Goal: Task Accomplishment & Management: Complete application form

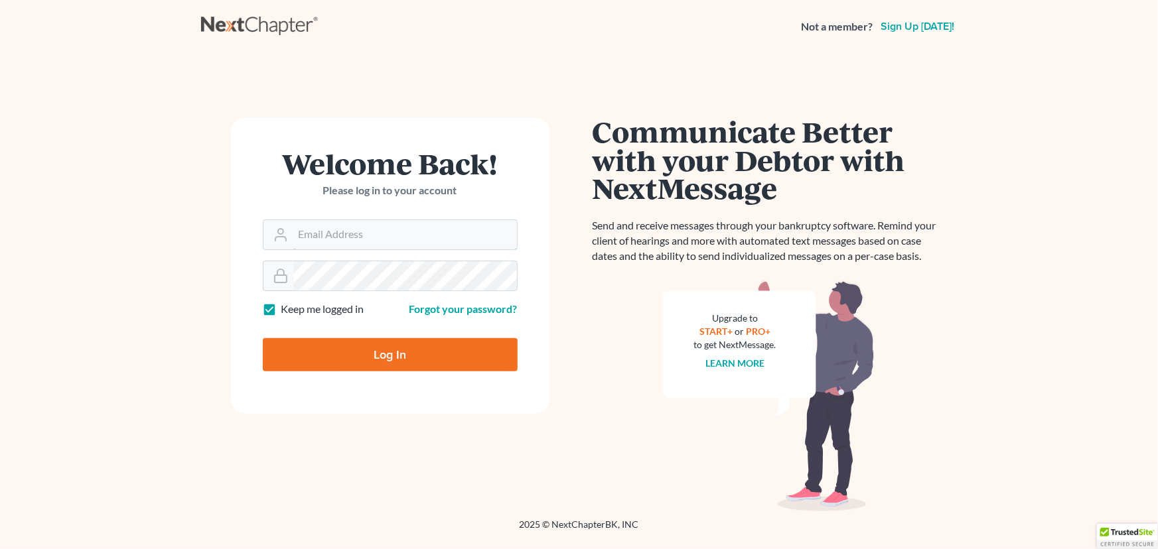
type input "luis@armlawyers.com"
click at [346, 350] on input "Log In" at bounding box center [390, 354] width 255 height 33
type input "Thinking..."
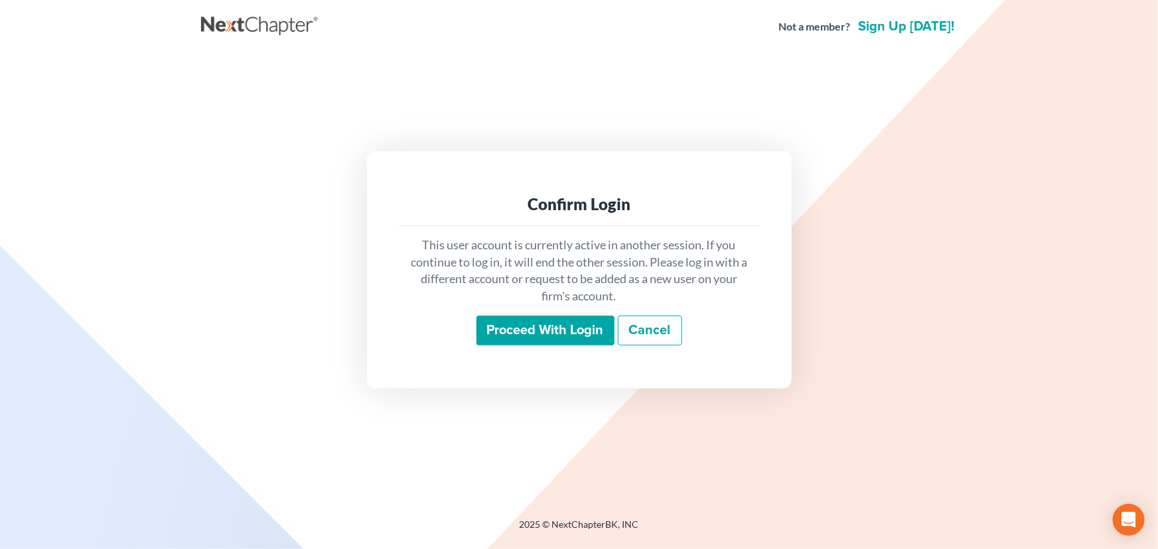
click at [511, 324] on input "Proceed with login" at bounding box center [545, 331] width 138 height 31
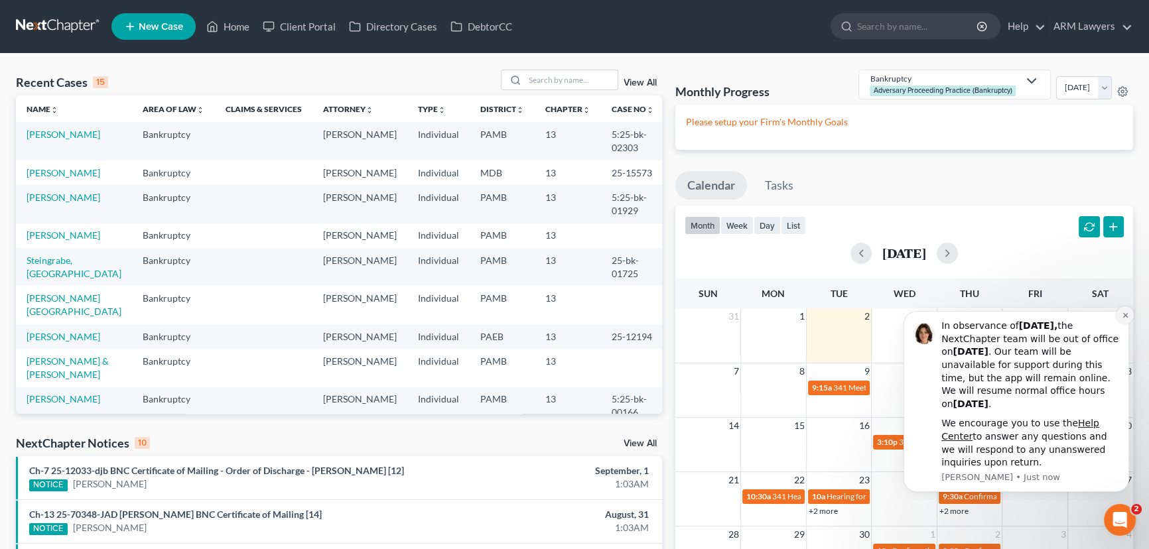
click at [1126, 315] on icon "Dismiss notification" at bounding box center [1125, 315] width 7 height 7
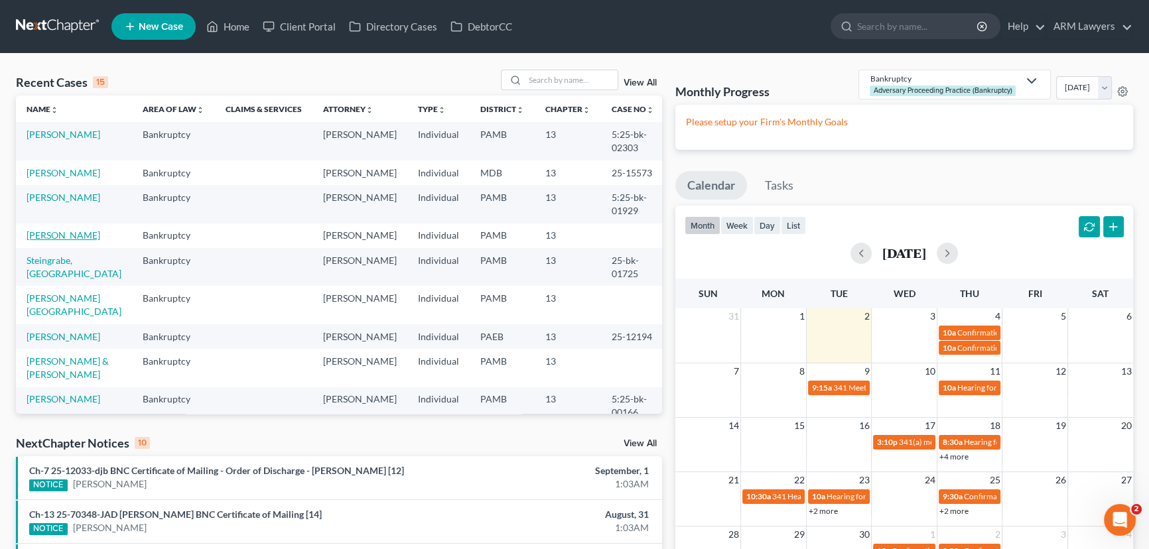
click at [61, 236] on link "[PERSON_NAME]" at bounding box center [64, 235] width 74 height 11
select select "20"
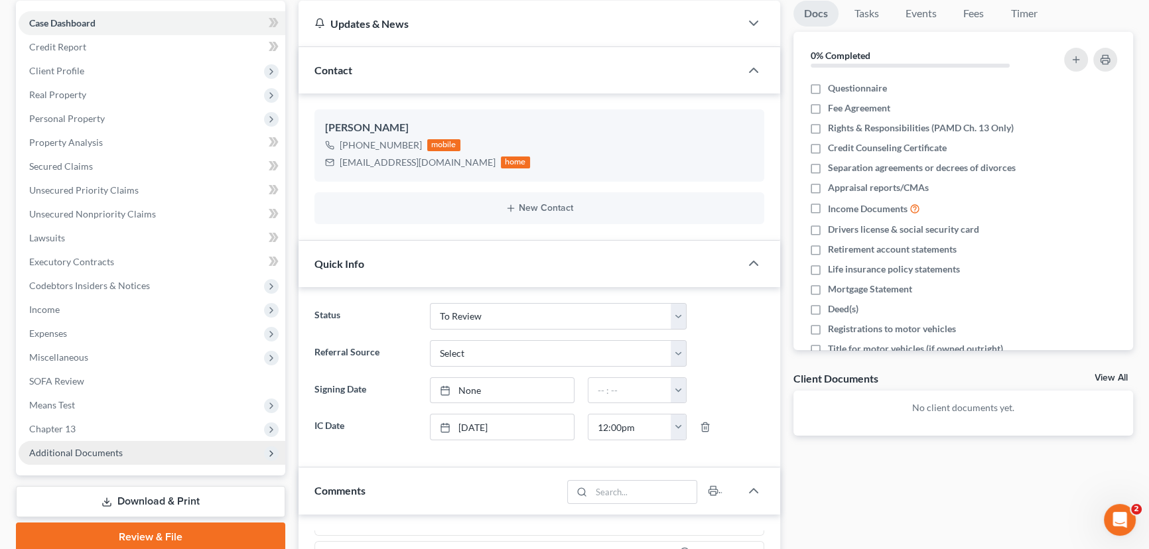
scroll to position [120, 0]
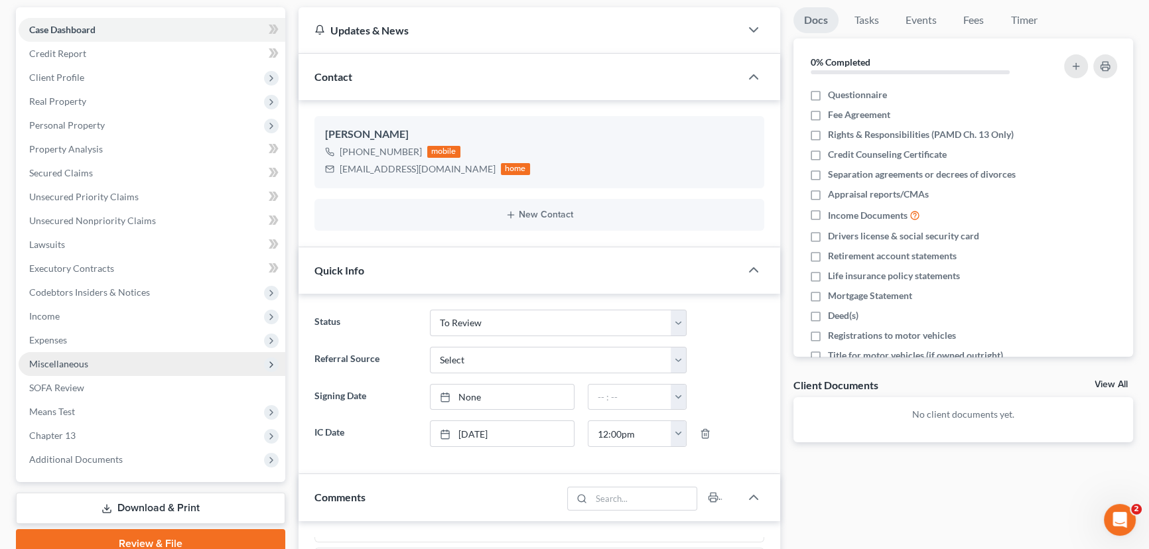
click at [153, 360] on span "Miscellaneous" at bounding box center [152, 364] width 267 height 24
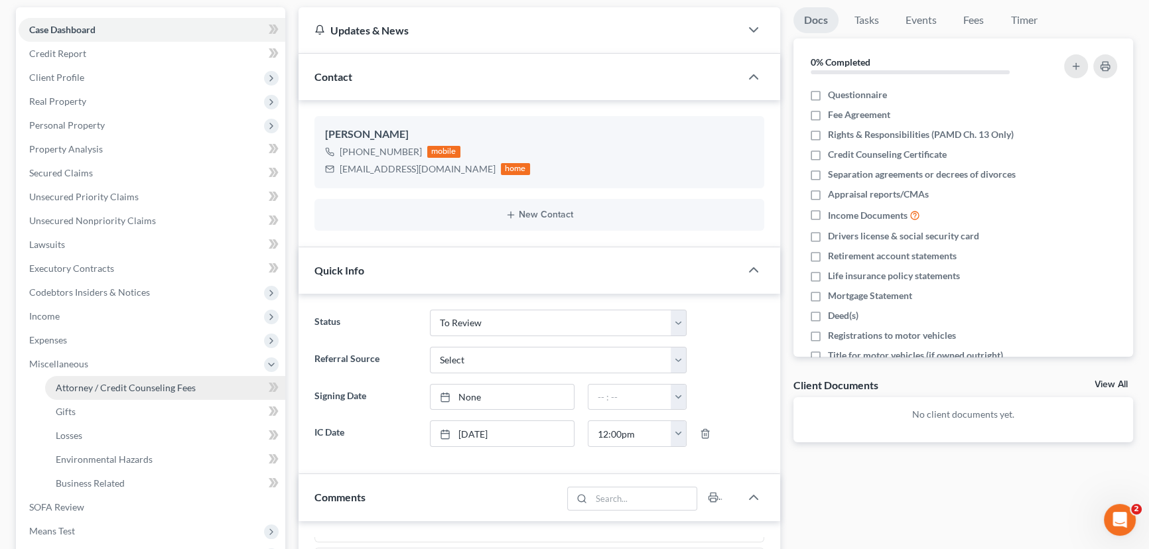
click at [166, 386] on span "Attorney / Credit Counseling Fees" at bounding box center [126, 387] width 140 height 11
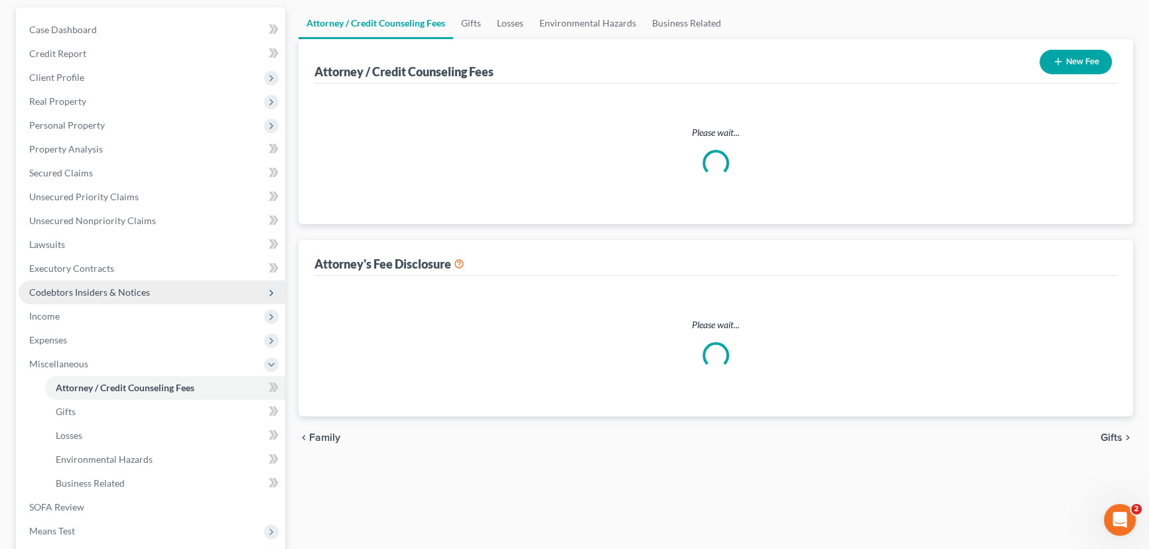
scroll to position [61, 0]
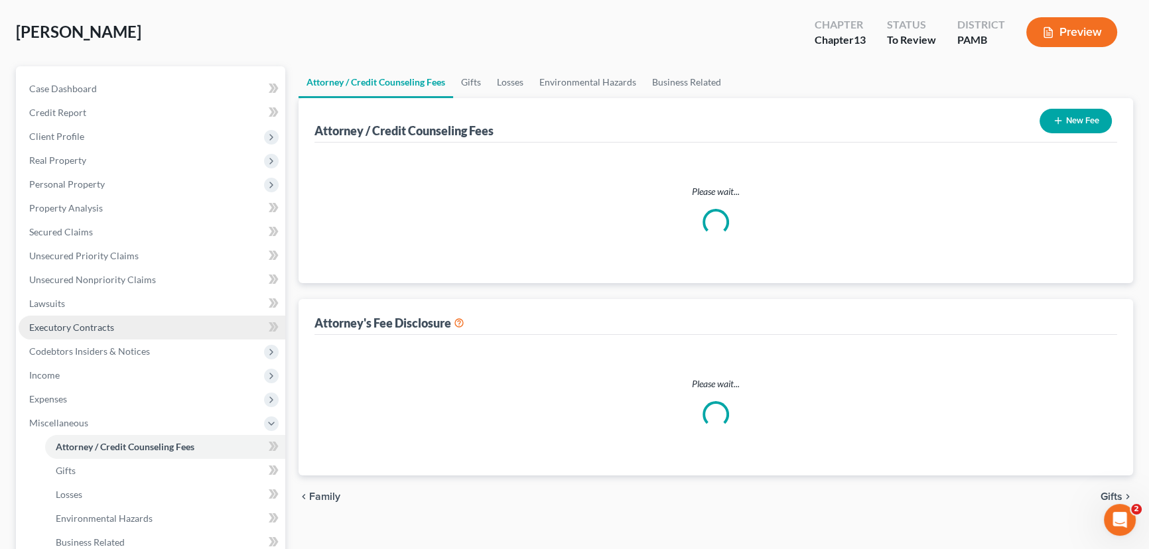
select select "0"
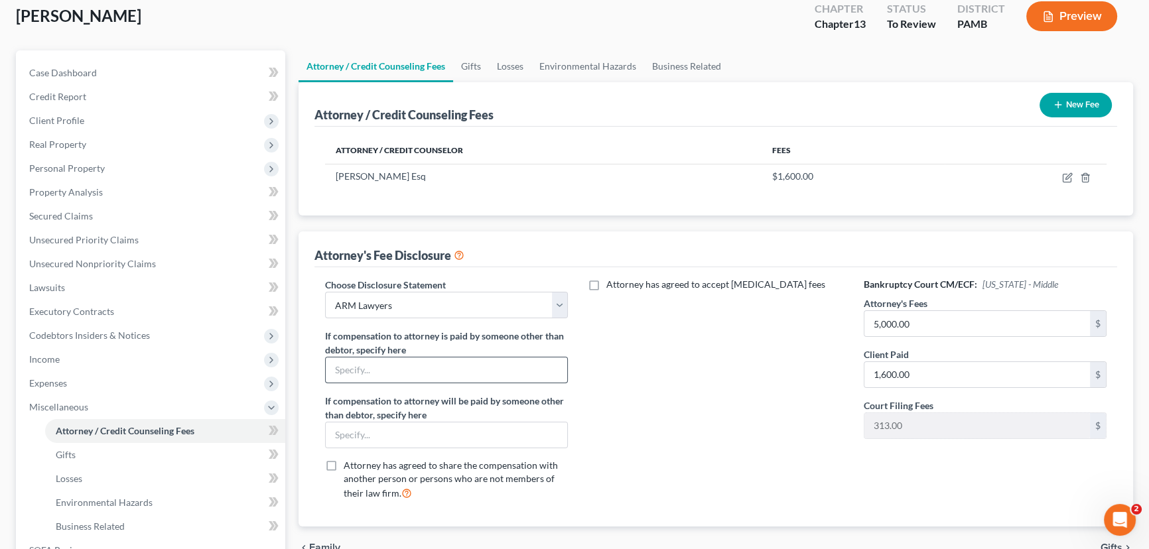
scroll to position [0, 0]
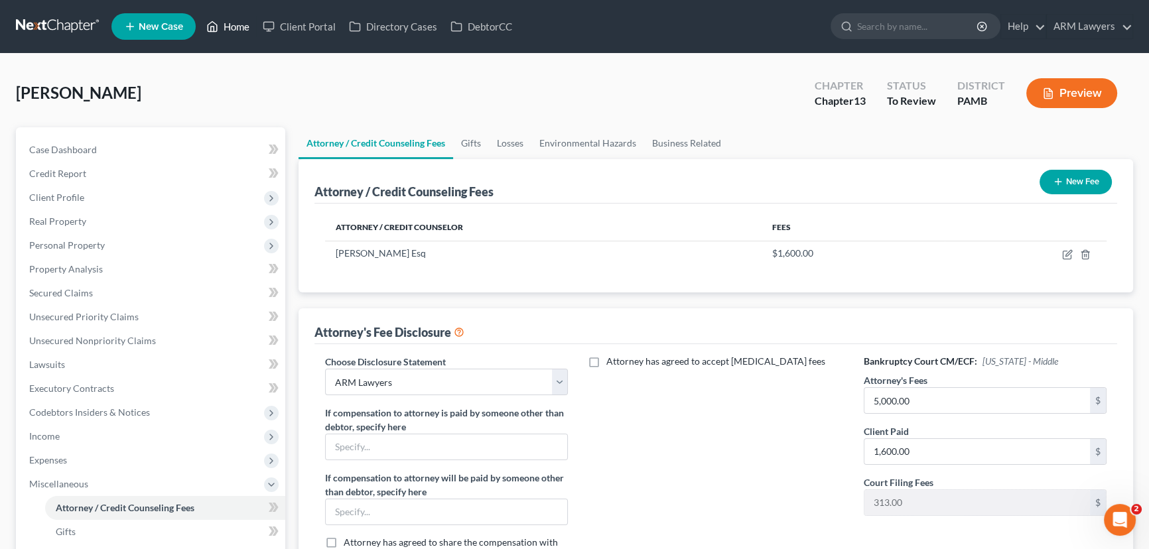
drag, startPoint x: 241, startPoint y: 31, endPoint x: 220, endPoint y: 38, distance: 23.3
click at [239, 31] on link "Home" at bounding box center [228, 27] width 56 height 24
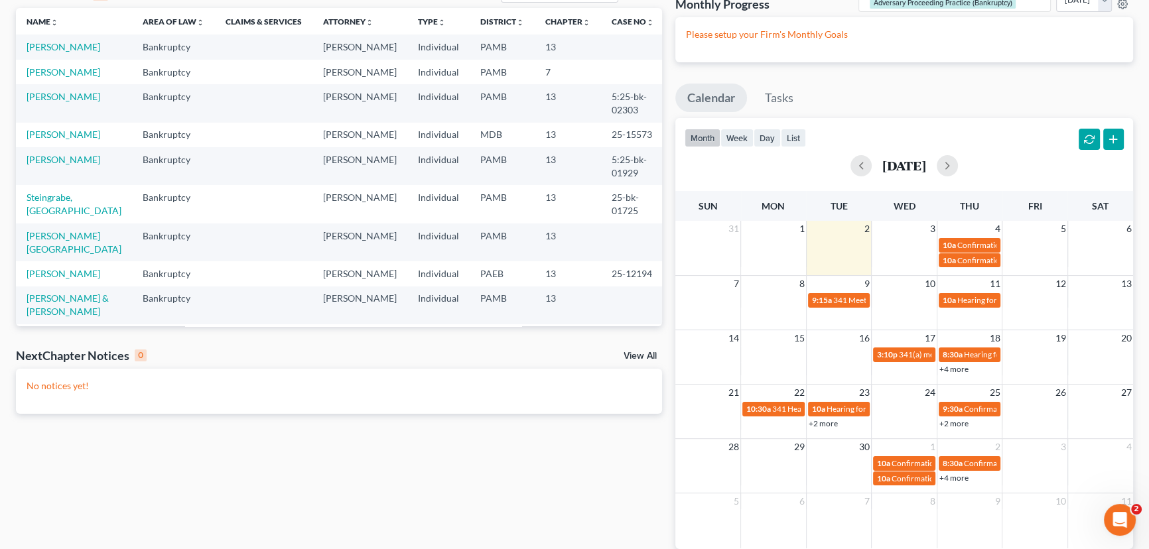
scroll to position [148, 0]
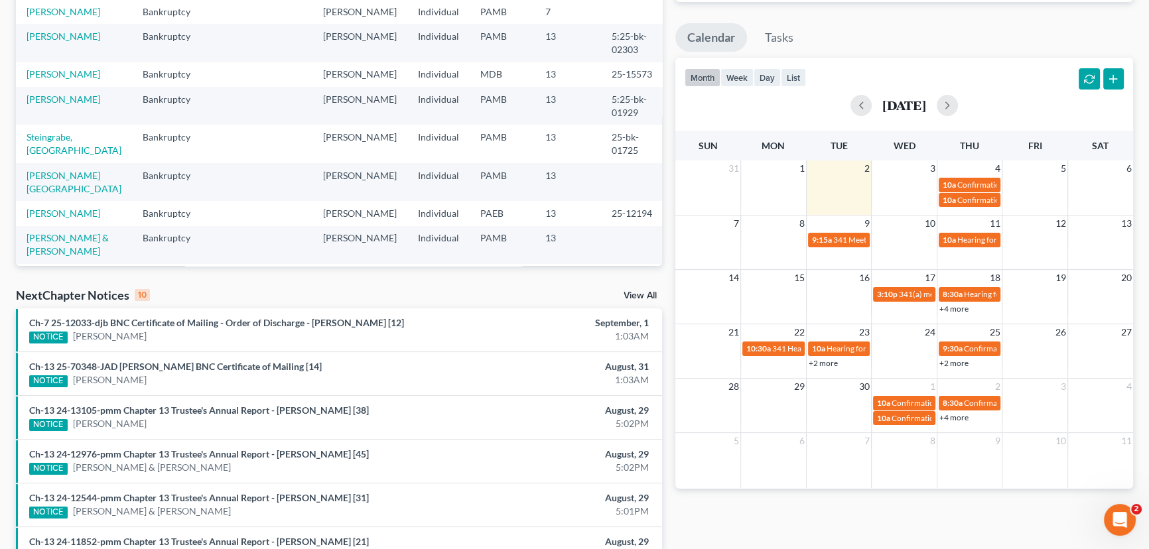
click at [957, 421] on link "+4 more" at bounding box center [953, 418] width 29 height 10
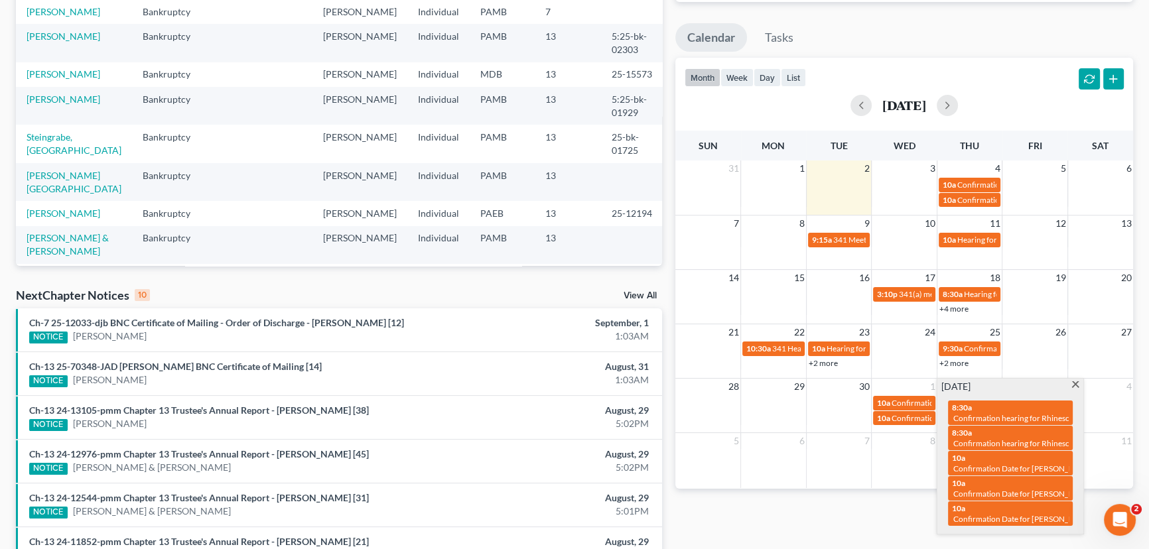
click at [1074, 385] on span at bounding box center [1076, 385] width 10 height 9
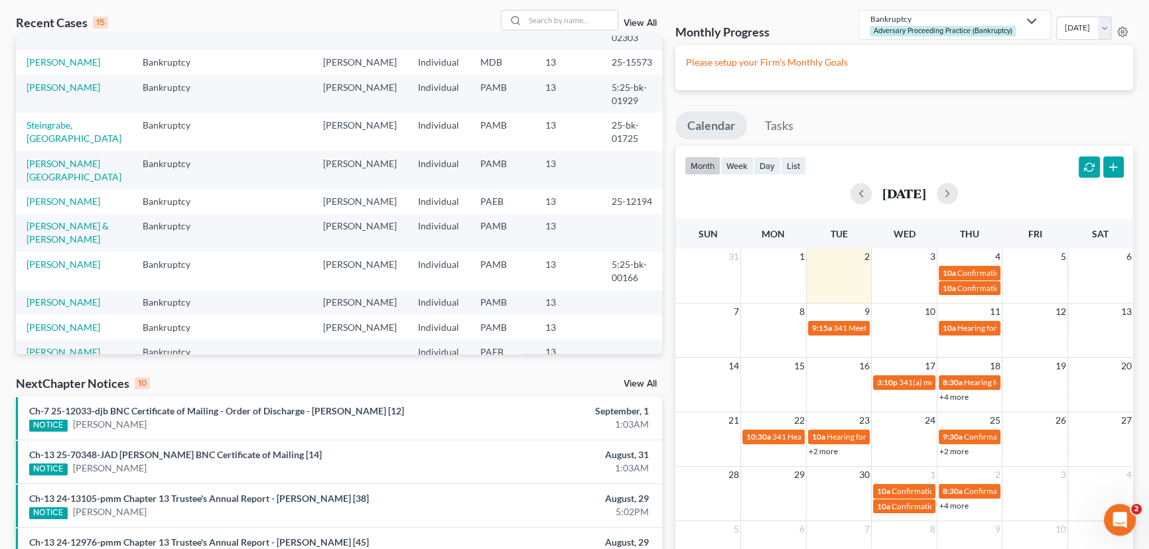
scroll to position [0, 0]
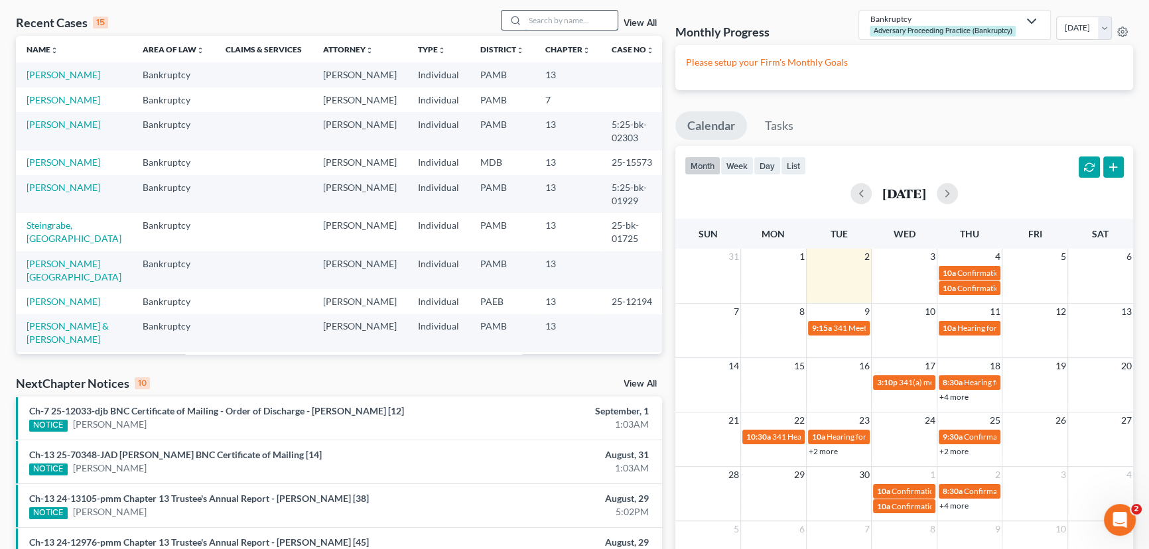
click at [551, 24] on input "search" at bounding box center [571, 20] width 93 height 19
type input "[PERSON_NAME]"
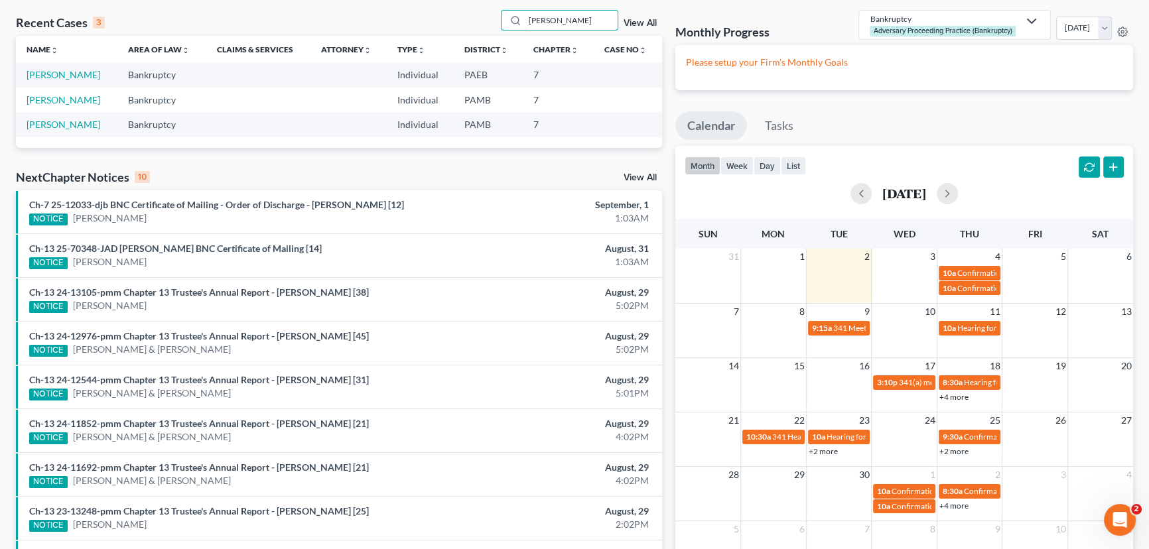
drag, startPoint x: 582, startPoint y: 18, endPoint x: 495, endPoint y: 22, distance: 87.6
click at [495, 22] on div "Recent Cases 3 [PERSON_NAME] View All" at bounding box center [339, 23] width 646 height 26
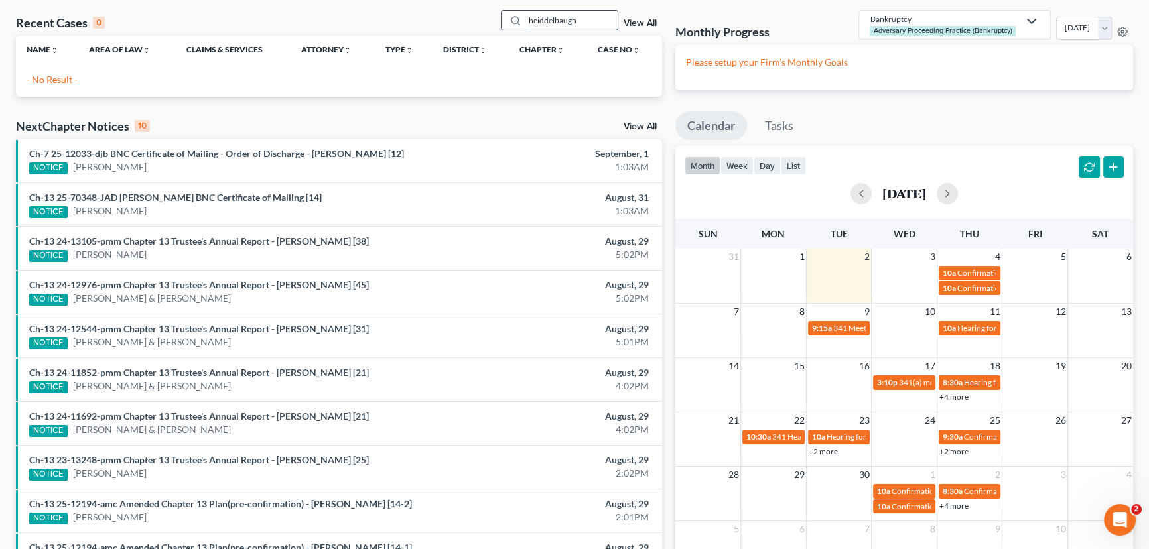
drag, startPoint x: 546, startPoint y: 19, endPoint x: 543, endPoint y: 27, distance: 7.8
click at [546, 19] on input "heiddelbaugh" at bounding box center [571, 20] width 93 height 19
click at [578, 17] on input "[PERSON_NAME]" at bounding box center [571, 20] width 93 height 19
type input "[PERSON_NAME]"
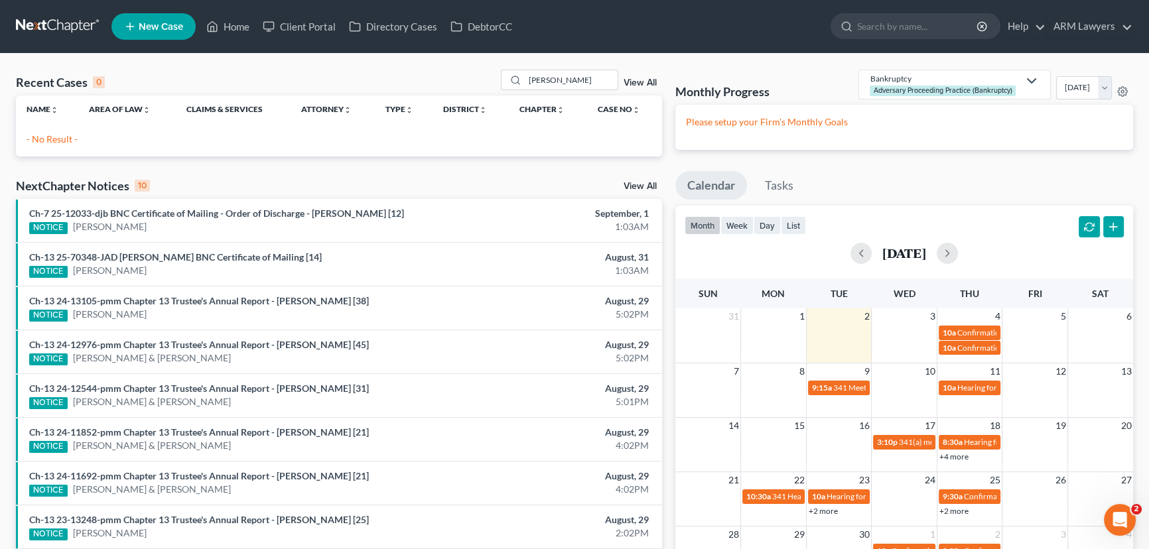
click at [164, 22] on span "New Case" at bounding box center [161, 27] width 44 height 10
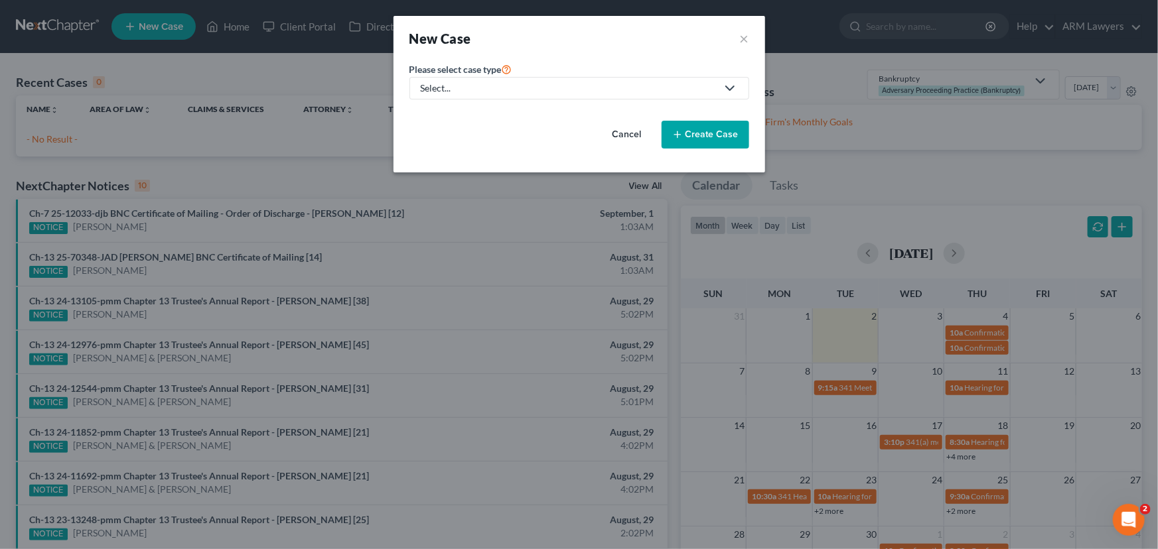
click at [484, 84] on div "Select..." at bounding box center [569, 88] width 296 height 13
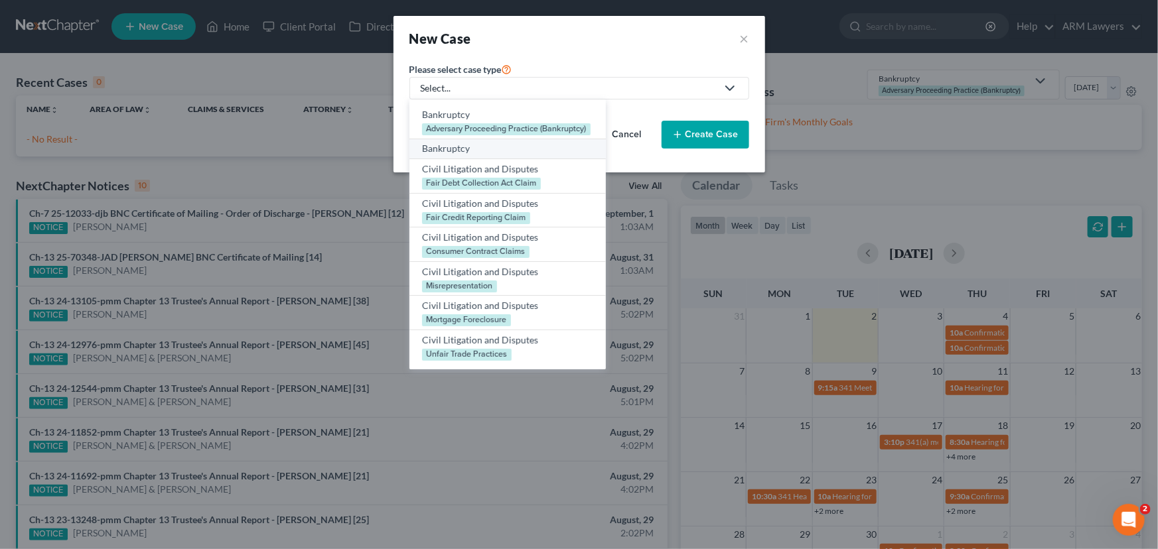
click at [457, 146] on div "Bankruptcy" at bounding box center [507, 148] width 171 height 13
select select "68"
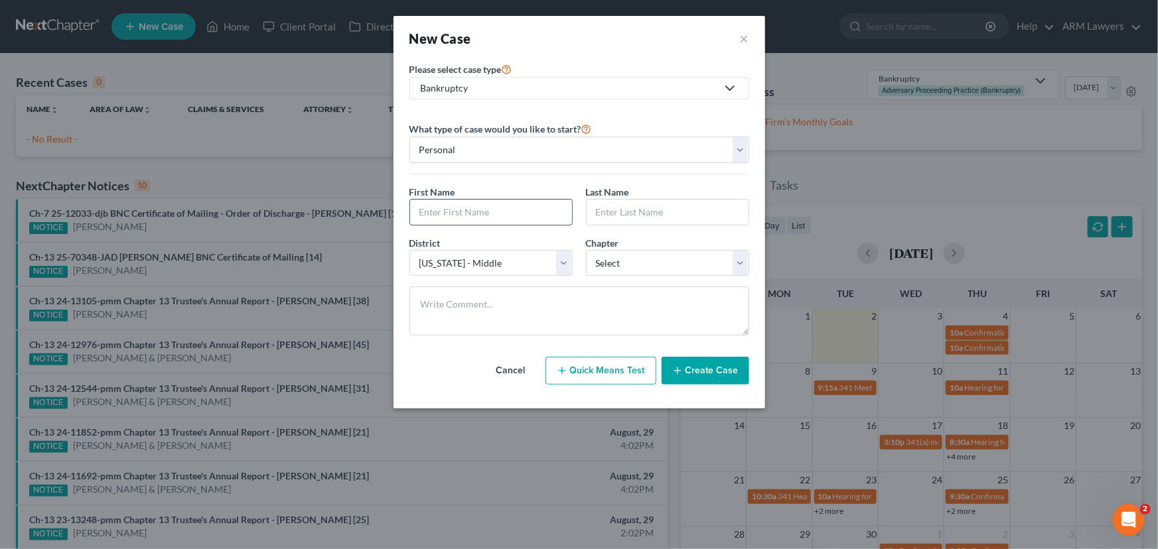
click at [484, 208] on input "text" at bounding box center [491, 212] width 162 height 25
paste input "[PERSON_NAME]"
drag, startPoint x: 453, startPoint y: 208, endPoint x: 514, endPoint y: 208, distance: 61.0
click at [514, 208] on input "[PERSON_NAME]" at bounding box center [491, 212] width 162 height 25
type input "[PERSON_NAME]"
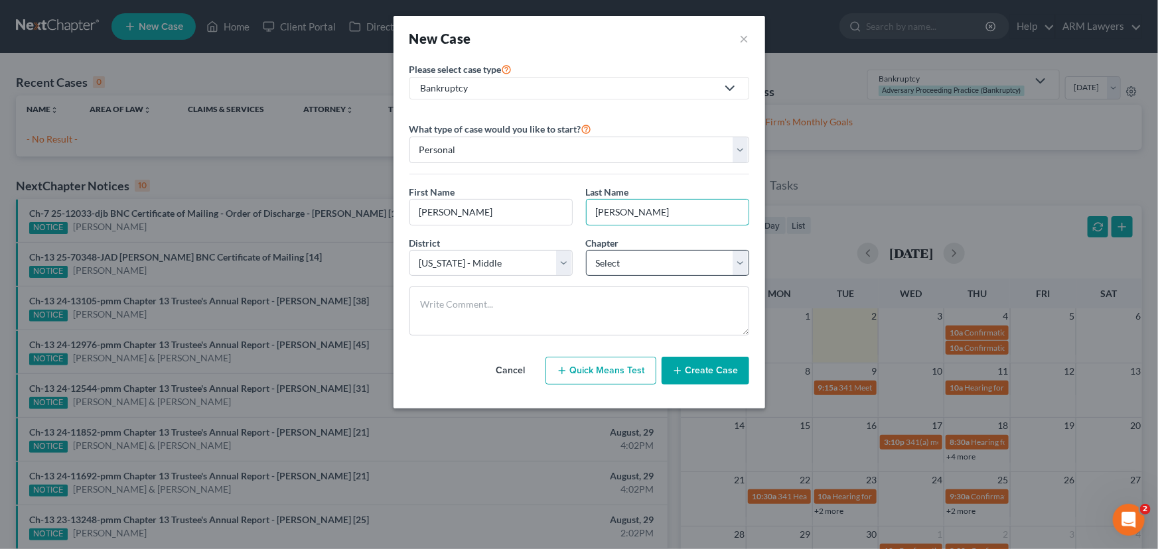
type input "[PERSON_NAME]"
click at [680, 258] on select "Select 7 11 12 13" at bounding box center [667, 263] width 163 height 27
select select "3"
click at [586, 250] on select "Select 7 11 12 13" at bounding box center [667, 263] width 163 height 27
click at [517, 147] on select "Personal Business" at bounding box center [579, 150] width 340 height 27
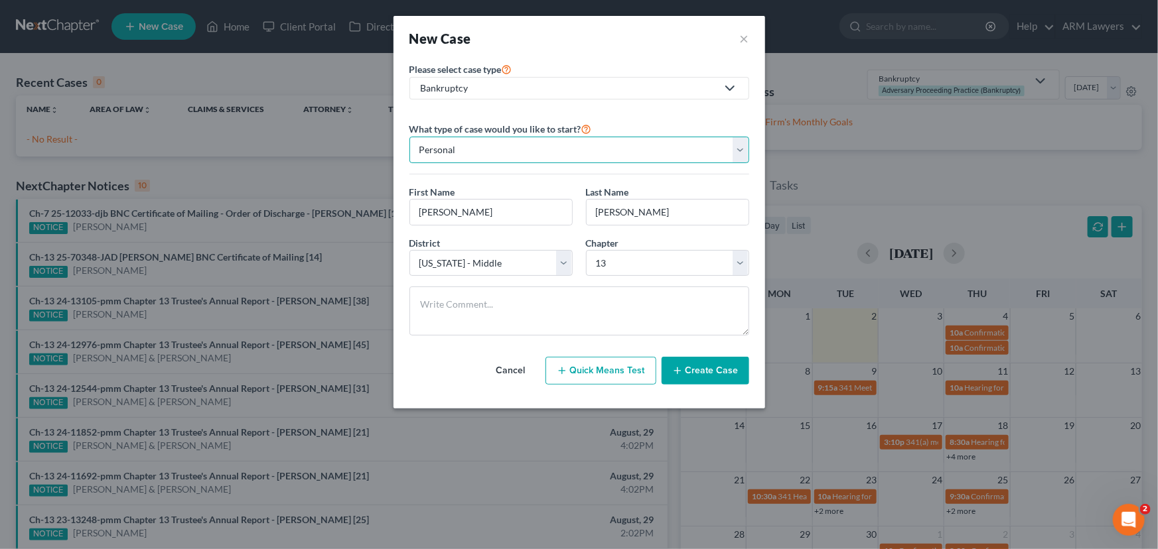
click at [517, 147] on select "Personal Business" at bounding box center [579, 150] width 340 height 27
click at [708, 372] on button "Create Case" at bounding box center [705, 371] width 88 height 28
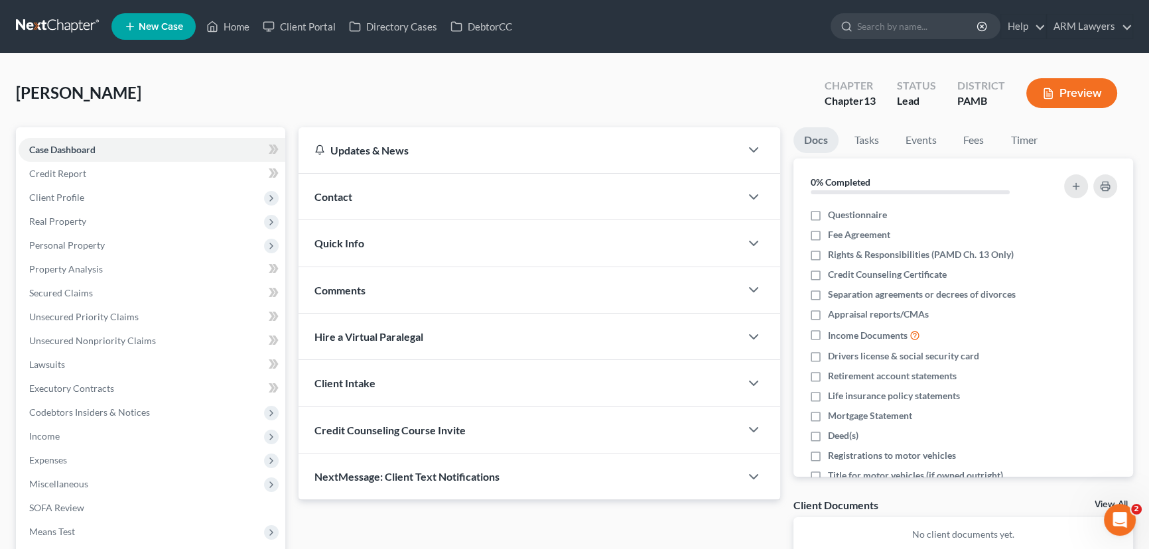
click at [332, 198] on span "Contact" at bounding box center [333, 196] width 38 height 13
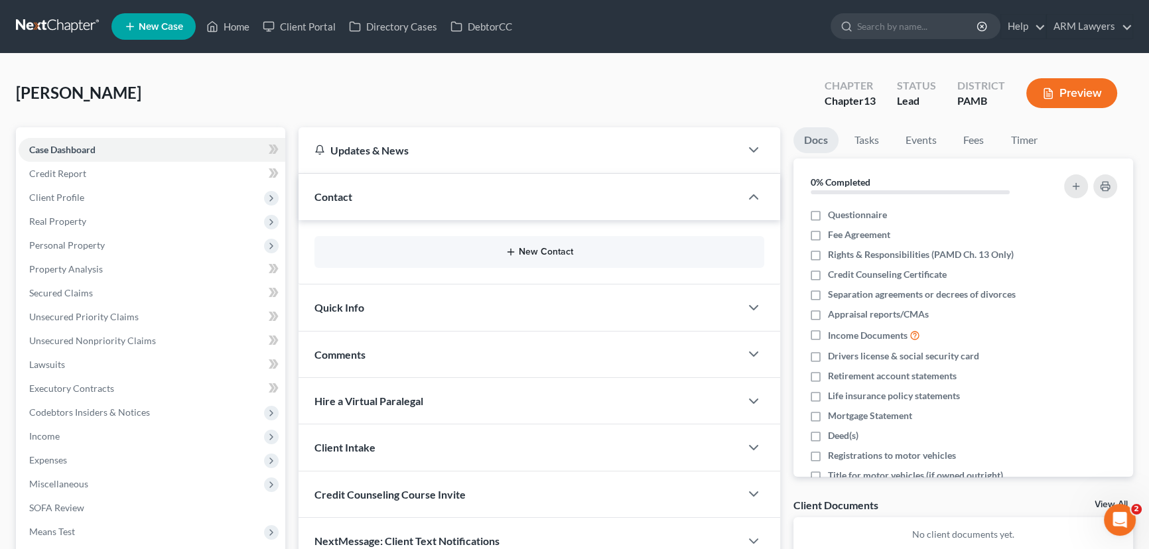
click at [388, 253] on button "New Contact" at bounding box center [539, 252] width 429 height 11
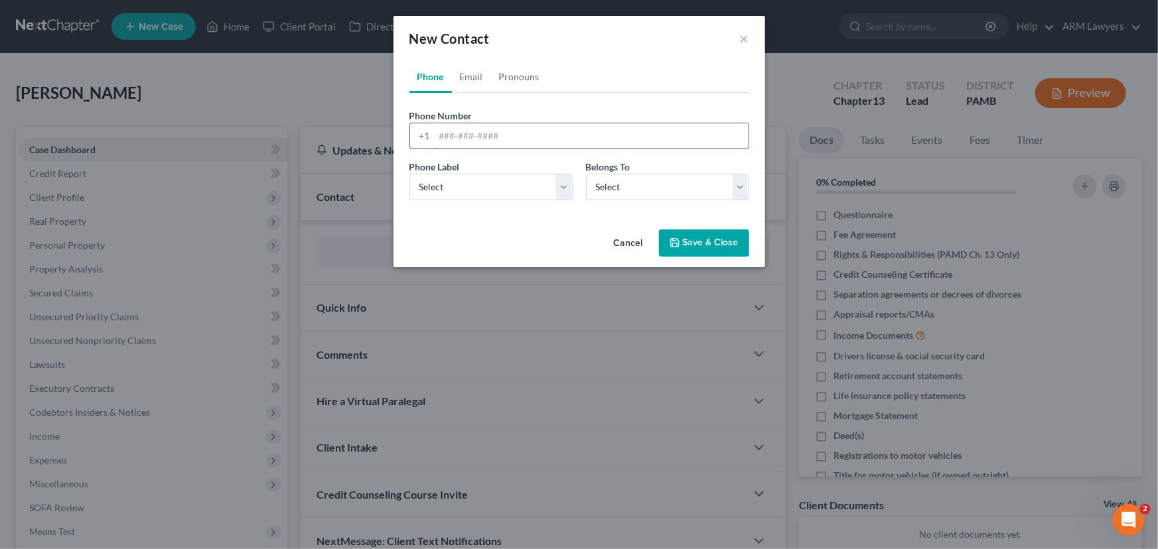
click at [544, 129] on input "tel" at bounding box center [591, 135] width 314 height 25
paste input "[PHONE_NUMBER]"
type input "[PHONE_NUMBER]"
click at [669, 190] on select "Select Client Other" at bounding box center [667, 187] width 163 height 27
select select "0"
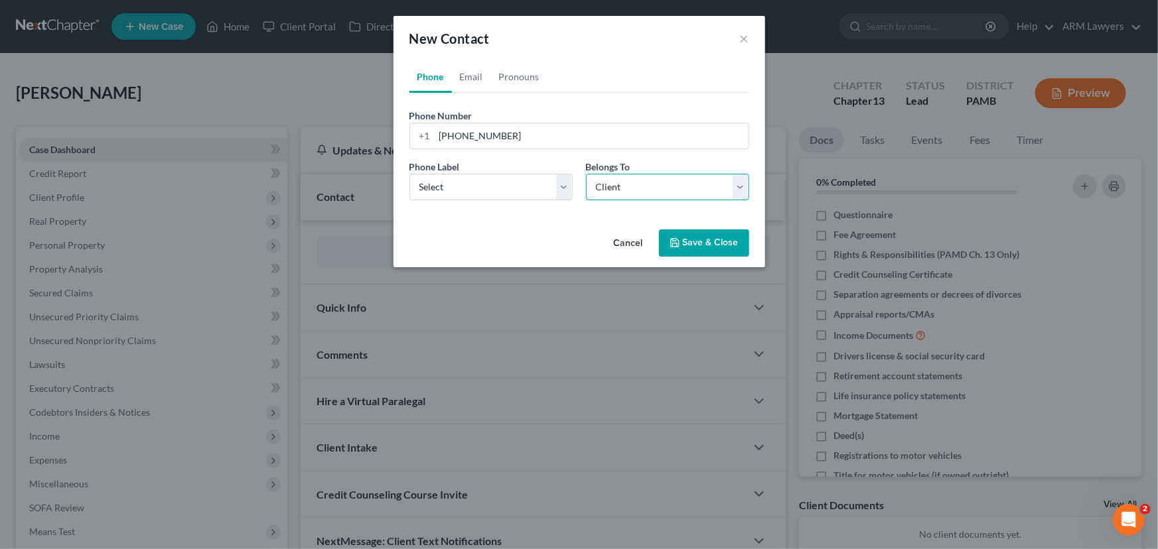
click at [586, 174] on select "Select Client Other" at bounding box center [667, 187] width 163 height 27
click at [515, 192] on select "Select Mobile Home Work Other" at bounding box center [490, 187] width 163 height 27
select select "1"
click at [409, 174] on select "Select Mobile Home Work Other" at bounding box center [490, 187] width 163 height 27
click at [471, 76] on link "Email" at bounding box center [471, 77] width 39 height 32
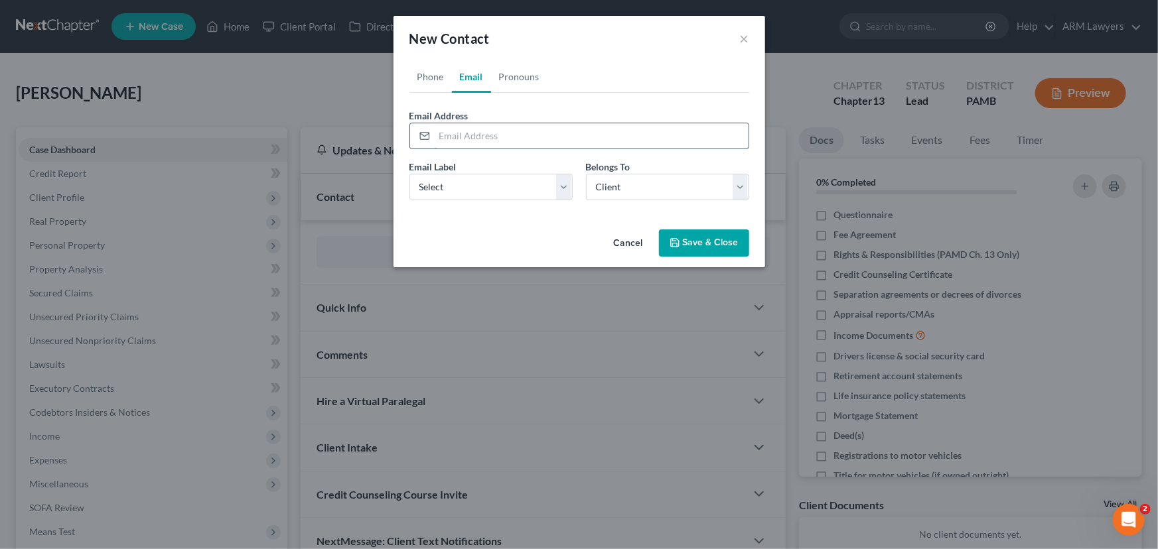
click at [492, 131] on input "email" at bounding box center [591, 135] width 314 height 25
paste input "[PERSON_NAME][EMAIL_ADDRESS][DOMAIN_NAME]"
type input "[PERSON_NAME][EMAIL_ADDRESS][DOMAIN_NAME]"
click at [515, 180] on select "Select Home Work Other" at bounding box center [490, 187] width 163 height 27
select select "0"
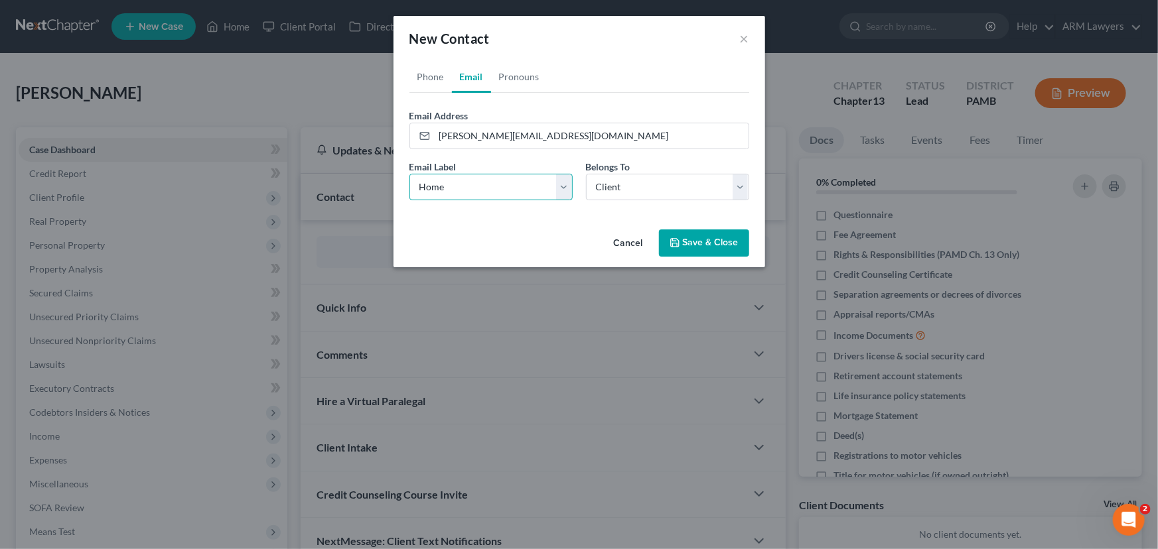
click at [409, 174] on select "Select Home Work Other" at bounding box center [490, 187] width 163 height 27
click at [710, 242] on button "Save & Close" at bounding box center [704, 244] width 90 height 28
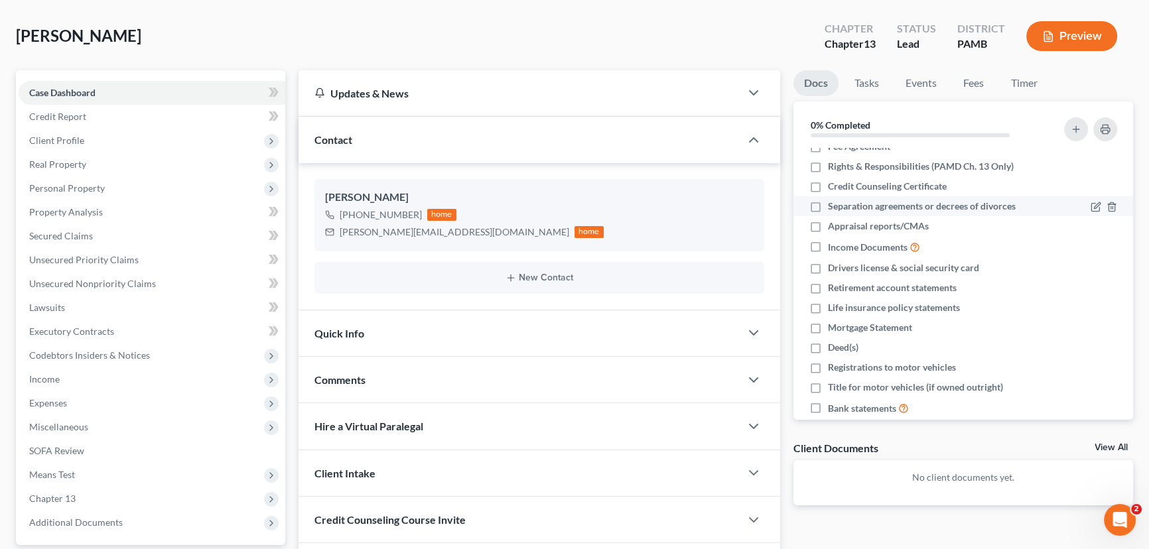
scroll to position [60, 0]
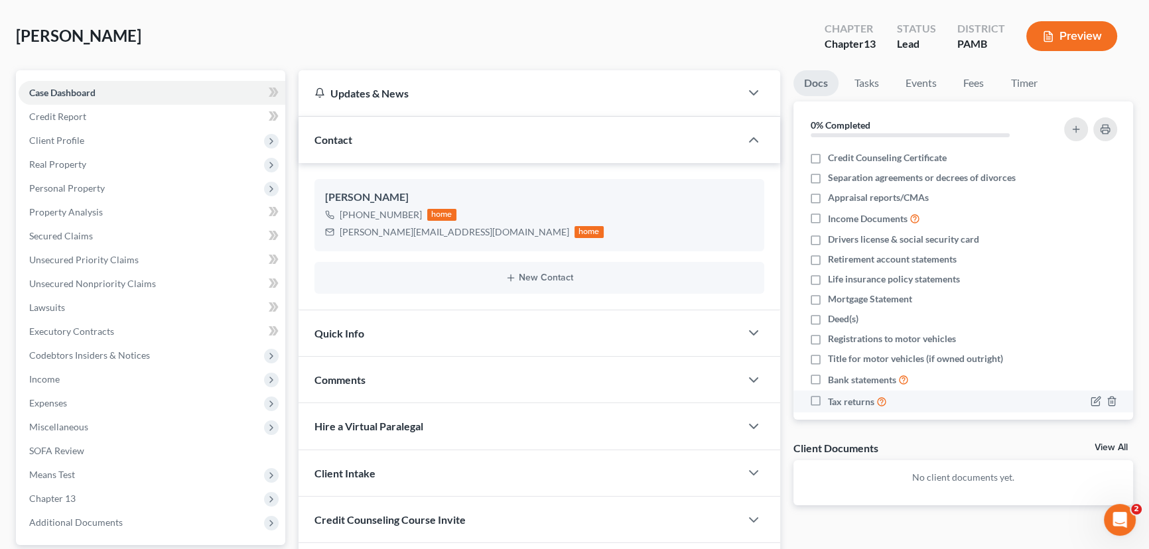
drag, startPoint x: 817, startPoint y: 399, endPoint x: 844, endPoint y: 400, distance: 27.9
click at [828, 399] on label "Tax returns" at bounding box center [857, 401] width 59 height 15
click at [833, 399] on input "Tax returns" at bounding box center [837, 398] width 9 height 9
checkbox input "true"
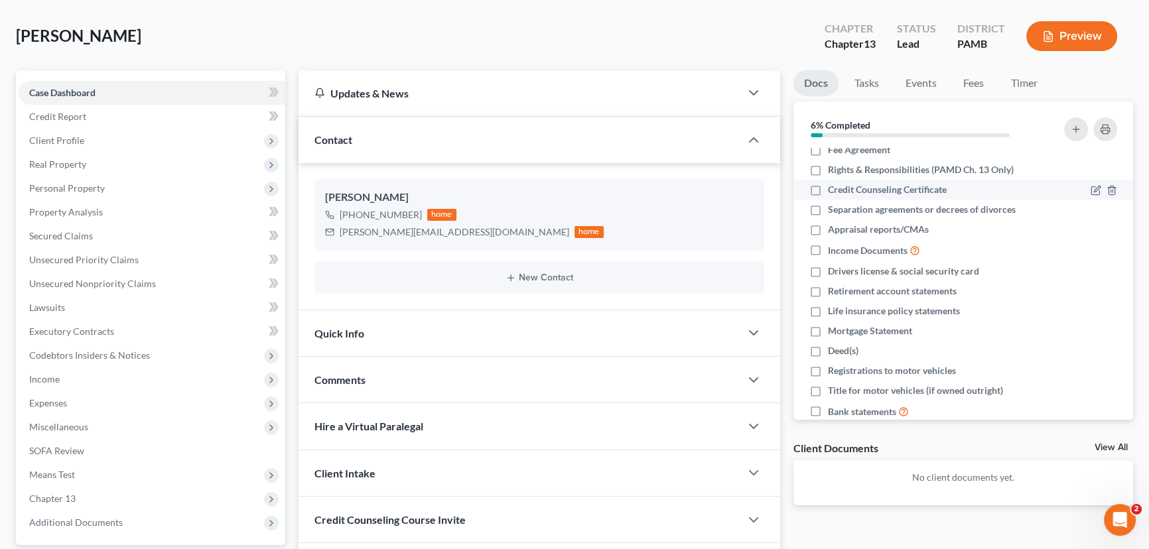
scroll to position [0, 0]
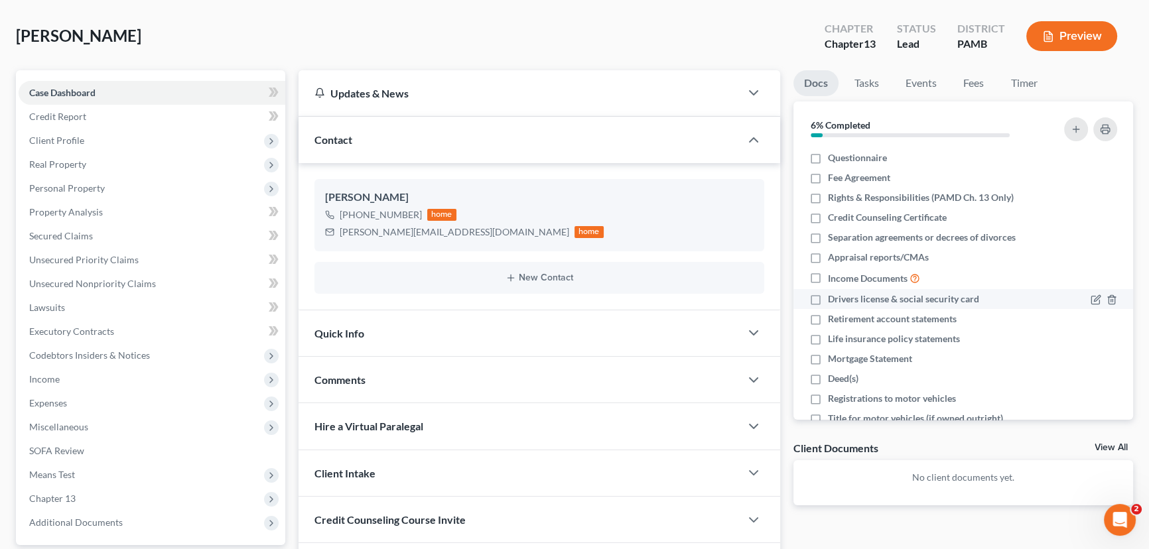
click at [828, 298] on label "Drivers license & social security card" at bounding box center [903, 299] width 151 height 13
click at [833, 298] on input "Drivers license & social security card" at bounding box center [837, 297] width 9 height 9
checkbox input "true"
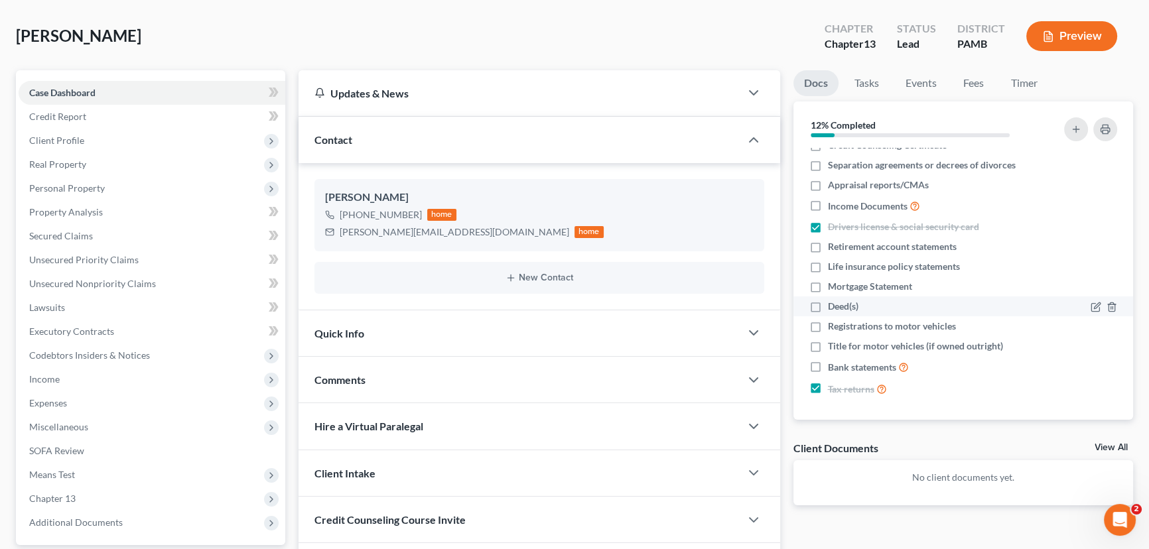
scroll to position [73, 0]
click at [828, 322] on label "Registrations to motor vehicles" at bounding box center [892, 325] width 128 height 13
click at [833, 322] on input "Registrations to motor vehicles" at bounding box center [837, 323] width 9 height 9
checkbox input "true"
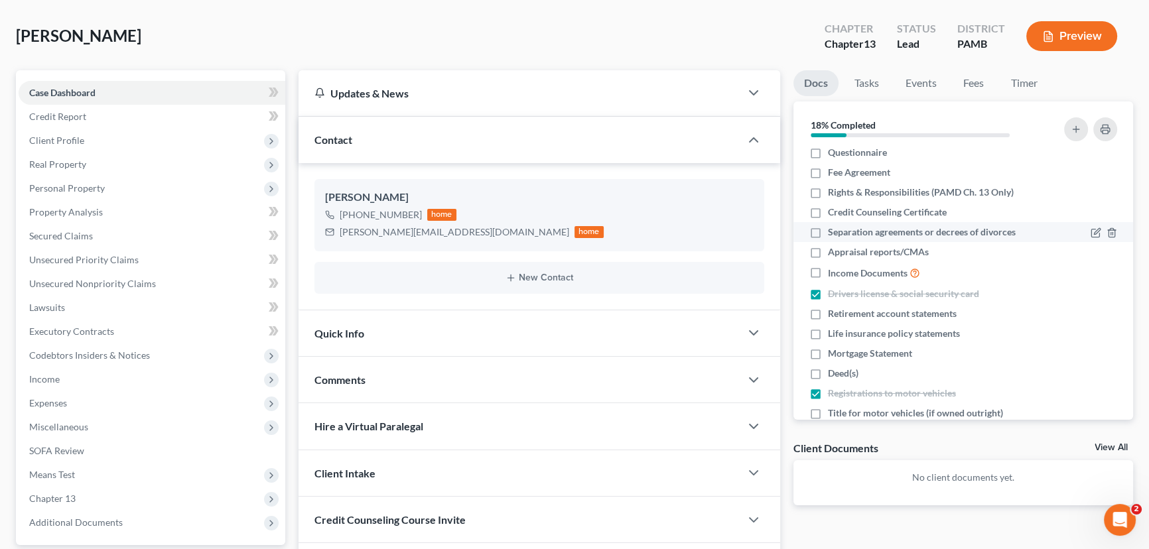
scroll to position [0, 0]
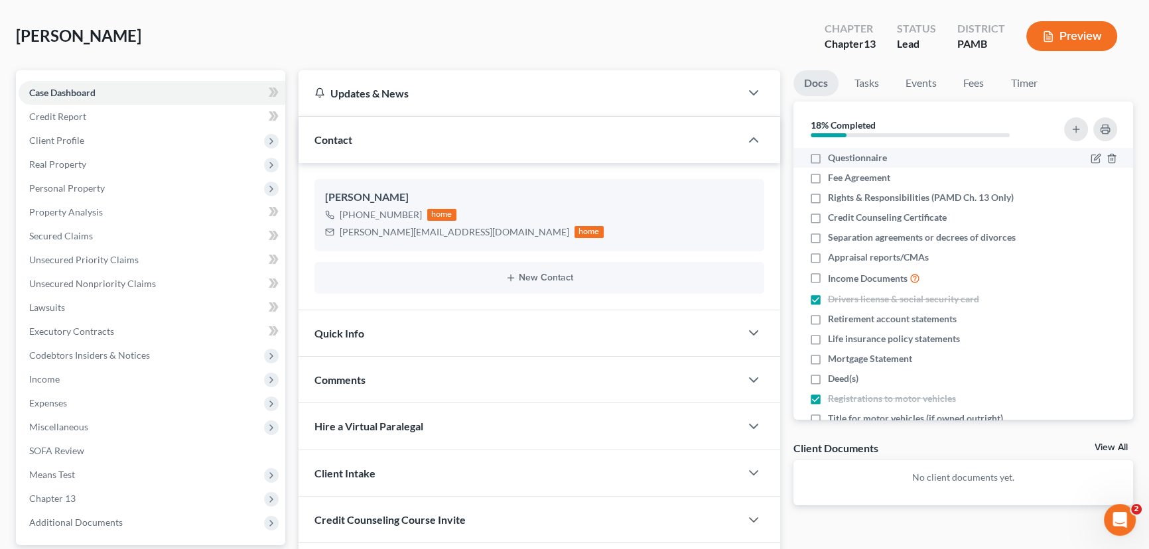
click at [828, 154] on label "Questionnaire" at bounding box center [857, 157] width 59 height 13
click at [833, 154] on input "Questionnaire" at bounding box center [837, 155] width 9 height 9
checkbox input "true"
click at [828, 218] on label "Credit Counseling Certificate" at bounding box center [887, 217] width 119 height 13
click at [833, 218] on input "Credit Counseling Certificate" at bounding box center [837, 215] width 9 height 9
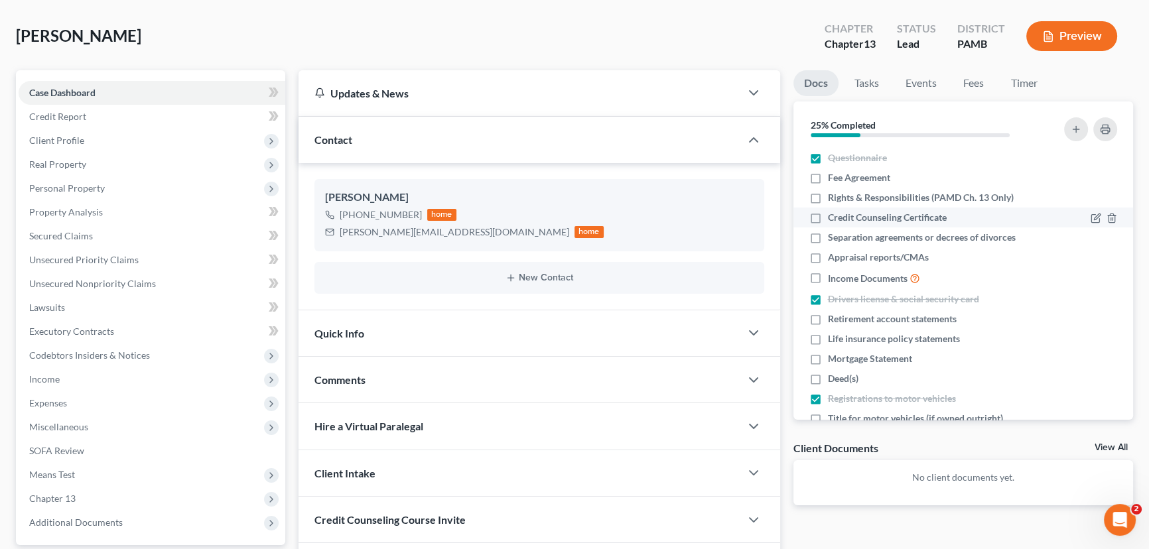
checkbox input "true"
click at [828, 277] on label "Income Documents" at bounding box center [874, 278] width 92 height 15
click at [833, 277] on input "Income Documents" at bounding box center [837, 275] width 9 height 9
checkbox input "true"
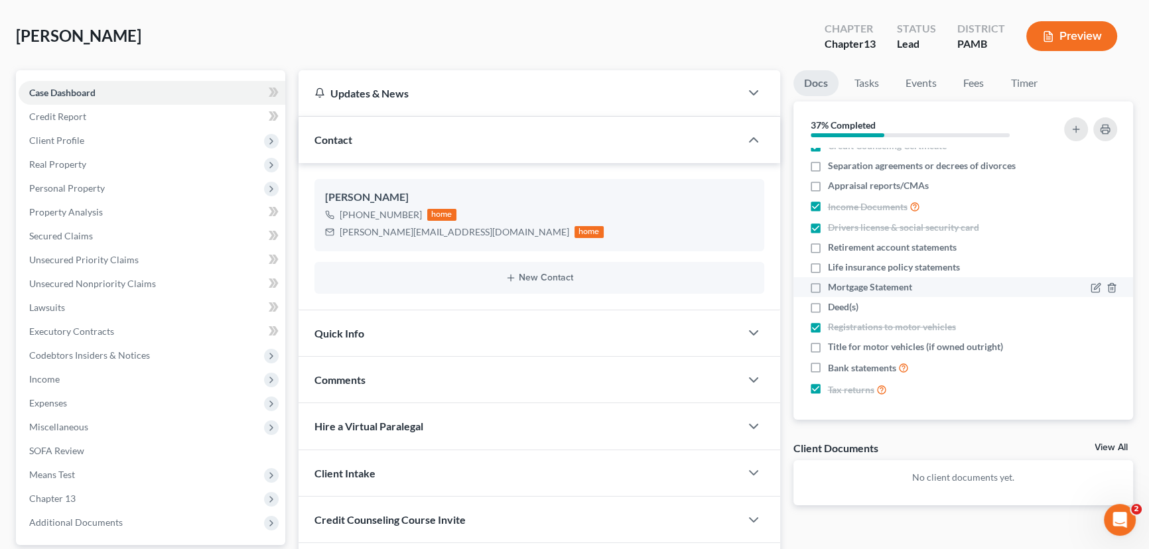
scroll to position [73, 0]
click at [1106, 285] on icon "button" at bounding box center [1111, 286] width 11 height 11
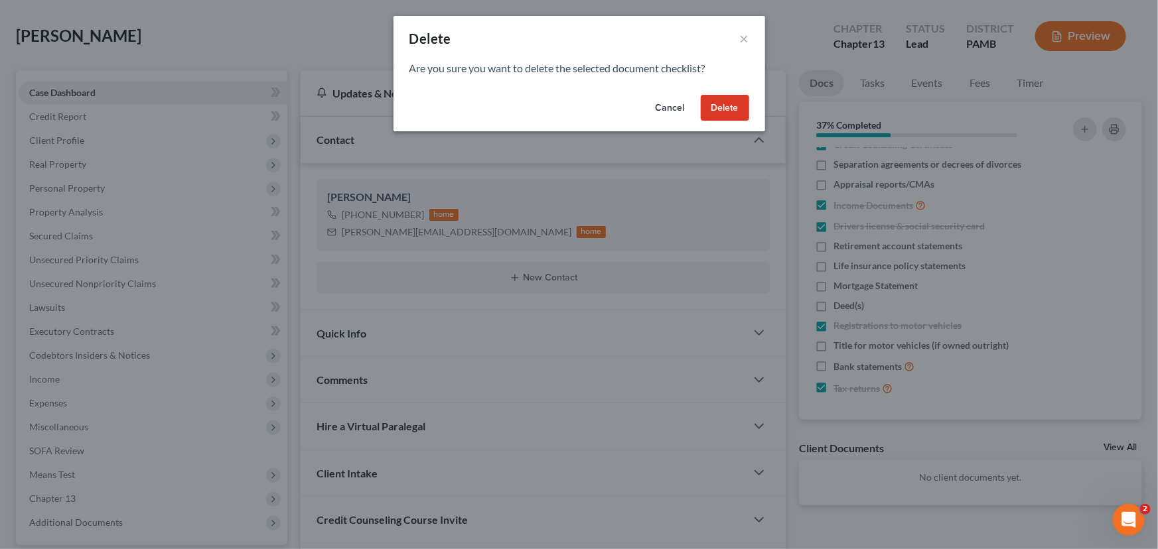
click at [731, 107] on button "Delete" at bounding box center [724, 108] width 48 height 27
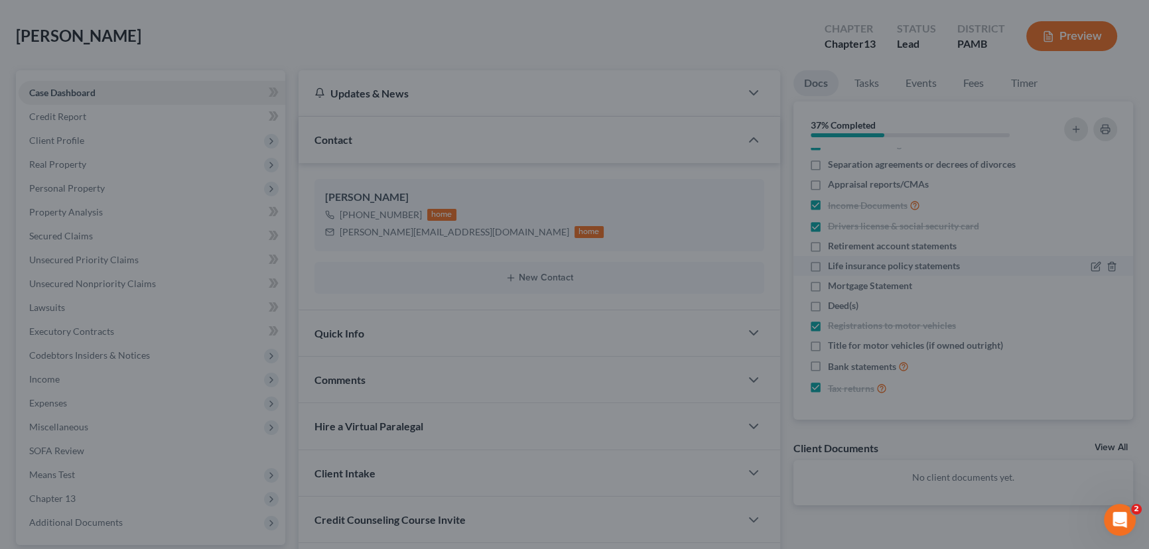
scroll to position [53, 0]
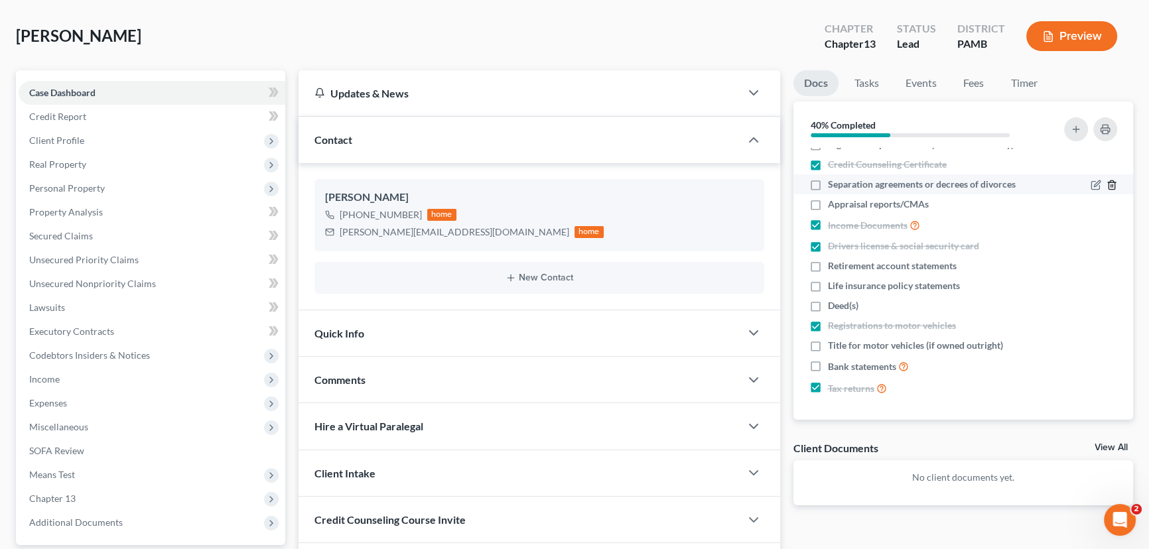
click at [1111, 185] on line "button" at bounding box center [1111, 186] width 0 height 3
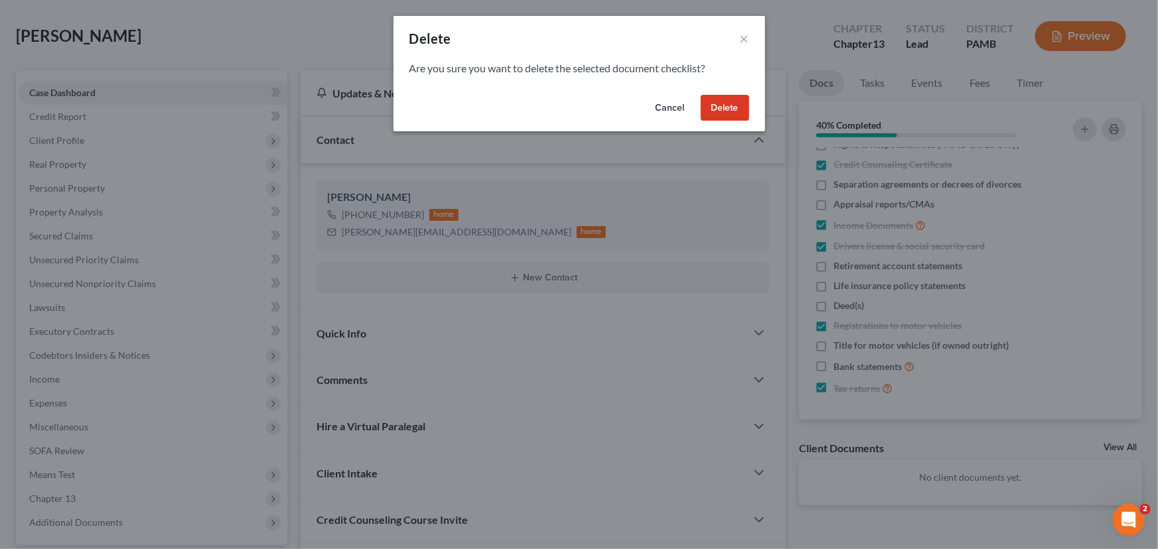
click at [729, 106] on button "Delete" at bounding box center [724, 108] width 48 height 27
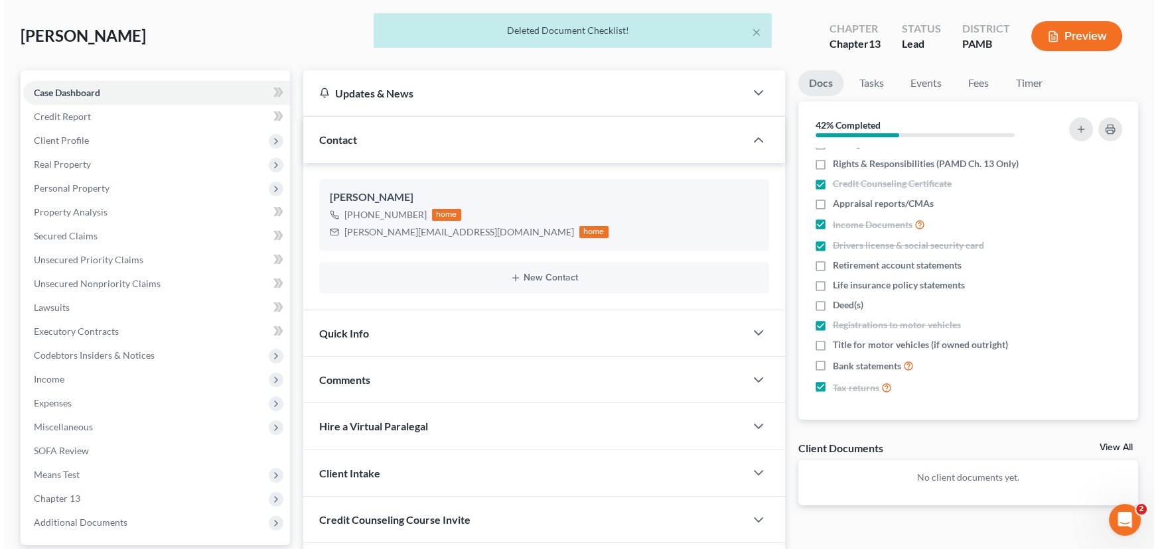
scroll to position [33, 0]
click at [1106, 200] on icon "button" at bounding box center [1111, 205] width 11 height 11
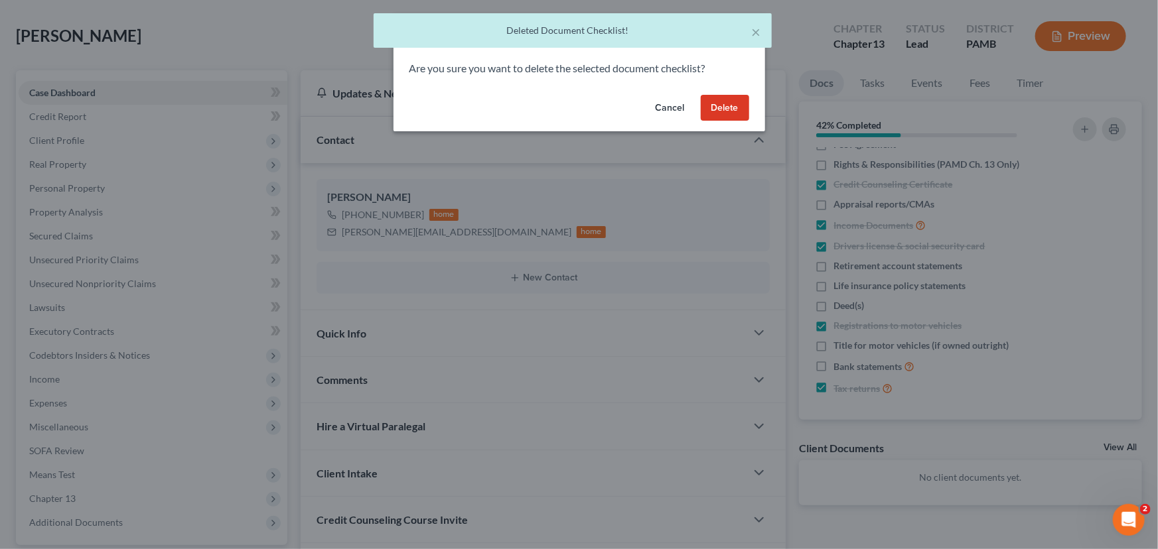
click at [716, 104] on button "Delete" at bounding box center [724, 108] width 48 height 27
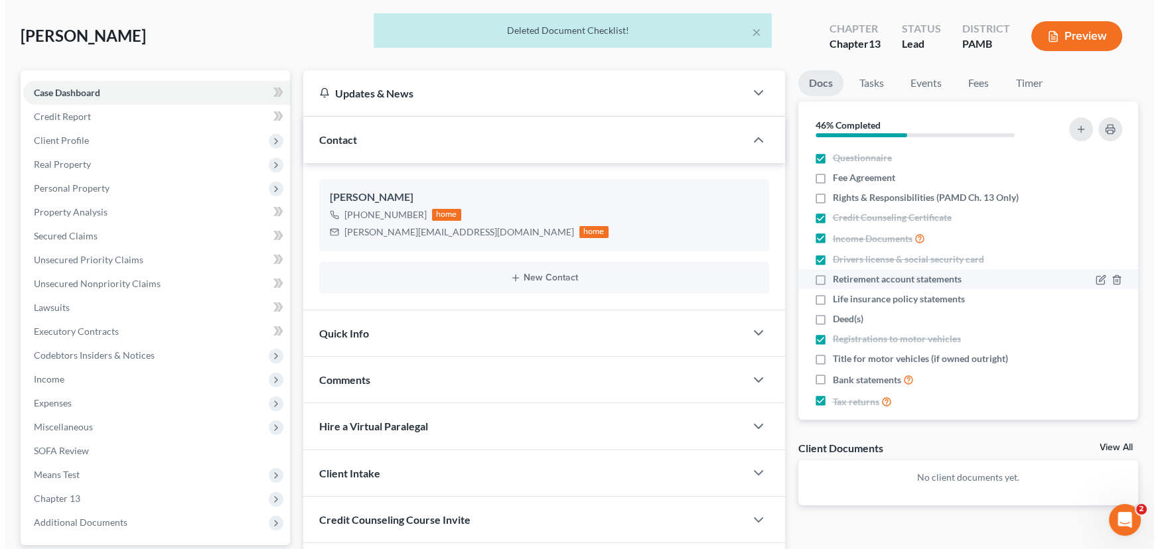
scroll to position [13, 0]
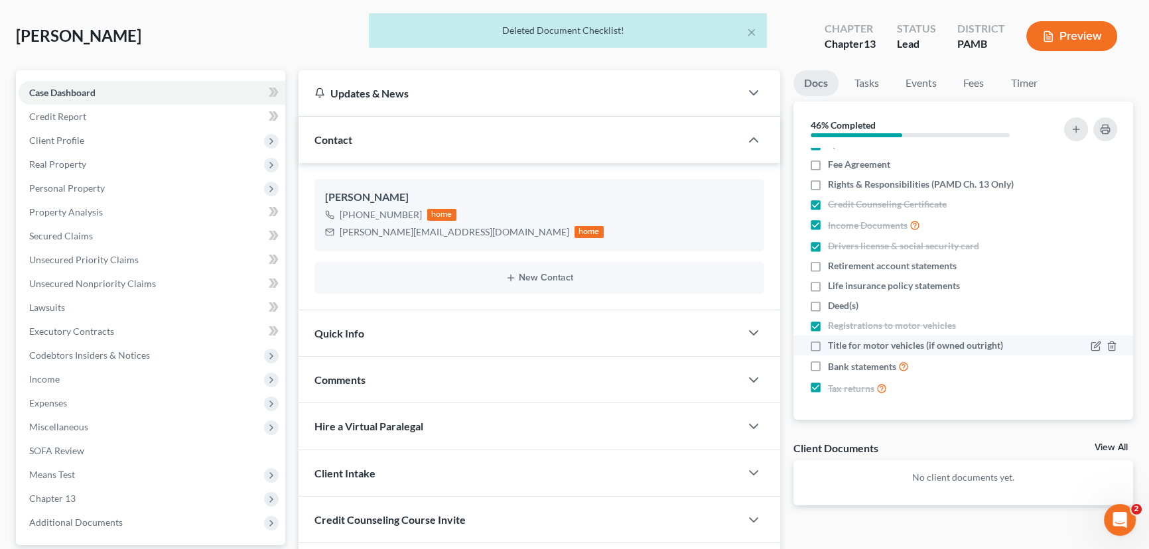
click at [828, 339] on label "Title for motor vehicles (if owned outright)" at bounding box center [915, 345] width 175 height 13
click at [833, 339] on input "Title for motor vehicles (if owned outright)" at bounding box center [837, 343] width 9 height 9
checkbox input "true"
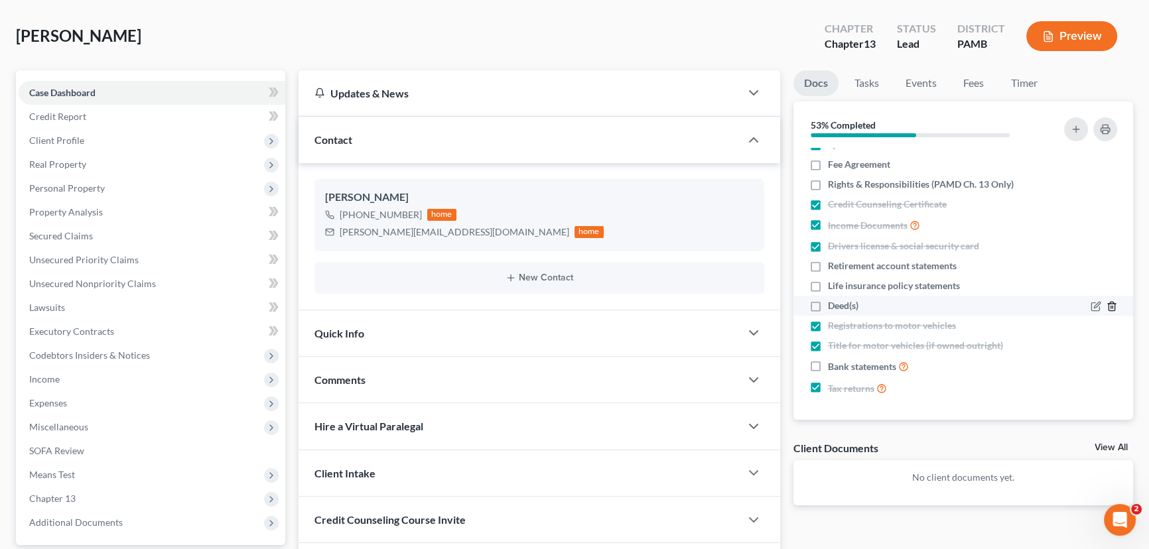
click at [1106, 304] on icon "button" at bounding box center [1111, 306] width 11 height 11
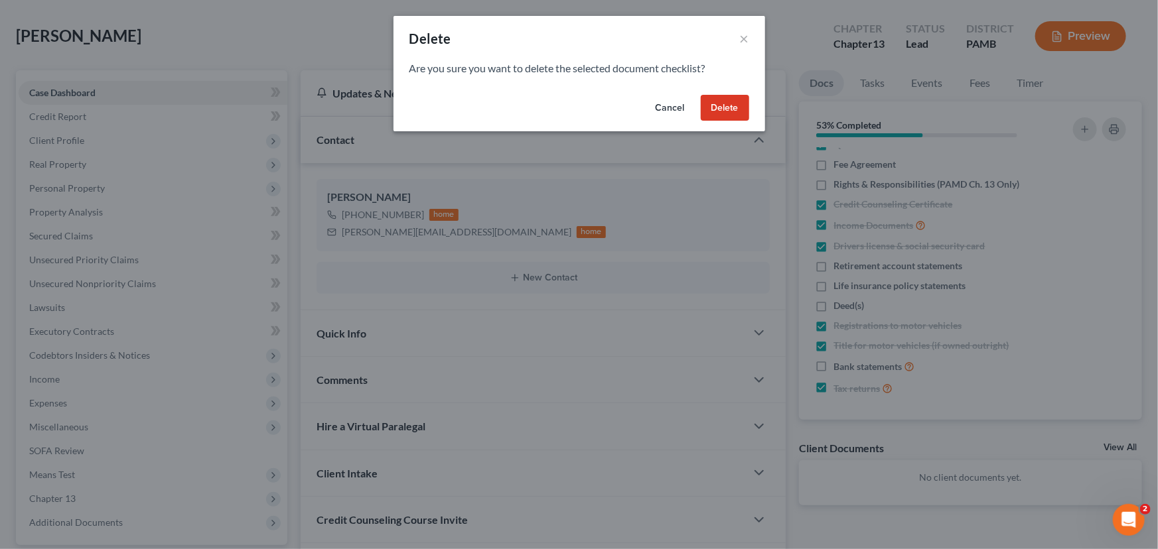
click at [734, 96] on button "Delete" at bounding box center [724, 108] width 48 height 27
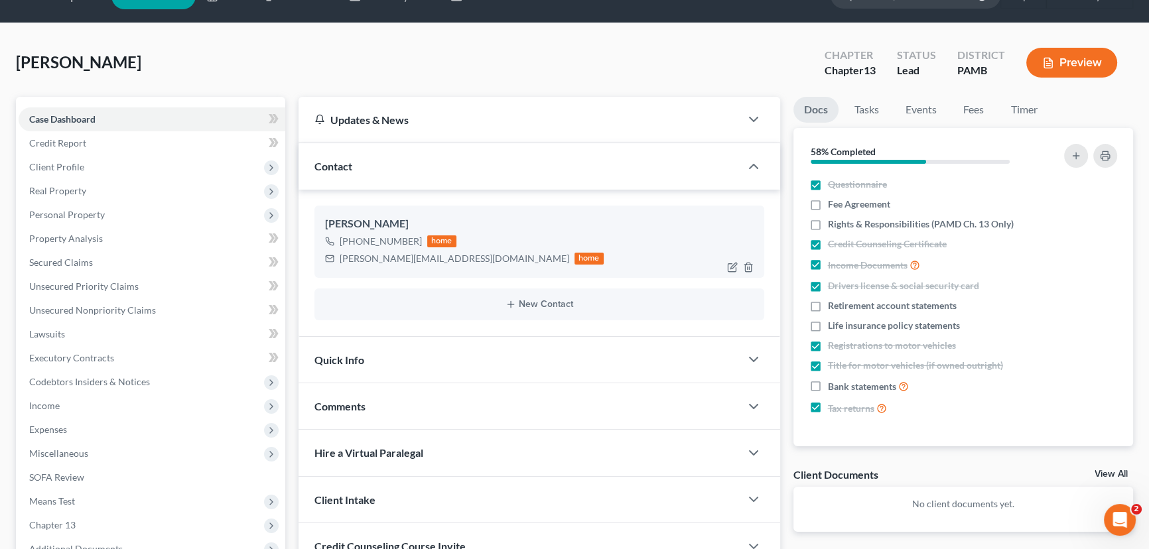
scroll to position [60, 0]
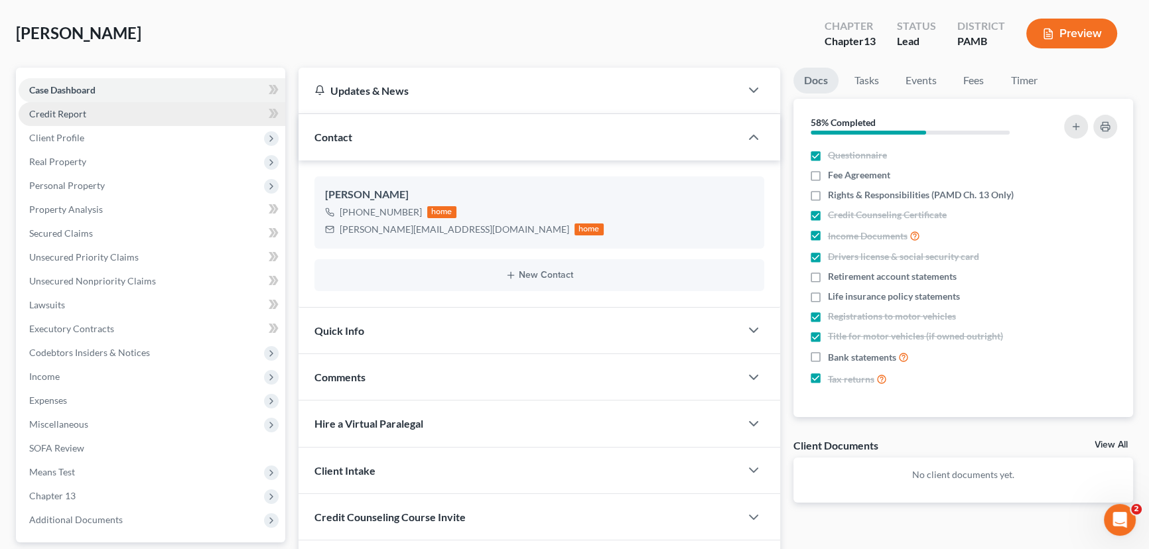
click at [107, 113] on link "Credit Report" at bounding box center [152, 114] width 267 height 24
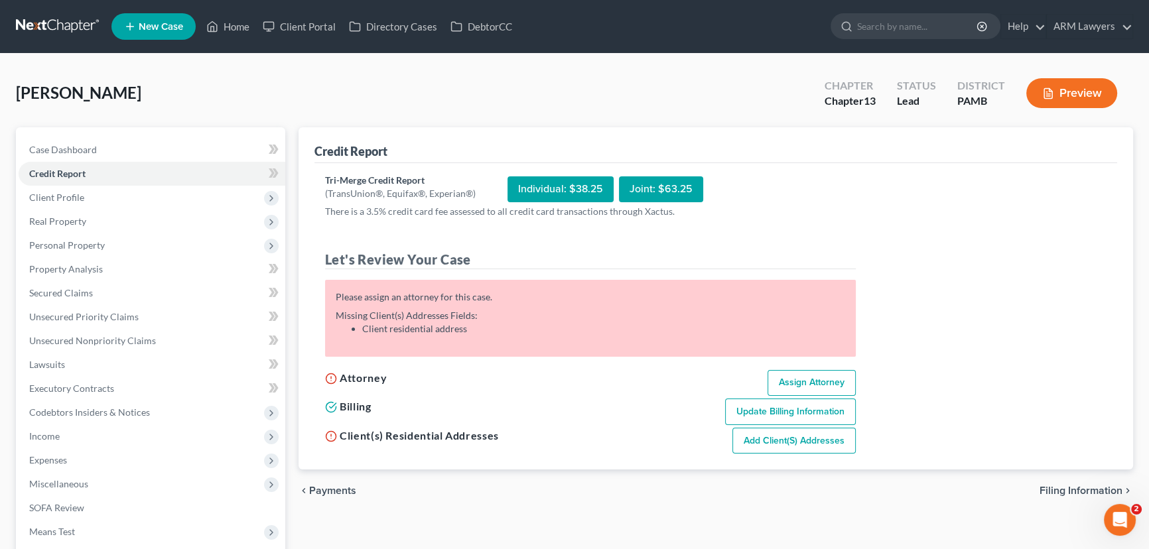
click at [806, 380] on link "Assign Attorney" at bounding box center [811, 383] width 88 height 27
select select "1"
select select "0"
select select "3"
select select "68"
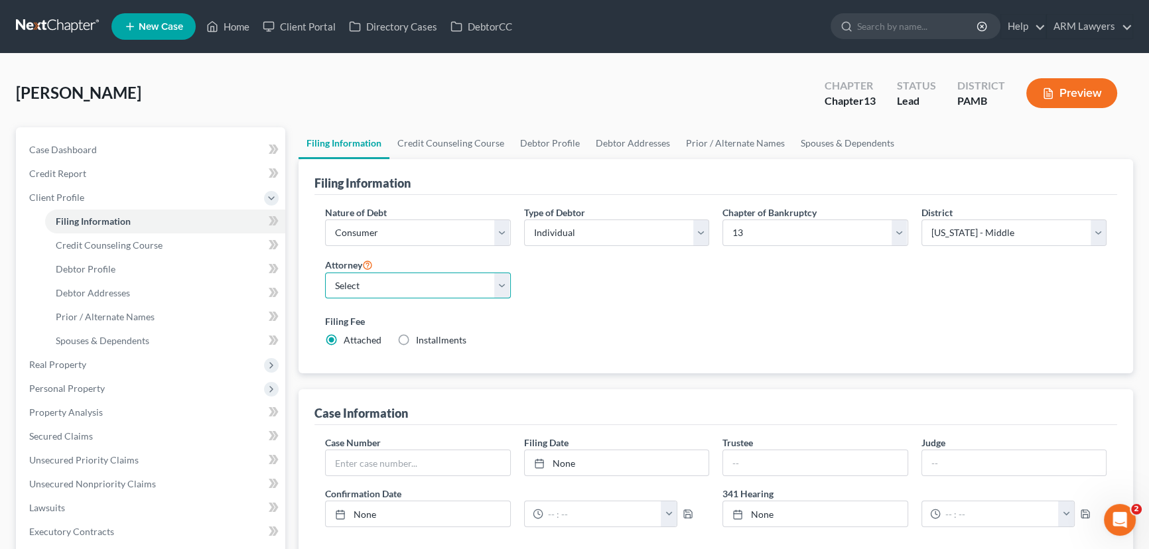
click at [454, 277] on select "Select [PERSON_NAME] - PAMB [PERSON_NAME] - PAEB [PERSON_NAME] - NJB [PERSON_NA…" at bounding box center [418, 286] width 186 height 27
select select "9"
click at [325, 273] on select "Select [PERSON_NAME] - PAMB [PERSON_NAME] - PAEB [PERSON_NAME] - NJB [PERSON_NA…" at bounding box center [418, 286] width 186 height 27
click at [1011, 239] on select "Select [US_STATE] - [GEOGRAPHIC_DATA] [US_STATE] - [GEOGRAPHIC_DATA][US_STATE] …" at bounding box center [1014, 233] width 186 height 27
select select "67"
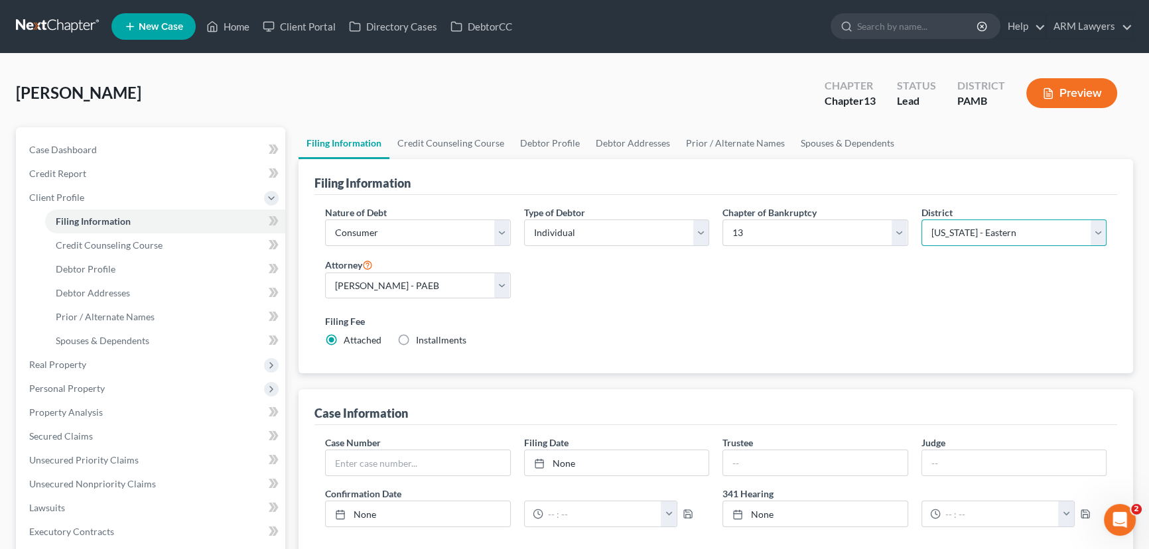
click at [921, 220] on select "Select [US_STATE] - [GEOGRAPHIC_DATA] [US_STATE] - [GEOGRAPHIC_DATA][US_STATE] …" at bounding box center [1014, 233] width 186 height 27
click at [96, 166] on link "Credit Report" at bounding box center [152, 174] width 267 height 24
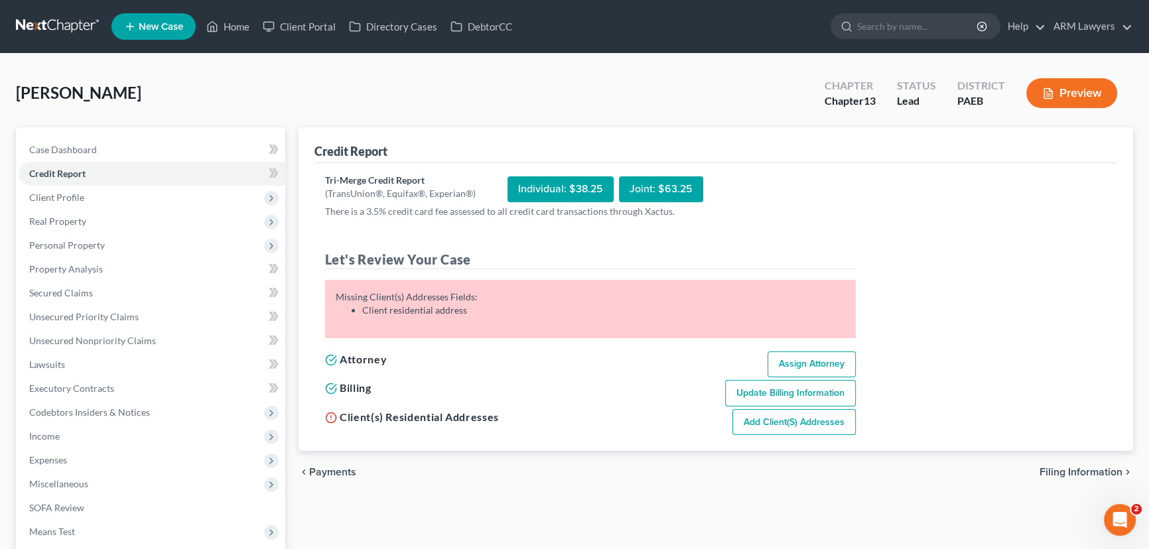
click at [808, 423] on link "Add Client(s) Addresses" at bounding box center [793, 422] width 123 height 27
select select "0"
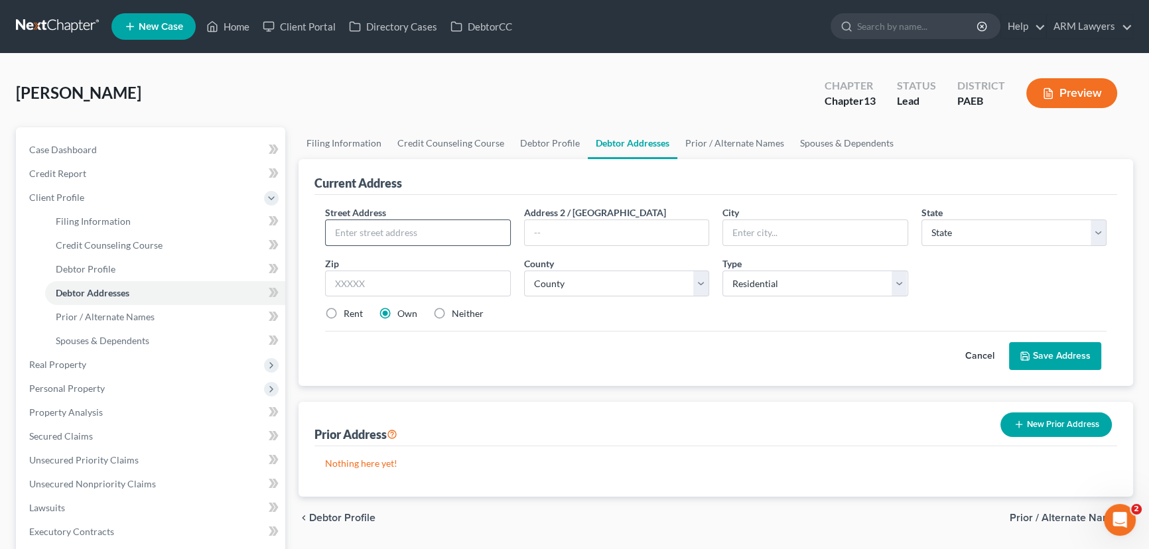
click at [395, 228] on input "text" at bounding box center [418, 232] width 184 height 25
paste input "[STREET_ADDRESS][PERSON_NAME]"
type input "[STREET_ADDRESS][PERSON_NAME]"
click at [796, 236] on input "text" at bounding box center [815, 232] width 184 height 25
type input "King of Prussia"
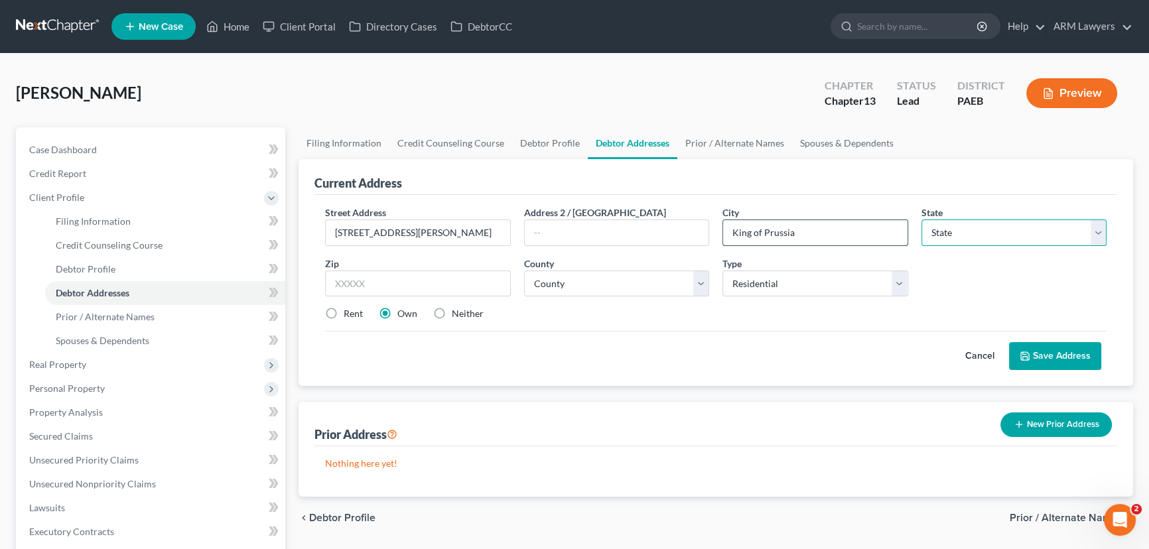
select select "39"
type input "19406"
click at [578, 285] on select "County [GEOGRAPHIC_DATA] [GEOGRAPHIC_DATA] [GEOGRAPHIC_DATA] [GEOGRAPHIC_DATA] …" at bounding box center [617, 284] width 186 height 27
type input "King Of Prussia"
select select "45"
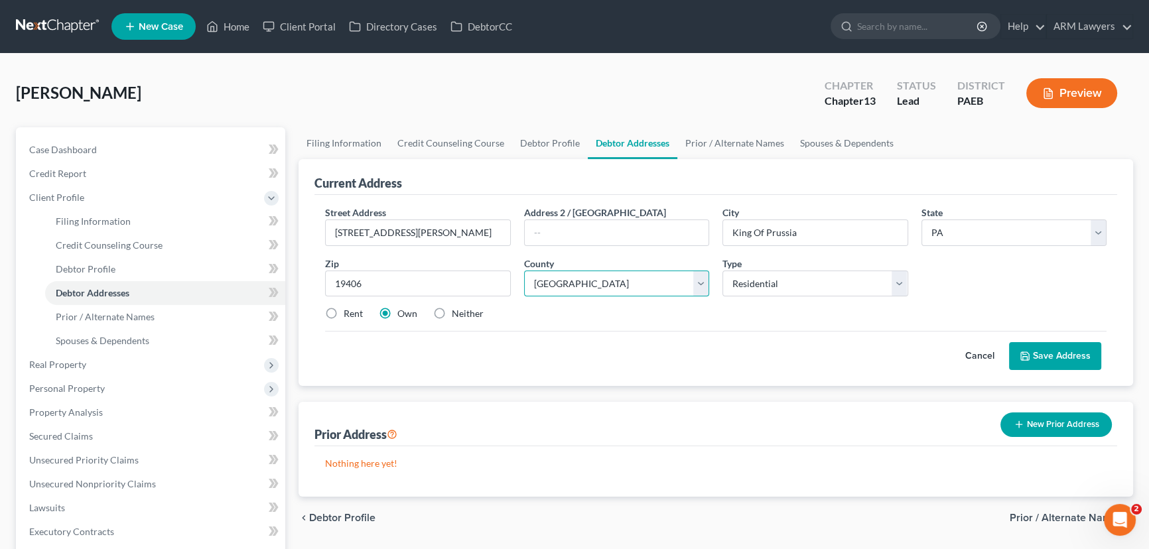
click at [524, 271] on select "County [GEOGRAPHIC_DATA] [GEOGRAPHIC_DATA] [GEOGRAPHIC_DATA] [GEOGRAPHIC_DATA] …" at bounding box center [617, 284] width 186 height 27
click at [344, 312] on label "Rent" at bounding box center [353, 313] width 19 height 13
click at [349, 312] on input "Rent" at bounding box center [353, 311] width 9 height 9
radio input "true"
click at [1048, 356] on button "Save Address" at bounding box center [1055, 356] width 92 height 28
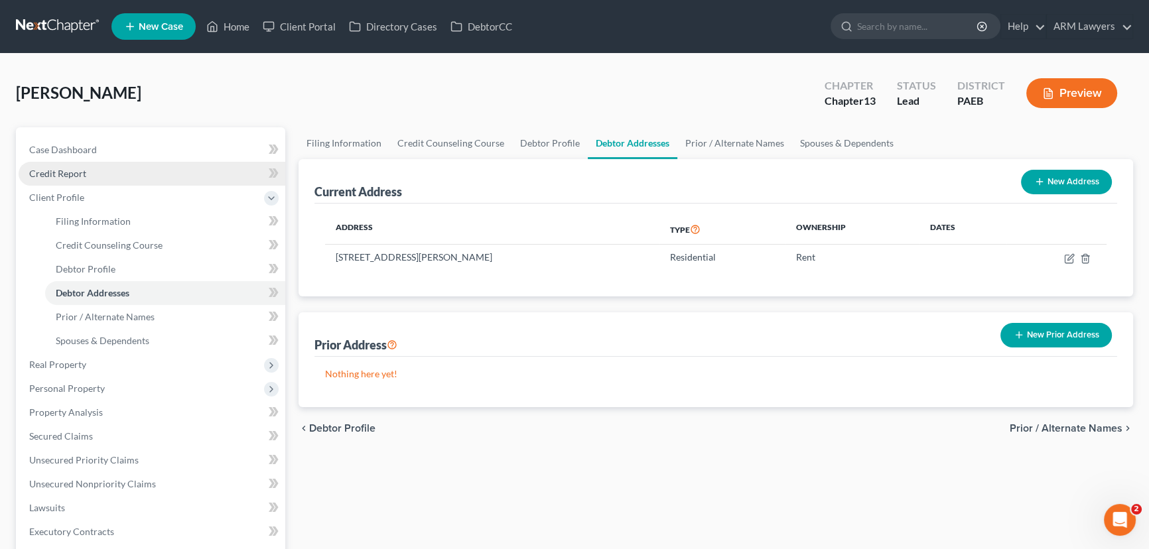
click at [123, 171] on link "Credit Report" at bounding box center [152, 174] width 267 height 24
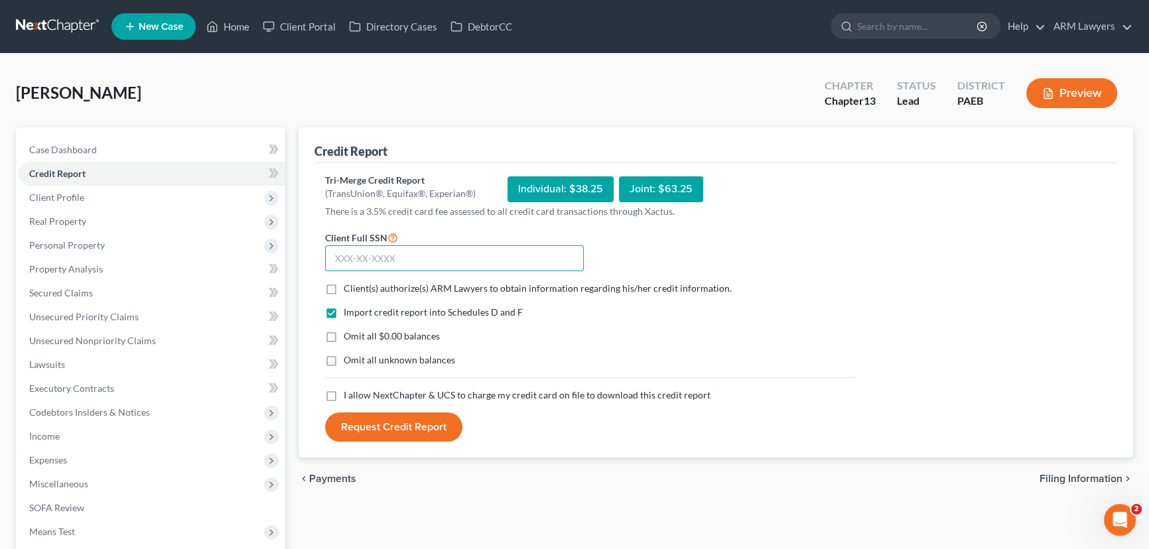
click at [415, 257] on input "text" at bounding box center [454, 258] width 259 height 27
type input "166-78-6643"
click at [344, 288] on label "Client(s) authorize(s) ARM Lawyers to obtain information regarding his/her cred…" at bounding box center [538, 288] width 388 height 13
click at [349, 288] on input "Client(s) authorize(s) ARM Lawyers to obtain information regarding his/her cred…" at bounding box center [353, 286] width 9 height 9
checkbox input "true"
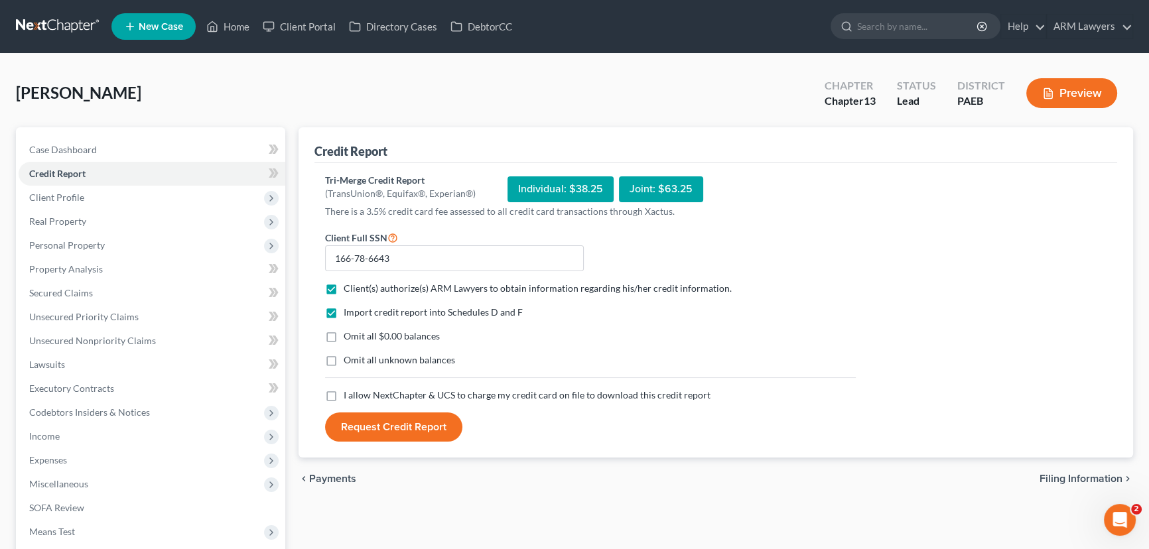
click at [344, 338] on label "Omit all $0.00 balances" at bounding box center [392, 336] width 96 height 13
click at [349, 338] on input "Omit all $0.00 balances" at bounding box center [353, 334] width 9 height 9
checkbox input "true"
drag, startPoint x: 329, startPoint y: 359, endPoint x: 338, endPoint y: 381, distance: 23.8
click at [344, 360] on label "Omit all unknown balances" at bounding box center [399, 360] width 111 height 13
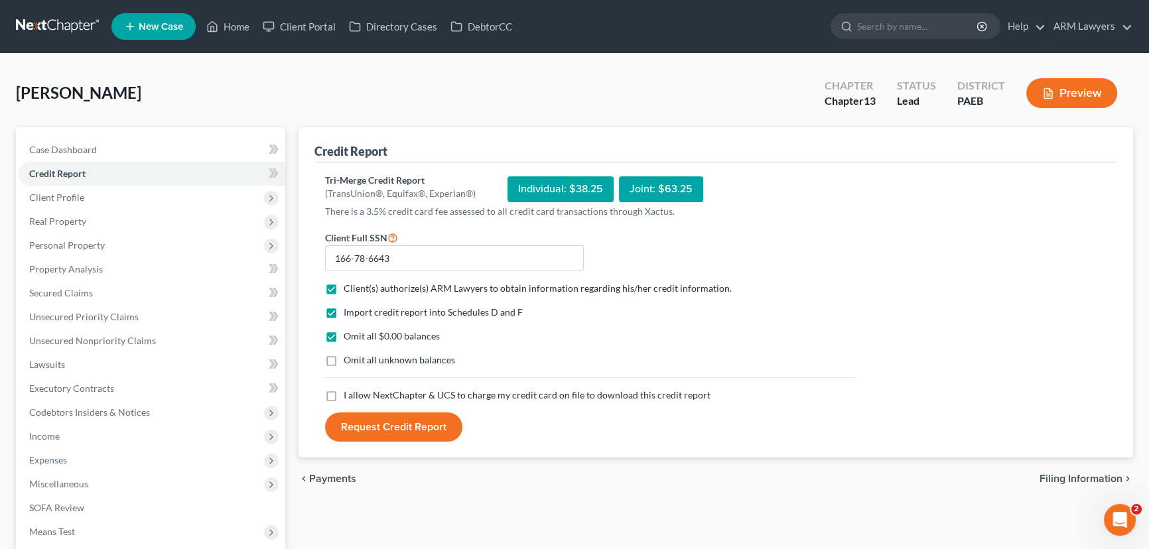
click at [349, 360] on input "Omit all unknown balances" at bounding box center [353, 358] width 9 height 9
checkbox input "true"
click at [344, 394] on label "I allow NextChapter & UCS to charge my credit card on file to download this cre…" at bounding box center [527, 395] width 367 height 13
click at [349, 394] on input "I allow NextChapter & UCS to charge my credit card on file to download this cre…" at bounding box center [353, 393] width 9 height 9
checkbox input "true"
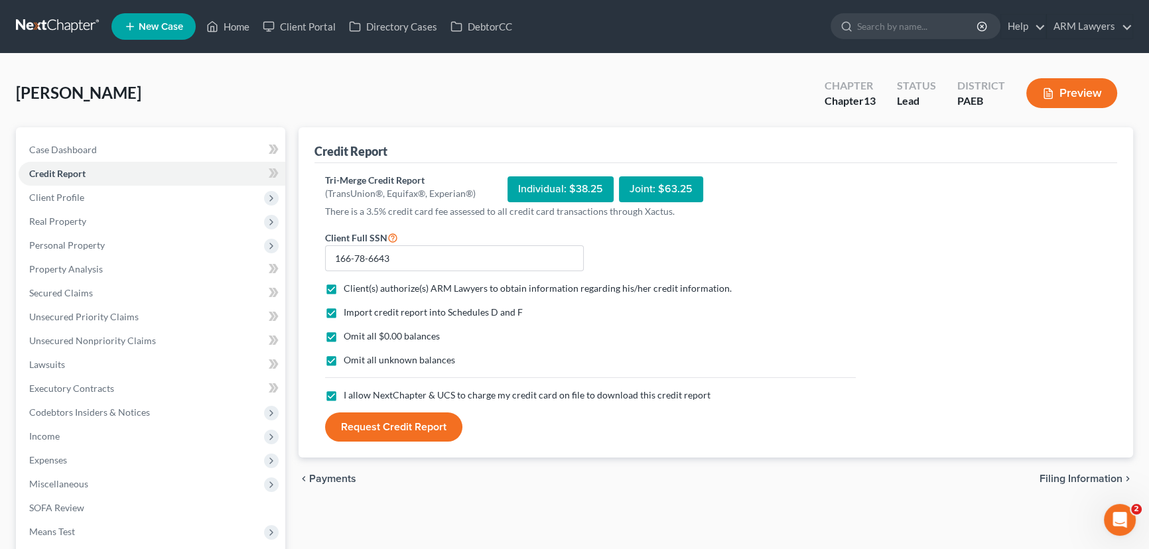
click at [414, 424] on button "Request Credit Report" at bounding box center [393, 427] width 137 height 29
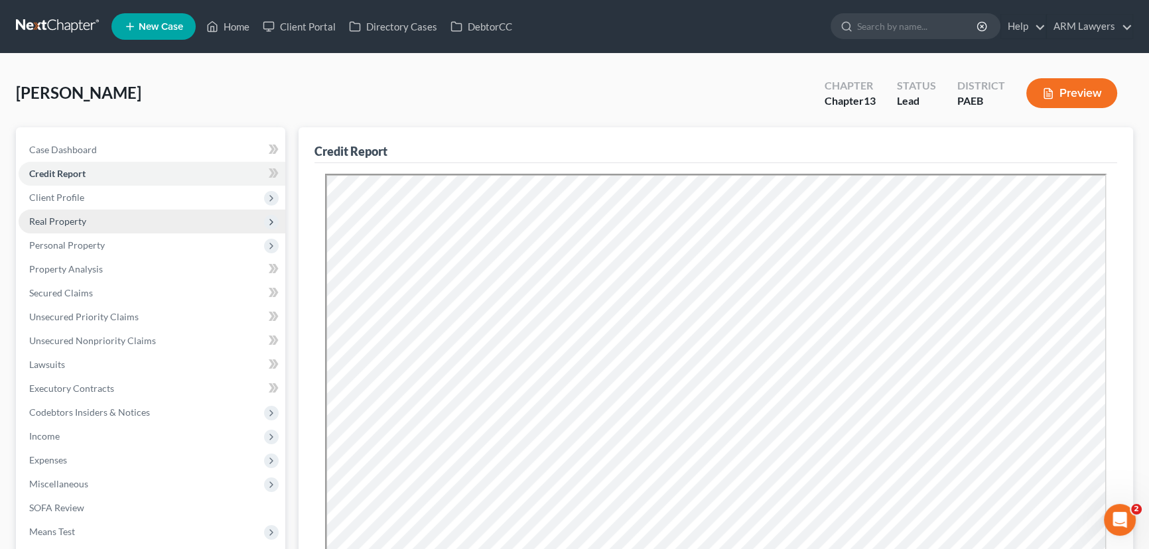
click at [126, 216] on span "Real Property" at bounding box center [152, 222] width 267 height 24
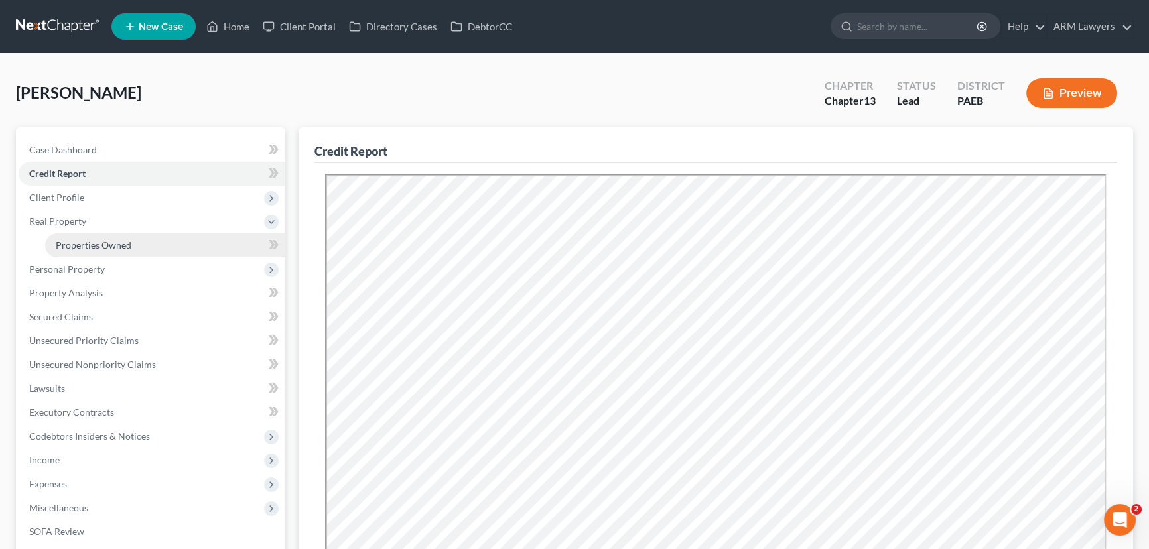
click at [129, 237] on link "Properties Owned" at bounding box center [165, 245] width 240 height 24
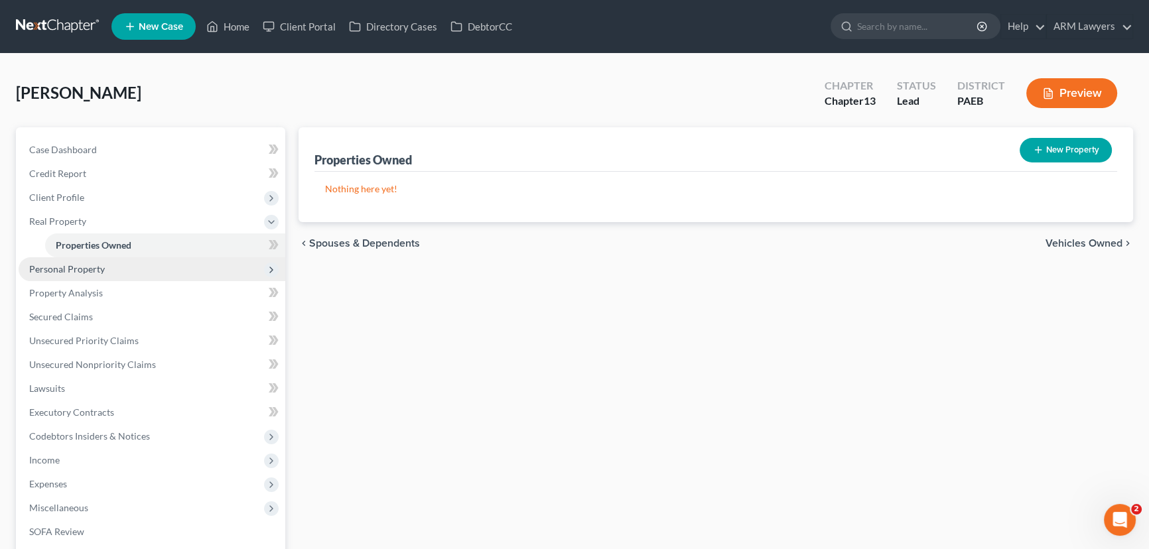
click at [96, 275] on span "Personal Property" at bounding box center [152, 269] width 267 height 24
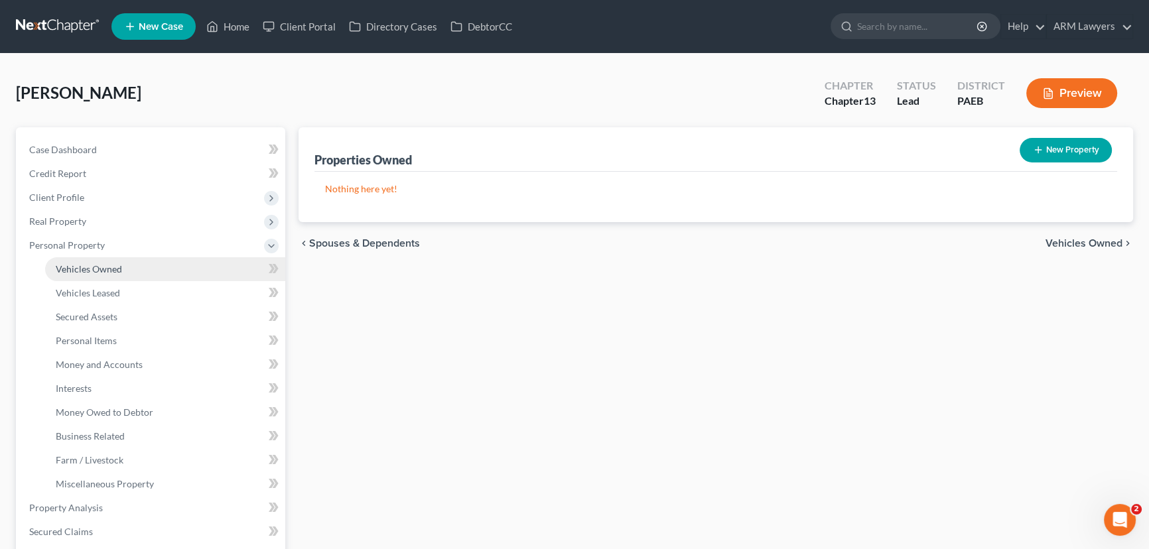
click at [128, 270] on link "Vehicles Owned" at bounding box center [165, 269] width 240 height 24
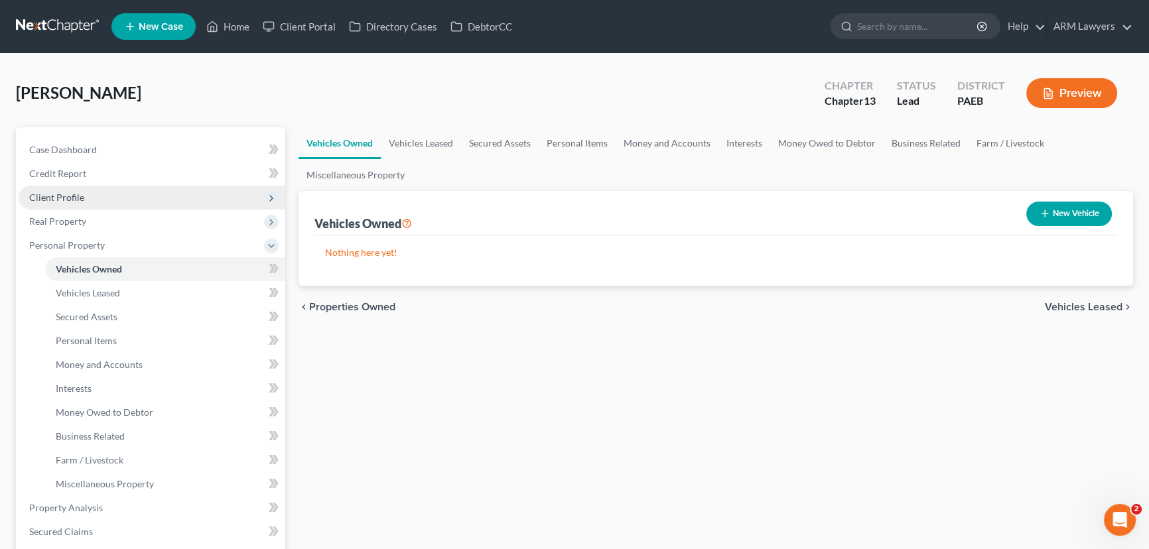
click at [93, 195] on span "Client Profile" at bounding box center [152, 198] width 267 height 24
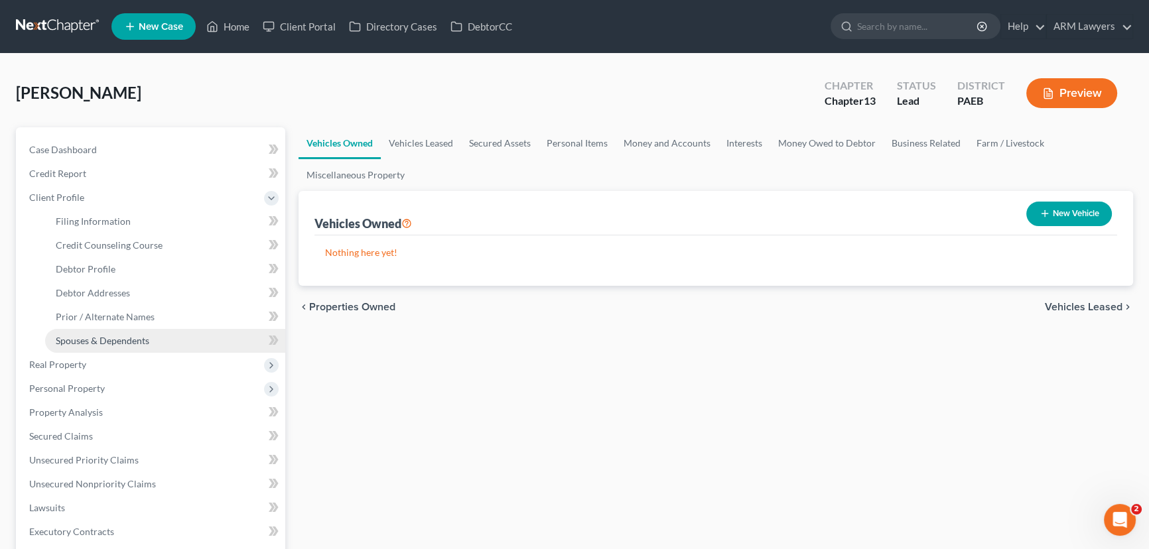
click at [143, 345] on span "Spouses & Dependents" at bounding box center [103, 340] width 94 height 11
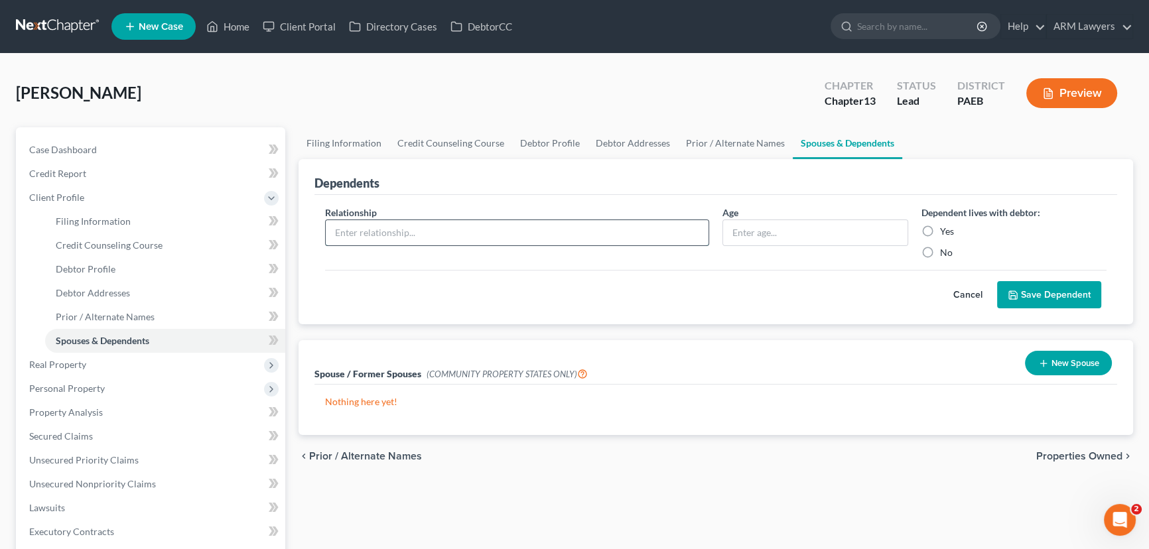
click at [475, 236] on input "text" at bounding box center [517, 232] width 383 height 25
type input "Son"
type input "1"
click at [940, 230] on label "Yes" at bounding box center [947, 231] width 14 height 13
click at [945, 230] on input "Yes" at bounding box center [949, 229] width 9 height 9
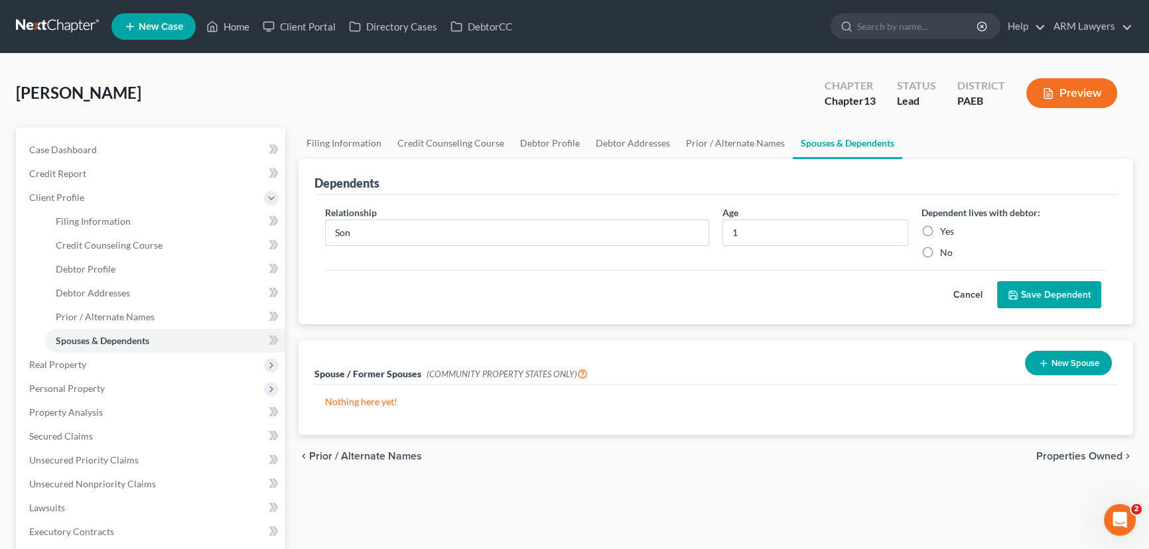
radio input "true"
click at [1068, 300] on button "Save Dependent" at bounding box center [1049, 295] width 104 height 28
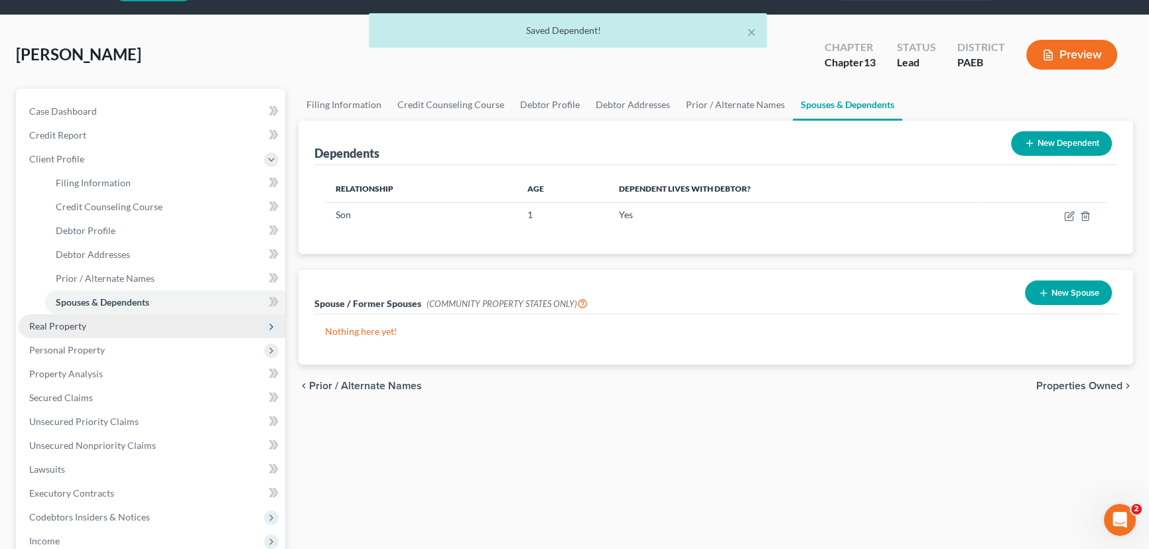
scroll to position [60, 0]
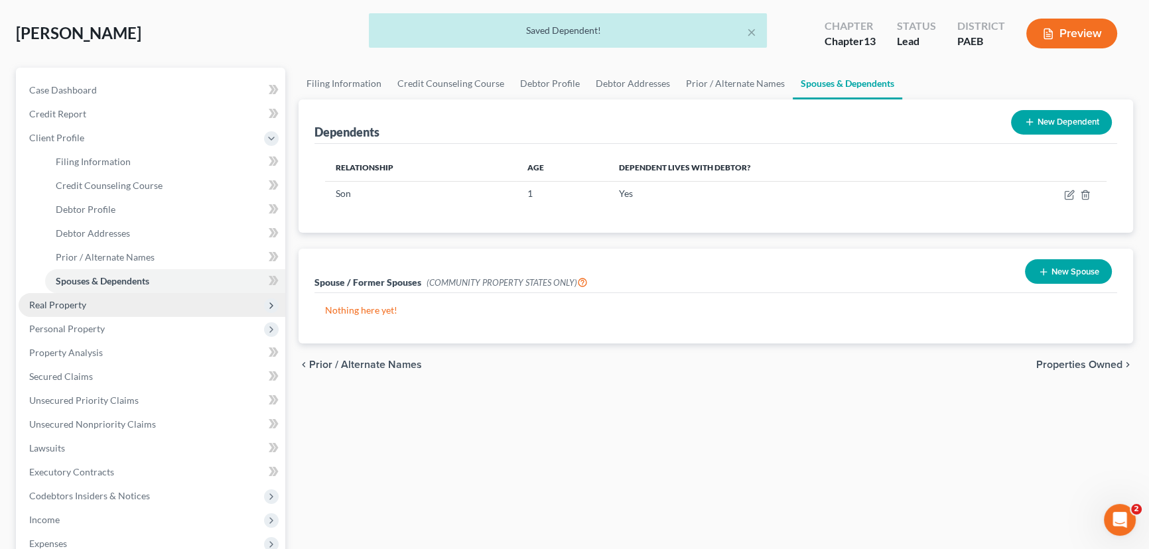
click at [62, 308] on span "Real Property" at bounding box center [57, 304] width 57 height 11
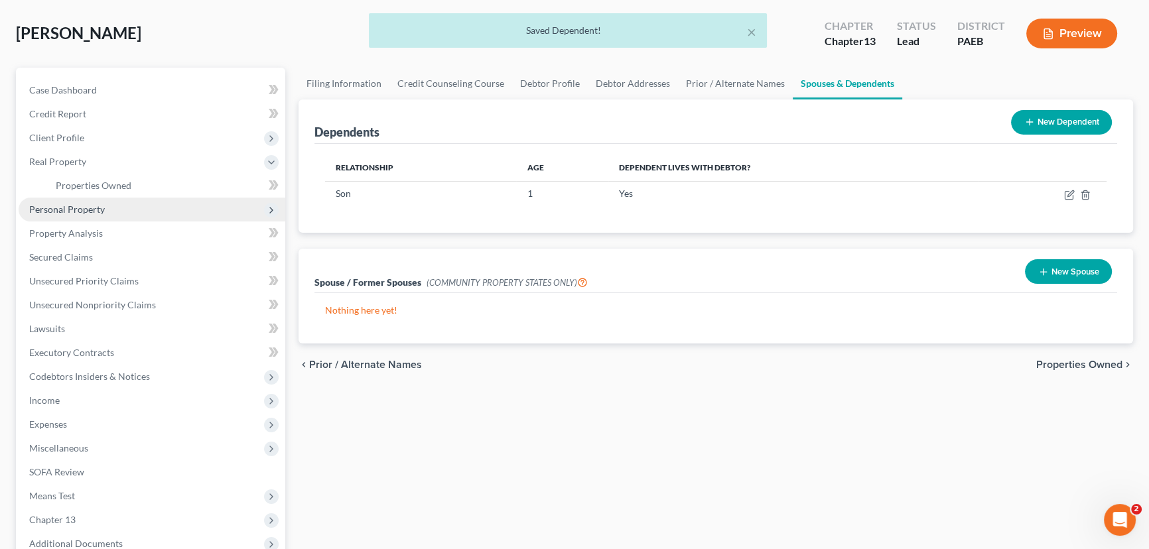
click at [67, 211] on span "Personal Property" at bounding box center [67, 209] width 76 height 11
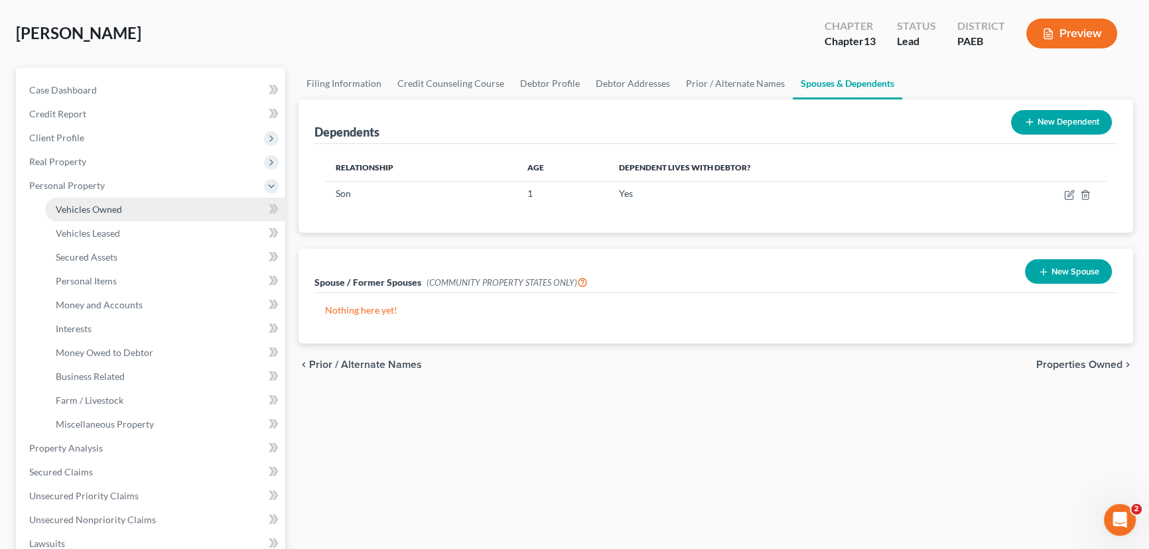
click at [97, 206] on span "Vehicles Owned" at bounding box center [89, 209] width 66 height 11
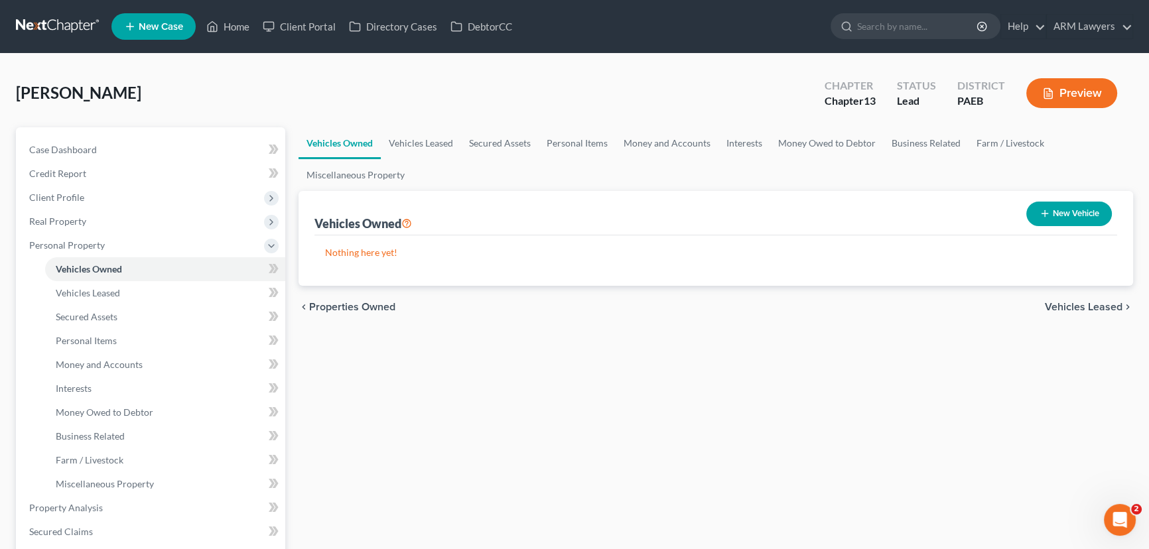
click at [1077, 215] on button "New Vehicle" at bounding box center [1069, 214] width 86 height 25
select select "0"
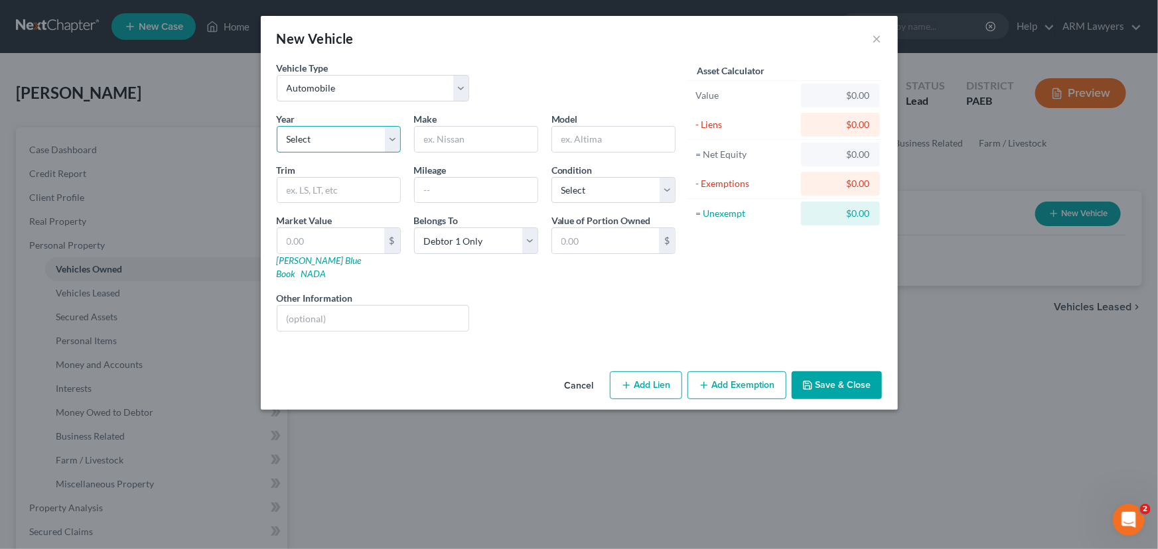
click at [339, 137] on select "Select 2026 2025 2024 2023 2022 2021 2020 2019 2018 2017 2016 2015 2014 2013 20…" at bounding box center [339, 139] width 124 height 27
select select "19"
click at [277, 126] on select "Select 2026 2025 2024 2023 2022 2021 2020 2019 2018 2017 2016 2015 2014 2013 20…" at bounding box center [339, 139] width 124 height 27
click at [464, 140] on input "text" at bounding box center [476, 139] width 123 height 25
type input "Toyota"
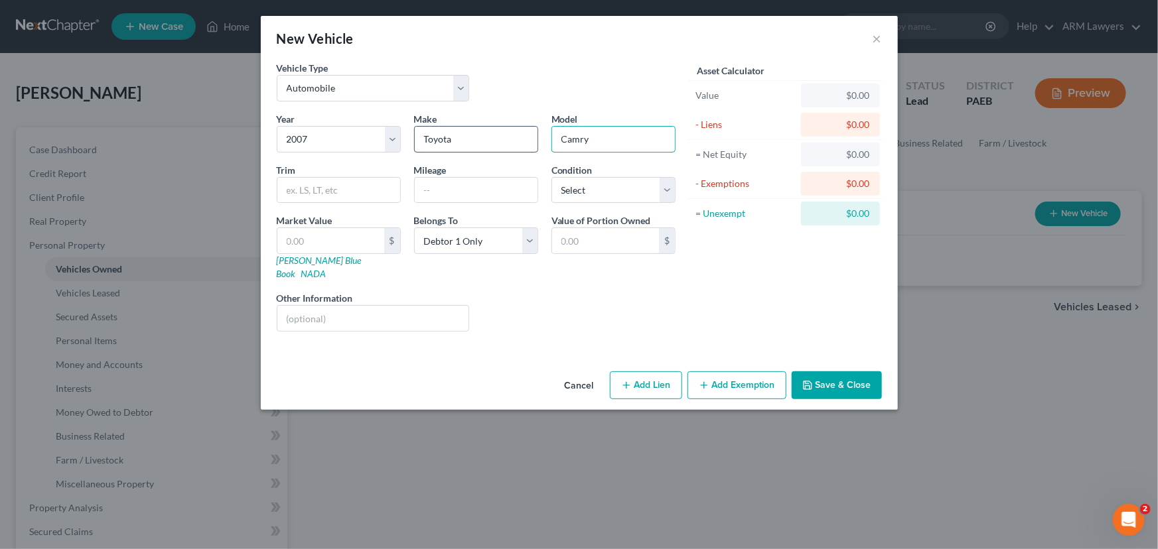
type input "Camry"
type input "179000"
click at [596, 192] on select "Select Excellent Very Good Good Fair Poor" at bounding box center [613, 190] width 124 height 27
select select "3"
click at [551, 177] on select "Select Excellent Very Good Good Fair Poor" at bounding box center [613, 190] width 124 height 27
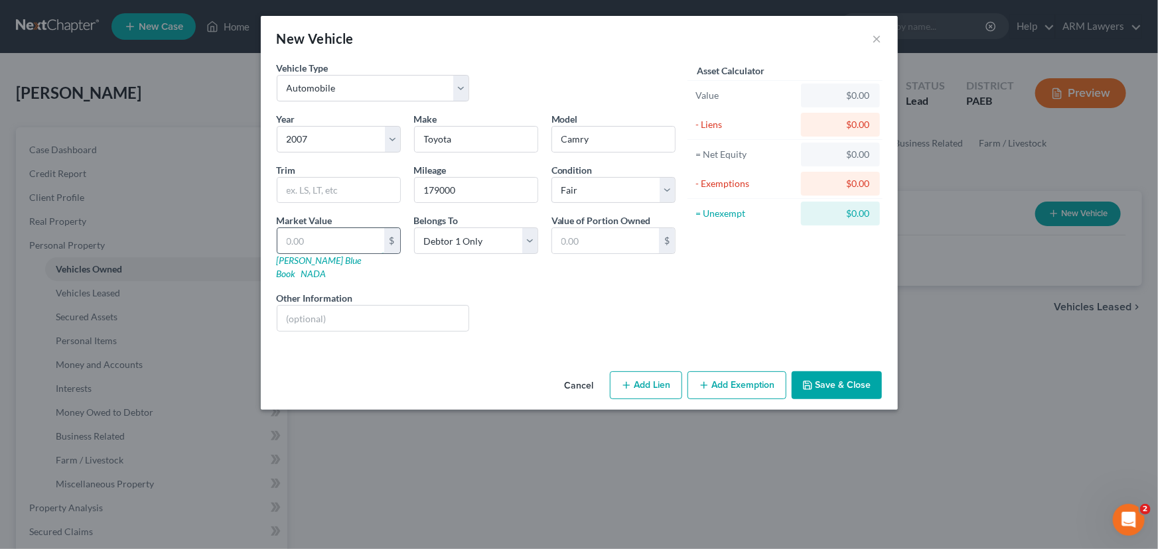
click at [339, 234] on input "text" at bounding box center [330, 240] width 107 height 25
type input "2"
type input "2.00"
type input "29"
type input "29.00"
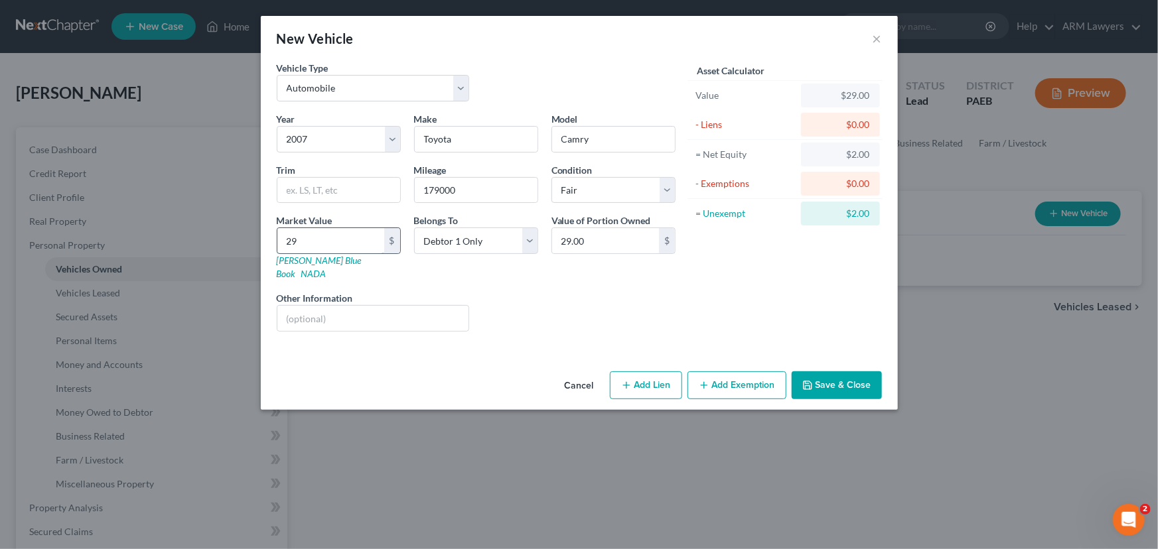
type input "293"
type input "293.00"
type input "2937"
type input "2,937.00"
type input "2,937"
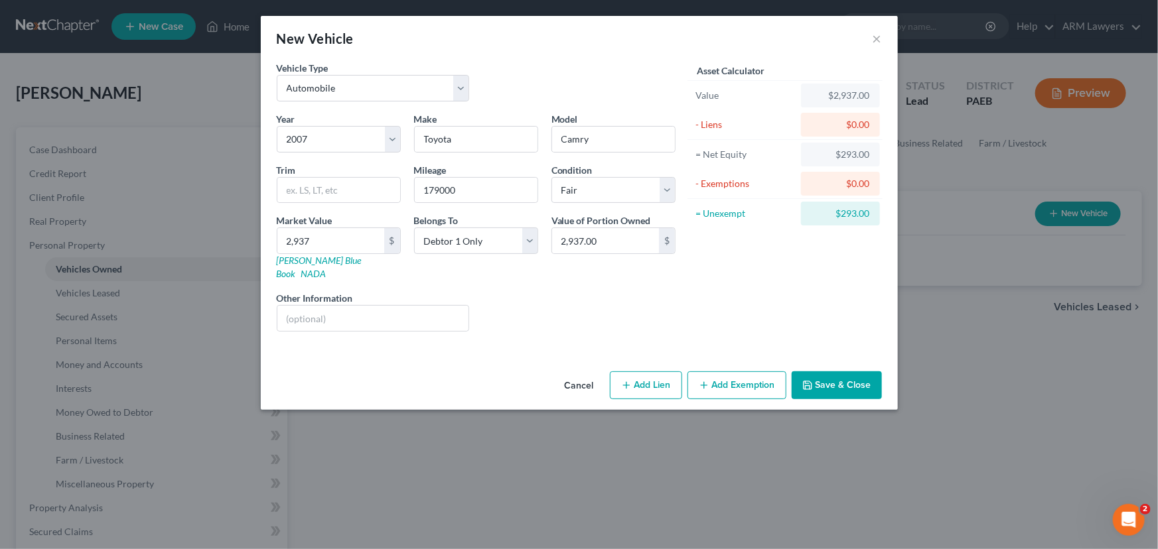
click at [736, 381] on button "Add Exemption" at bounding box center [736, 385] width 99 height 28
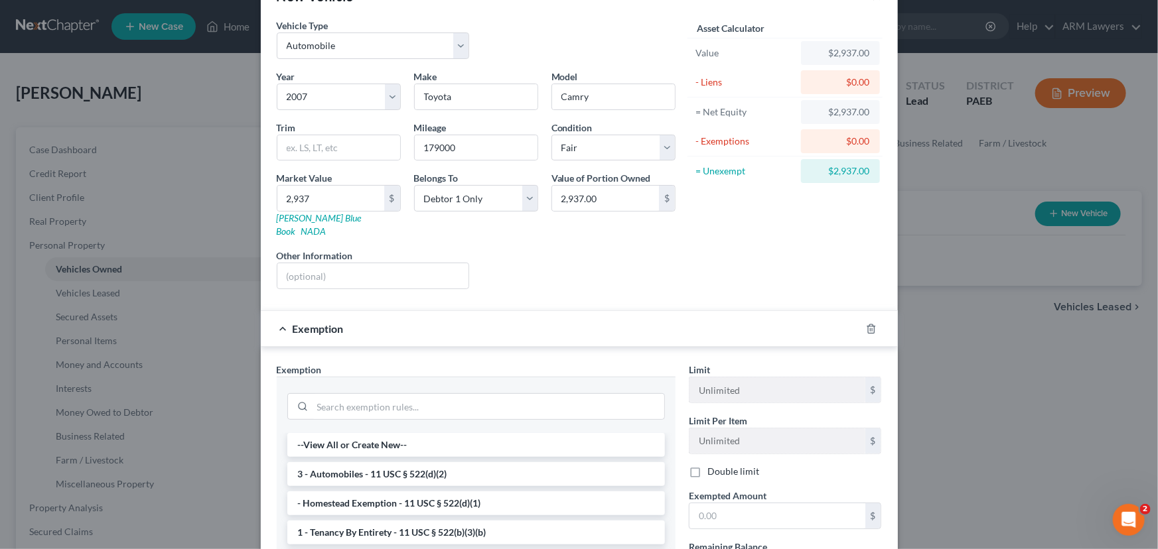
scroll to position [180, 0]
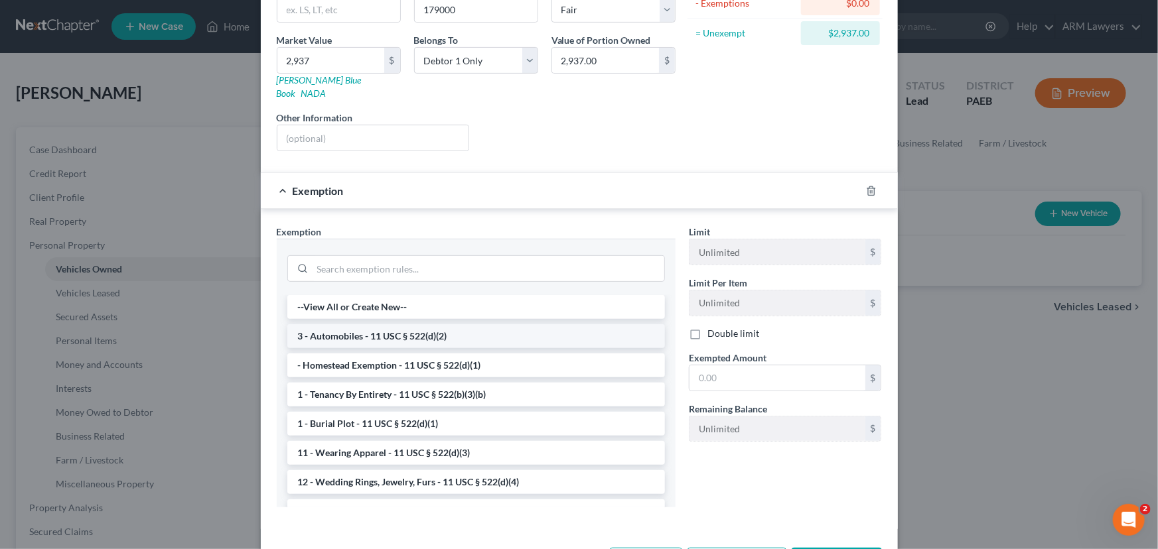
click at [458, 324] on li "3 - Automobiles - 11 USC § 522(d)(2)" at bounding box center [475, 336] width 377 height 24
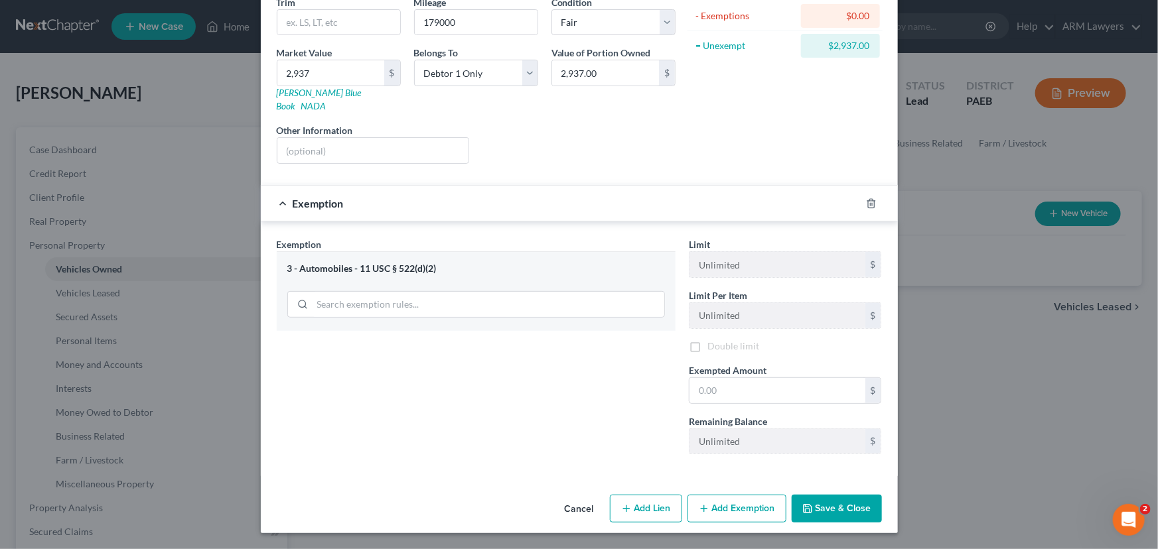
scroll to position [153, 0]
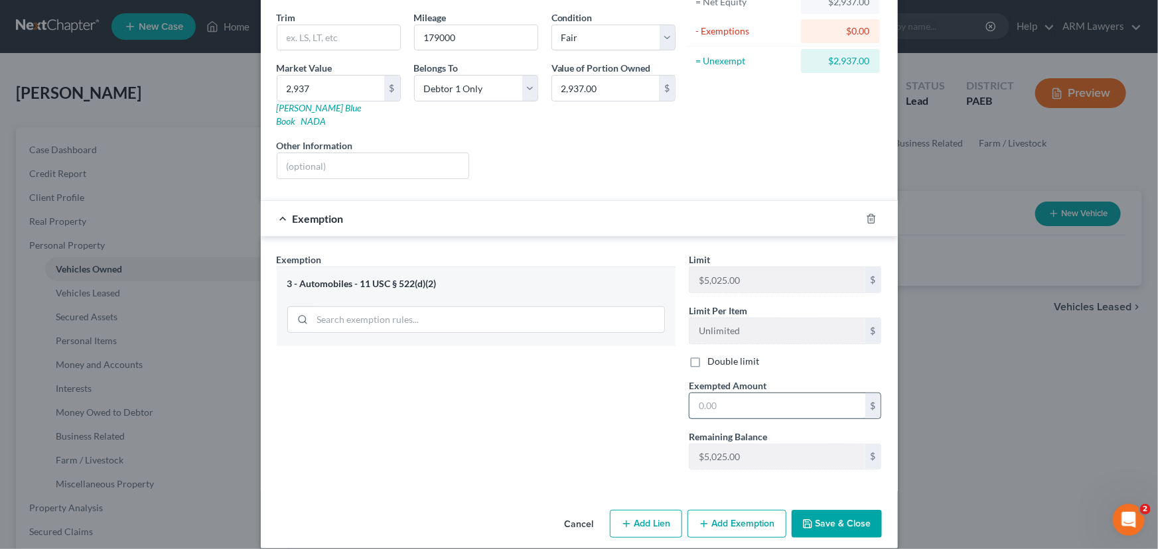
click at [720, 394] on input "text" at bounding box center [777, 405] width 176 height 25
type input "2,935.0"
click at [826, 510] on button "Save & Close" at bounding box center [836, 524] width 90 height 28
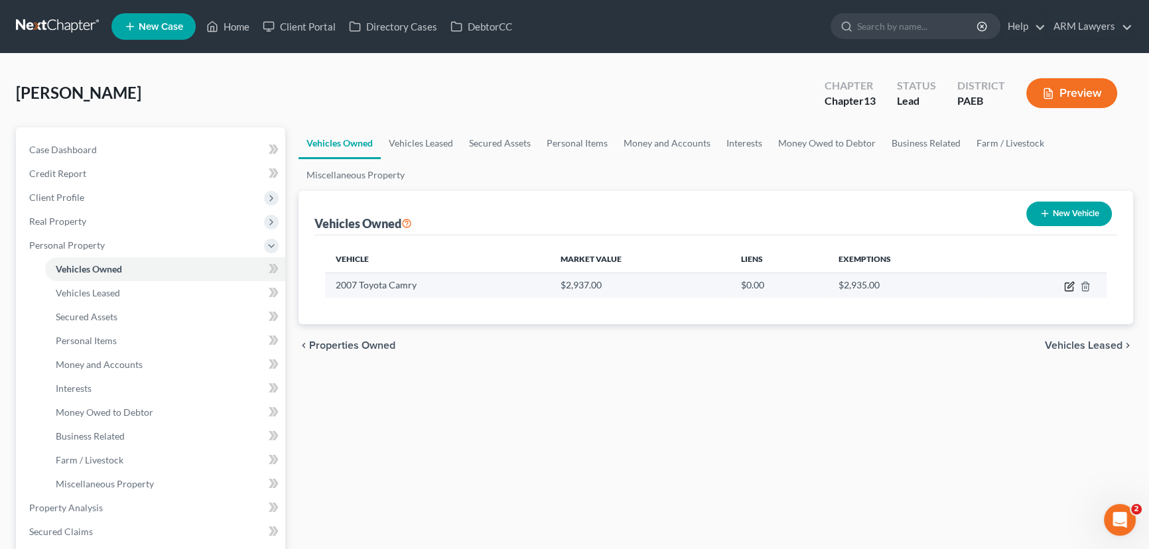
click at [1067, 283] on icon "button" at bounding box center [1069, 286] width 11 height 11
select select "0"
select select "19"
select select "3"
select select "0"
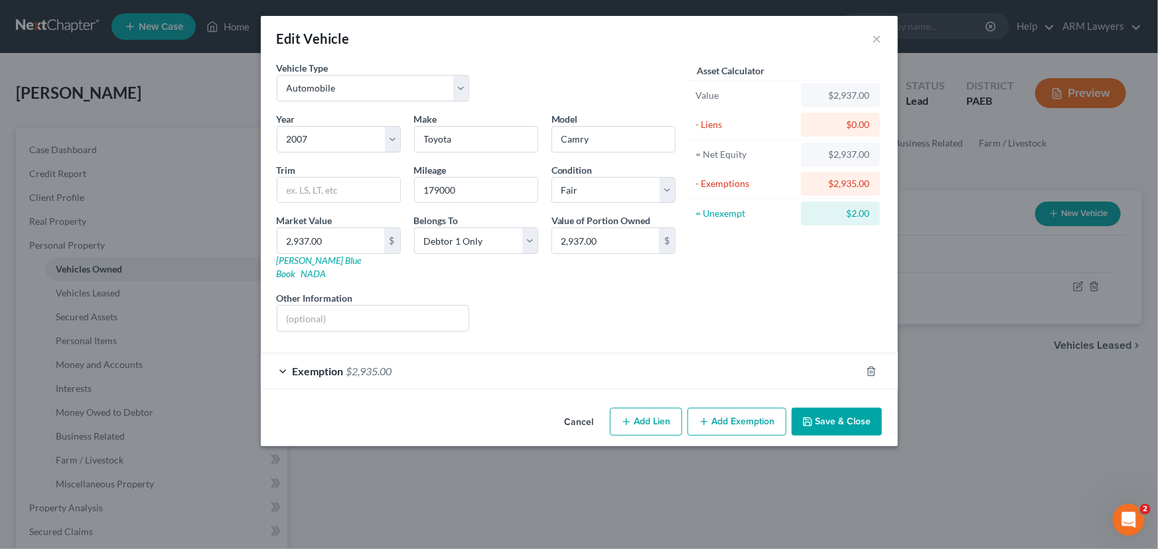
click at [640, 408] on button "Add Lien" at bounding box center [646, 422] width 72 height 28
select select "0"
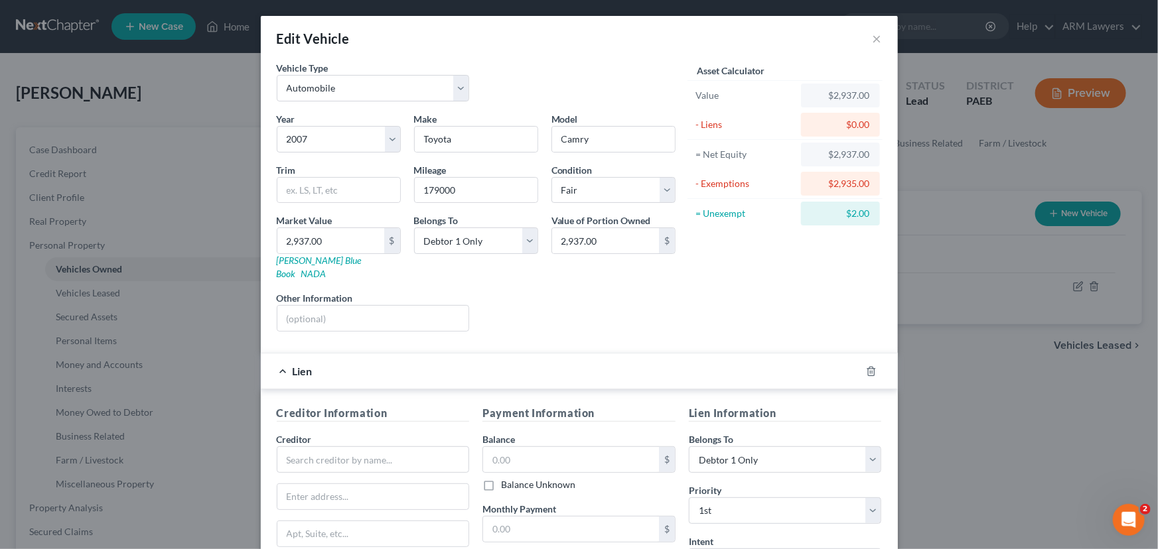
click at [870, 361] on div at bounding box center [878, 371] width 37 height 21
click at [869, 367] on icon "button" at bounding box center [871, 371] width 6 height 9
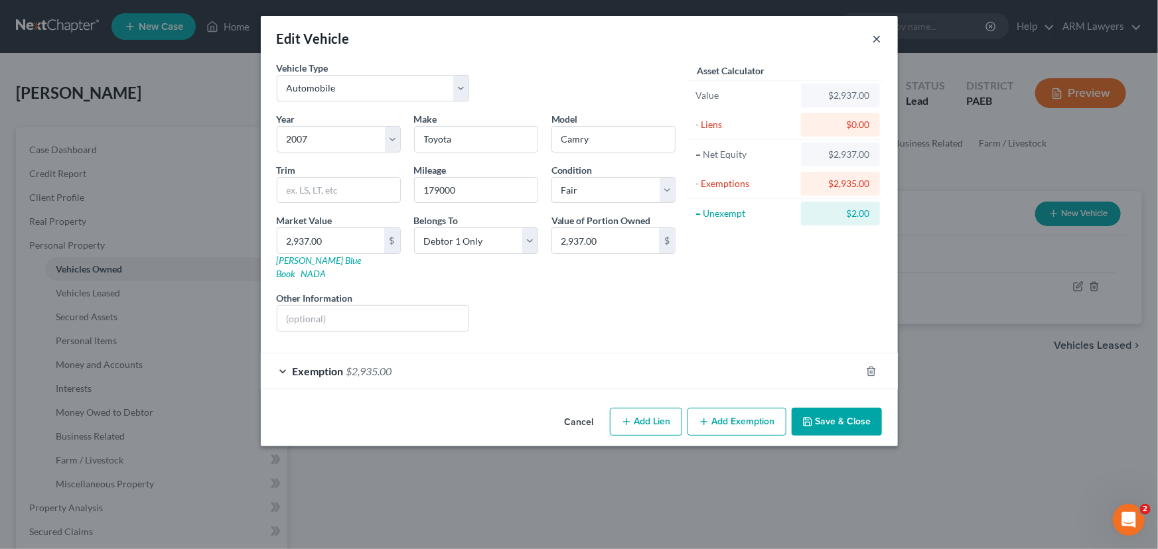
drag, startPoint x: 879, startPoint y: 33, endPoint x: 876, endPoint y: 69, distance: 36.0
click at [879, 34] on button "×" at bounding box center [876, 39] width 9 height 16
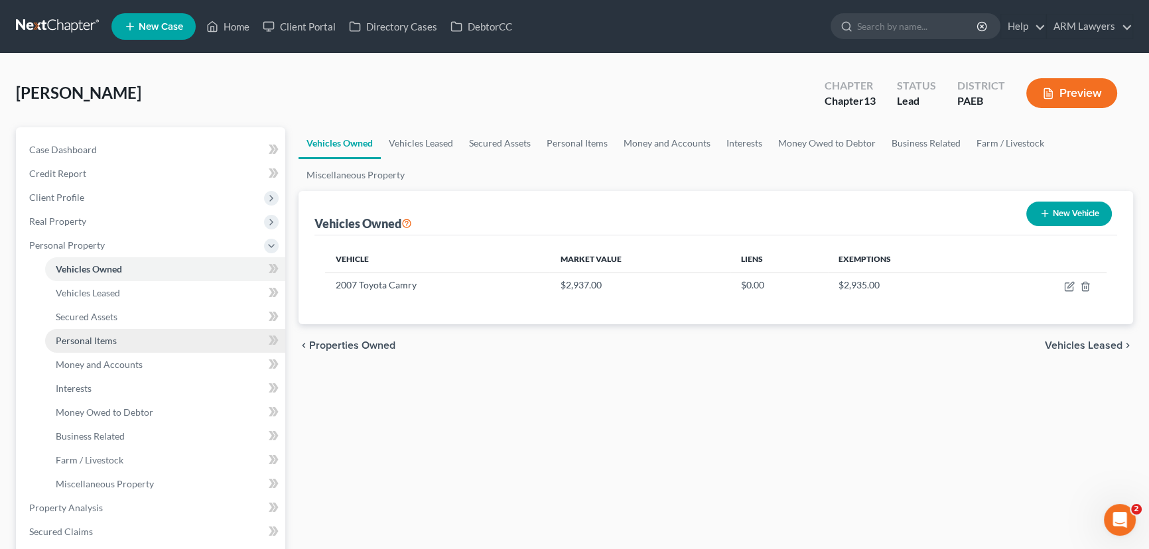
click at [105, 336] on span "Personal Items" at bounding box center [86, 340] width 61 height 11
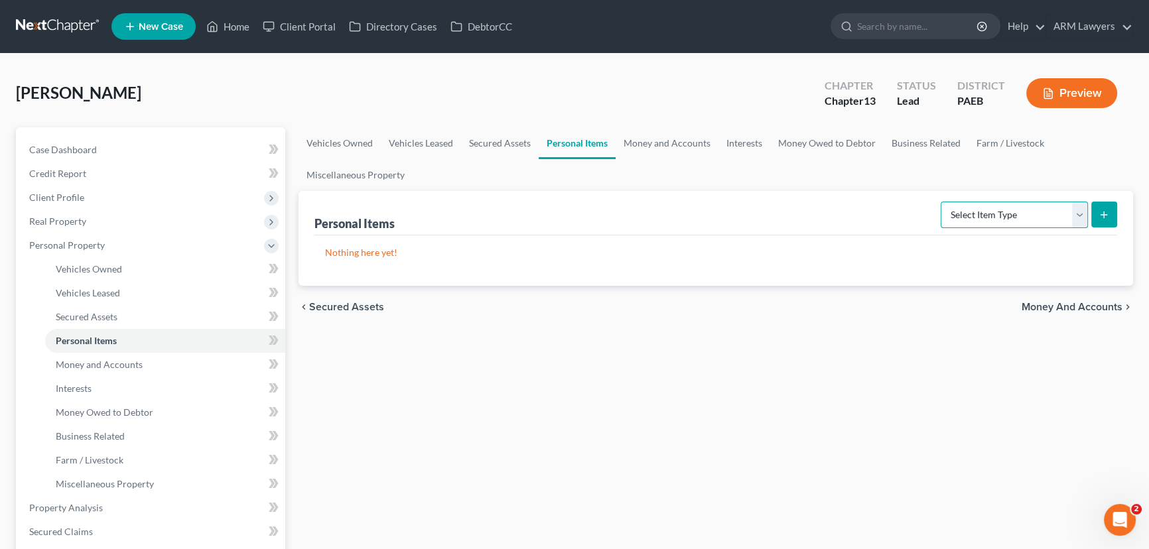
click at [1080, 219] on select "Select Item Type Clothing Collectibles Of Value Electronics Firearms Household …" at bounding box center [1014, 215] width 147 height 27
select select "household_goods"
click at [942, 202] on select "Select Item Type Clothing Collectibles Of Value Electronics Firearms Household …" at bounding box center [1014, 215] width 147 height 27
click at [1101, 210] on icon "submit" at bounding box center [1103, 215] width 11 height 11
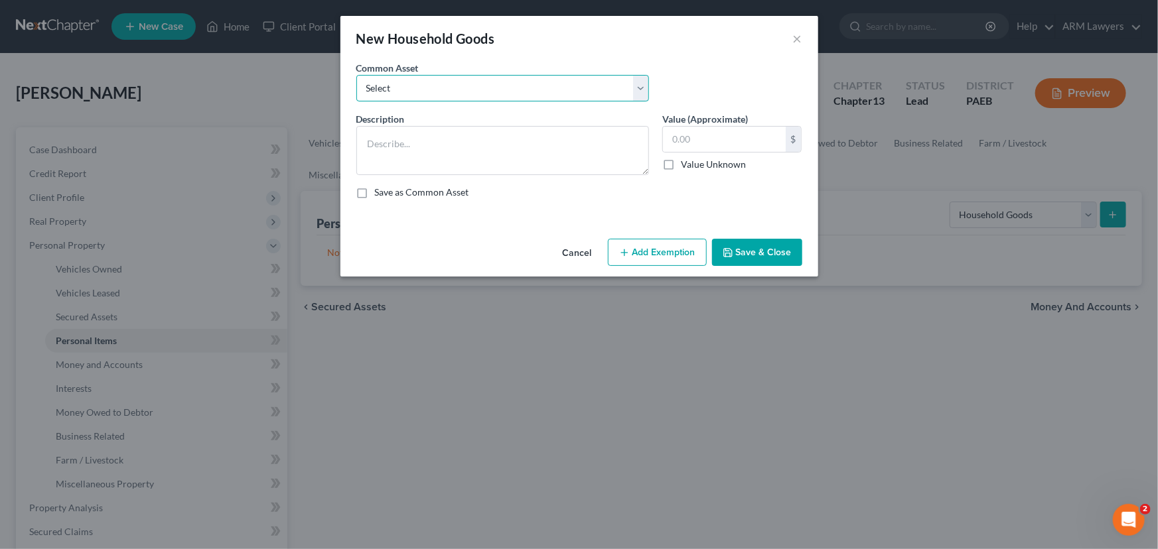
click at [450, 91] on select "Select Assorted electronics including television, cell phone and computer Assor…" at bounding box center [502, 88] width 293 height 27
select select "4"
click at [356, 75] on select "Select Assorted electronics including television, cell phone and computer Assor…" at bounding box center [502, 88] width 293 height 27
type textarea "Kitchen: refrigerator, stove, microwave, oven, small appliances (no single item…"
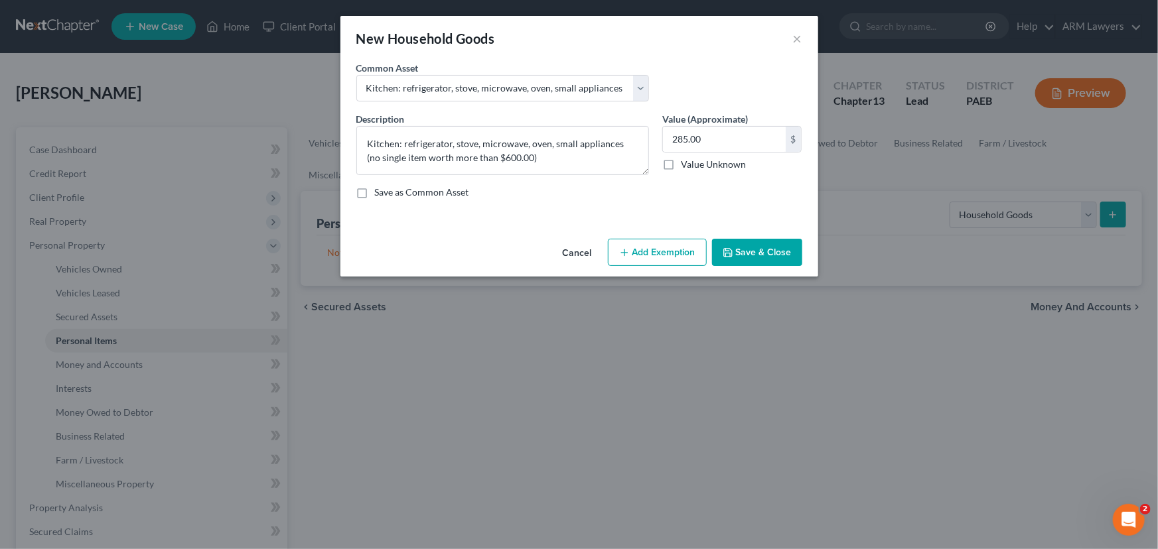
click at [681, 257] on button "Add Exemption" at bounding box center [657, 253] width 99 height 28
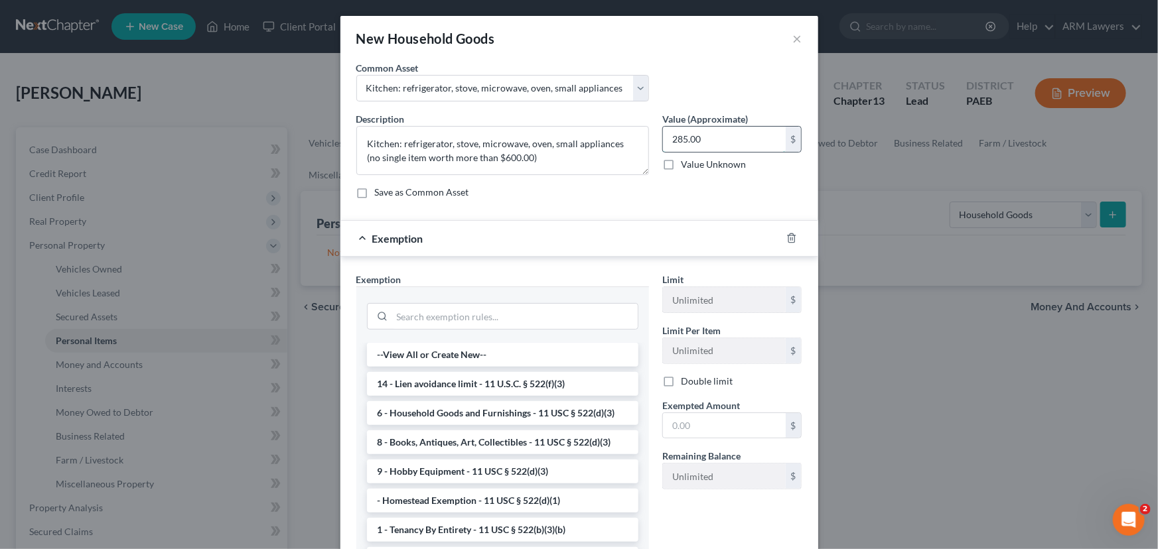
click at [730, 134] on input "285.00" at bounding box center [724, 139] width 123 height 25
type input "200.00"
click at [458, 413] on li "6 - Household Goods and Furnishings - 11 USC § 522(d)(3)" at bounding box center [502, 413] width 271 height 24
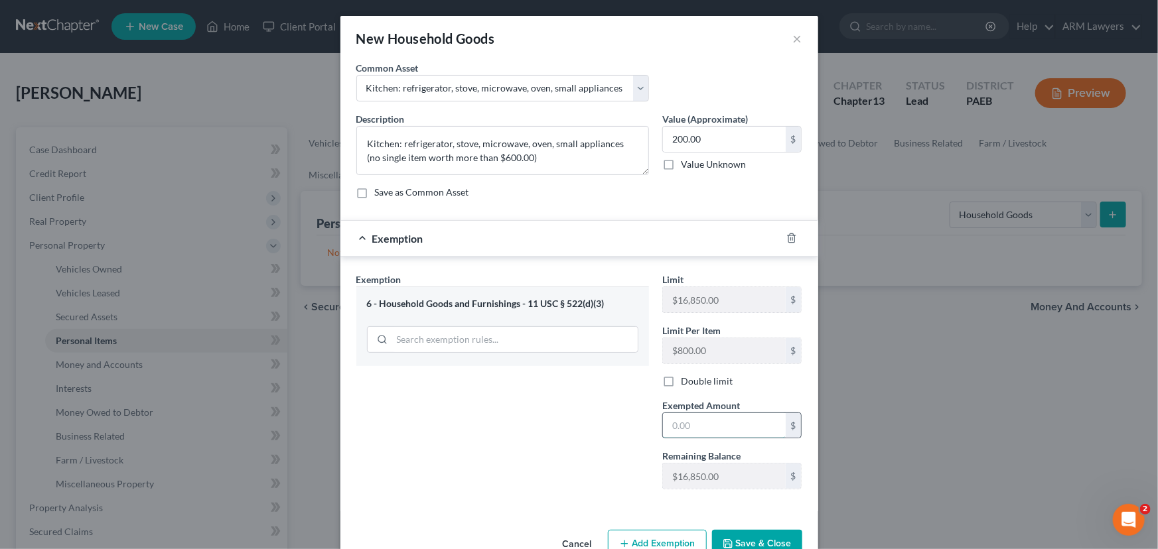
click at [684, 423] on input "text" at bounding box center [724, 425] width 123 height 25
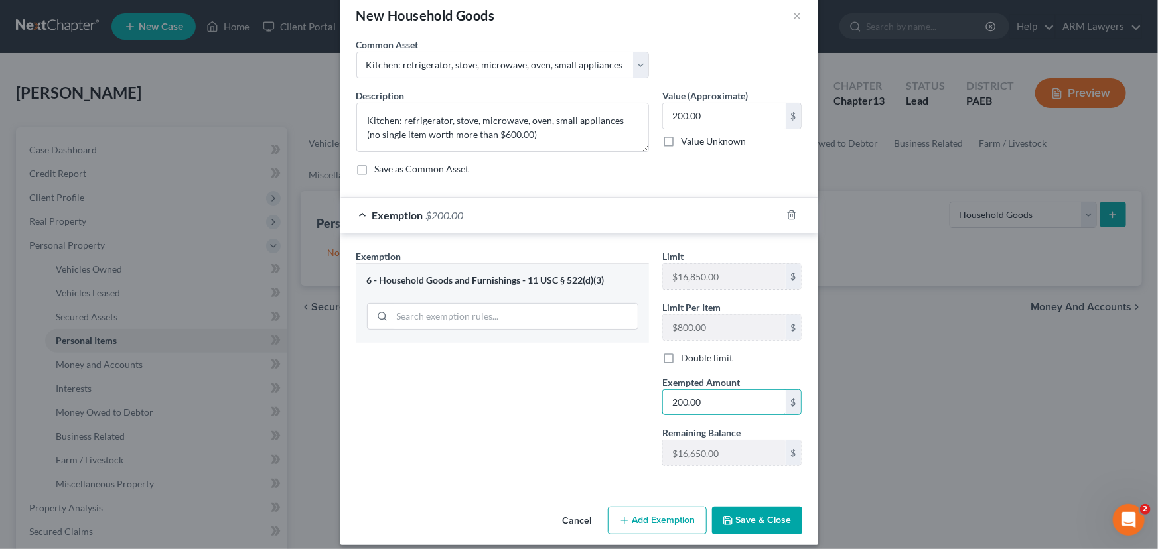
scroll to position [33, 0]
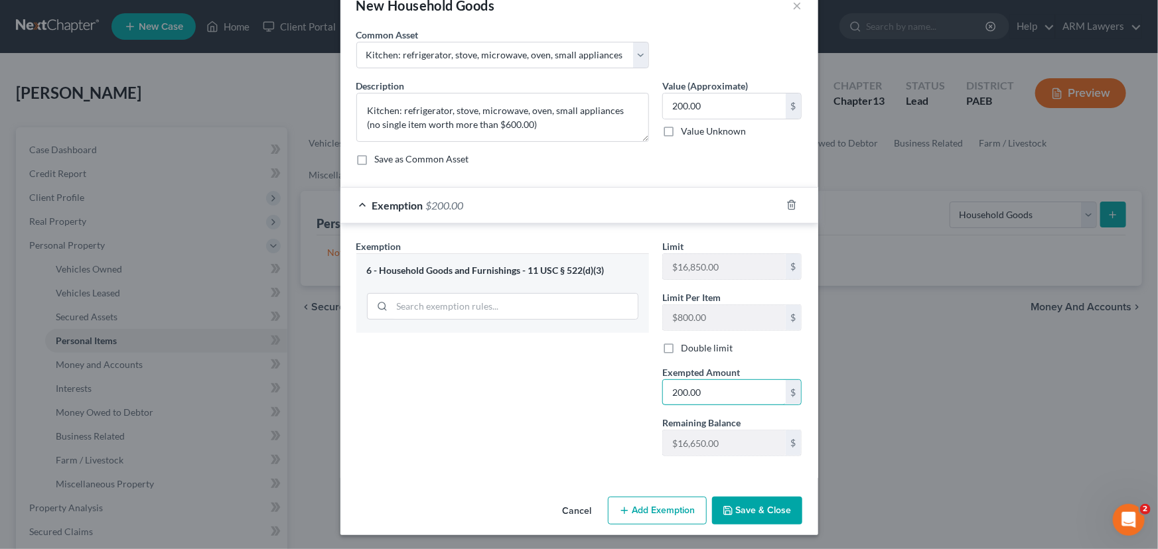
type input "200.00"
click at [738, 507] on button "Save & Close" at bounding box center [757, 511] width 90 height 28
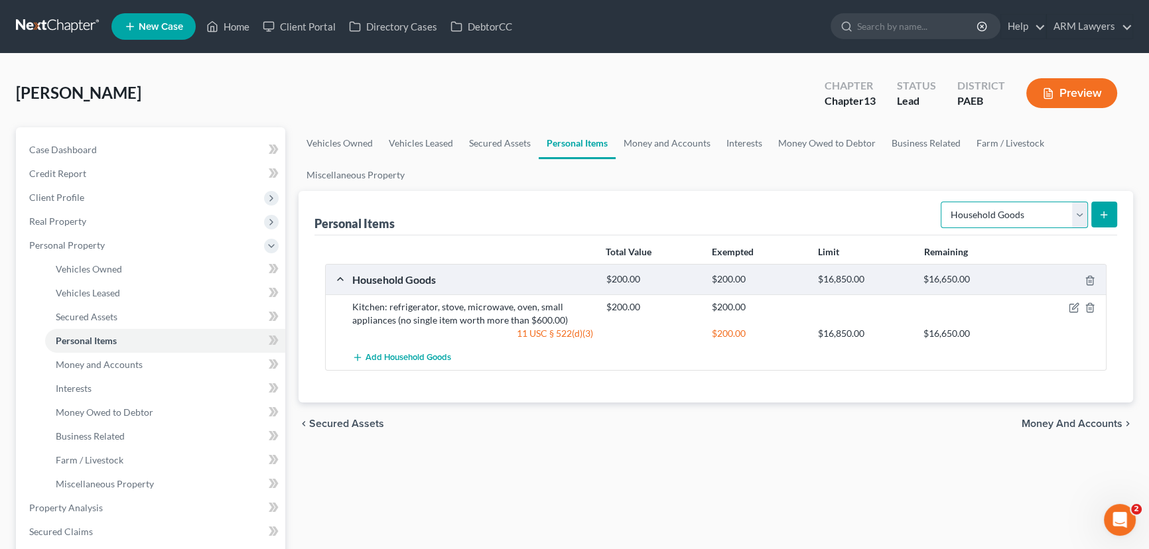
click at [1085, 210] on select "Select Item Type Clothing Collectibles Of Value Electronics Firearms Household …" at bounding box center [1014, 215] width 147 height 27
select select "electronics"
click at [942, 202] on select "Select Item Type Clothing Collectibles Of Value Electronics Firearms Household …" at bounding box center [1014, 215] width 147 height 27
click at [1110, 208] on button "submit" at bounding box center [1104, 215] width 26 height 26
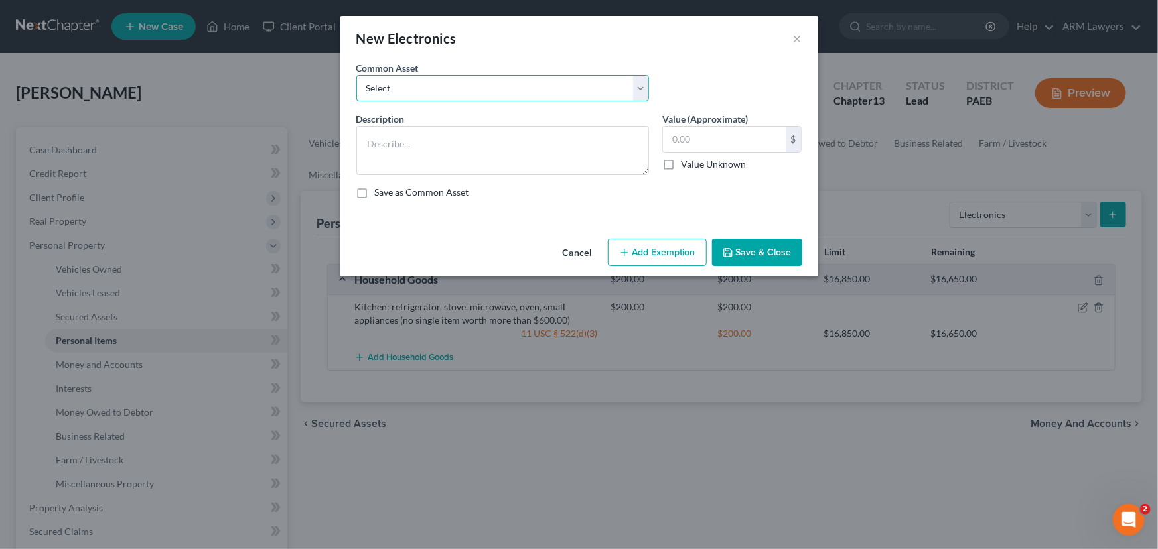
click at [470, 86] on select "Select Assorted electronics including television, cell phone, laptop - no one i…" at bounding box center [502, 88] width 293 height 27
select select "0"
click at [356, 75] on select "Select Assorted electronics including television, cell phone, laptop - no one i…" at bounding box center [502, 88] width 293 height 27
type textarea "Assorted electronics including television, cell phone, laptop - no one item mor…"
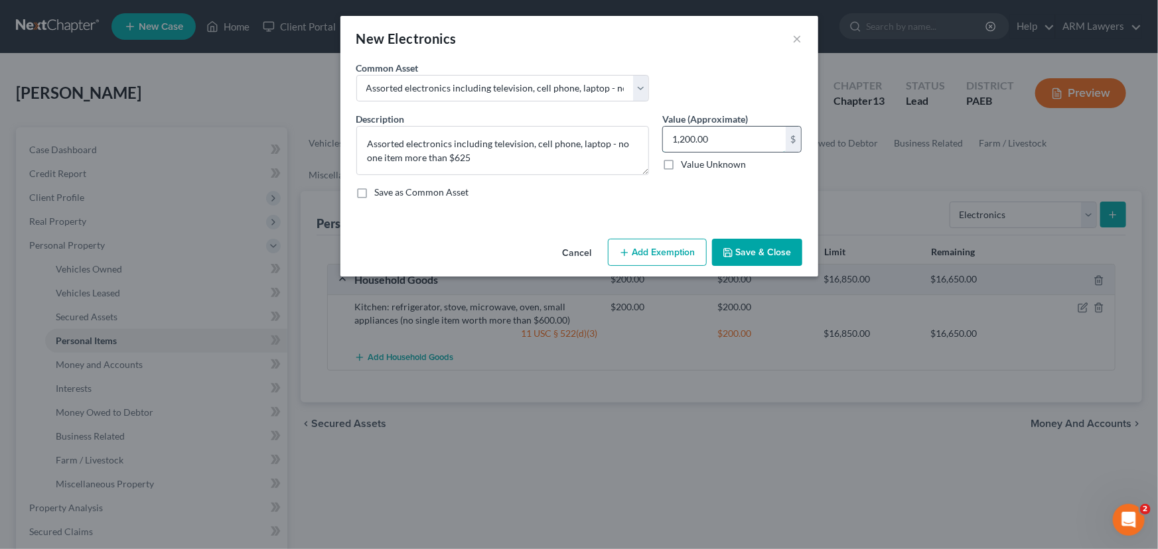
click at [730, 139] on input "1,200.00" at bounding box center [724, 139] width 123 height 25
type input "700.00"
click at [673, 255] on button "Add Exemption" at bounding box center [657, 253] width 99 height 28
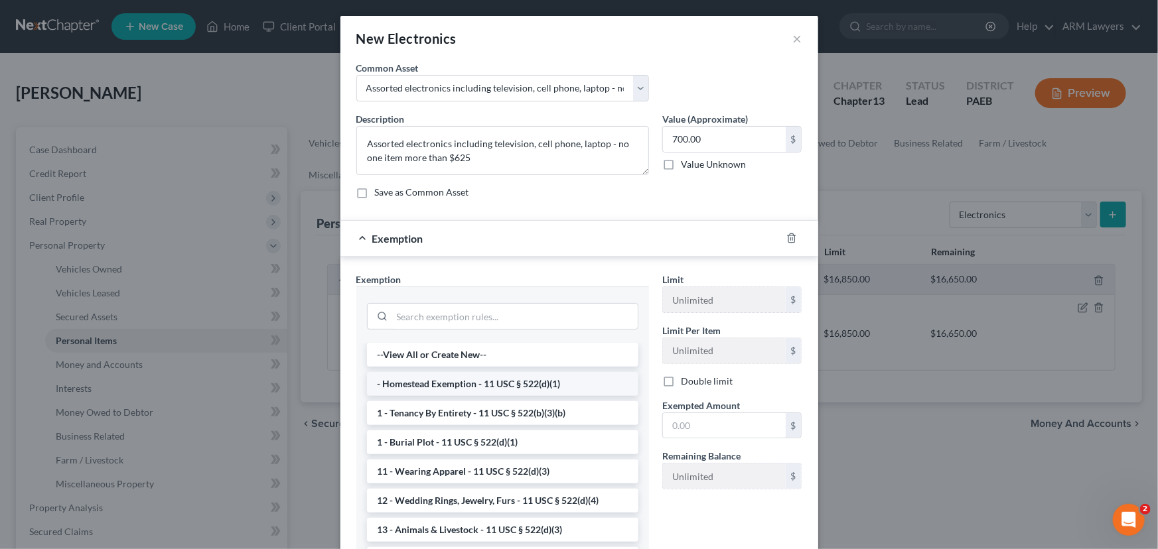
click at [464, 383] on li "- Homestead Exemption - 11 USC § 522(d)(1)" at bounding box center [502, 384] width 271 height 24
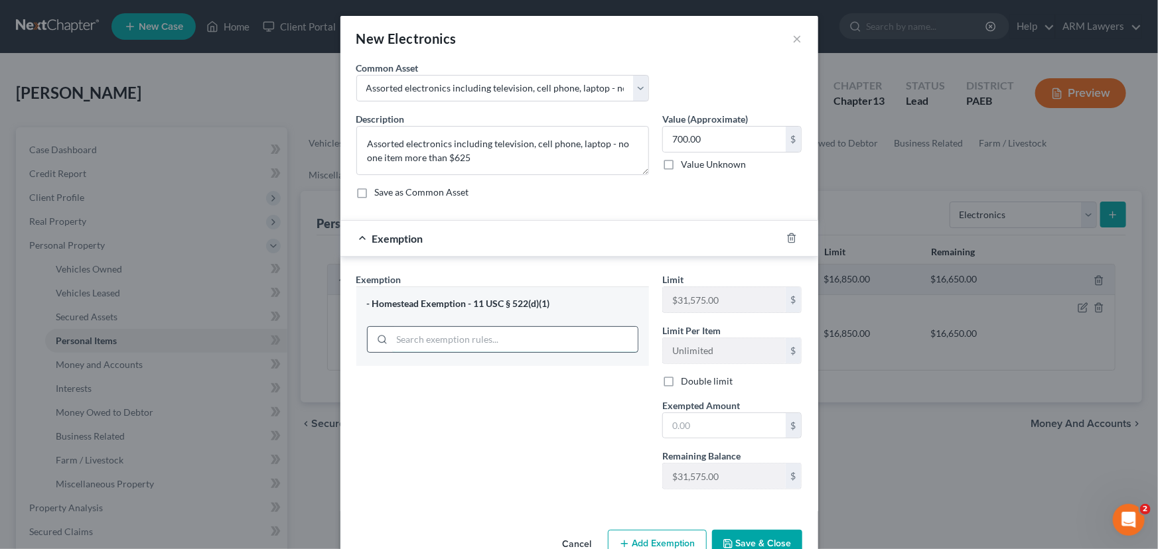
click at [547, 333] on input "search" at bounding box center [514, 339] width 245 height 25
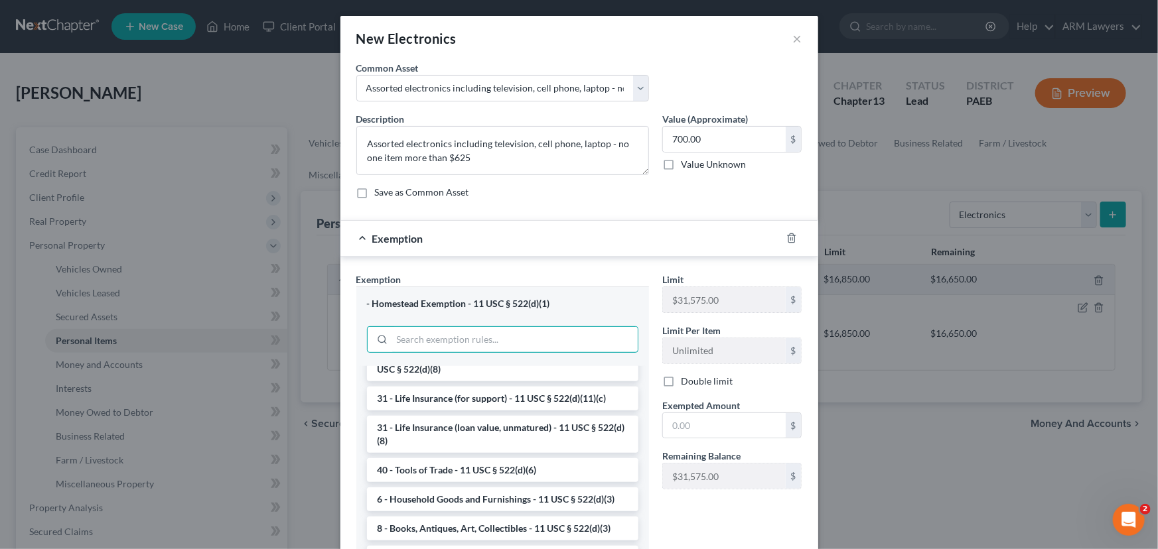
scroll to position [1066, 0]
click at [487, 504] on li "6 - Household Goods and Furnishings - 11 USC § 522(d)(3)" at bounding box center [502, 498] width 271 height 24
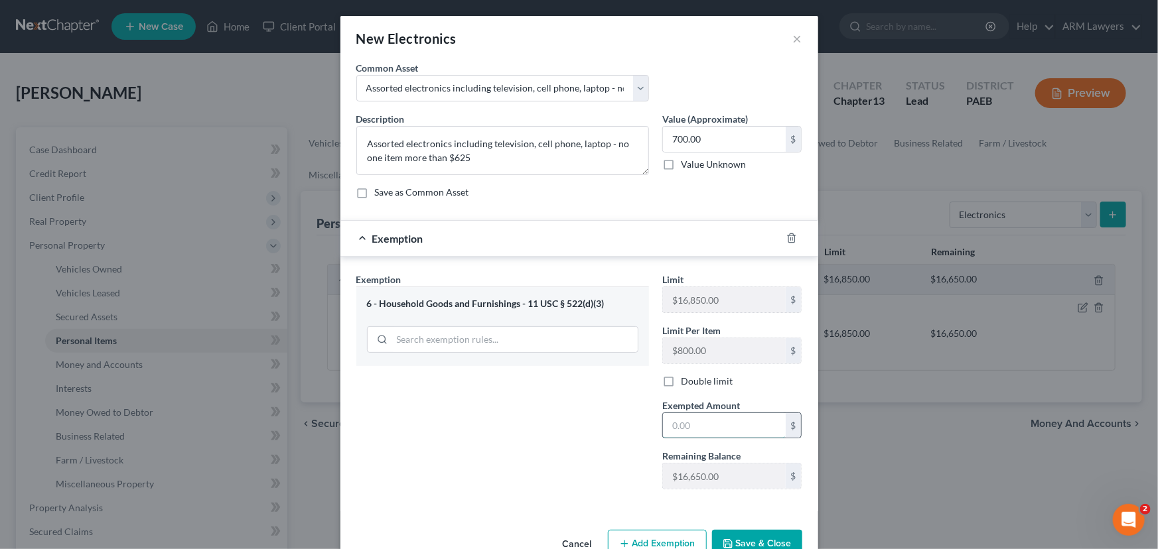
click at [693, 419] on input "text" at bounding box center [724, 425] width 123 height 25
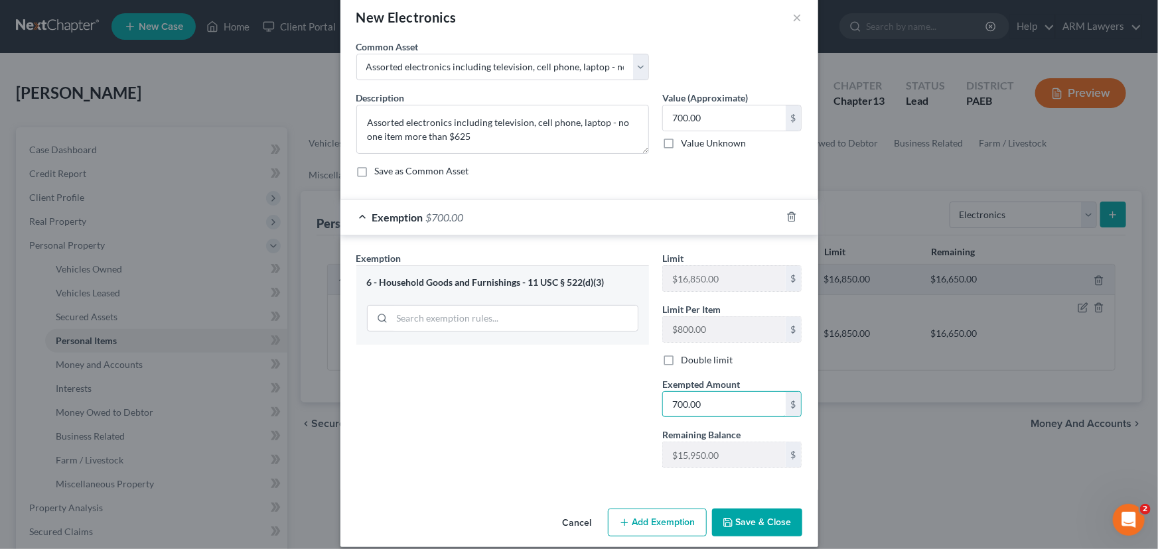
scroll to position [33, 0]
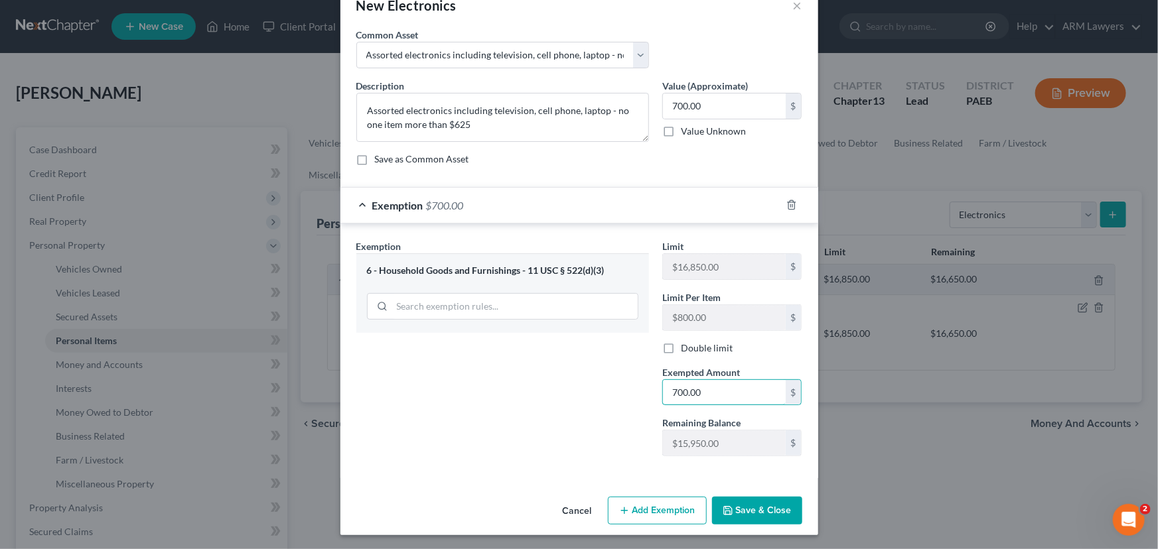
type input "700.00"
click at [744, 508] on button "Save & Close" at bounding box center [757, 511] width 90 height 28
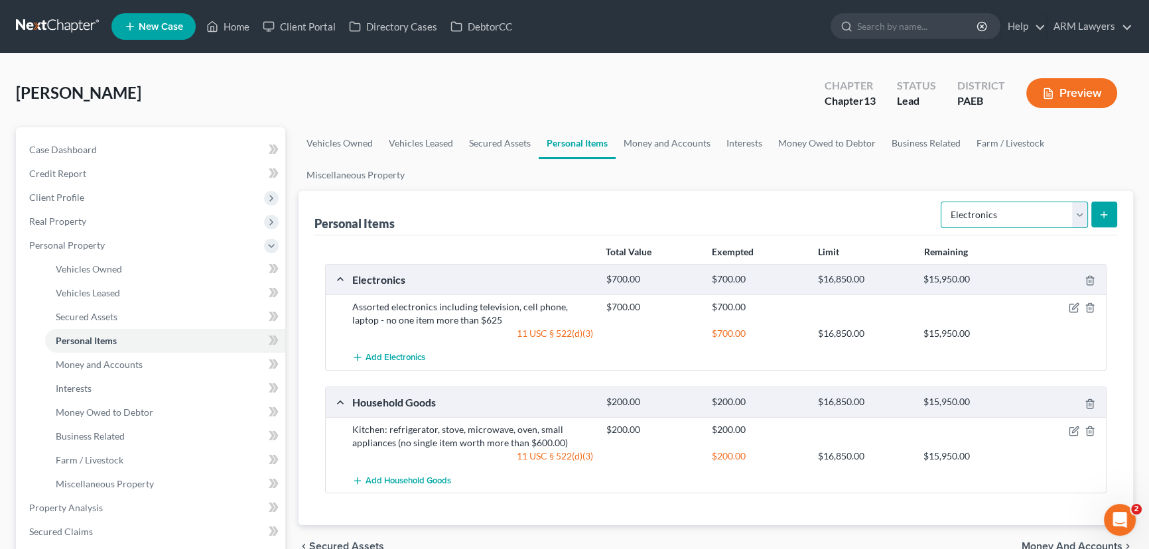
click at [1065, 218] on select "Select Item Type Clothing Collectibles Of Value Electronics Firearms Household …" at bounding box center [1014, 215] width 147 height 27
select select "collectibles_of_value"
click at [942, 202] on select "Select Item Type Clothing Collectibles Of Value Electronics Firearms Household …" at bounding box center [1014, 215] width 147 height 27
click at [1103, 210] on icon "submit" at bounding box center [1103, 215] width 11 height 11
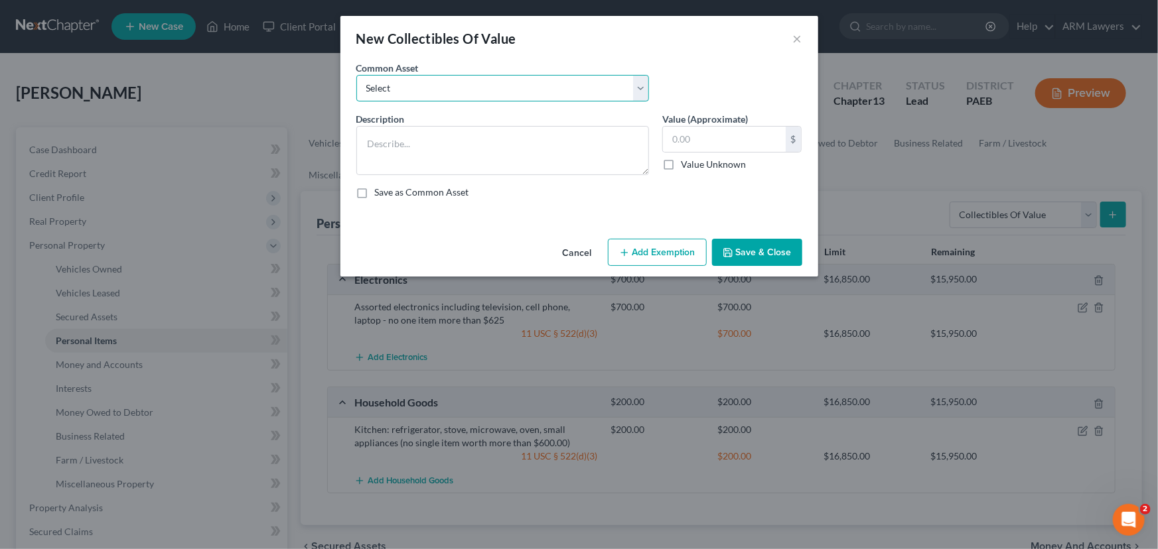
click at [444, 80] on select "Select Music&MovieCd/dvd's;Cookbooks var. reading materials&Objs‘de arte" at bounding box center [502, 88] width 293 height 27
select select "0"
click at [356, 75] on select "Select Music&MovieCd/dvd's;Cookbooks var. reading materials&Objs‘de arte" at bounding box center [502, 88] width 293 height 27
type textarea "Music&MovieCd/dvd's;Cookbooks var. reading materials&Objs‘de arte"
type input "100.00"
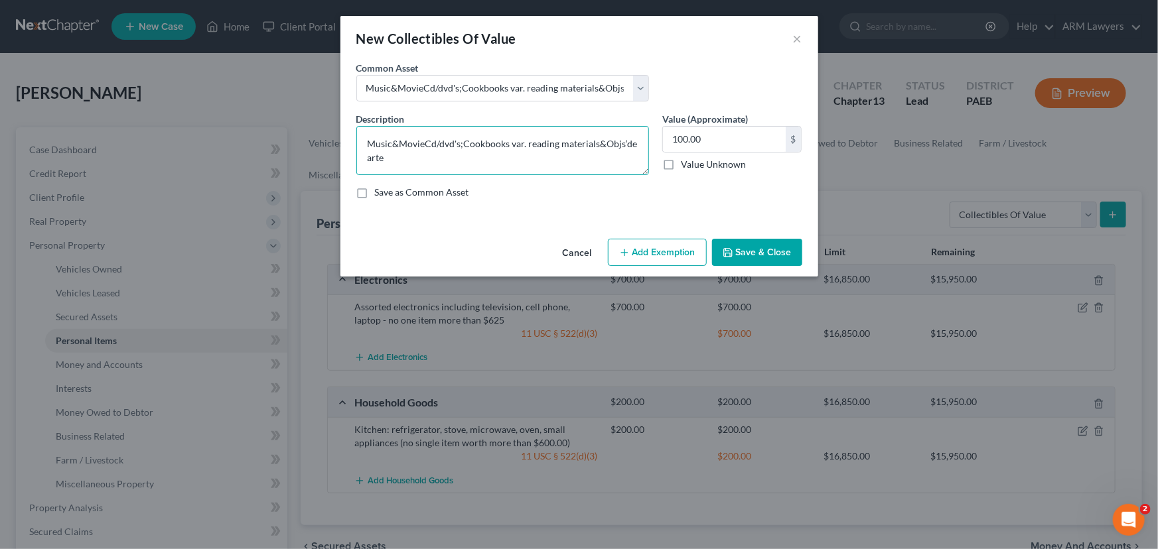
click at [561, 158] on textarea "Music&MovieCd/dvd's;Cookbooks var. reading materials&Objs‘de arte" at bounding box center [502, 150] width 293 height 49
type textarea "Music&MovieCd/dvd's;Cookbooks var. reading materials&Objs‘de arte. Dolls"
click at [718, 134] on input "100.00" at bounding box center [724, 139] width 123 height 25
type input "200.00"
click at [677, 251] on button "Add Exemption" at bounding box center [657, 253] width 99 height 28
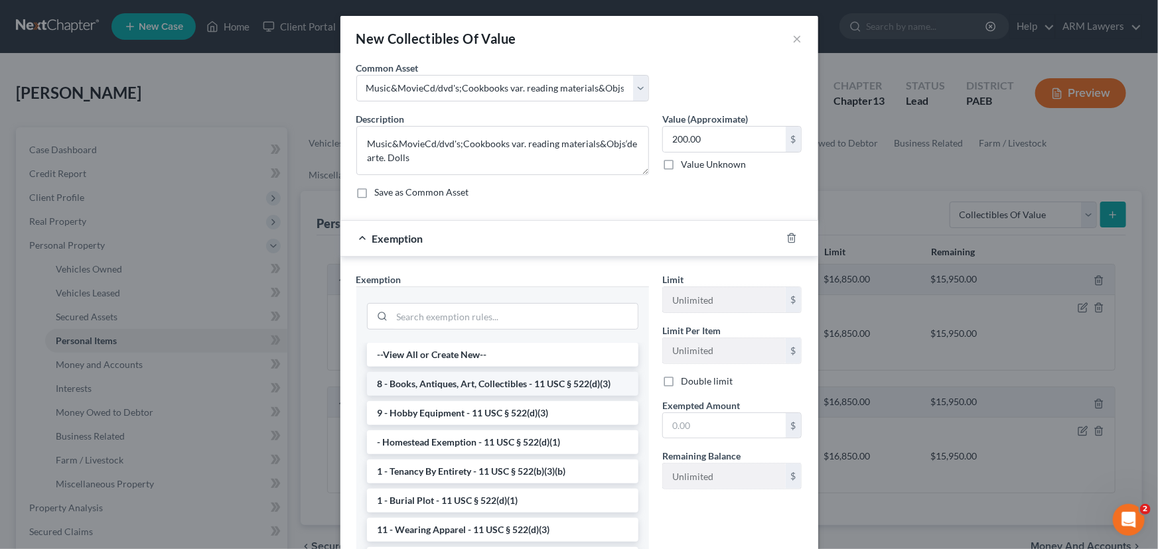
click at [529, 384] on li "8 - Books, Antiques, Art, Collectibles - 11 USC § 522(d)(3)" at bounding box center [502, 384] width 271 height 24
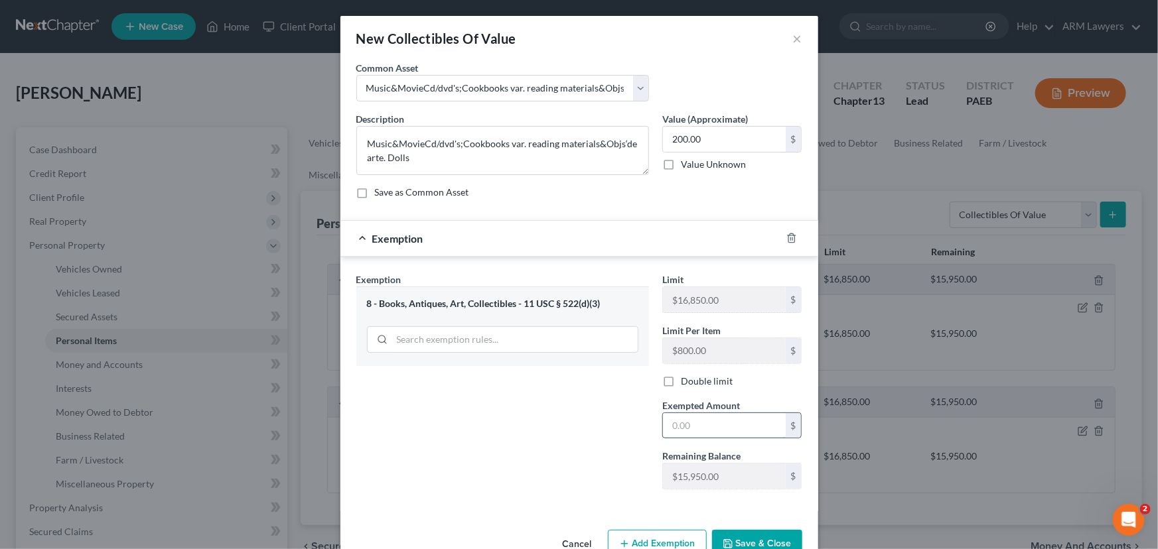
click at [730, 418] on input "text" at bounding box center [724, 425] width 123 height 25
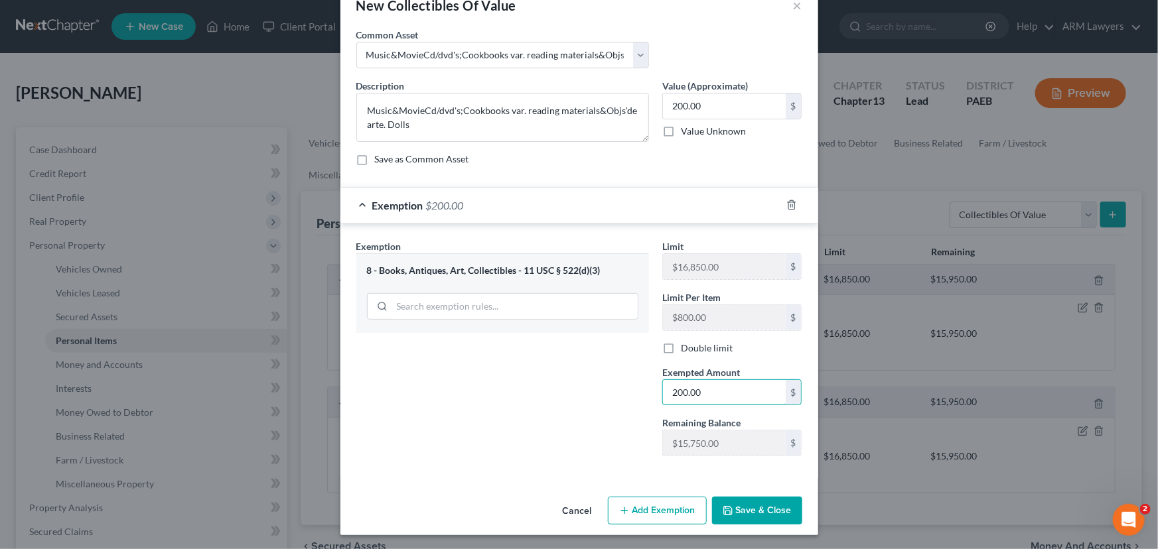
type input "200.00"
click at [746, 514] on button "Save & Close" at bounding box center [757, 511] width 90 height 28
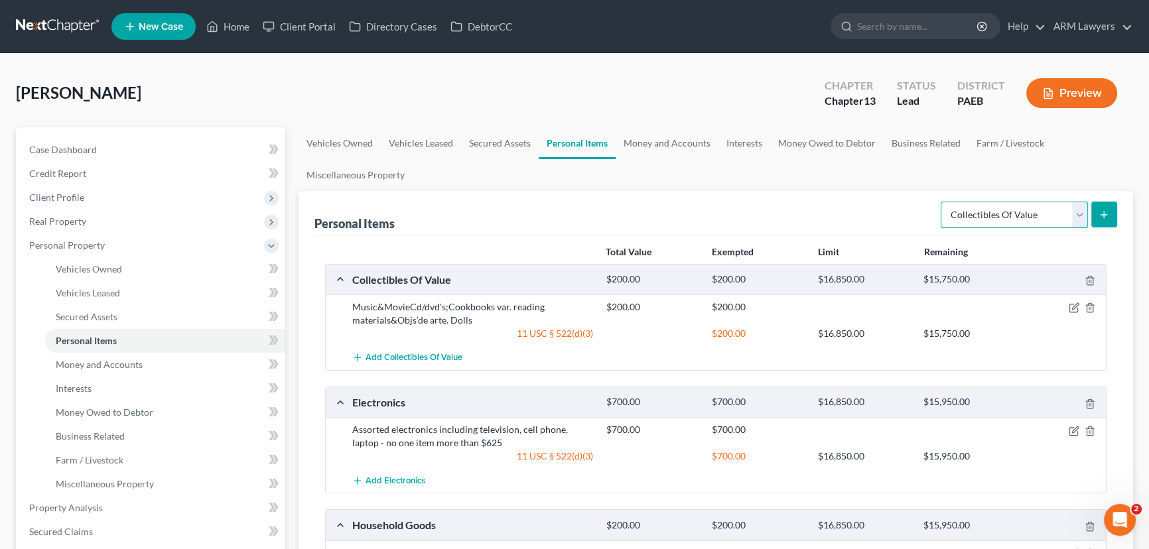
click at [1082, 216] on select "Select Item Type Clothing Collectibles Of Value Electronics Firearms Household …" at bounding box center [1014, 215] width 147 height 27
select select "clothing"
click at [942, 202] on select "Select Item Type Clothing Collectibles Of Value Electronics Firearms Household …" at bounding box center [1014, 215] width 147 height 27
click at [1108, 212] on icon "submit" at bounding box center [1103, 215] width 11 height 11
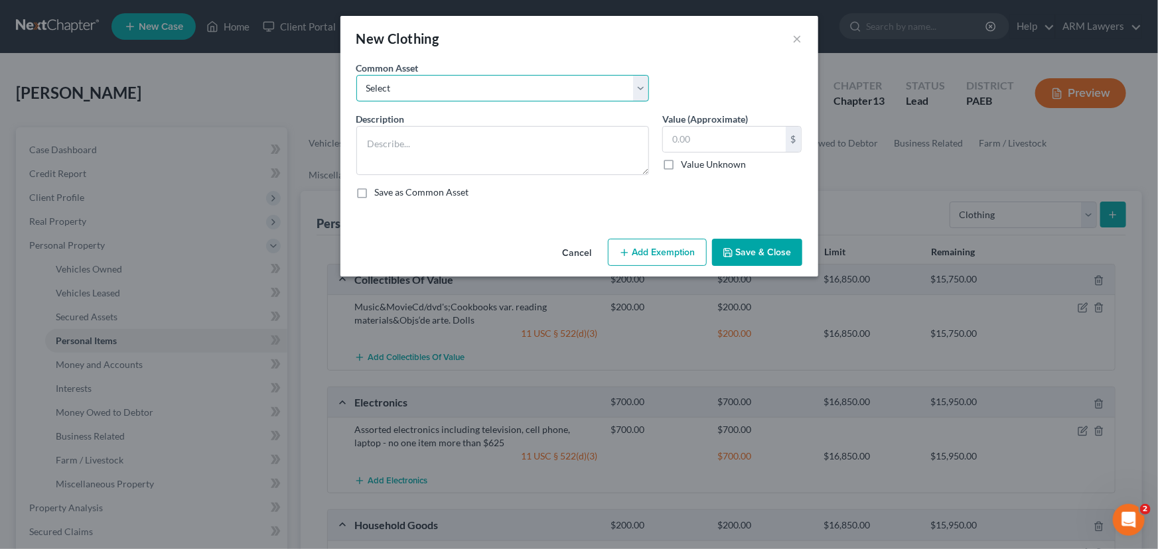
click at [524, 96] on select "Select Assorted clothing including pants, shirts, shoes and jackets" at bounding box center [502, 88] width 293 height 27
select select "0"
click at [356, 75] on select "Select Assorted clothing including pants, shirts, shoes and jackets" at bounding box center [502, 88] width 293 height 27
type textarea "Assorted clothing including pants, shirts, shoes and jackets"
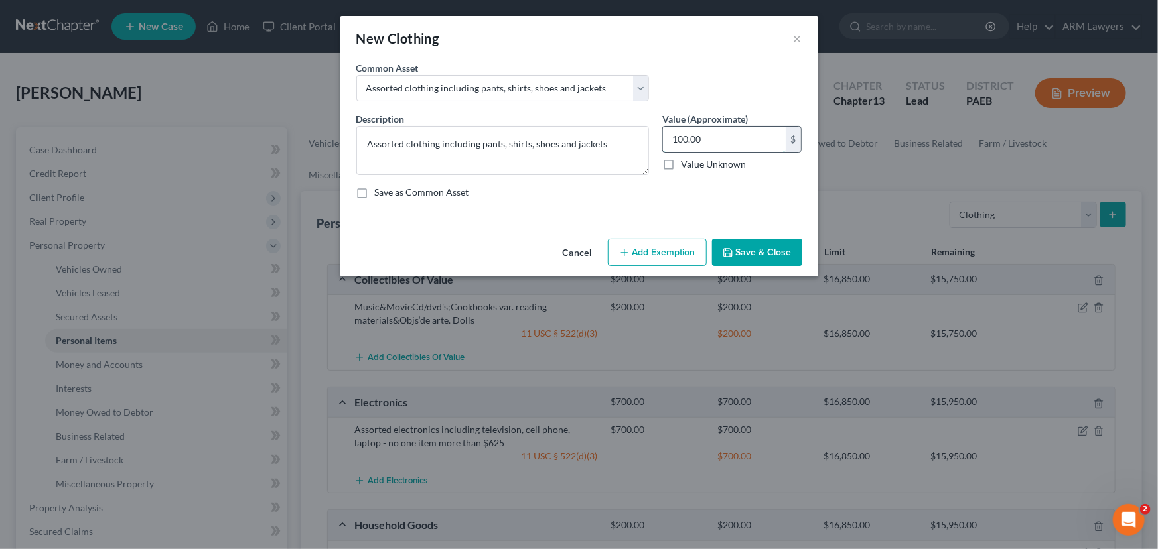
click at [735, 141] on input "100.00" at bounding box center [724, 139] width 123 height 25
type input "200.00"
click at [630, 262] on button "Add Exemption" at bounding box center [657, 253] width 99 height 28
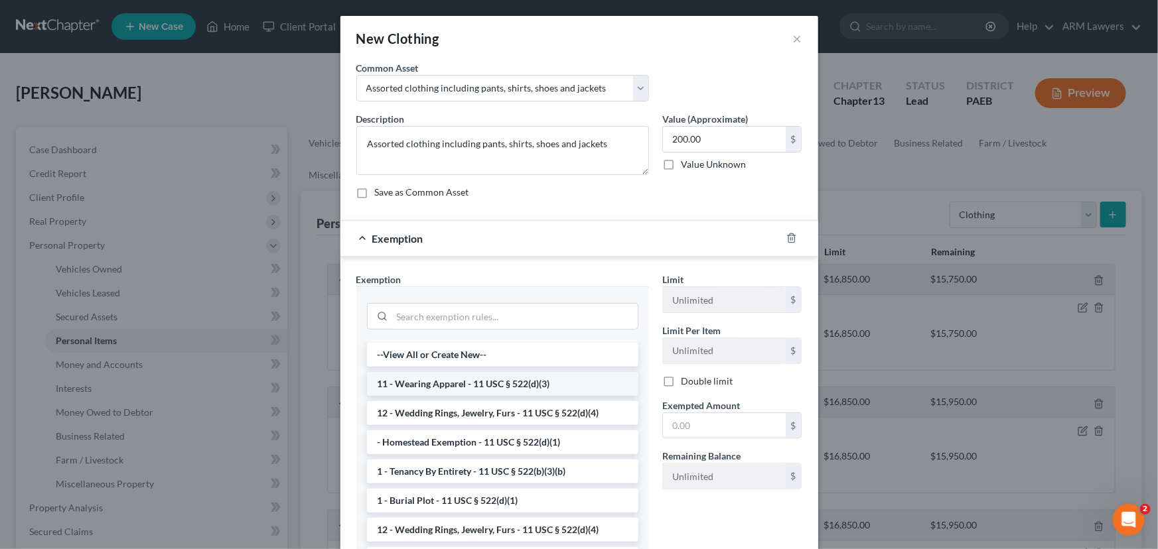
click at [531, 386] on li "11 - Wearing Apparel - 11 USC § 522(d)(3)" at bounding box center [502, 384] width 271 height 24
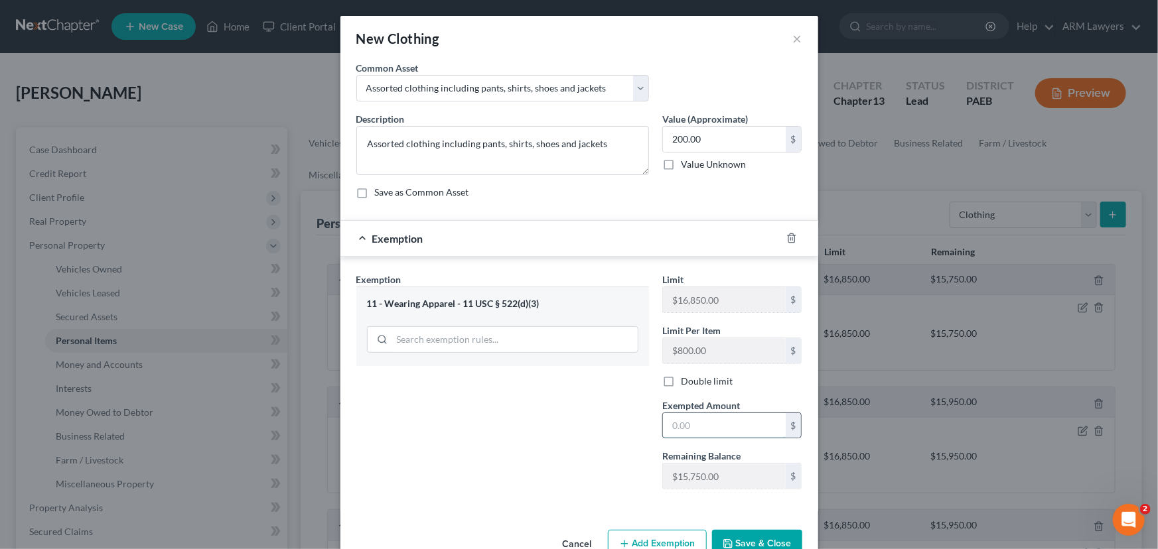
click at [726, 422] on input "text" at bounding box center [724, 425] width 123 height 25
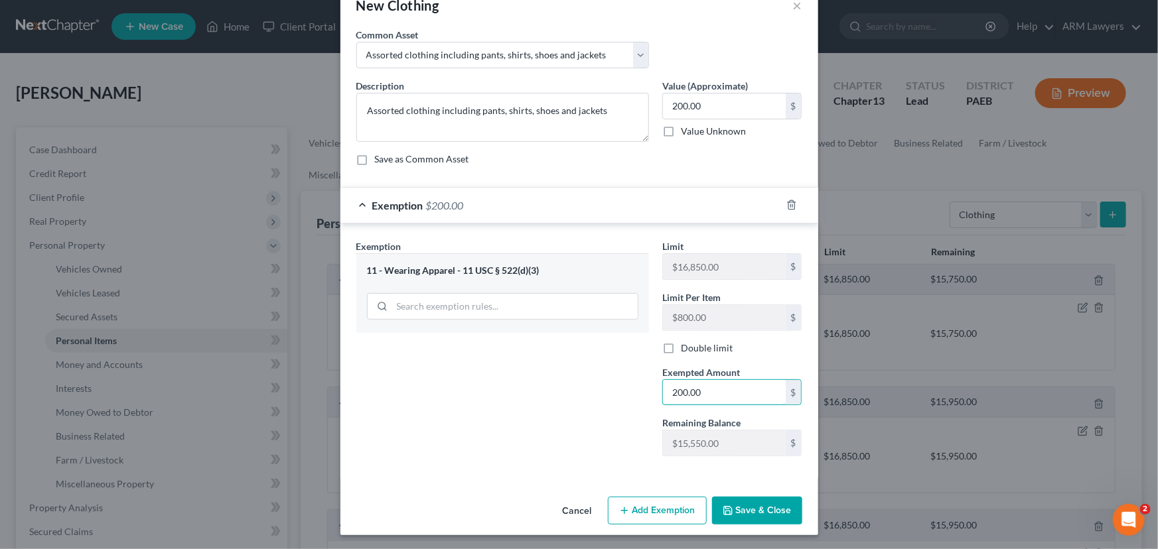
type input "200.00"
click at [745, 505] on button "Save & Close" at bounding box center [757, 511] width 90 height 28
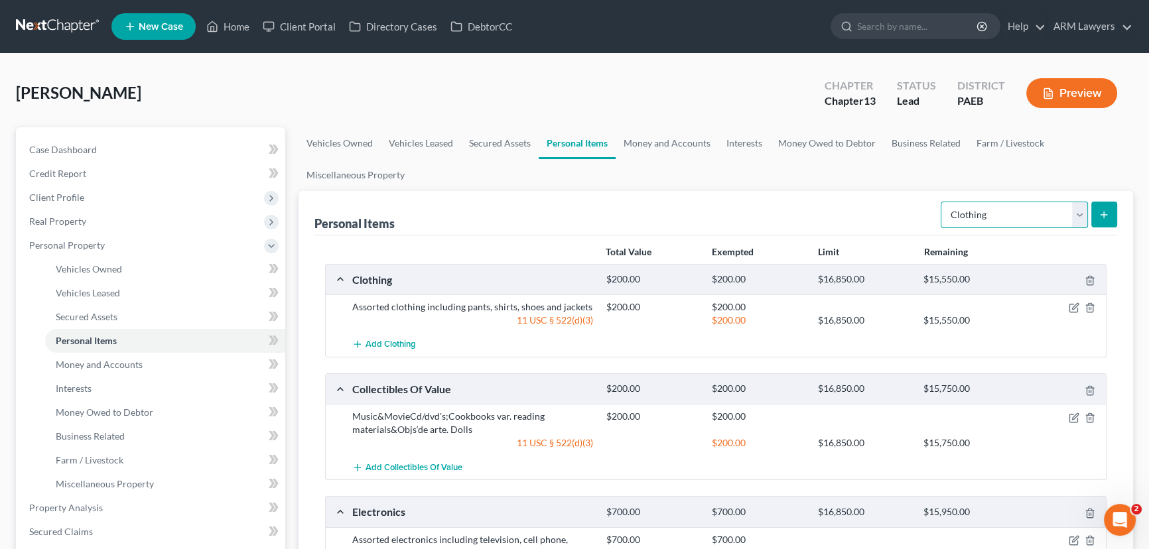
click at [1080, 212] on select "Select Item Type Clothing Collectibles Of Value Electronics Firearms Household …" at bounding box center [1014, 215] width 147 height 27
select select "jewelry"
click at [942, 202] on select "Select Item Type Clothing Collectibles Of Value Electronics Firearms Household …" at bounding box center [1014, 215] width 147 height 27
click at [1105, 216] on icon "submit" at bounding box center [1103, 215] width 11 height 11
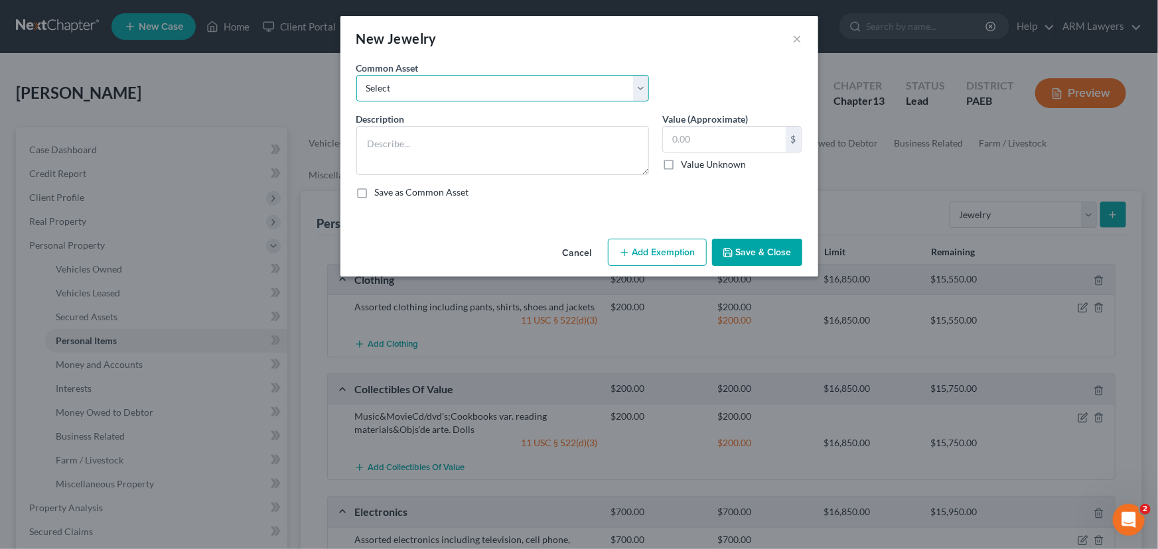
click at [460, 92] on select "Select Assorted jewelry including engagement and wedding rings and small costum…" at bounding box center [502, 88] width 293 height 27
select select "1"
click at [356, 75] on select "Select Assorted jewelry including engagement and wedding rings and small costum…" at bounding box center [502, 88] width 293 height 27
type textarea "Assorted jewelry including engagement and wedding rings, watches and small cost…"
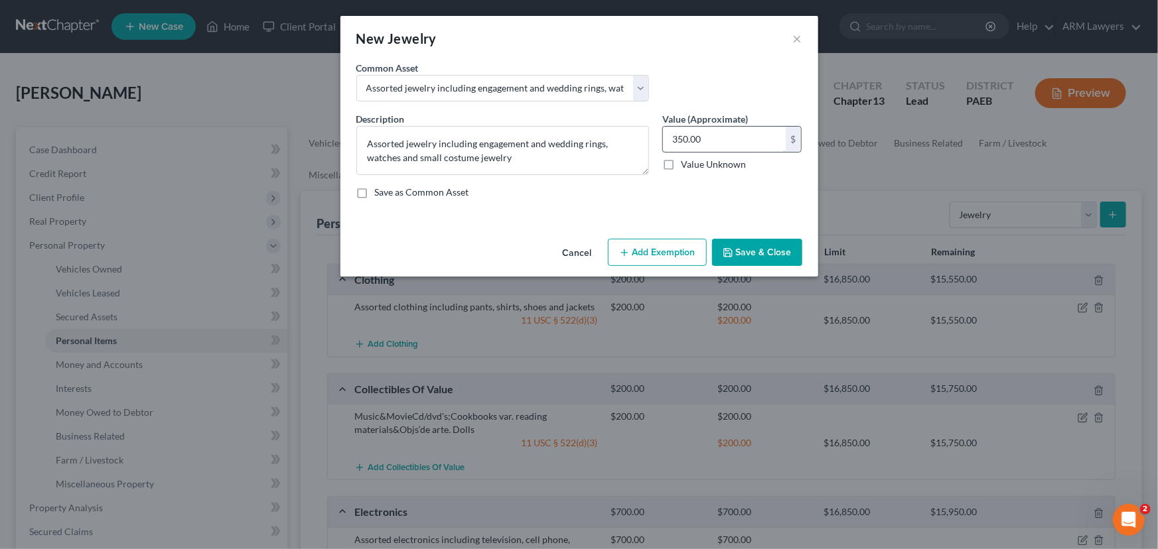
click at [703, 135] on input "350.00" at bounding box center [724, 139] width 123 height 25
type input "100.00"
click at [665, 245] on button "Add Exemption" at bounding box center [657, 253] width 99 height 28
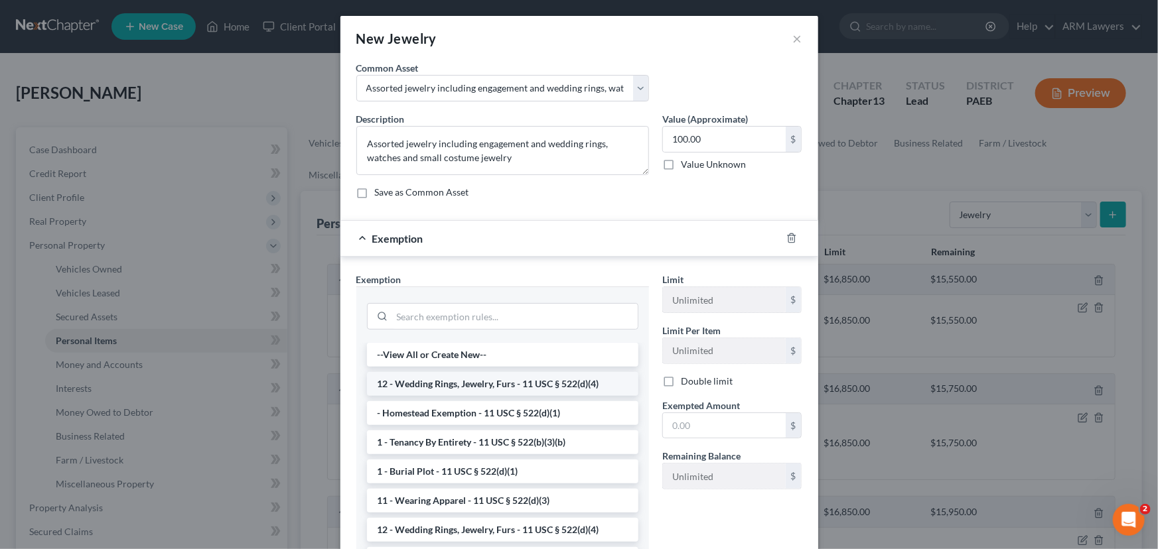
click at [497, 386] on li "12 - Wedding Rings, Jewelry, Furs - 11 USC § 522(d)(4)" at bounding box center [502, 384] width 271 height 24
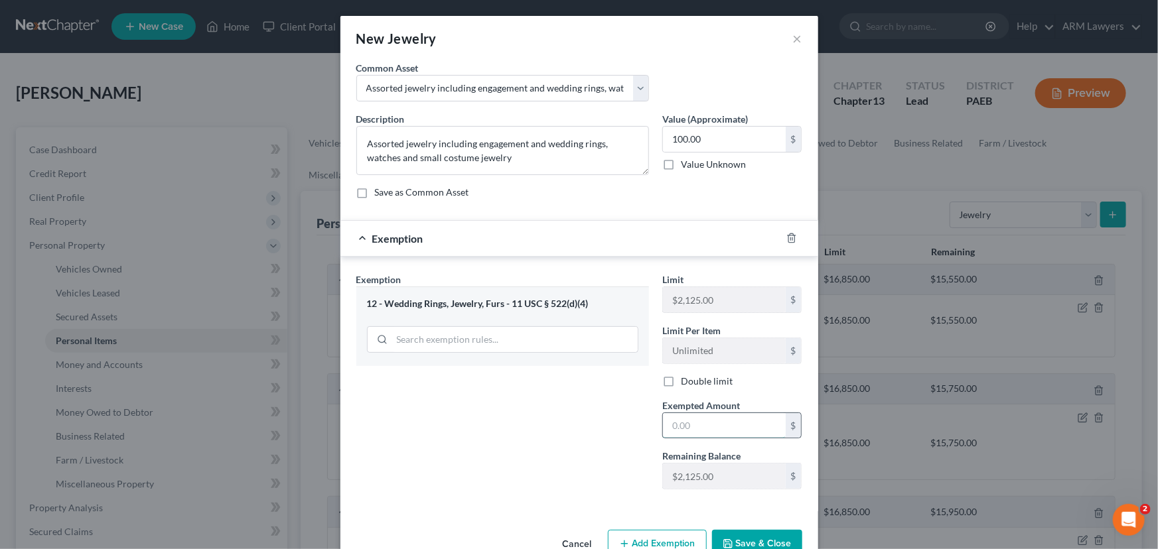
click at [699, 420] on input "text" at bounding box center [724, 425] width 123 height 25
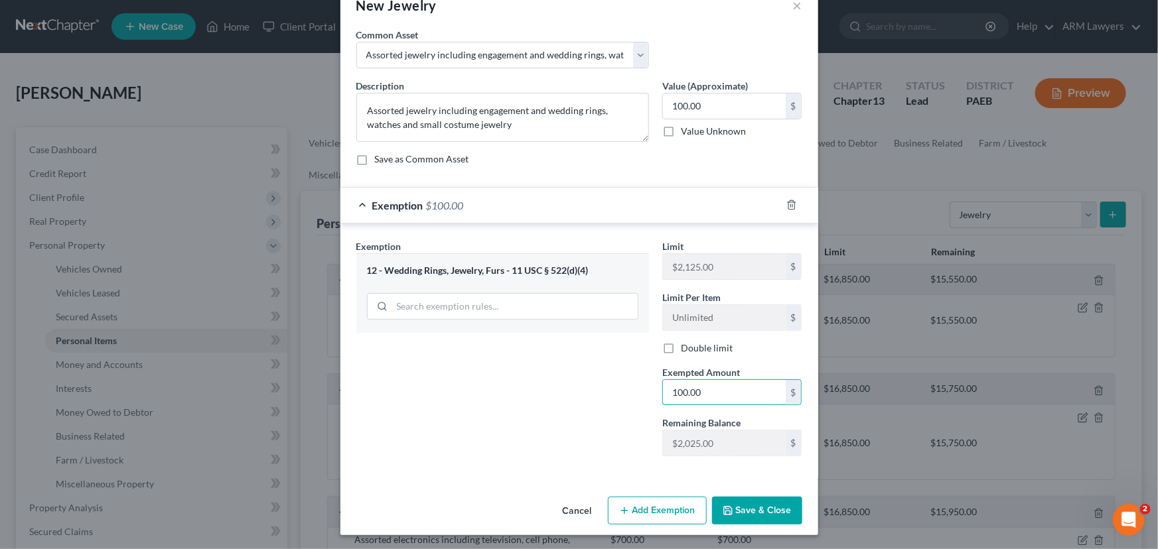
type input "100.00"
click at [741, 506] on button "Save & Close" at bounding box center [757, 511] width 90 height 28
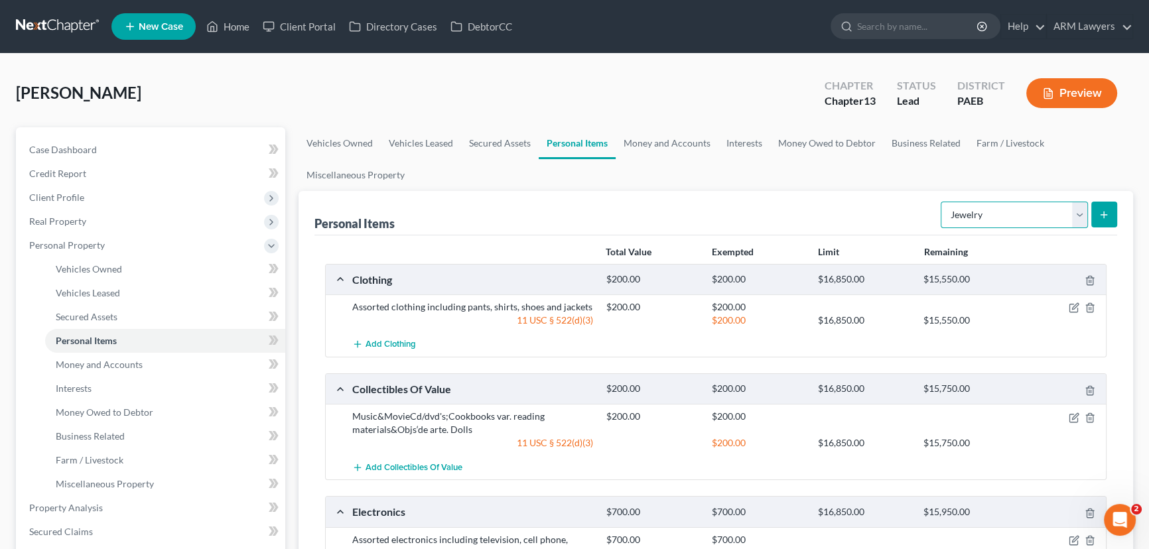
click at [1071, 214] on select "Select Item Type Clothing Collectibles Of Value Electronics Firearms Household …" at bounding box center [1014, 215] width 147 height 27
select select "pets"
click at [942, 202] on select "Select Item Type Clothing Collectibles Of Value Electronics Firearms Household …" at bounding box center [1014, 215] width 147 height 27
click at [1100, 218] on icon "submit" at bounding box center [1103, 215] width 11 height 11
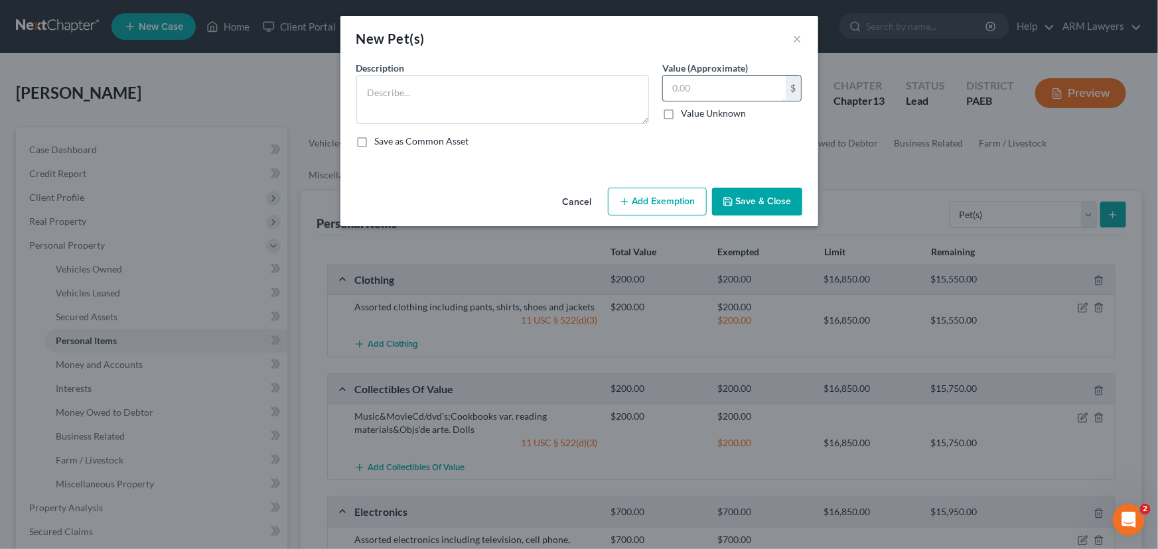
click at [694, 84] on input "text" at bounding box center [724, 88] width 123 height 25
type input "50.00"
click at [342, 129] on div "An exemption set must first be selected from the Filing Information section. Co…" at bounding box center [579, 121] width 478 height 121
click at [434, 90] on textarea at bounding box center [502, 99] width 293 height 49
type textarea "cat"
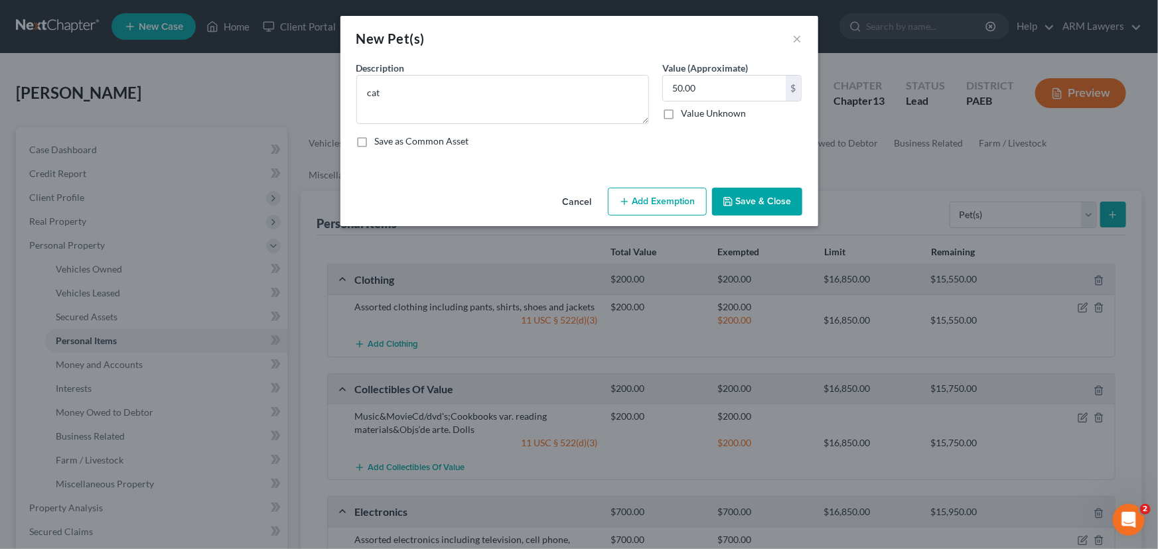
click at [680, 206] on button "Add Exemption" at bounding box center [657, 202] width 99 height 28
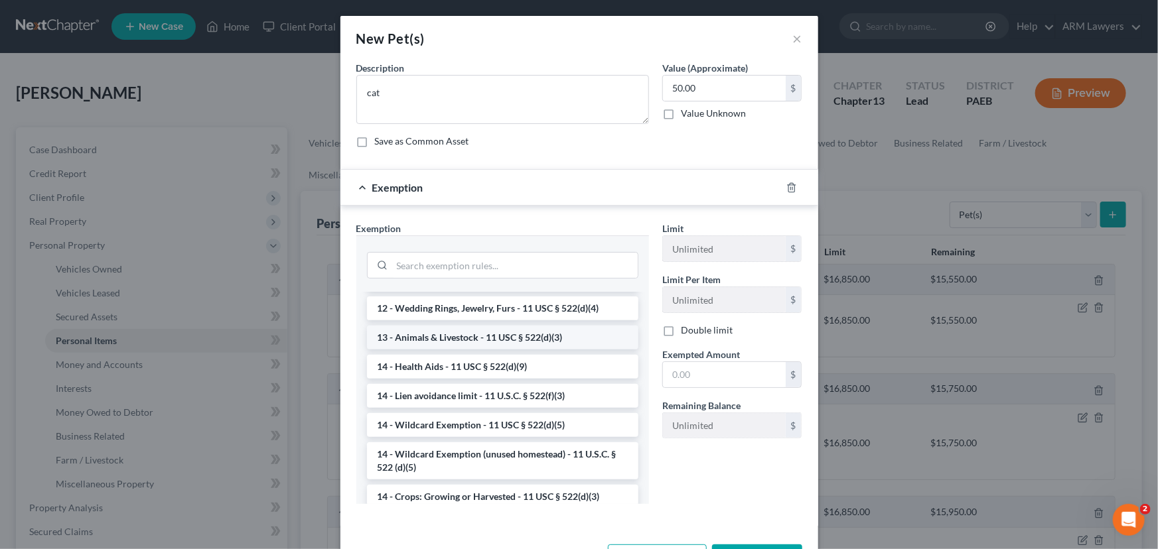
scroll to position [120, 0]
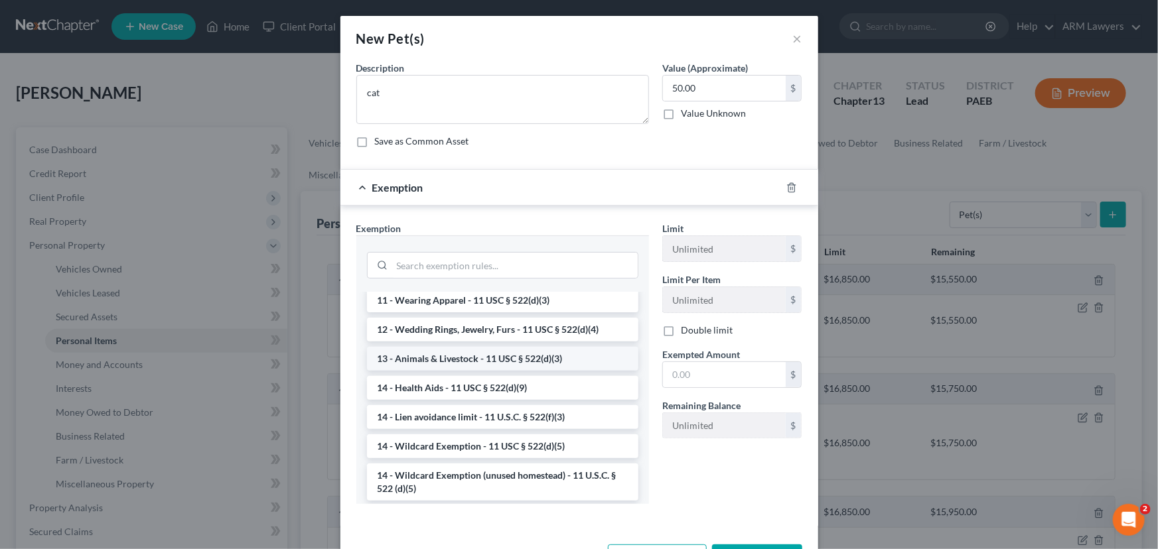
click at [481, 356] on li "13 - Animals & Livestock - 11 USC § 522(d)(3)" at bounding box center [502, 359] width 271 height 24
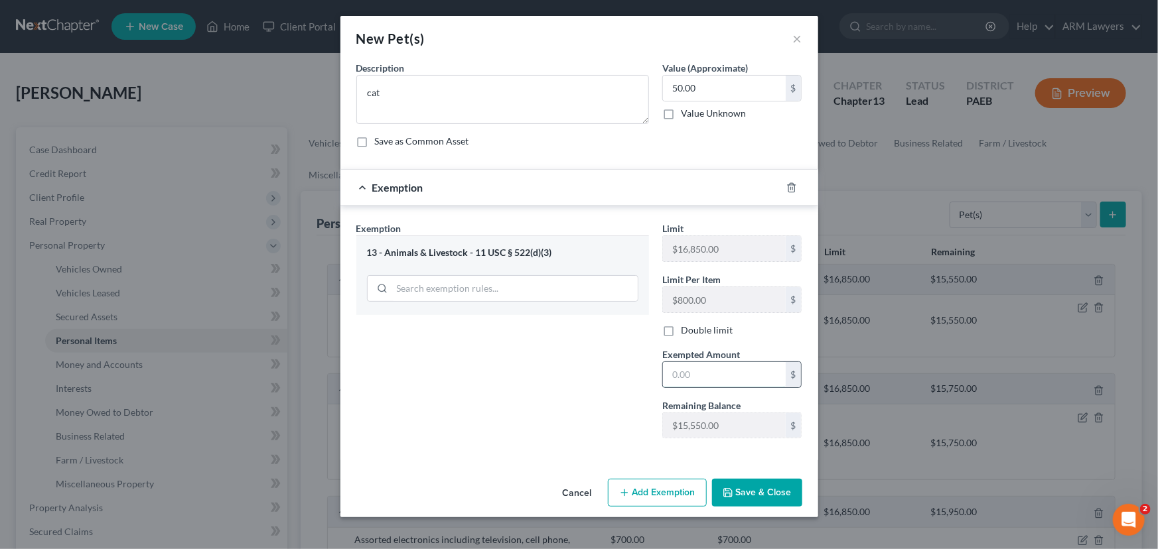
click at [702, 374] on input "text" at bounding box center [724, 374] width 123 height 25
type input "50.00"
click at [769, 504] on button "Save & Close" at bounding box center [757, 493] width 90 height 28
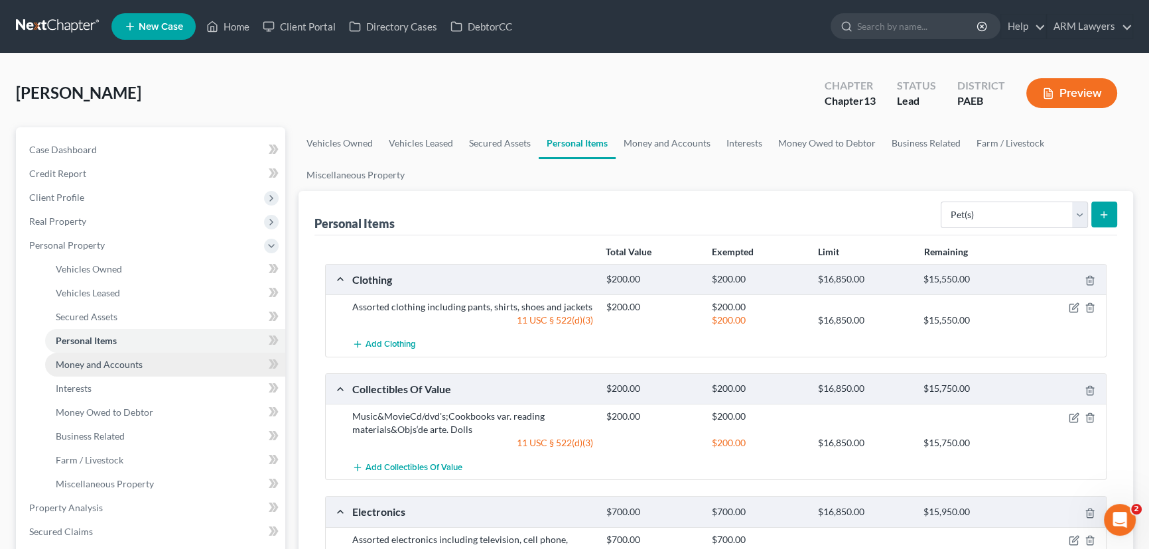
click at [149, 368] on link "Money and Accounts" at bounding box center [165, 365] width 240 height 24
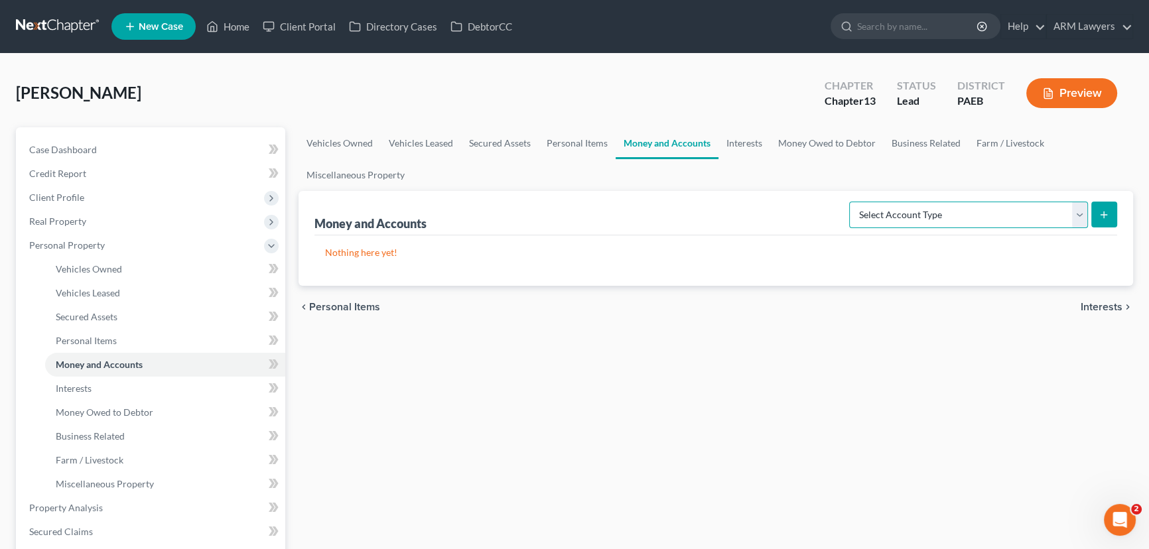
click at [1073, 209] on select "Select Account Type Brokerage Cash on Hand Certificates of Deposit Checking Acc…" at bounding box center [968, 215] width 239 height 27
select select "checking"
click at [852, 202] on select "Select Account Type Brokerage Cash on Hand Certificates of Deposit Checking Acc…" at bounding box center [968, 215] width 239 height 27
click at [1110, 214] on button "submit" at bounding box center [1104, 215] width 26 height 26
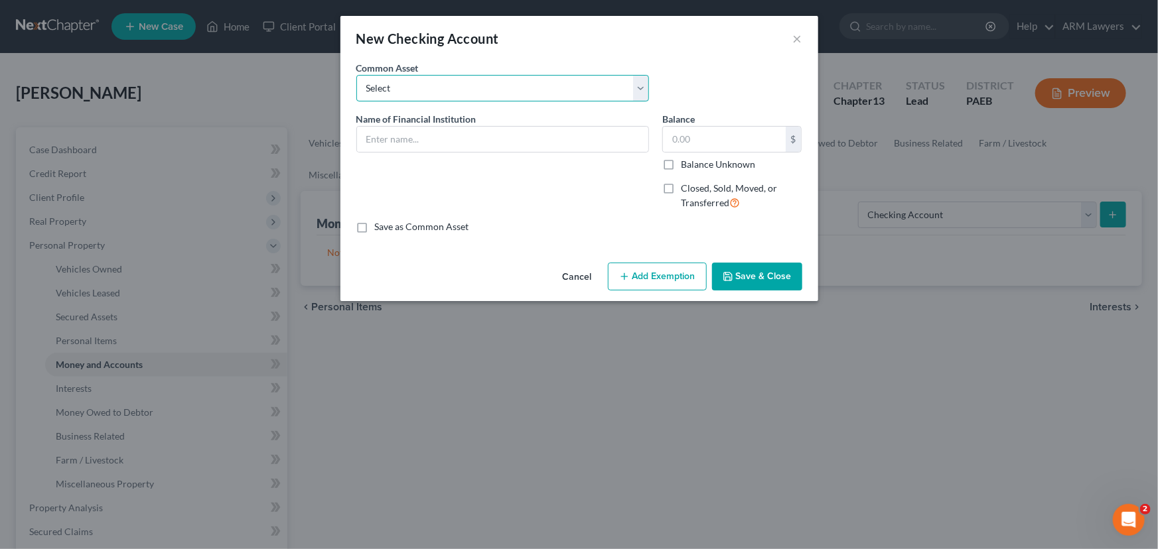
click at [493, 92] on select "Select First National Bank Belco Community Credit Union Citibank Chime Citizens…" at bounding box center [502, 88] width 293 height 27
select select "9"
click at [356, 75] on select "Select First National Bank Belco Community Credit Union Citibank Chime Citizens…" at bounding box center [502, 88] width 293 height 27
type input "PNC Bank"
click at [708, 140] on input "1,200.00" at bounding box center [724, 139] width 123 height 25
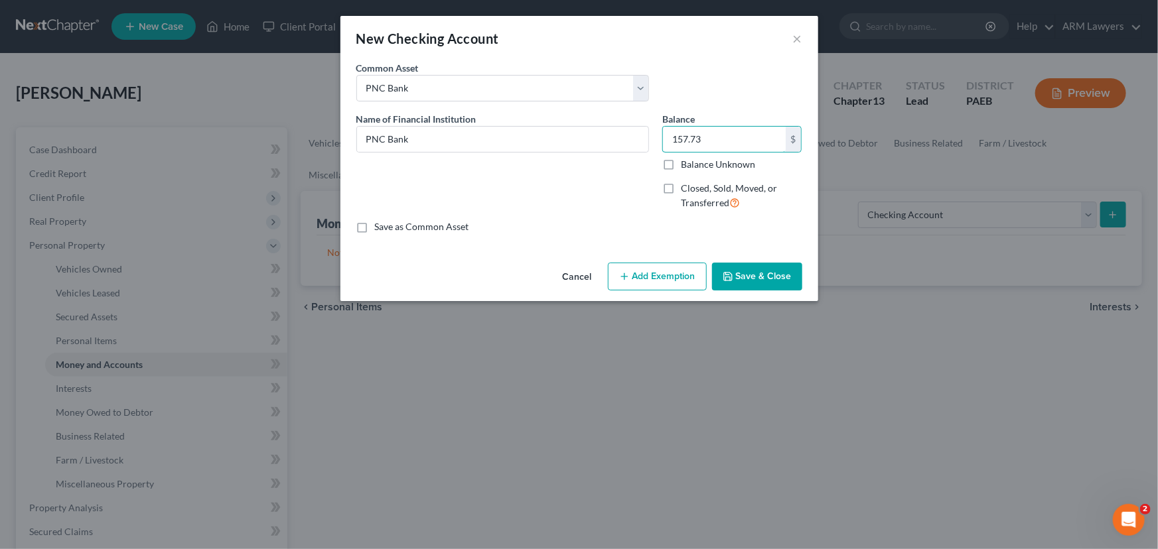
type input "157.73"
click at [656, 283] on button "Add Exemption" at bounding box center [657, 277] width 99 height 28
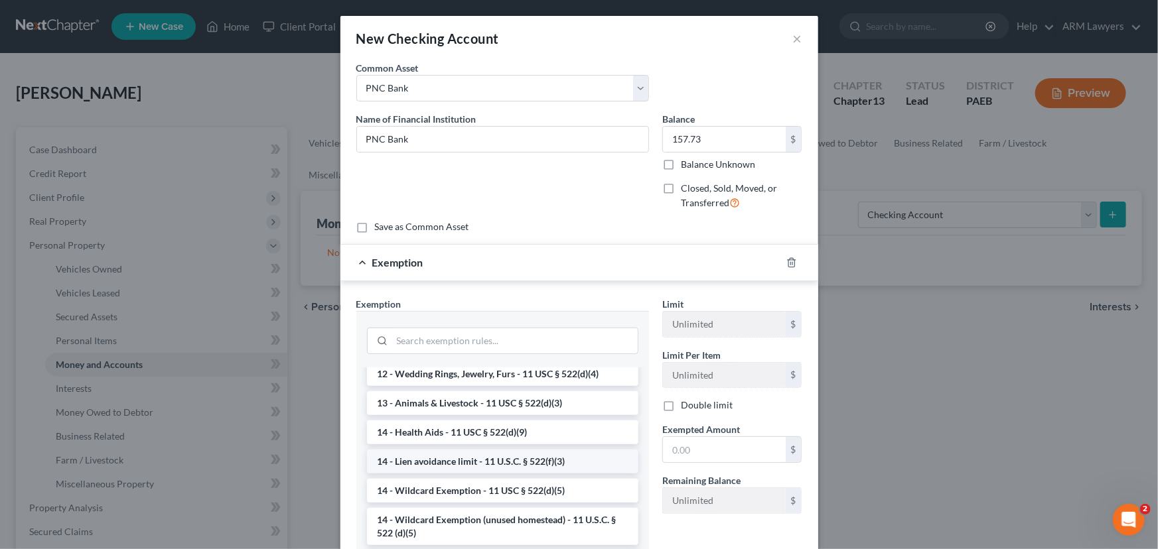
scroll to position [241, 0]
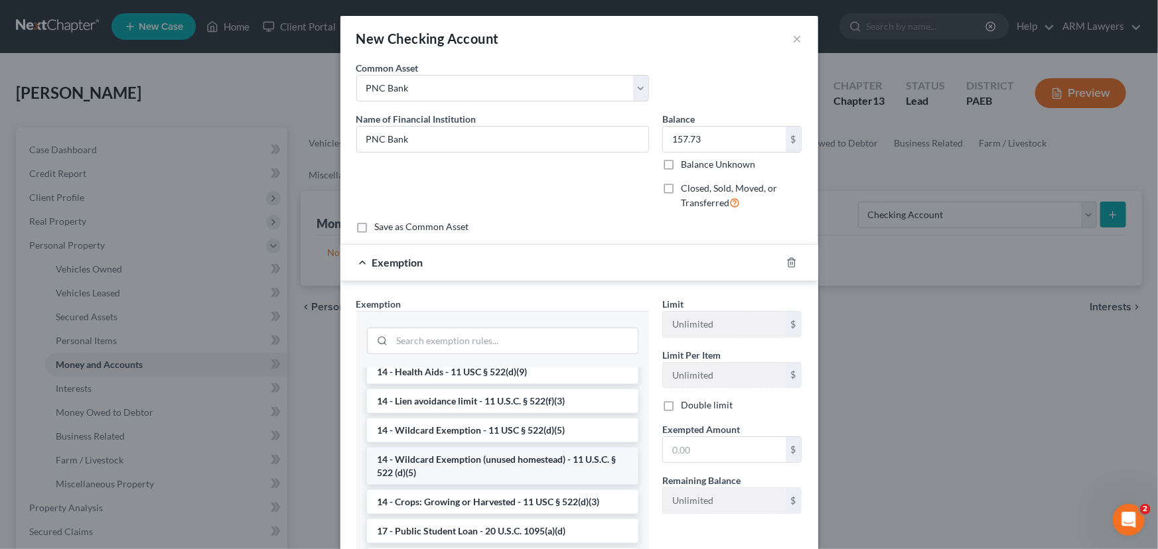
click at [490, 458] on li "14 - Wildcard Exemption (unused homestead) - 11 U.S.C. § 522 (d)(5)" at bounding box center [502, 466] width 271 height 37
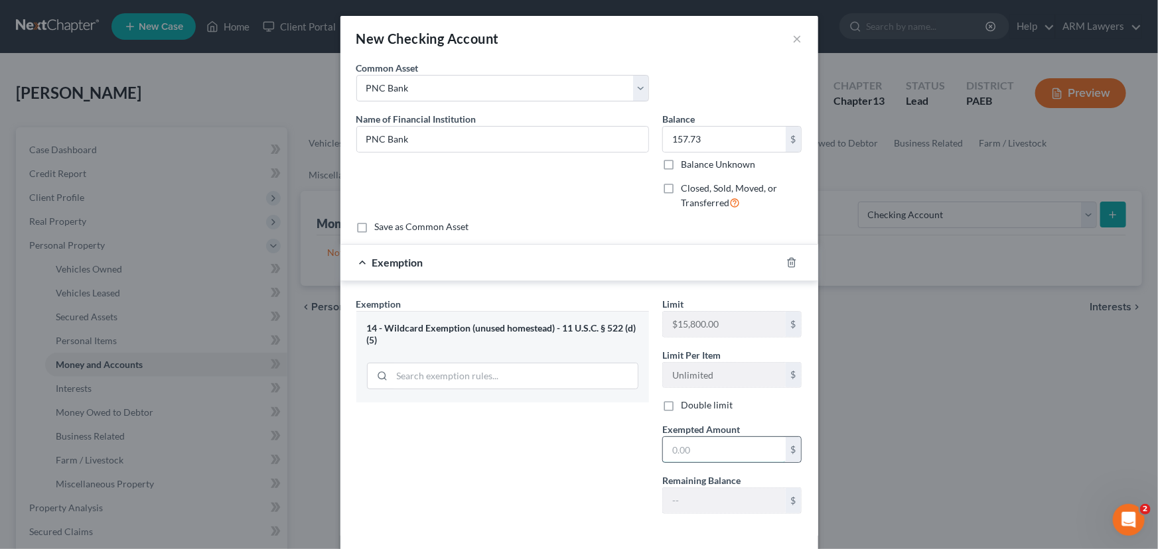
click at [706, 451] on input "text" at bounding box center [724, 449] width 123 height 25
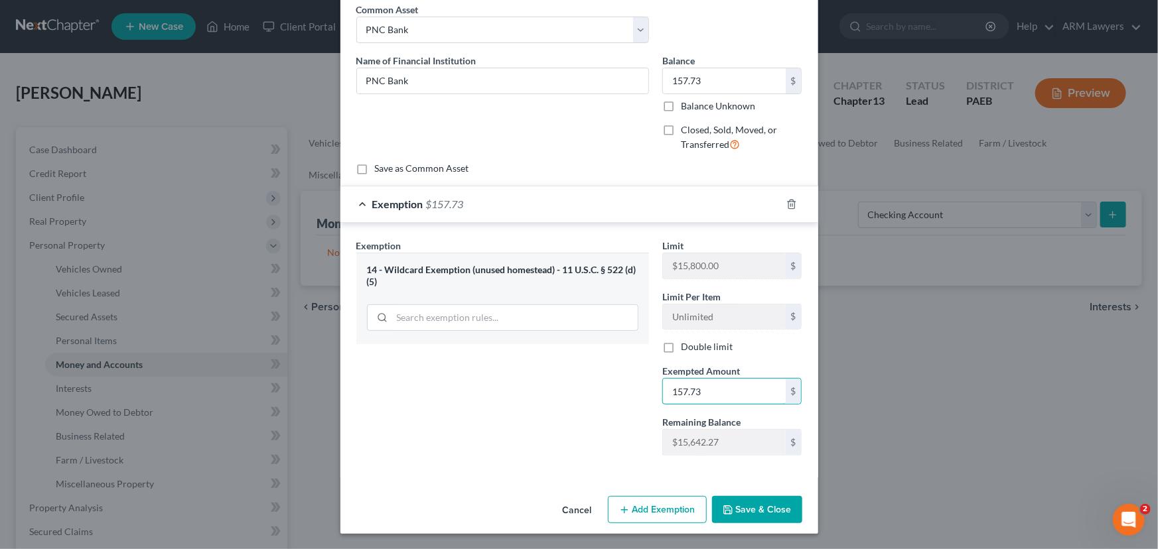
type input "157.73"
click at [747, 503] on button "Save & Close" at bounding box center [757, 510] width 90 height 28
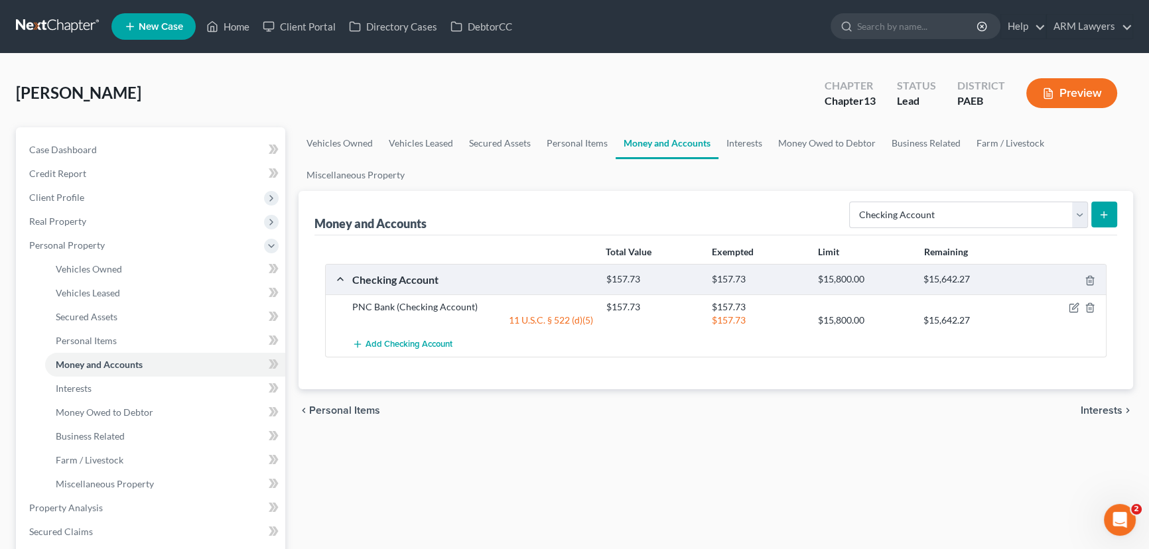
click at [1088, 214] on form "Select Account Type Brokerage Cash on Hand Certificates of Deposit Checking Acc…" at bounding box center [983, 215] width 268 height 27
click at [1081, 214] on select "Select Account Type Brokerage Cash on Hand Certificates of Deposit Checking Acc…" at bounding box center [968, 215] width 239 height 27
click at [852, 202] on select "Select Account Type Brokerage Cash on Hand Certificates of Deposit Checking Acc…" at bounding box center [968, 215] width 239 height 27
click at [1104, 217] on line "submit" at bounding box center [1104, 215] width 0 height 6
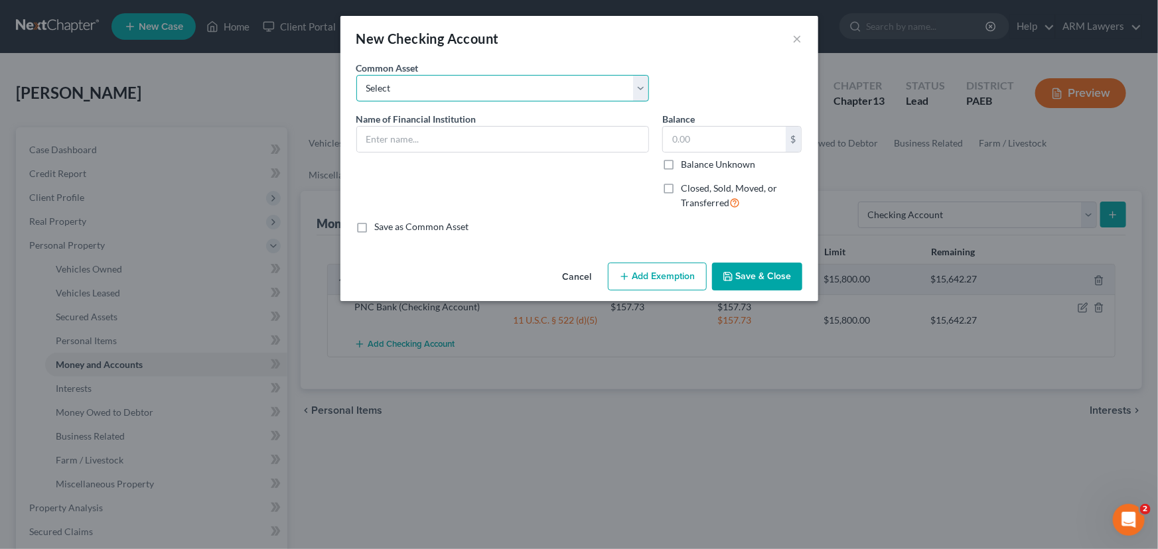
click at [409, 88] on select "Select First National Bank Belco Community Credit Union Citibank Chime Citizens…" at bounding box center [502, 88] width 293 height 27
select select "3"
click at [356, 75] on select "Select First National Bank Belco Community Credit Union Citibank Chime Citizens…" at bounding box center [502, 88] width 293 height 27
type input "Chime"
click at [710, 142] on input "237.00" at bounding box center [724, 139] width 123 height 25
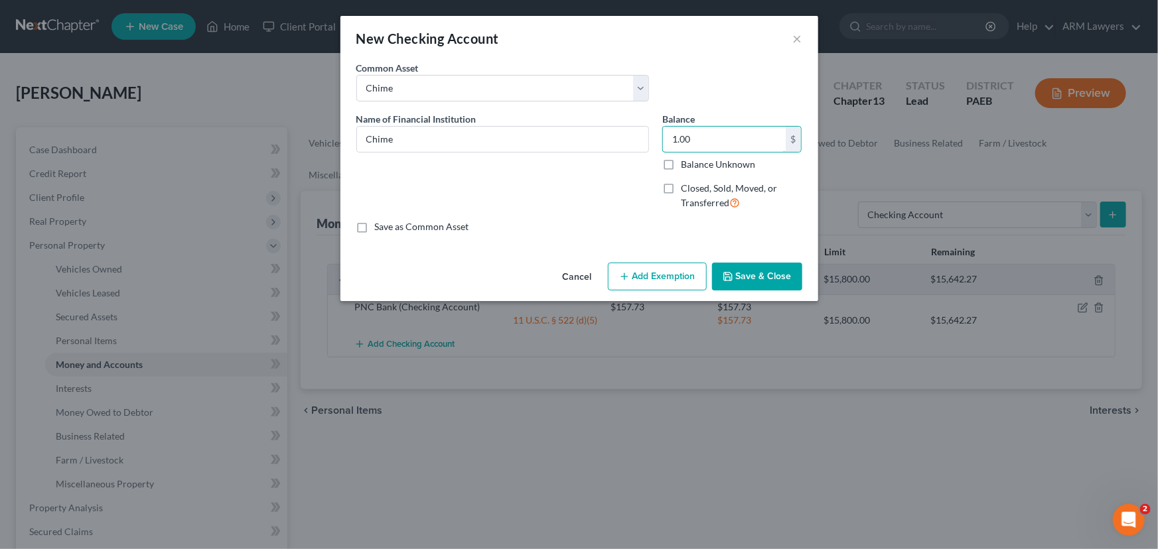
type input "1.00"
click at [679, 277] on button "Add Exemption" at bounding box center [657, 277] width 99 height 28
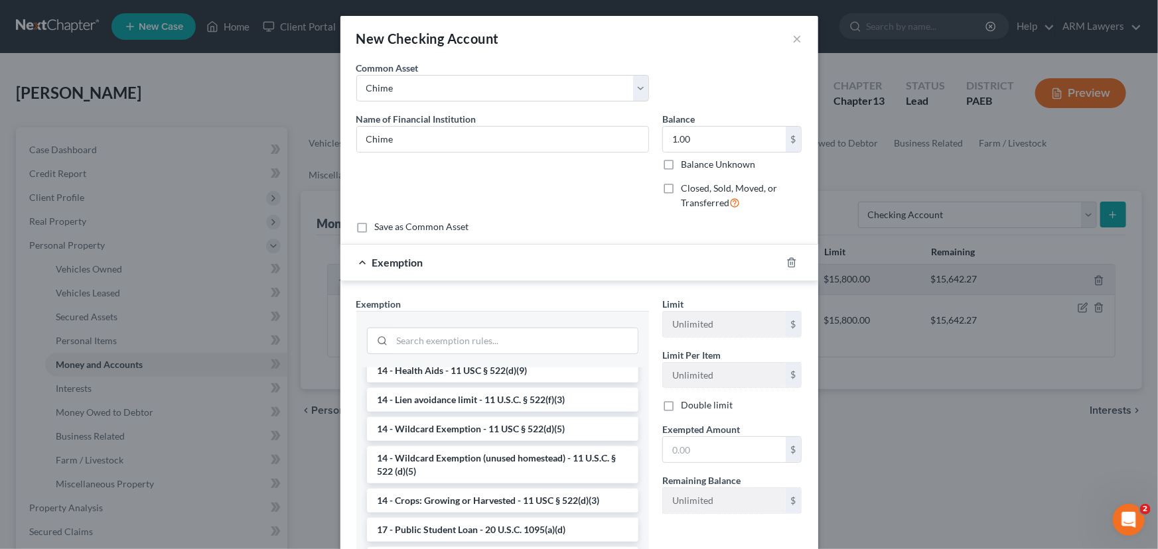
scroll to position [301, 0]
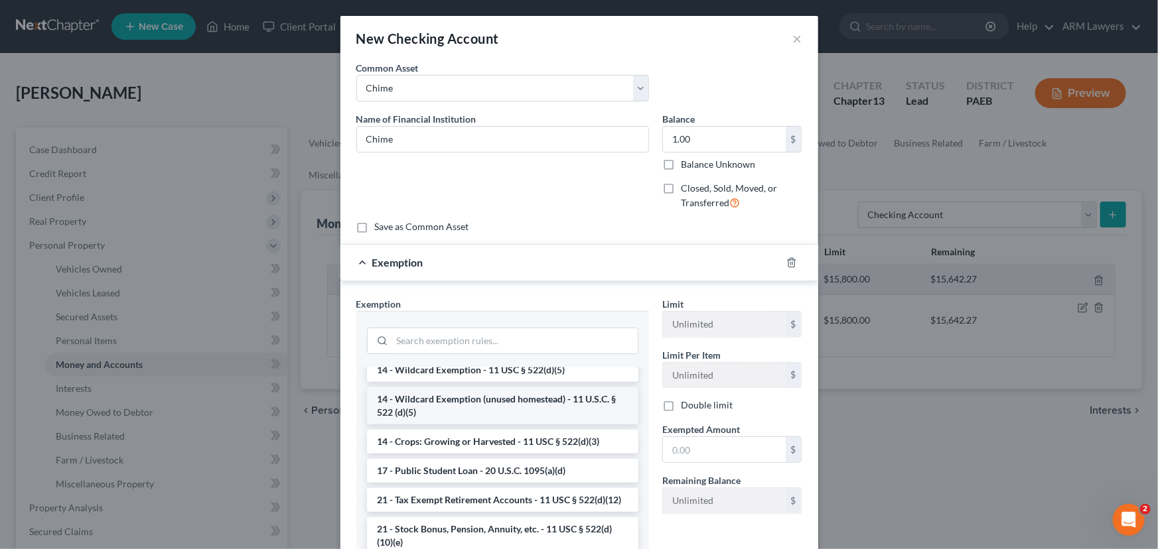
click at [459, 402] on li "14 - Wildcard Exemption (unused homestead) - 11 U.S.C. § 522 (d)(5)" at bounding box center [502, 405] width 271 height 37
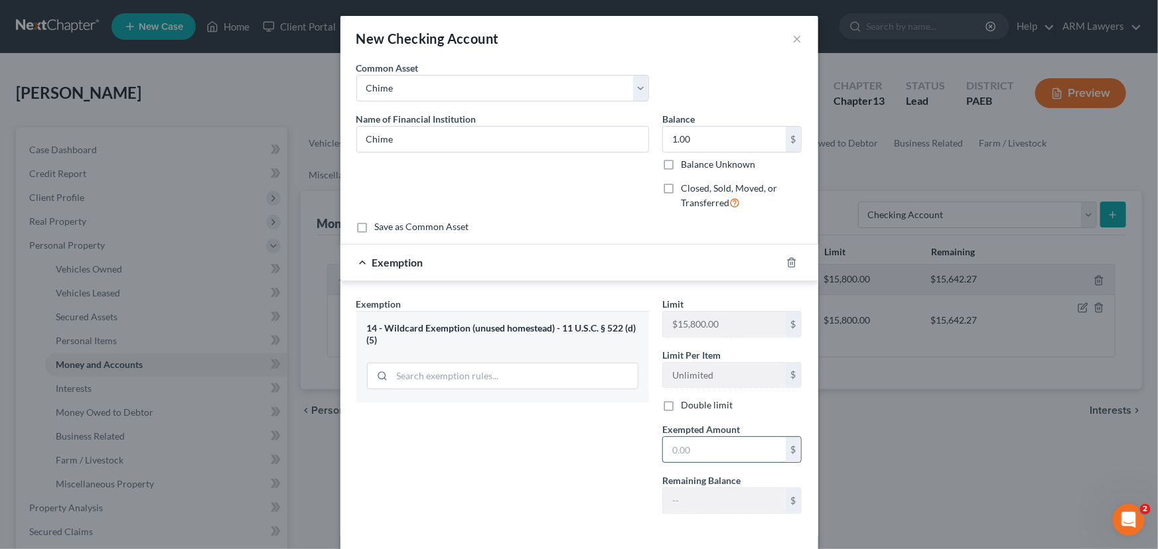
click at [702, 456] on input "text" at bounding box center [724, 449] width 123 height 25
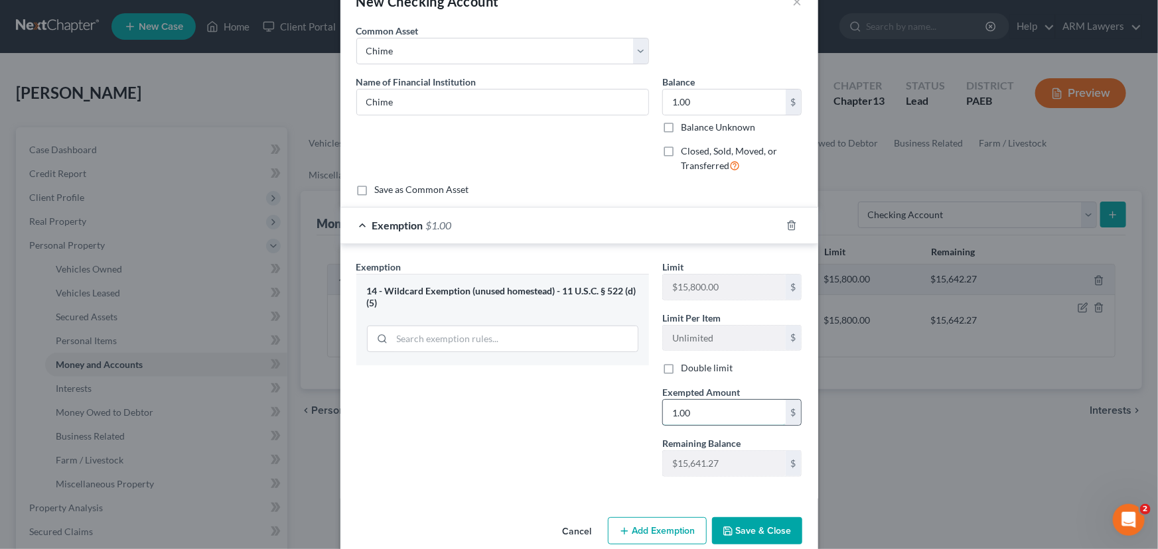
scroll to position [58, 0]
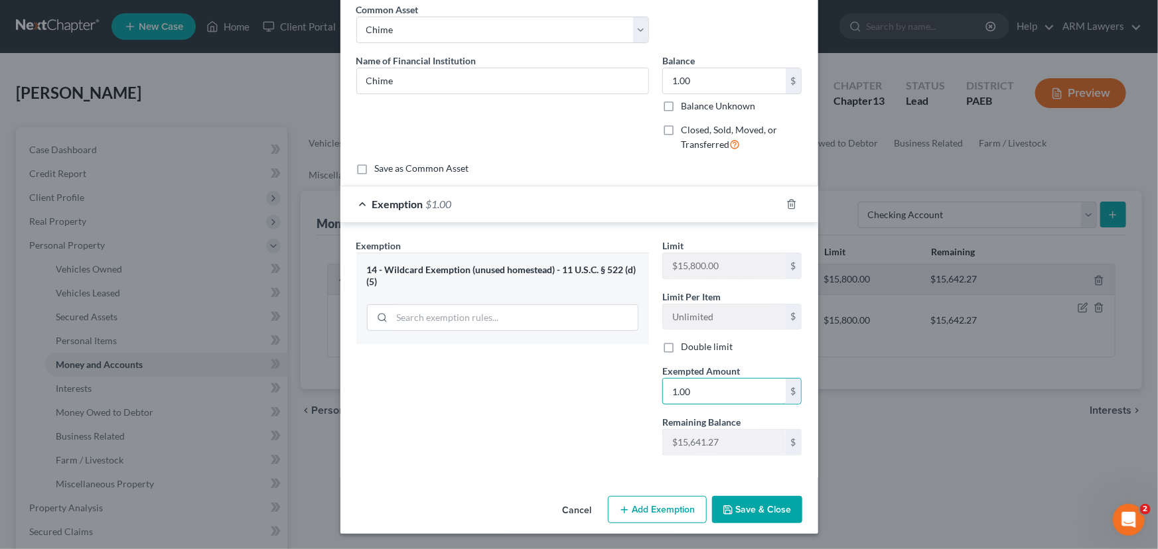
type input "1.00"
click at [740, 509] on button "Save & Close" at bounding box center [757, 510] width 90 height 28
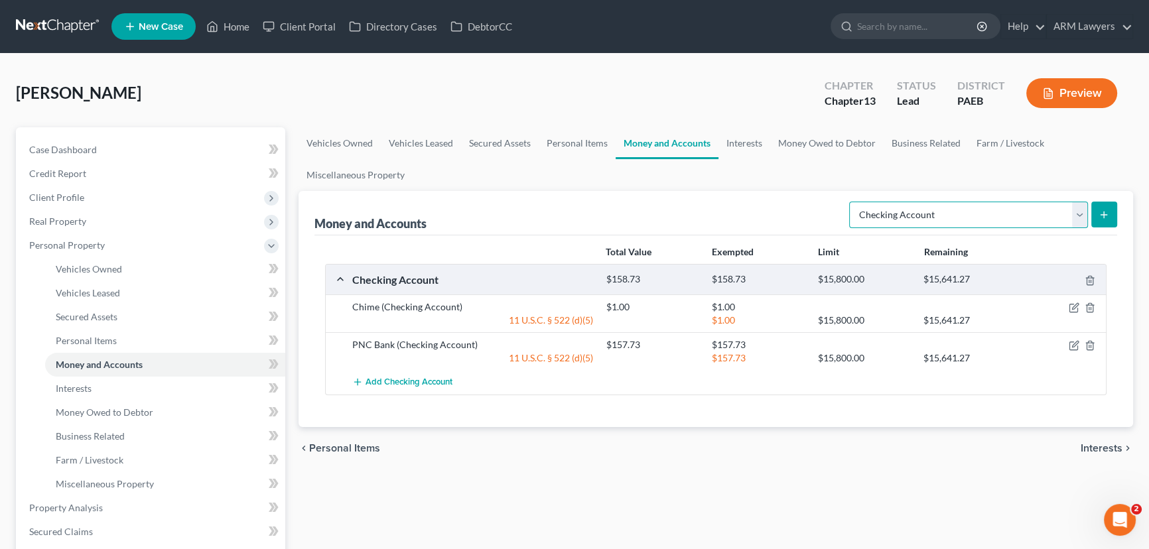
click at [1081, 213] on select "Select Account Type Brokerage Cash on Hand Certificates of Deposit Checking Acc…" at bounding box center [968, 215] width 239 height 27
select select "savings"
click at [852, 202] on select "Select Account Type Brokerage Cash on Hand Certificates of Deposit Checking Acc…" at bounding box center [968, 215] width 239 height 27
click at [1100, 210] on icon "submit" at bounding box center [1103, 215] width 11 height 11
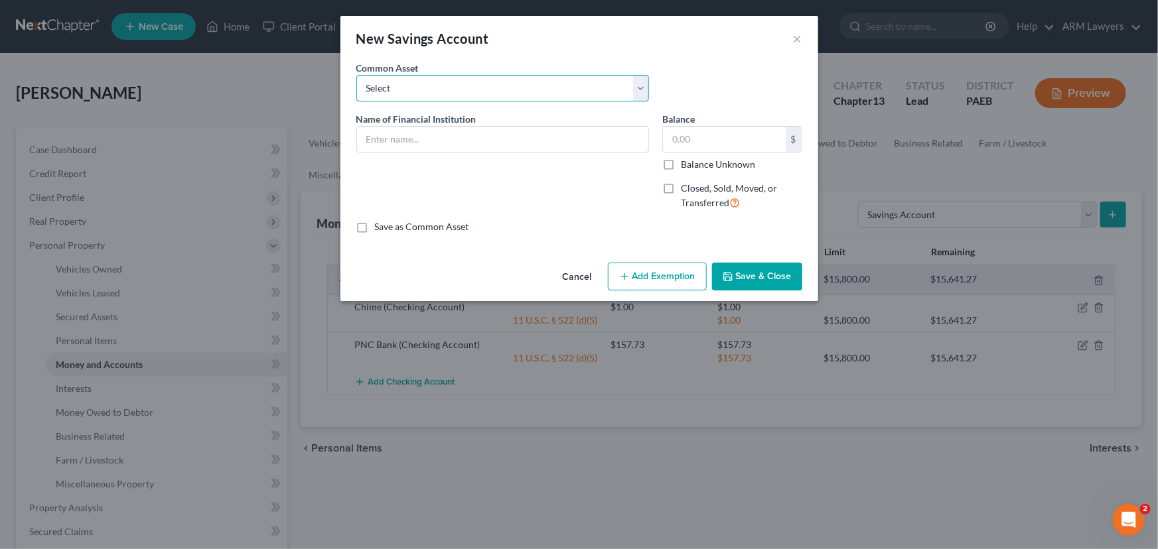
click at [462, 90] on select "Select First Northern Bank & Trust Ally PNC TD Bank [PERSON_NAME] Fargo" at bounding box center [502, 88] width 293 height 27
select select "2"
click at [356, 75] on select "Select First Northern Bank & Trust Ally PNC TD Bank [PERSON_NAME] Fargo" at bounding box center [502, 88] width 293 height 27
type input "PNC"
click at [736, 129] on input "25.00" at bounding box center [724, 139] width 123 height 25
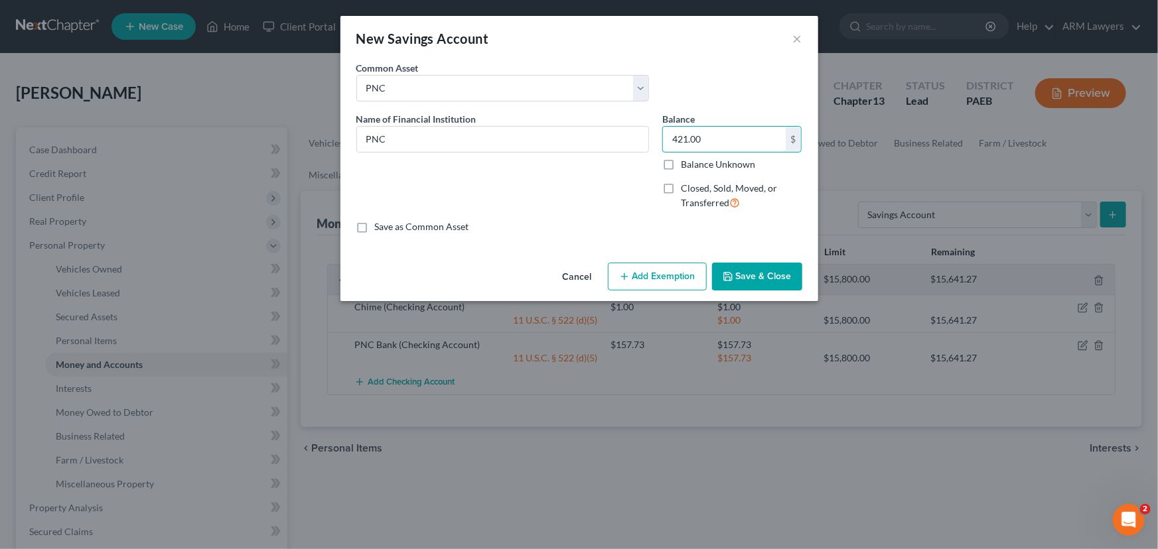
type input "421.00"
click at [665, 287] on button "Add Exemption" at bounding box center [657, 277] width 99 height 28
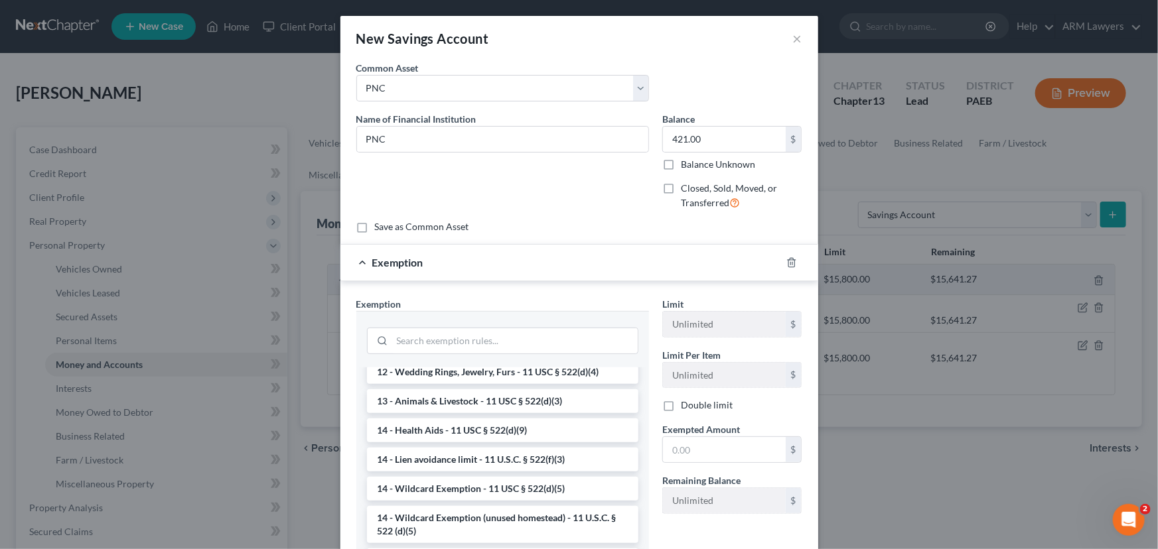
scroll to position [301, 0]
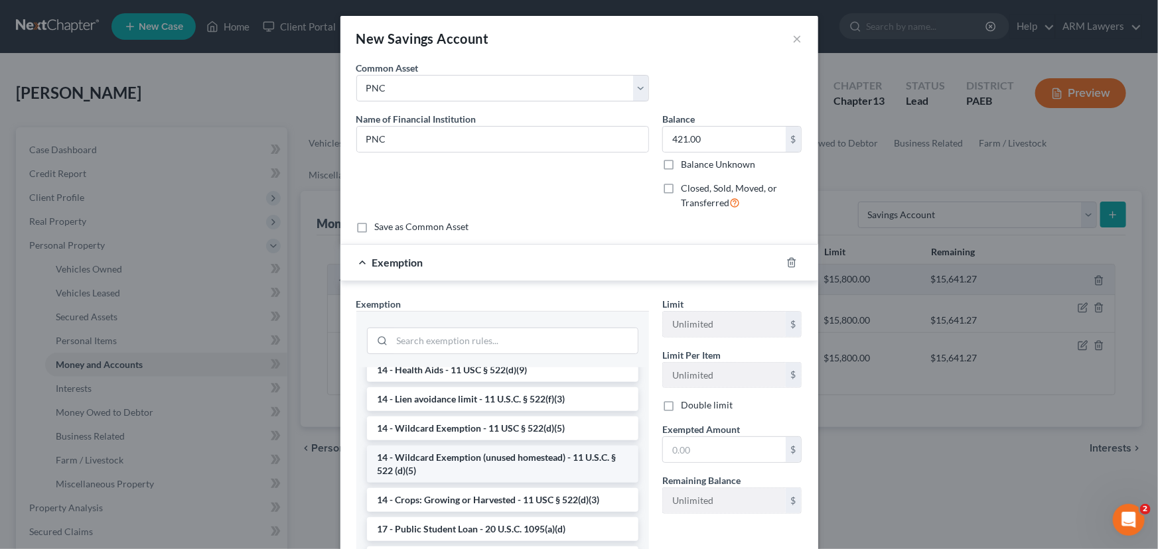
click at [484, 467] on li "14 - Wildcard Exemption (unused homestead) - 11 U.S.C. § 522 (d)(5)" at bounding box center [502, 464] width 271 height 37
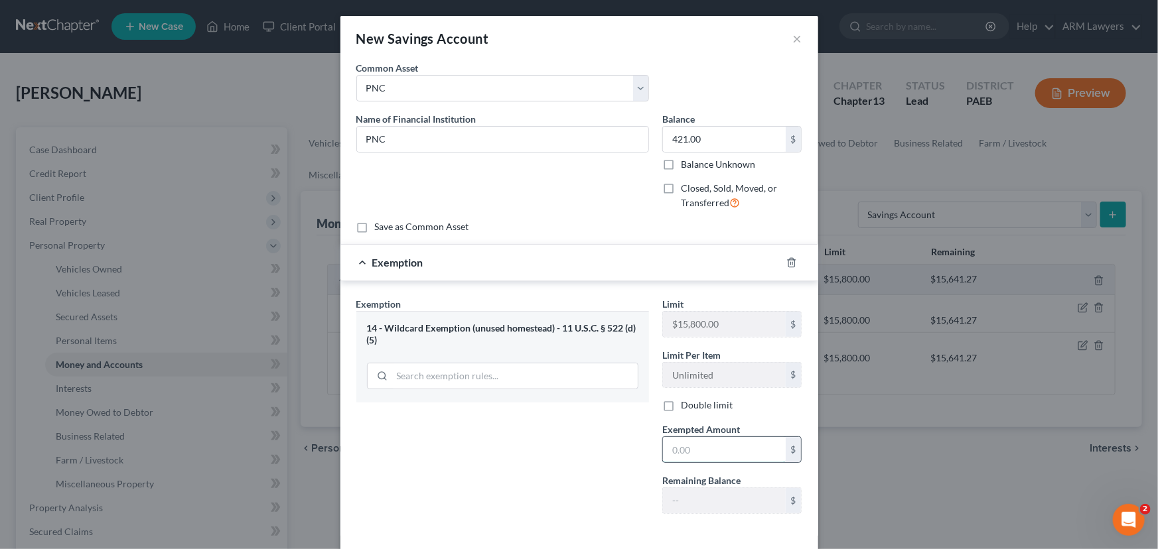
click at [698, 444] on input "text" at bounding box center [724, 449] width 123 height 25
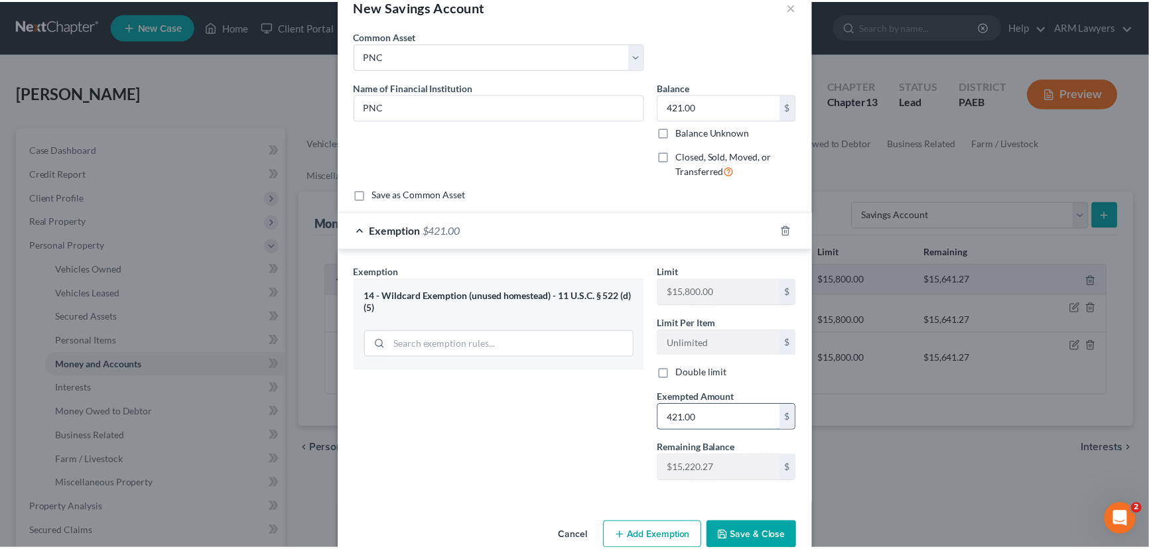
scroll to position [58, 0]
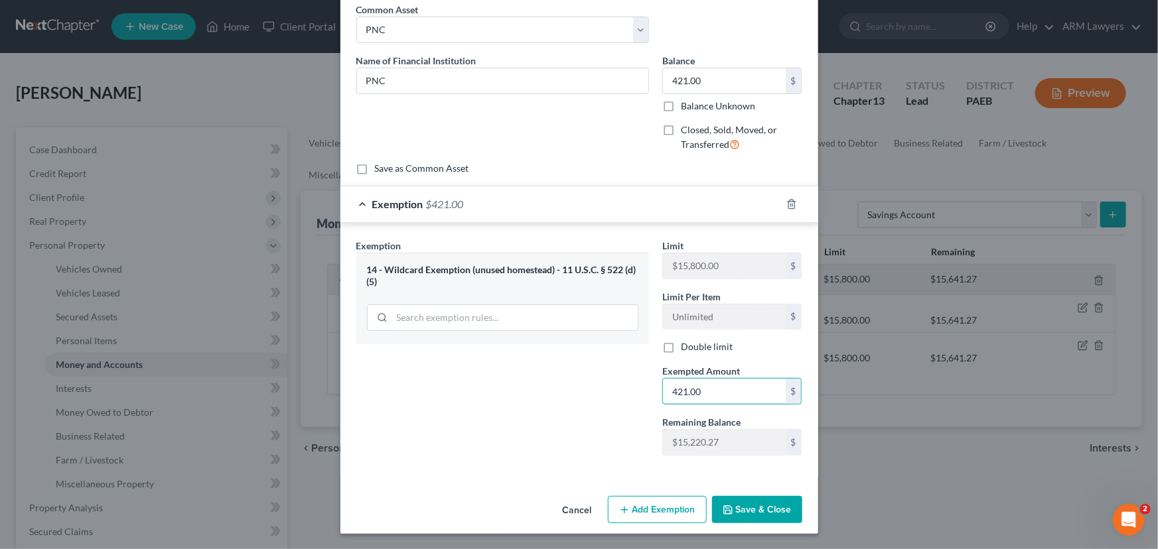
type input "421.00"
click at [763, 509] on button "Save & Close" at bounding box center [757, 510] width 90 height 28
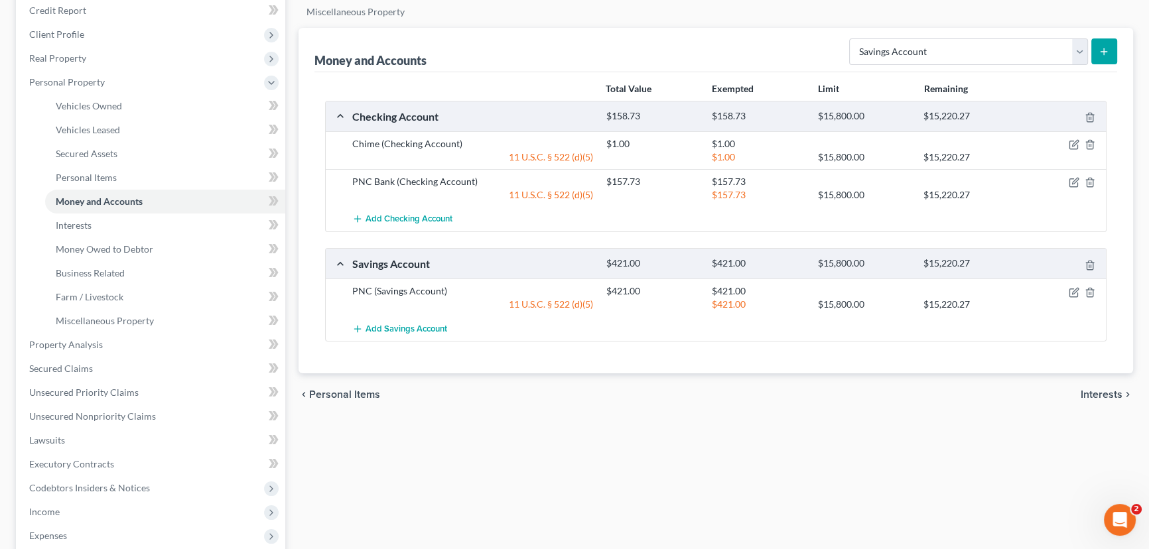
scroll to position [180, 0]
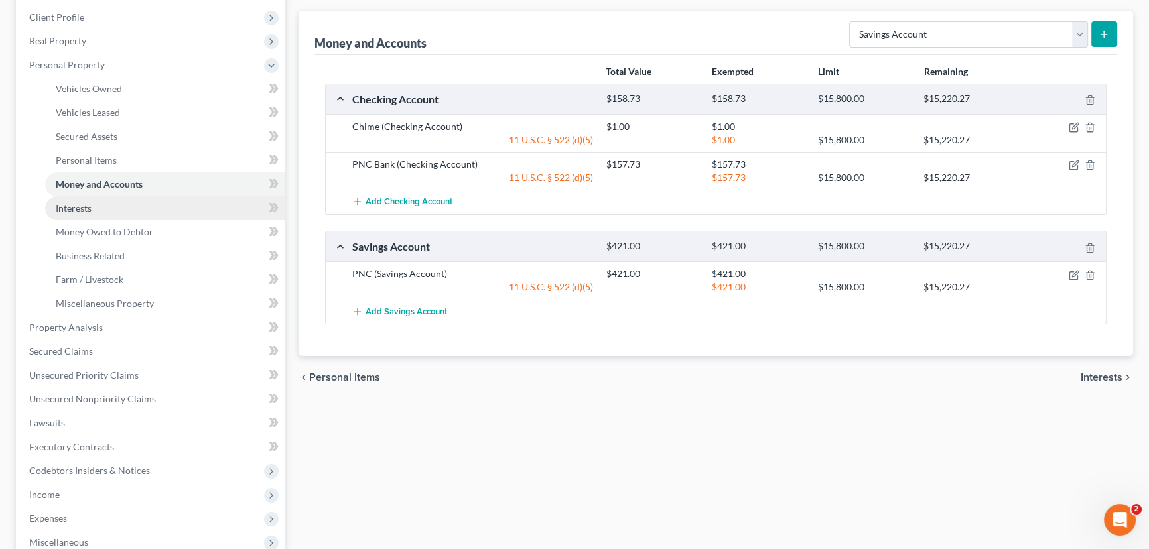
click at [79, 205] on span "Interests" at bounding box center [74, 207] width 36 height 11
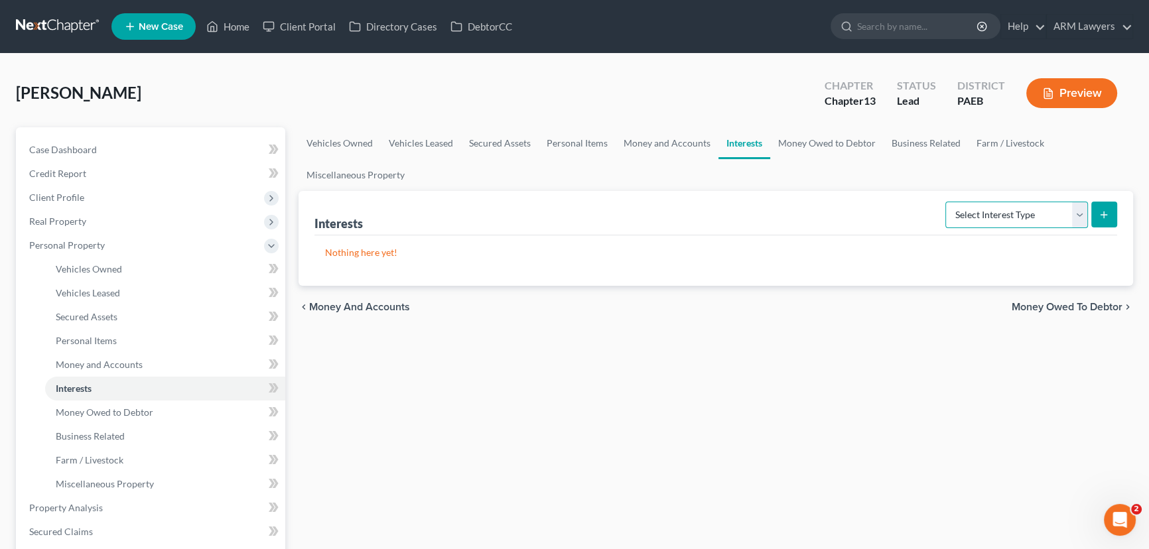
click at [1050, 211] on select "Select Interest Type 401K Annuity Bond Education IRA Government Bond Government…" at bounding box center [1016, 215] width 143 height 27
select select "pension_plan"
click at [947, 202] on select "Select Interest Type 401K Annuity Bond Education IRA Government Bond Government…" at bounding box center [1016, 215] width 143 height 27
click at [1101, 220] on button "submit" at bounding box center [1104, 215] width 26 height 26
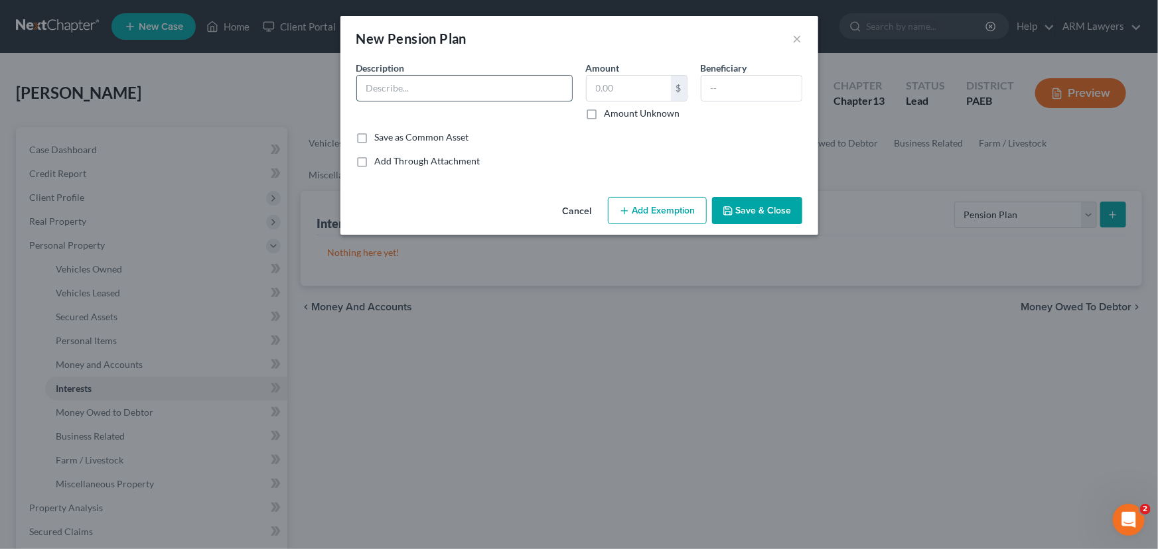
click at [438, 83] on input "text" at bounding box center [464, 88] width 215 height 25
type input "Nonprototupe"
type input "3,564.93"
click at [664, 208] on button "Add Exemption" at bounding box center [657, 211] width 99 height 28
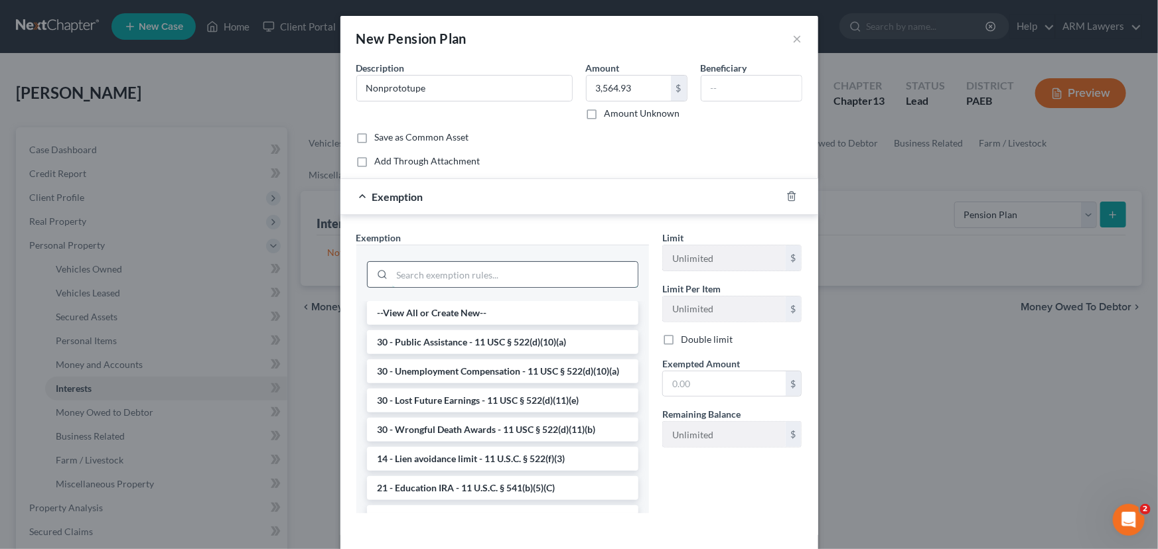
click at [496, 275] on input "search" at bounding box center [514, 274] width 245 height 25
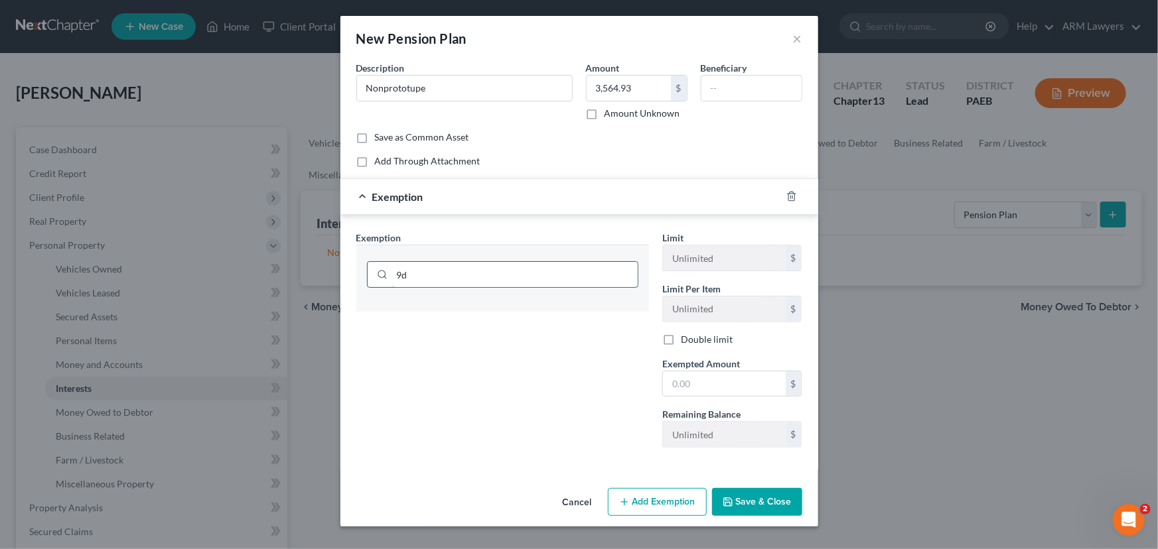
type input "9"
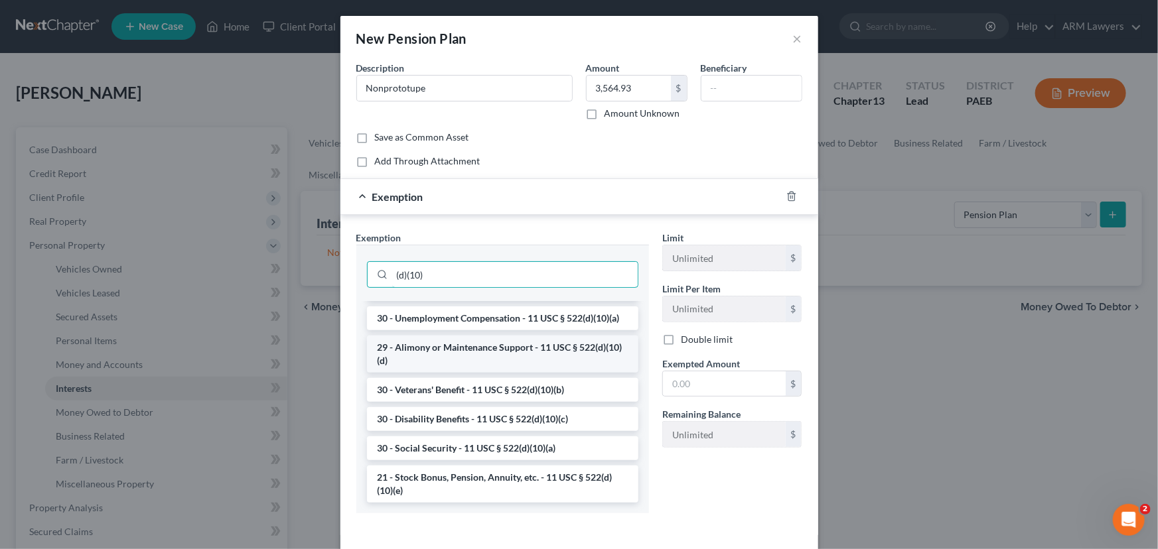
scroll to position [58, 0]
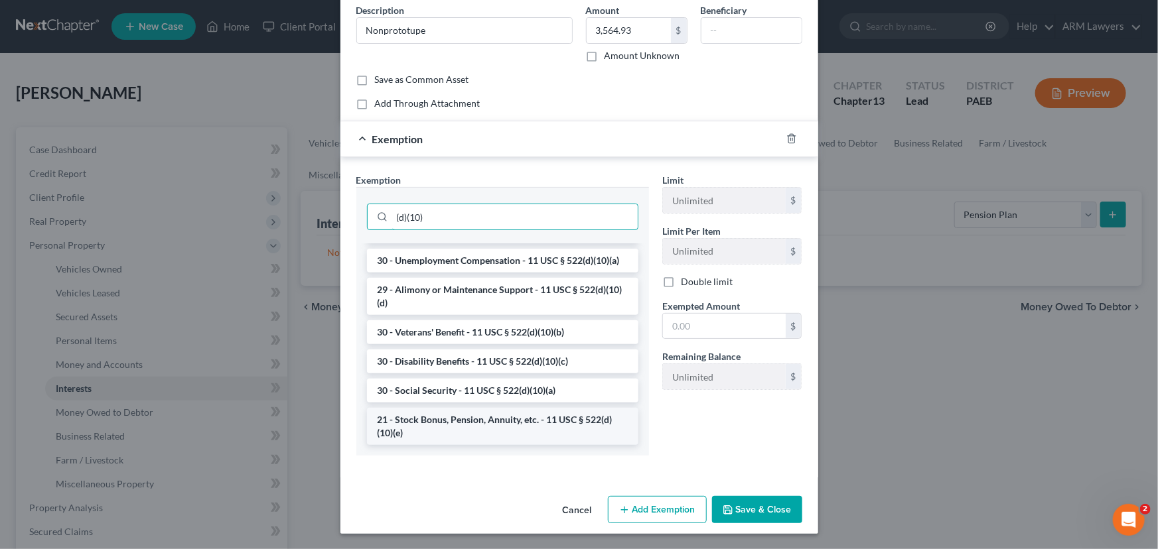
type input "(d)(10)"
click at [479, 424] on li "21 - Stock Bonus, Pension, Annuity, etc. - 11 USC § 522(d)(10)(e)" at bounding box center [502, 426] width 271 height 37
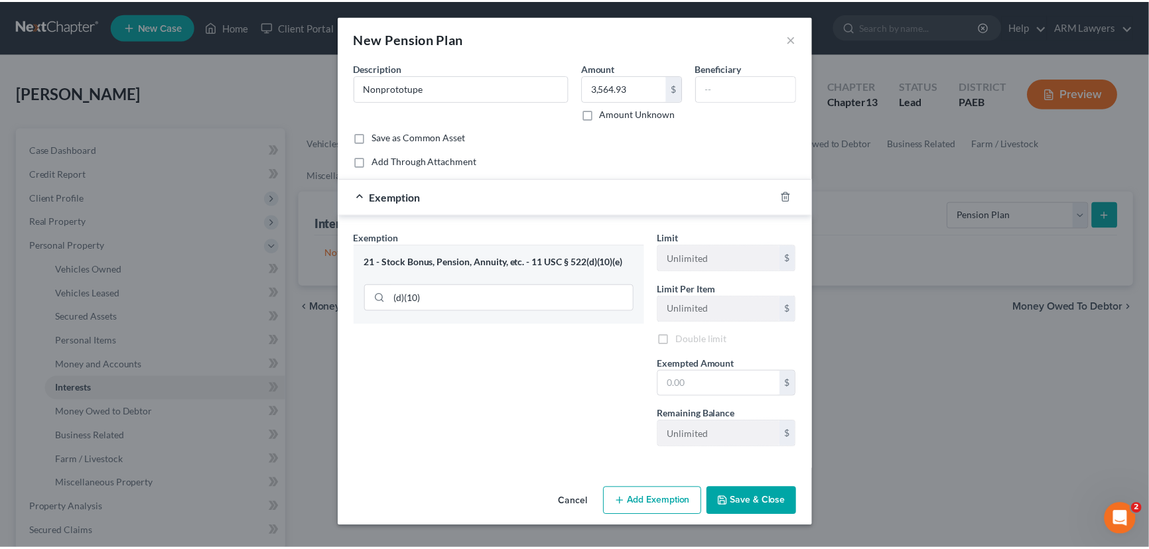
scroll to position [0, 0]
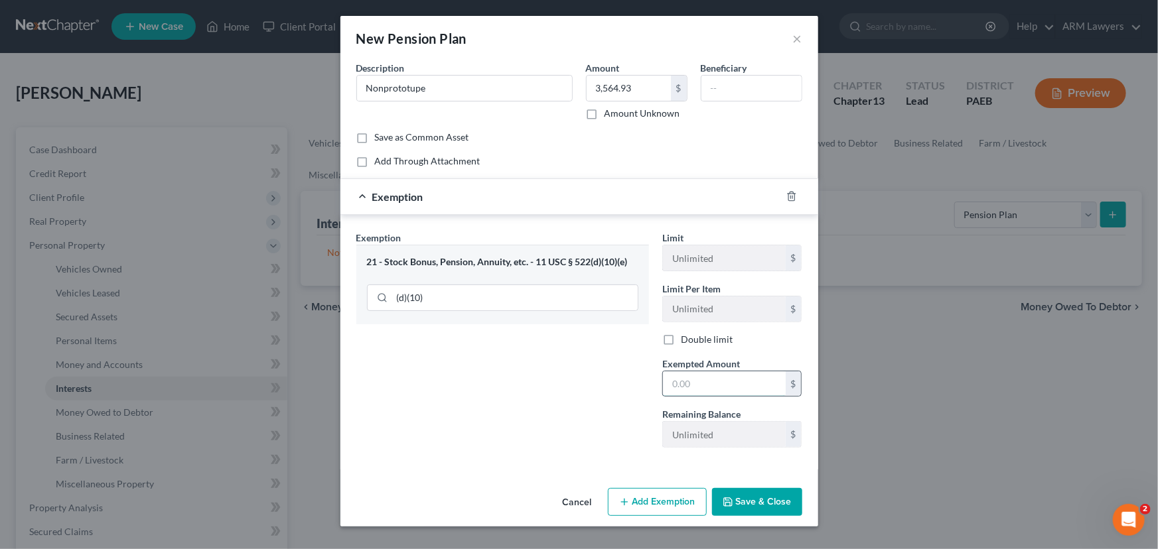
click at [694, 385] on input "text" at bounding box center [724, 383] width 123 height 25
type input "3,564.93"
click at [758, 509] on button "Save & Close" at bounding box center [757, 502] width 90 height 28
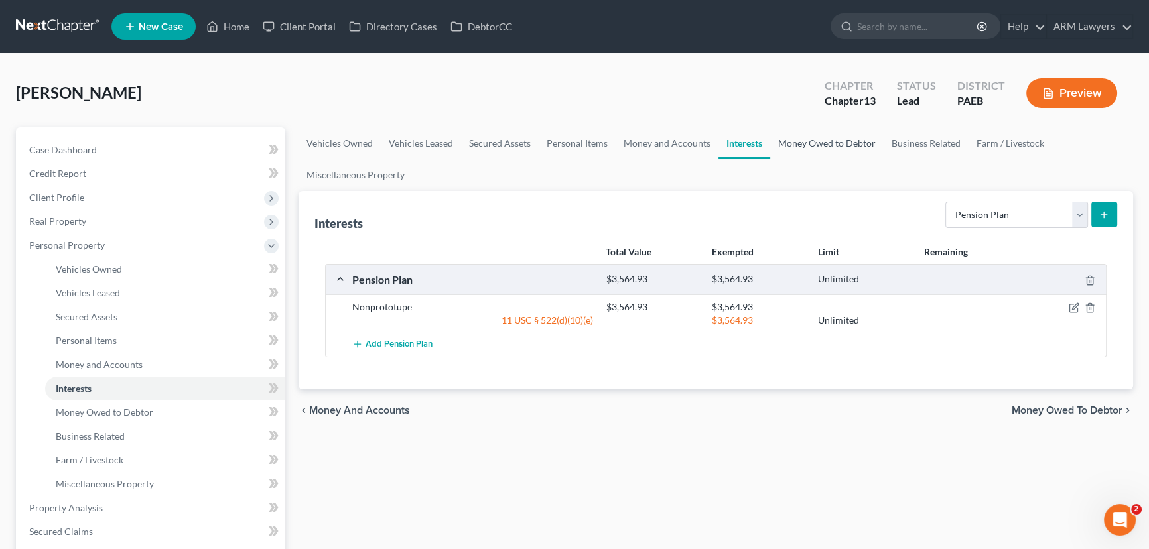
click at [805, 139] on link "Money Owed to Debtor" at bounding box center [826, 143] width 113 height 32
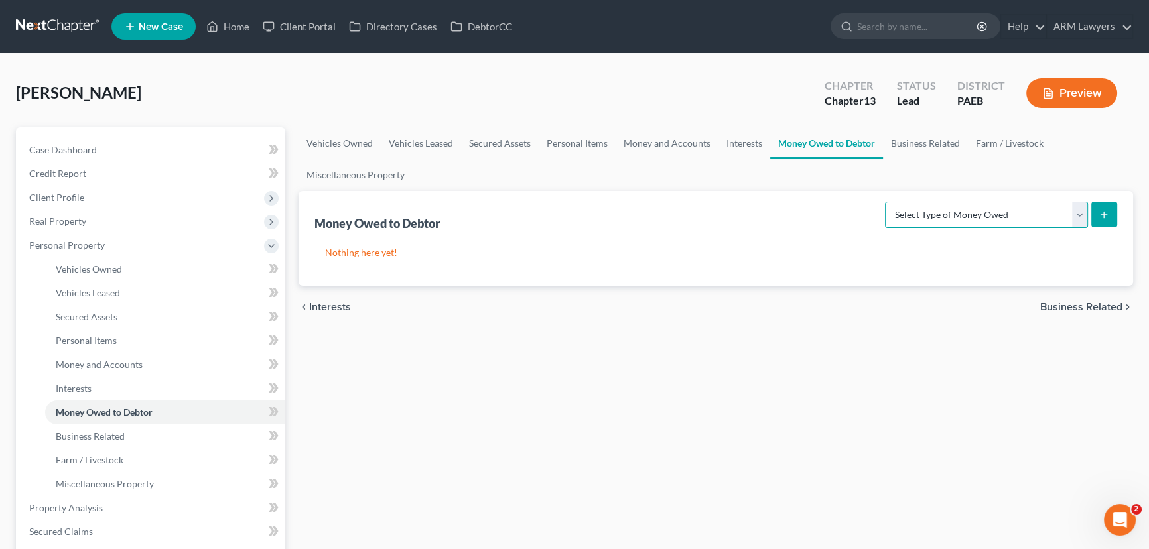
click at [917, 221] on select "Select Type of Money Owed Accounts Receivable Alimony Child Support Claims Agai…" at bounding box center [986, 215] width 203 height 27
click at [1033, 216] on select "Select Type of Money Owed Accounts Receivable Alimony Child Support Claims Agai…" at bounding box center [986, 215] width 203 height 27
click at [750, 139] on link "Interests" at bounding box center [744, 143] width 52 height 32
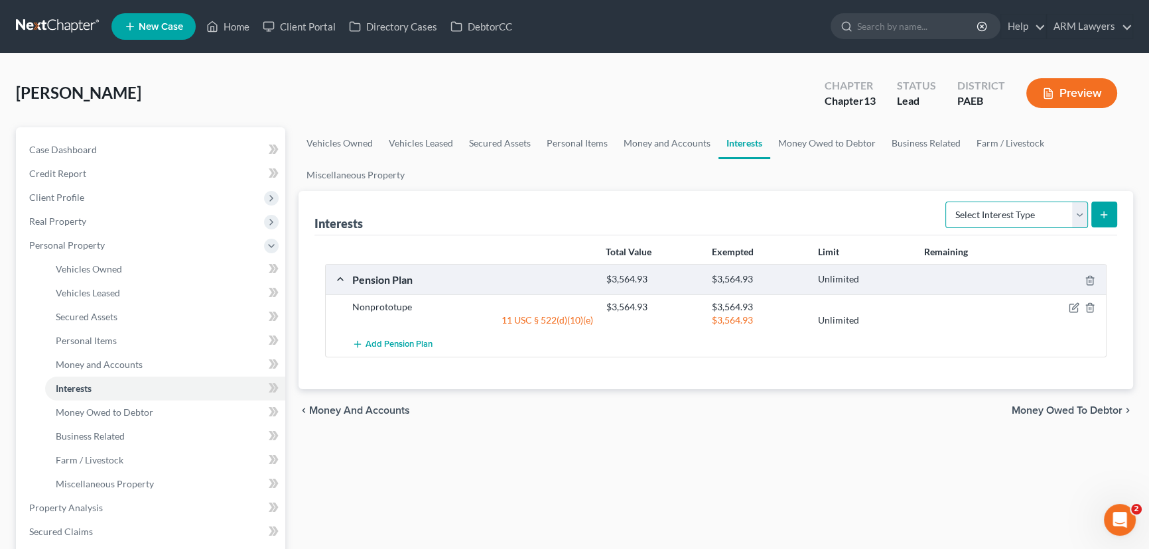
click at [1048, 219] on select "Select Interest Type 401K Annuity Bond Education IRA Government Bond Government…" at bounding box center [1016, 215] width 143 height 27
select select "pension_plan"
click at [947, 202] on select "Select Interest Type 401K Annuity Bond Education IRA Government Bond Government…" at bounding box center [1016, 215] width 143 height 27
click at [1106, 215] on icon "submit" at bounding box center [1103, 215] width 11 height 11
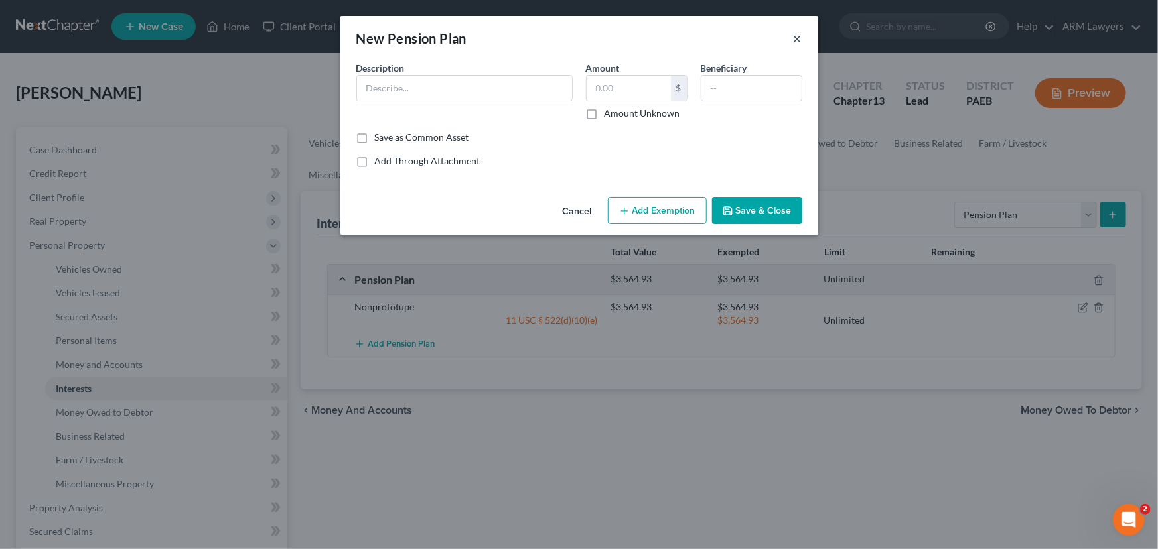
click at [795, 36] on button "×" at bounding box center [797, 39] width 9 height 16
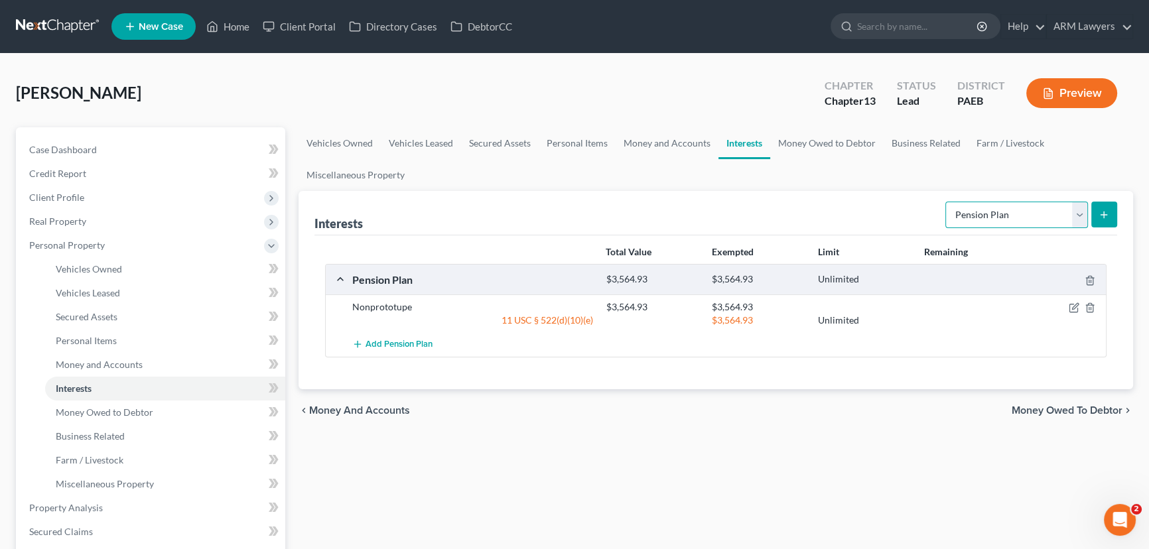
click at [1050, 212] on select "Select Interest Type 401K Annuity Bond Education IRA Government Bond Government…" at bounding box center [1016, 215] width 143 height 27
click at [1058, 210] on select "Select Interest Type 401K Annuity Bond Education IRA Government Bond Government…" at bounding box center [1016, 215] width 143 height 27
click at [649, 144] on link "Money and Accounts" at bounding box center [667, 143] width 103 height 32
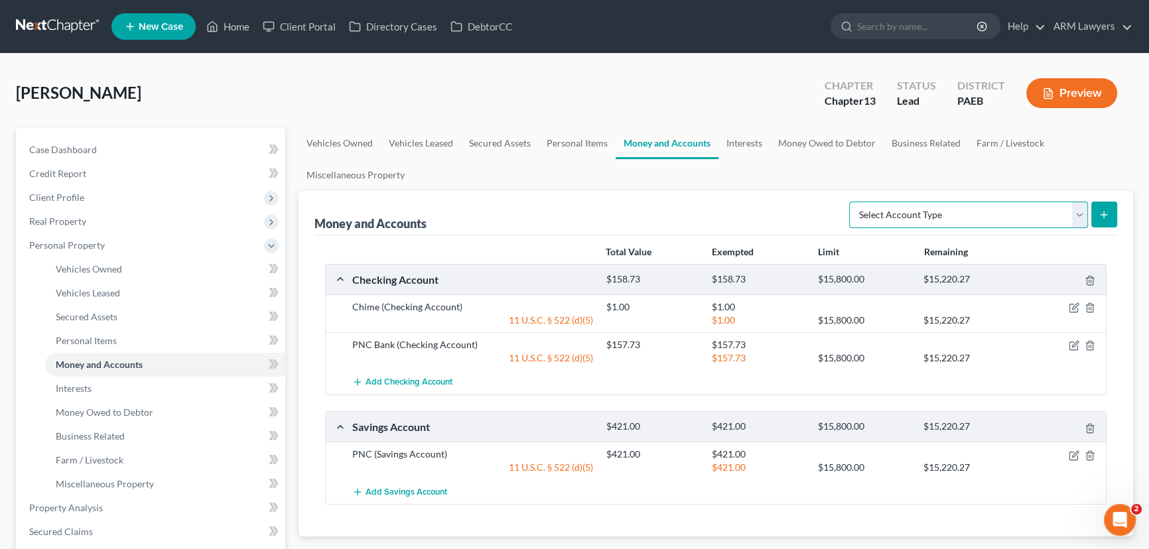
click at [1033, 212] on select "Select Account Type Brokerage Cash on Hand Certificates of Deposit Checking Acc…" at bounding box center [968, 215] width 239 height 27
click at [509, 139] on link "Secured Assets" at bounding box center [500, 143] width 78 height 32
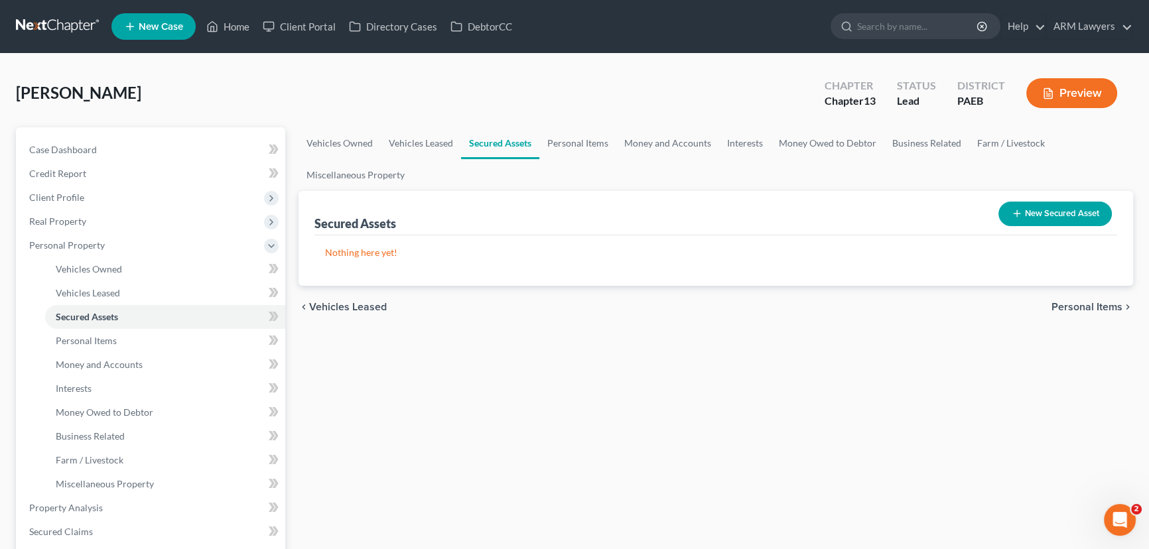
click at [1012, 218] on icon "button" at bounding box center [1017, 213] width 11 height 11
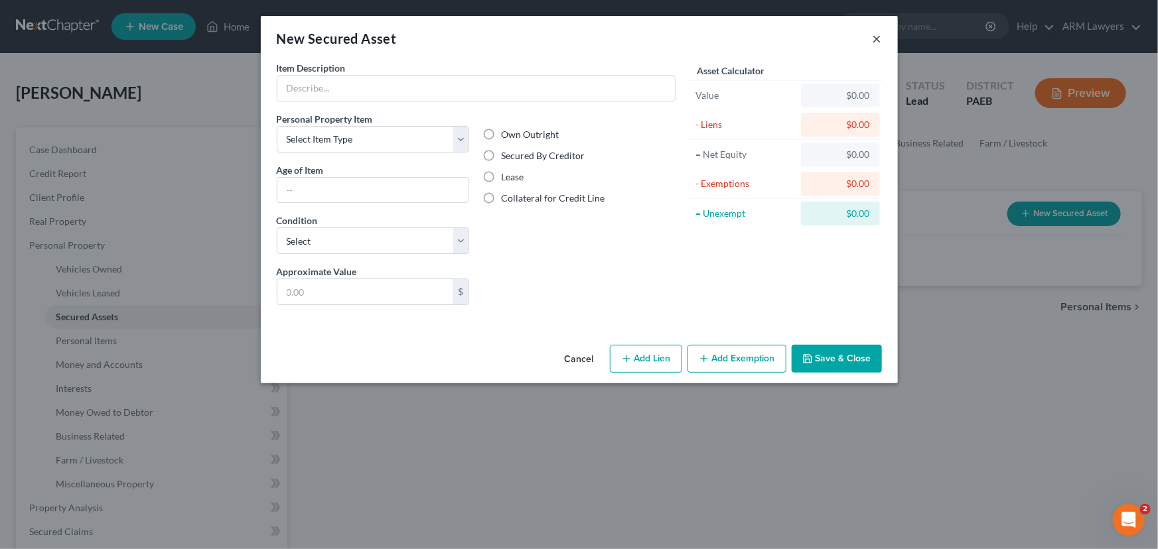
click at [873, 38] on button "×" at bounding box center [876, 39] width 9 height 16
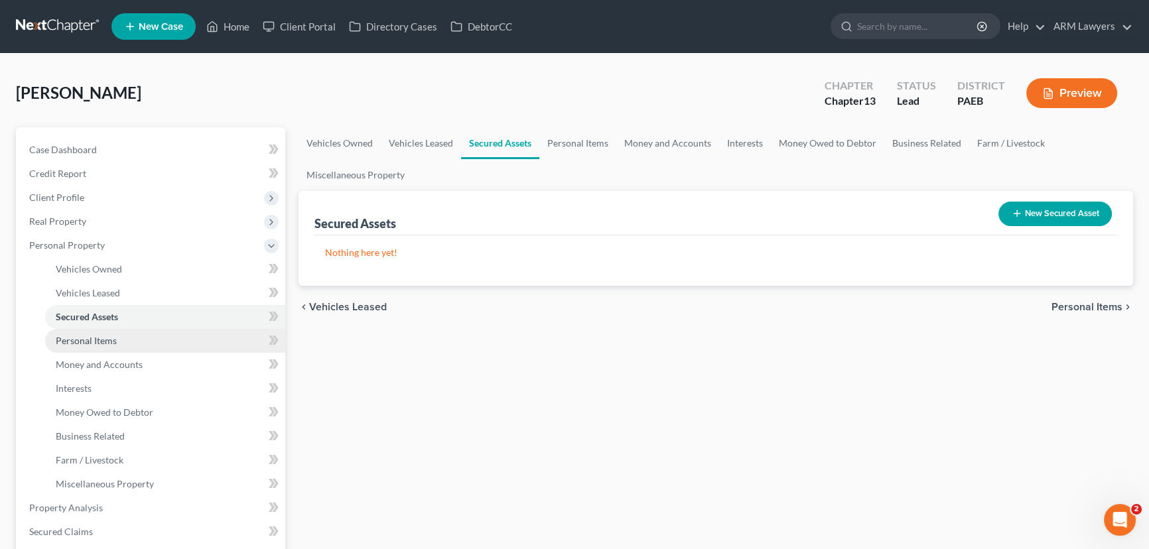
click at [109, 338] on span "Personal Items" at bounding box center [86, 340] width 61 height 11
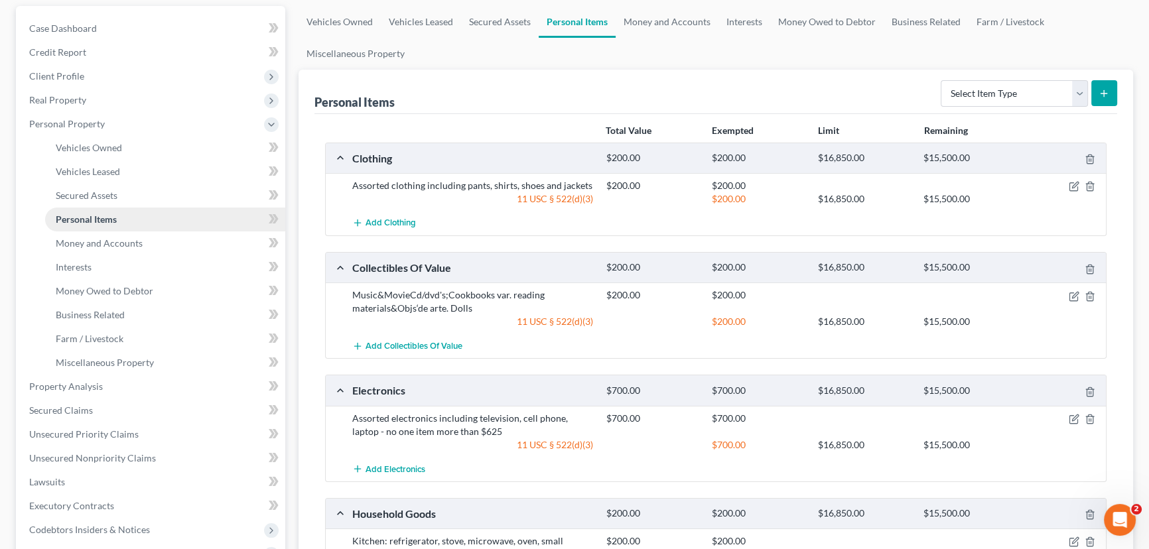
scroll to position [180, 0]
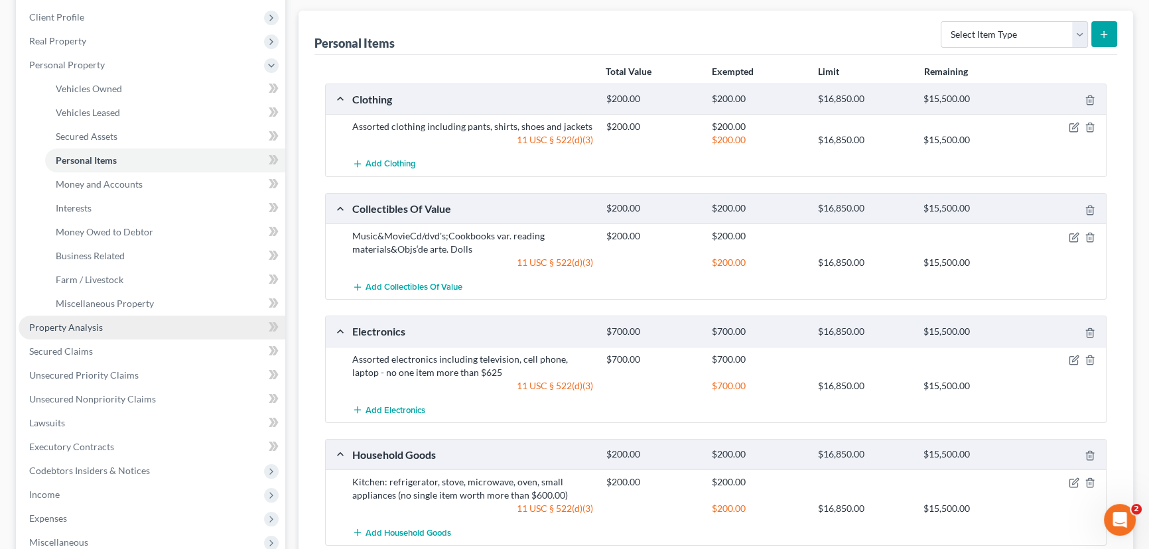
click at [80, 324] on span "Property Analysis" at bounding box center [66, 327] width 74 height 11
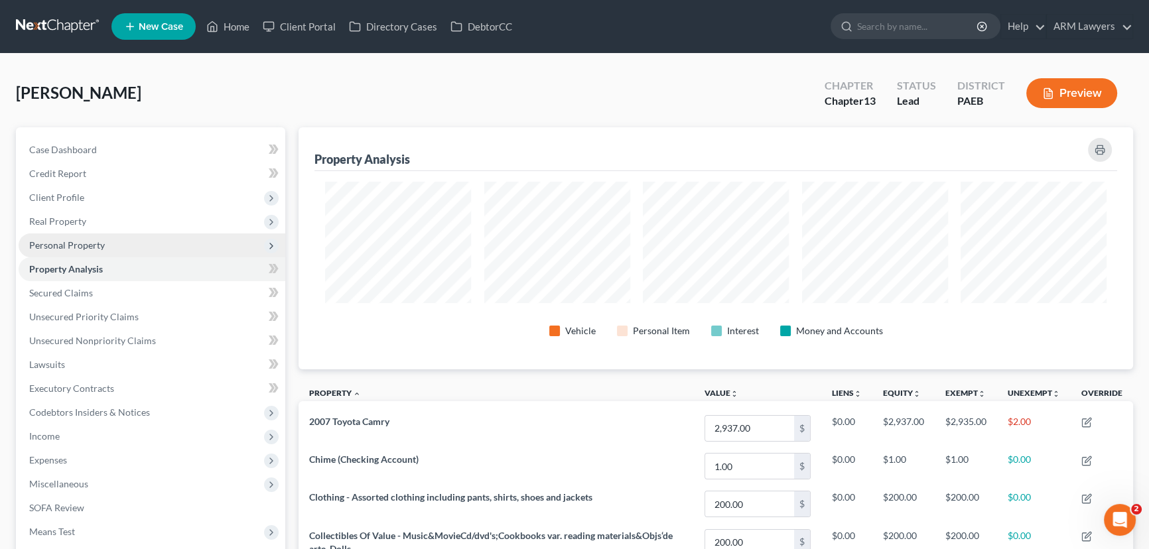
click at [101, 238] on span "Personal Property" at bounding box center [152, 245] width 267 height 24
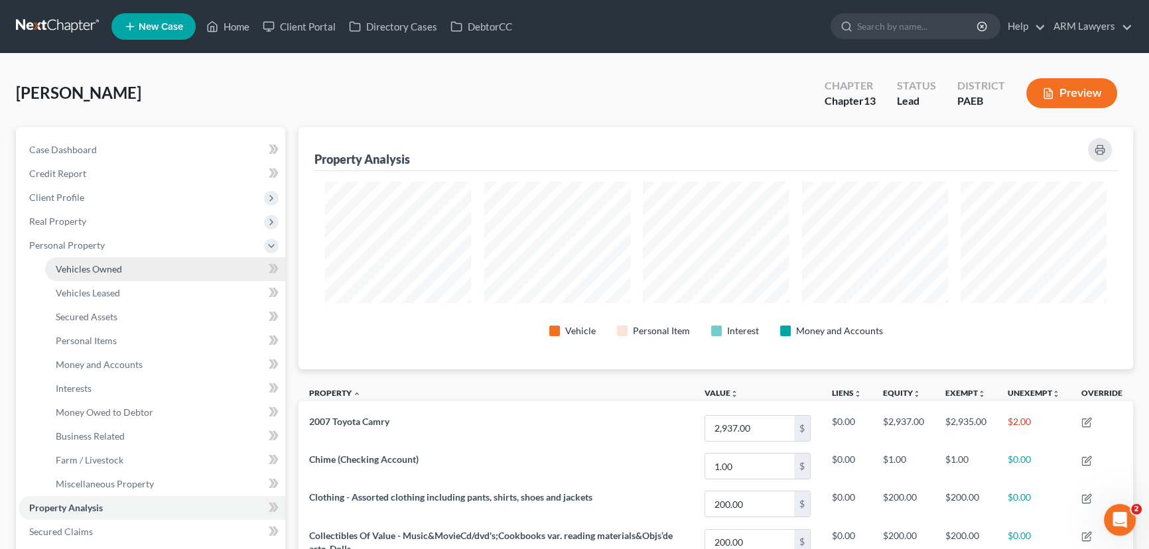
click at [112, 266] on span "Vehicles Owned" at bounding box center [89, 268] width 66 height 11
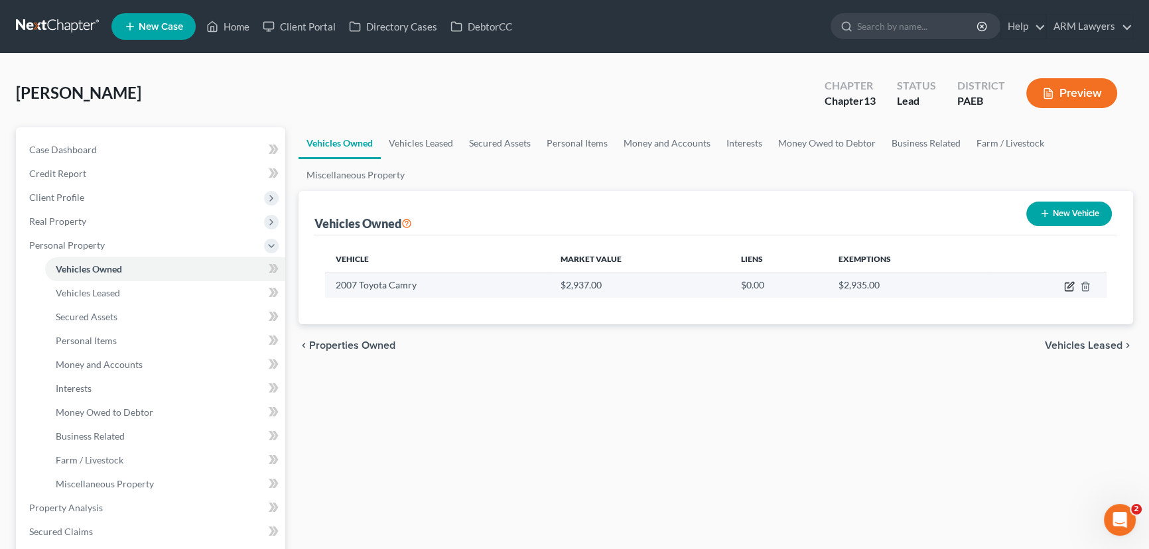
click at [1065, 285] on icon "button" at bounding box center [1069, 287] width 8 height 8
select select "0"
select select "19"
select select "3"
select select "0"
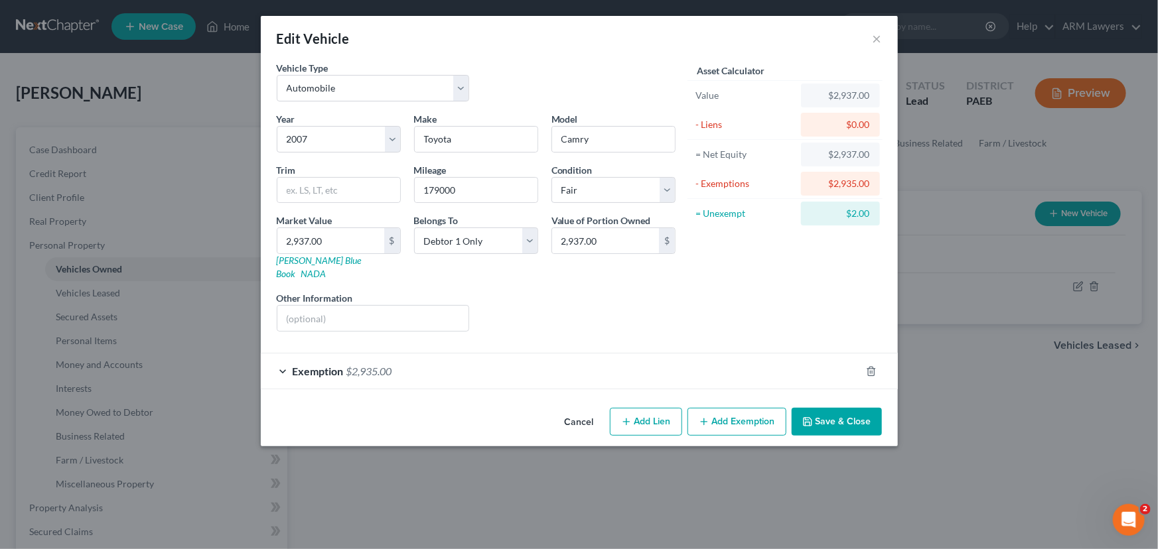
click at [451, 359] on div "Exemption $2,935.00" at bounding box center [561, 371] width 600 height 35
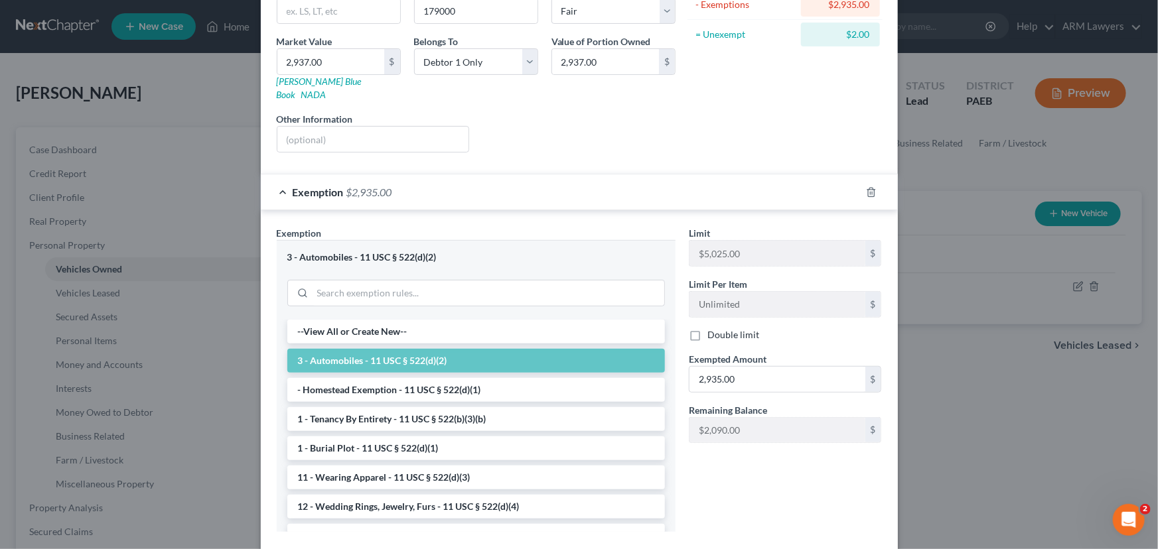
scroll to position [180, 0]
click at [716, 365] on input "2,935.00" at bounding box center [777, 377] width 176 height 25
click at [714, 365] on input "2,935.00" at bounding box center [777, 377] width 176 height 25
click at [708, 365] on input "293.00" at bounding box center [777, 377] width 176 height 25
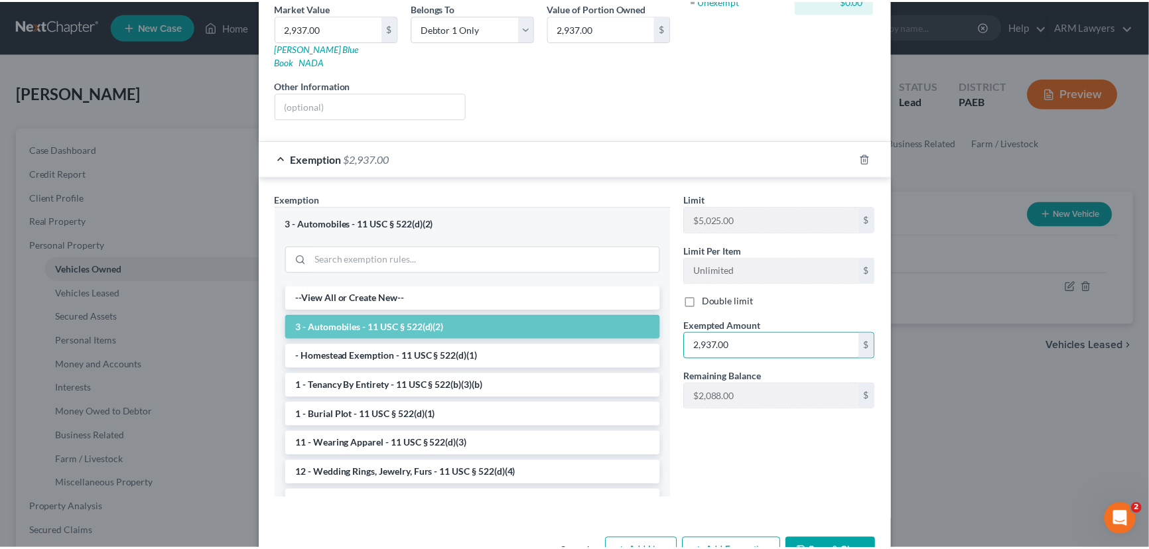
scroll to position [241, 0]
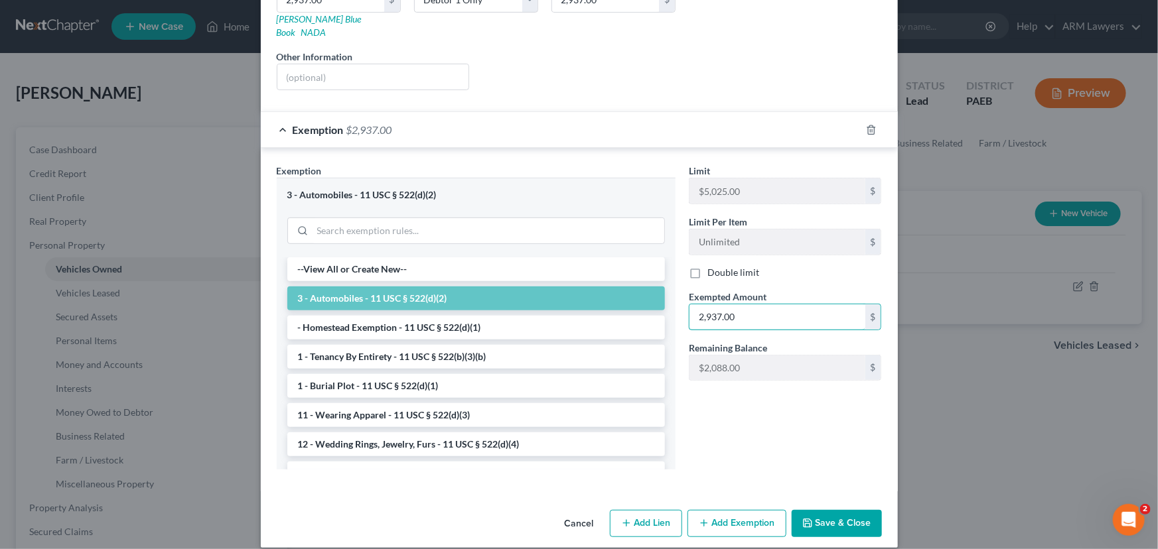
type input "2,937.00"
click at [831, 510] on button "Save & Close" at bounding box center [836, 524] width 90 height 28
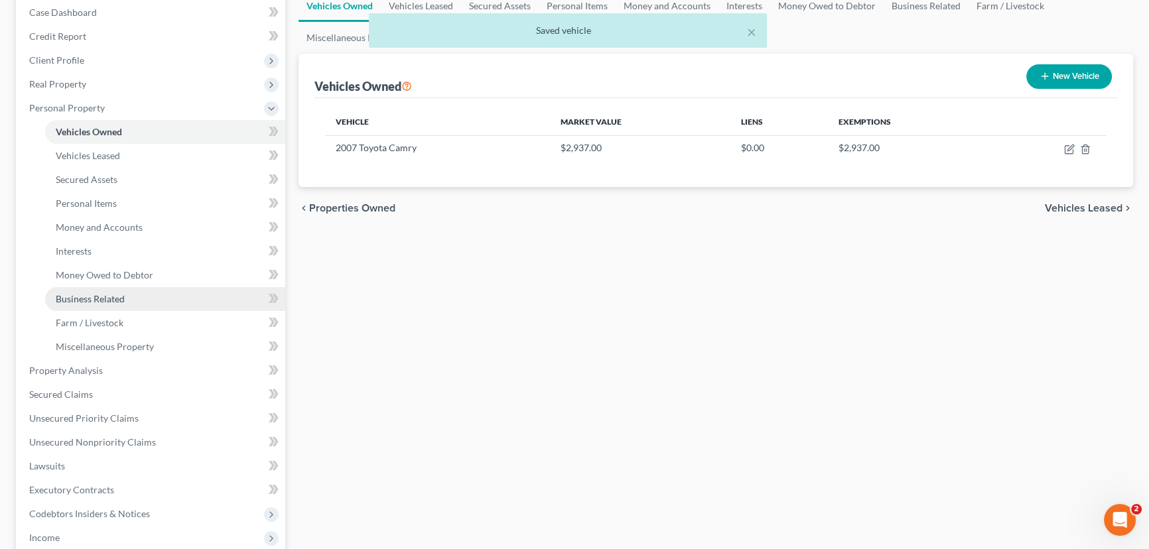
scroll to position [180, 0]
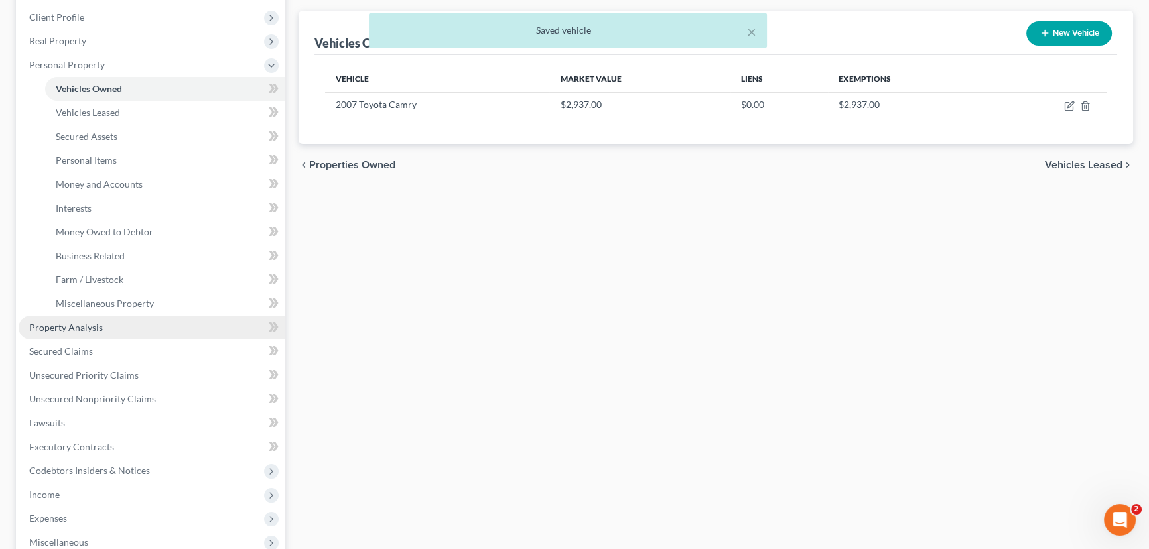
click at [78, 318] on link "Property Analysis" at bounding box center [152, 328] width 267 height 24
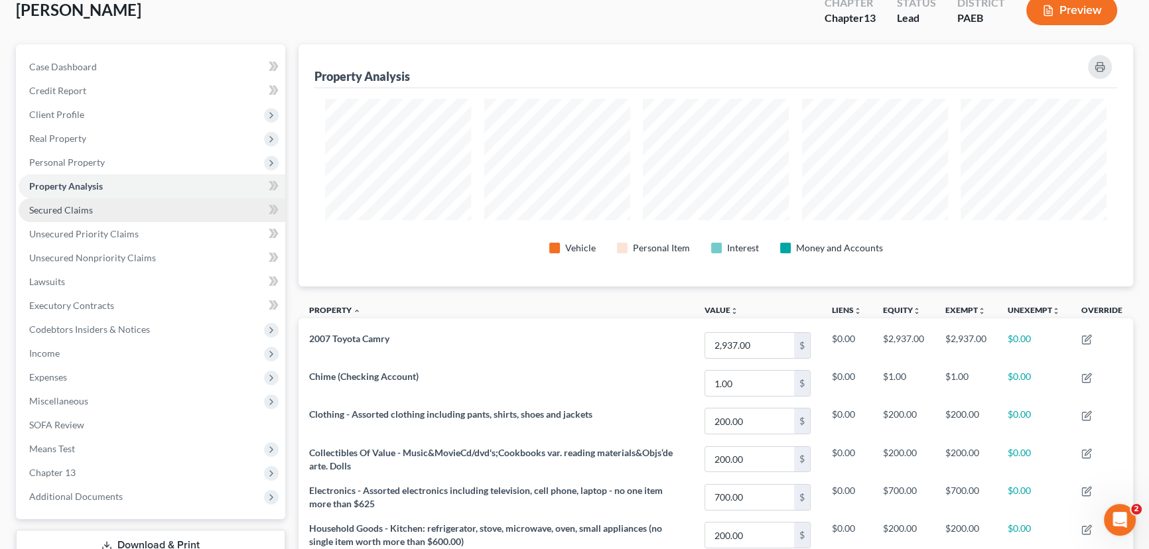
scroll to position [104, 0]
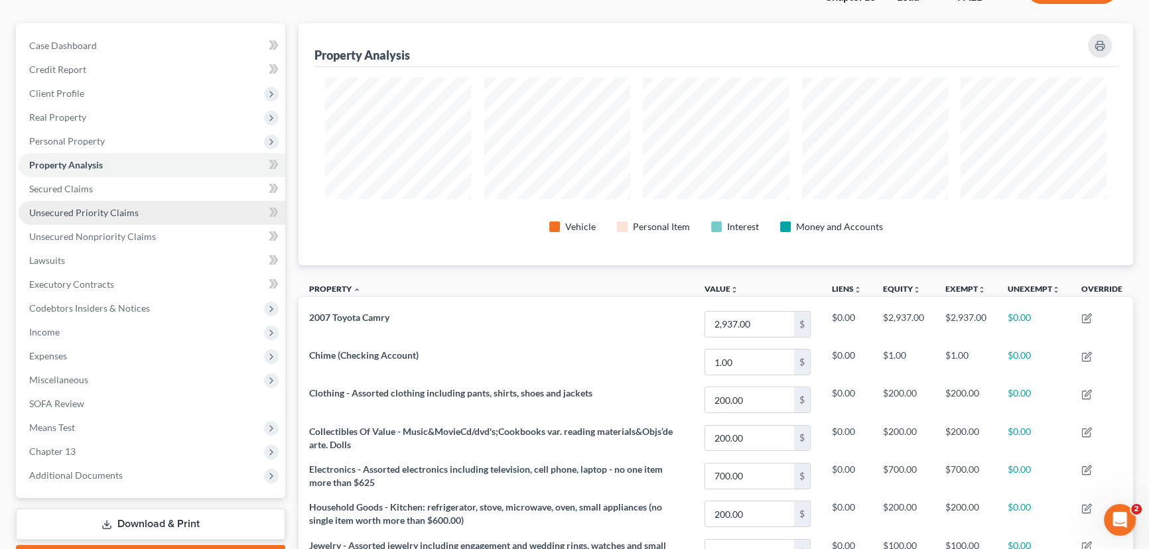
click at [147, 213] on link "Unsecured Priority Claims" at bounding box center [152, 213] width 267 height 24
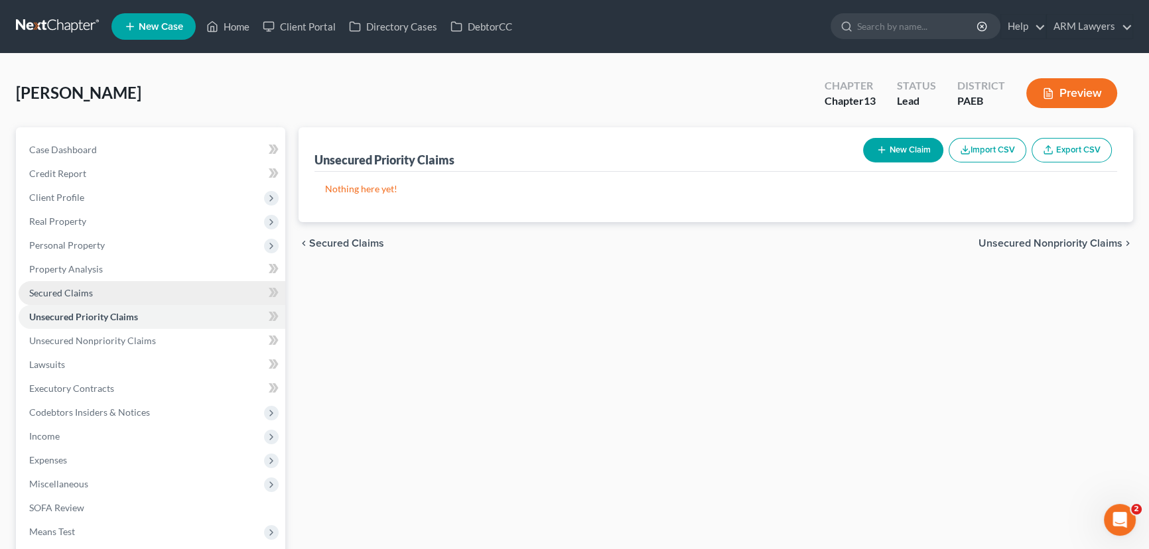
click at [89, 291] on span "Secured Claims" at bounding box center [61, 292] width 64 height 11
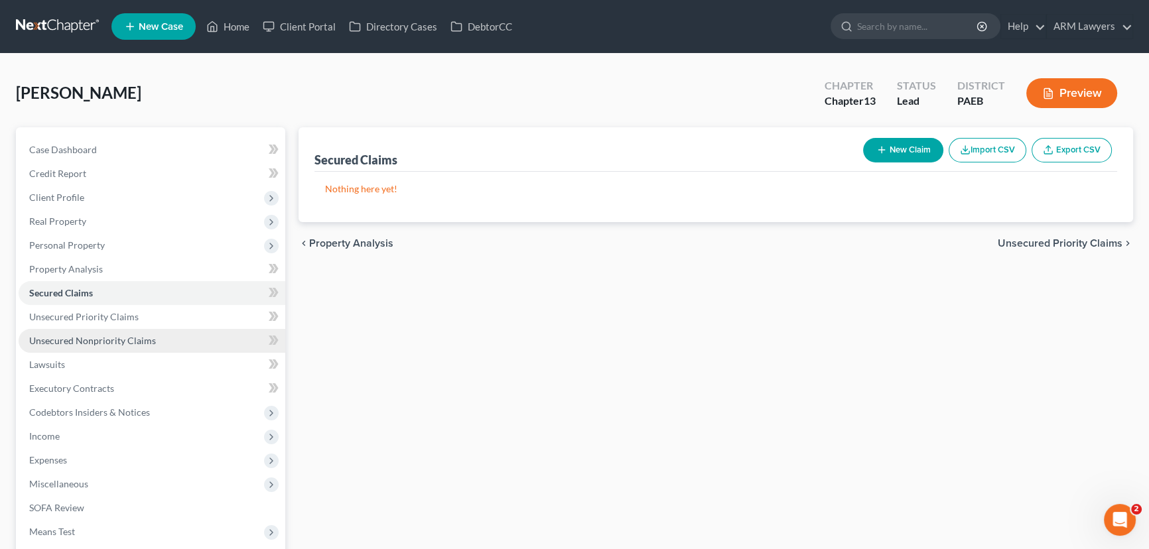
click at [137, 337] on span "Unsecured Nonpriority Claims" at bounding box center [92, 340] width 127 height 11
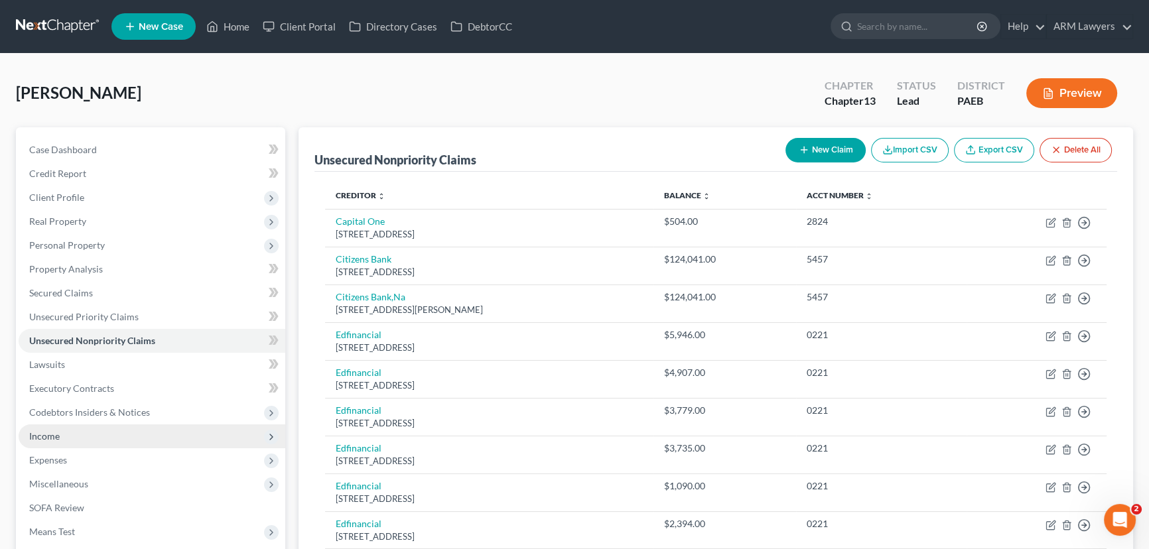
click at [73, 438] on span "Income" at bounding box center [152, 437] width 267 height 24
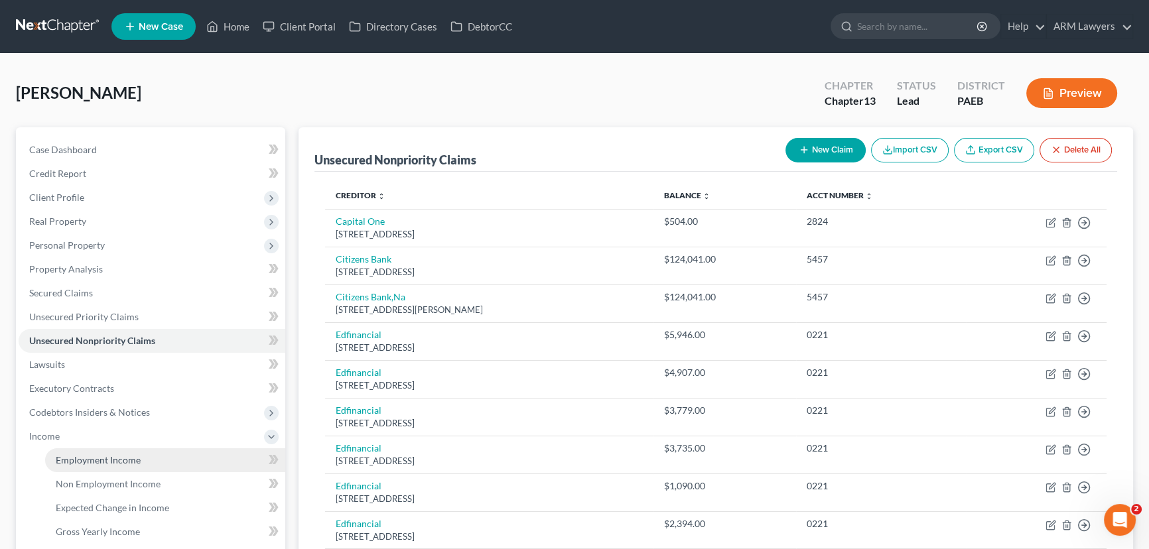
click at [127, 458] on span "Employment Income" at bounding box center [98, 459] width 85 height 11
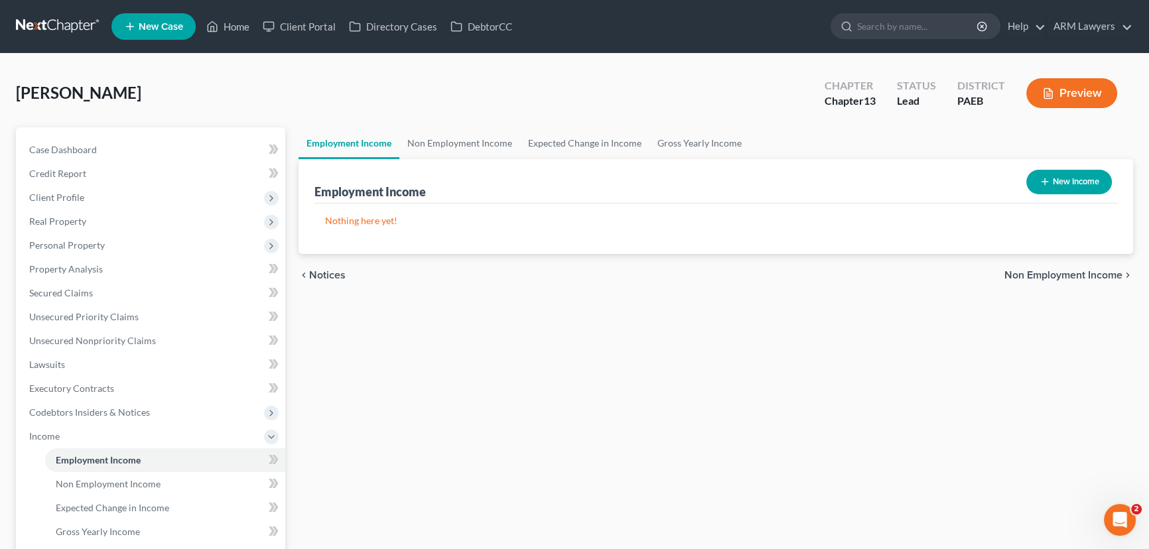
click at [1076, 181] on button "New Income" at bounding box center [1069, 182] width 86 height 25
select select "0"
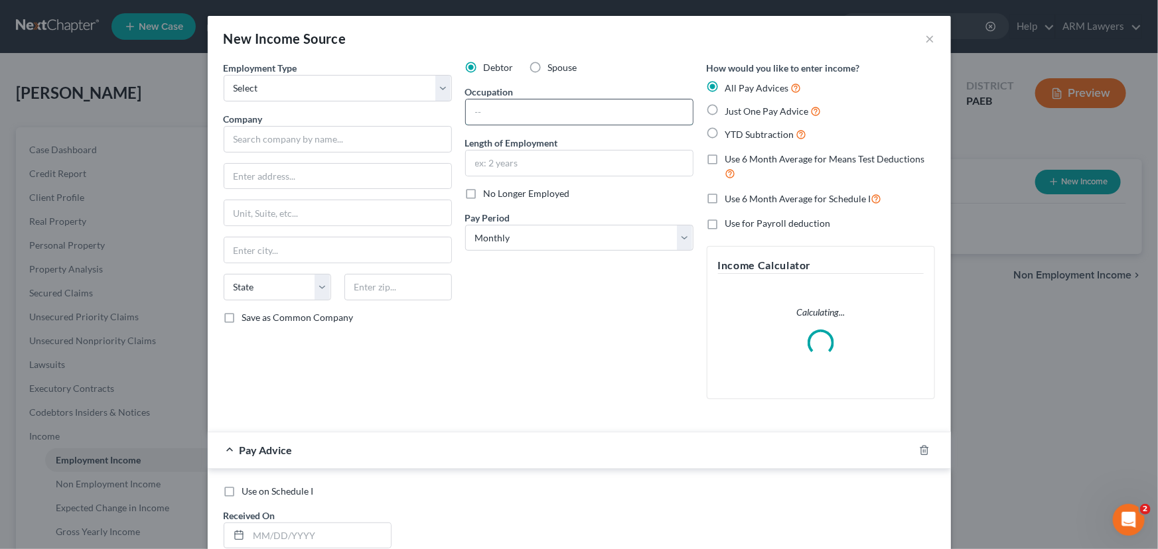
click at [521, 108] on input "text" at bounding box center [579, 111] width 227 height 25
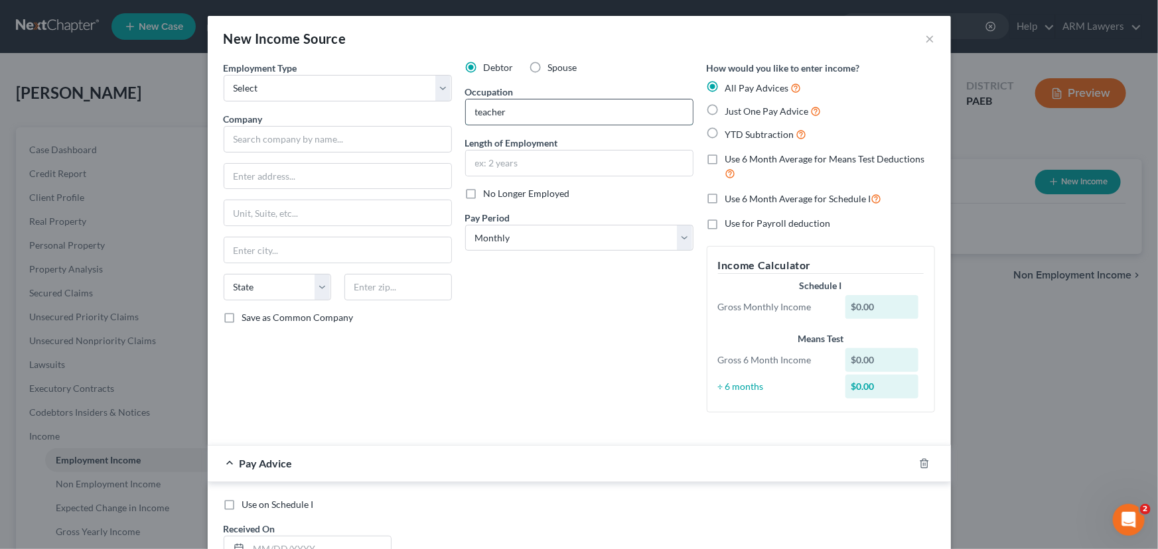
click at [471, 111] on input "teacher" at bounding box center [579, 111] width 227 height 25
type input "Teacher"
click at [504, 166] on input "text" at bounding box center [579, 163] width 227 height 25
type input "4 years"
click at [287, 104] on div "Employment Type * Select Full or [DEMOGRAPHIC_DATA] Employment Self Employment …" at bounding box center [337, 242] width 241 height 362
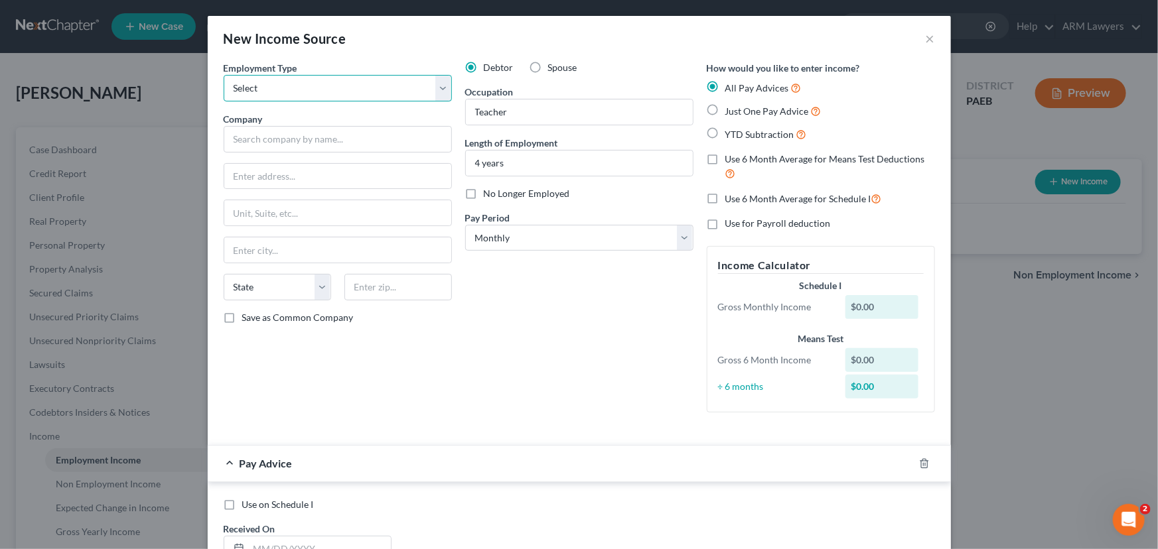
click at [298, 89] on select "Select Full or [DEMOGRAPHIC_DATA] Employment Self Employment" at bounding box center [338, 88] width 228 height 27
select select "0"
click at [224, 75] on select "Select Full or [DEMOGRAPHIC_DATA] Employment Self Employment" at bounding box center [338, 88] width 228 height 27
click at [307, 147] on input "text" at bounding box center [338, 139] width 228 height 27
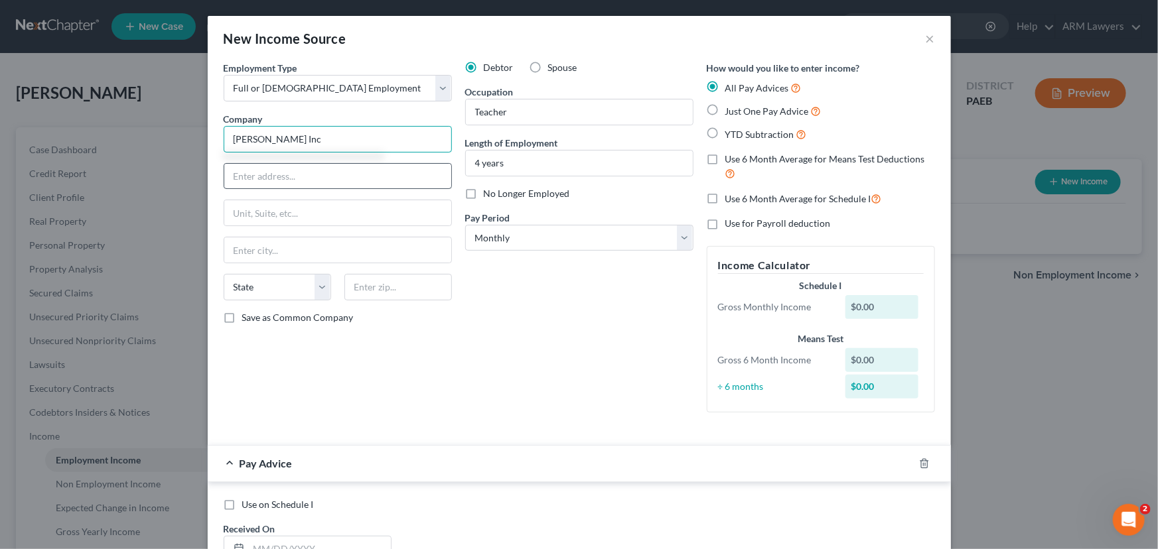
type input "[PERSON_NAME] Inc"
click at [329, 173] on input "text" at bounding box center [337, 176] width 227 height 25
type input "[STREET_ADDRESS]"
click at [269, 254] on input "King" at bounding box center [337, 249] width 227 height 25
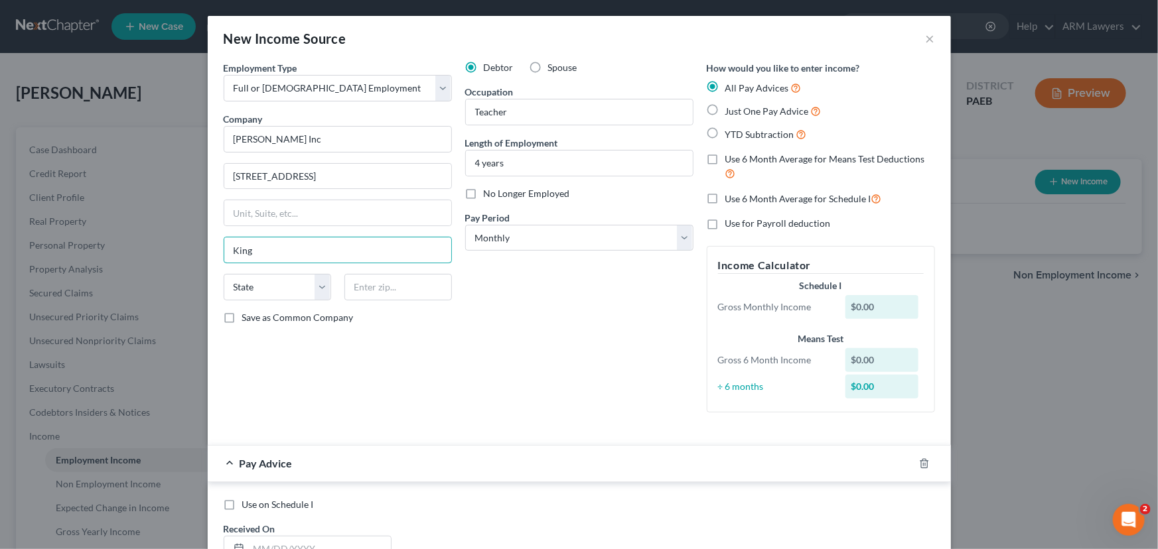
type input "King Of Prussia"
click at [283, 289] on select "State [US_STATE] AK AR AZ CA CO CT DE DC [GEOGRAPHIC_DATA] [GEOGRAPHIC_DATA] GU…" at bounding box center [277, 287] width 107 height 27
select select "39"
click at [372, 291] on input "text" at bounding box center [397, 287] width 107 height 27
type input "19406"
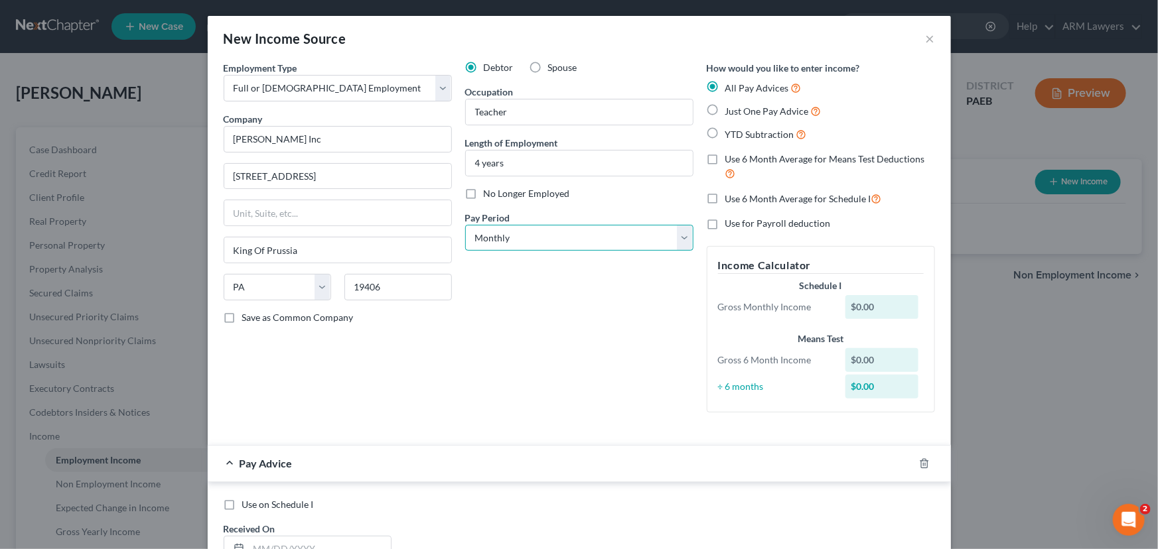
drag, startPoint x: 573, startPoint y: 245, endPoint x: 564, endPoint y: 246, distance: 9.4
click at [571, 245] on select "Select Monthly Twice Monthly Every Other Week Weekly" at bounding box center [579, 238] width 228 height 27
select select "2"
click at [465, 225] on select "Select Monthly Twice Monthly Every Other Week Weekly" at bounding box center [579, 238] width 228 height 27
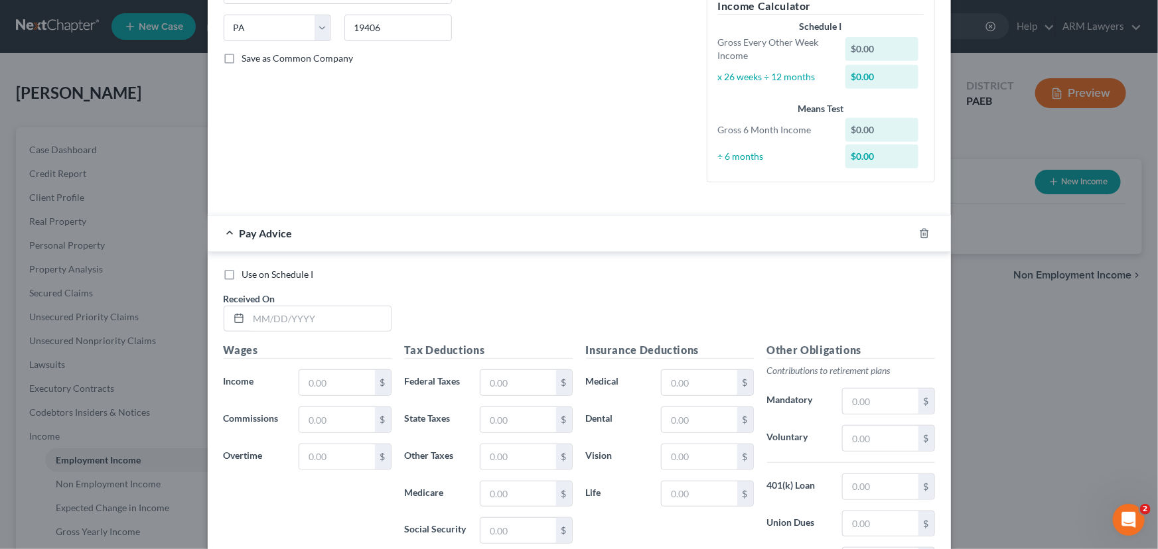
scroll to position [301, 0]
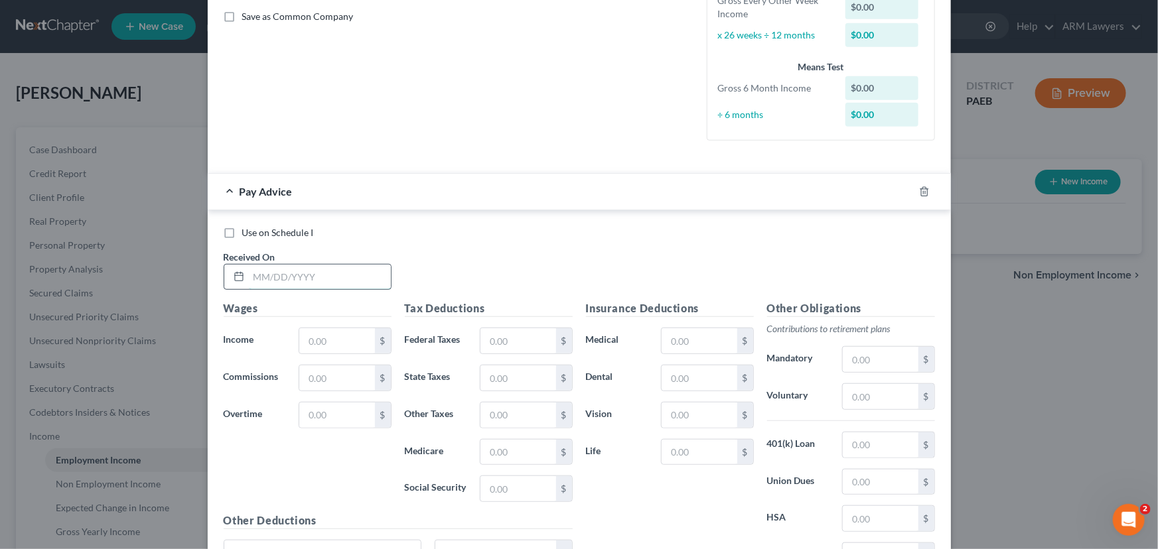
click at [300, 276] on input "text" at bounding box center [320, 277] width 142 height 25
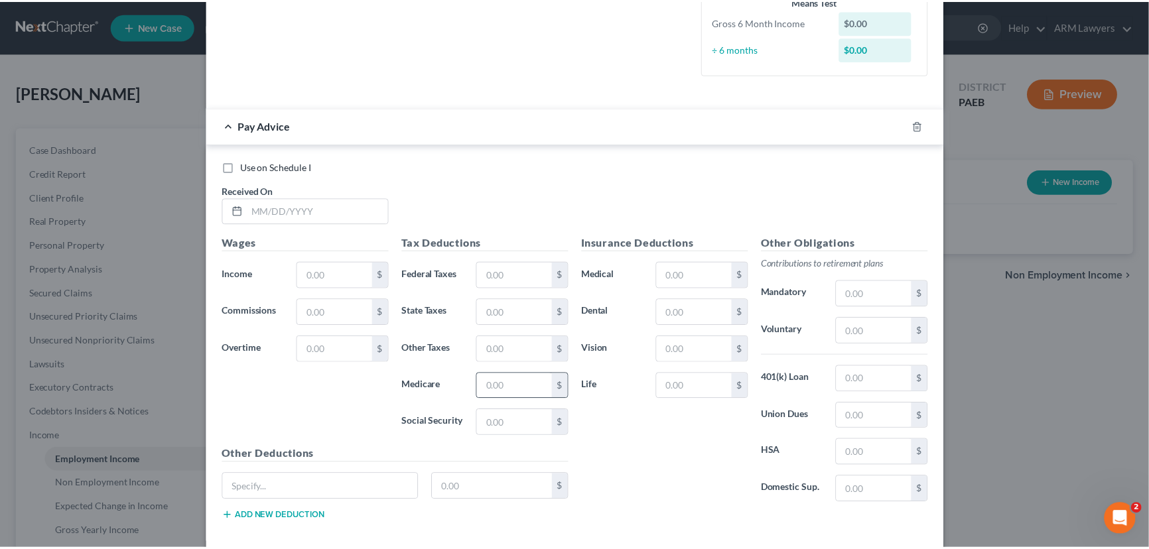
scroll to position [431, 0]
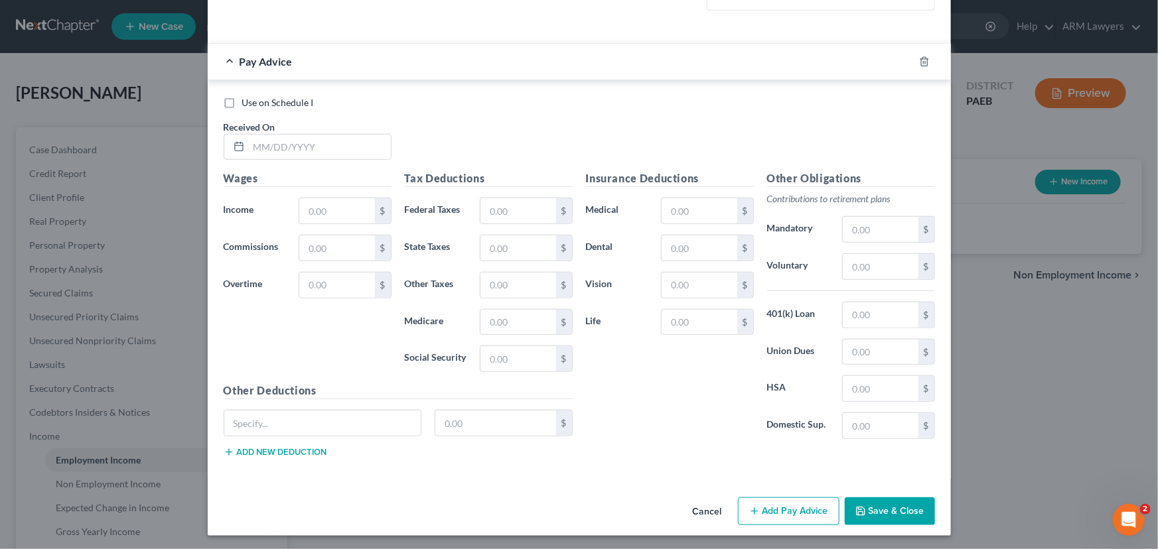
click at [918, 508] on button "Save & Close" at bounding box center [889, 511] width 90 height 28
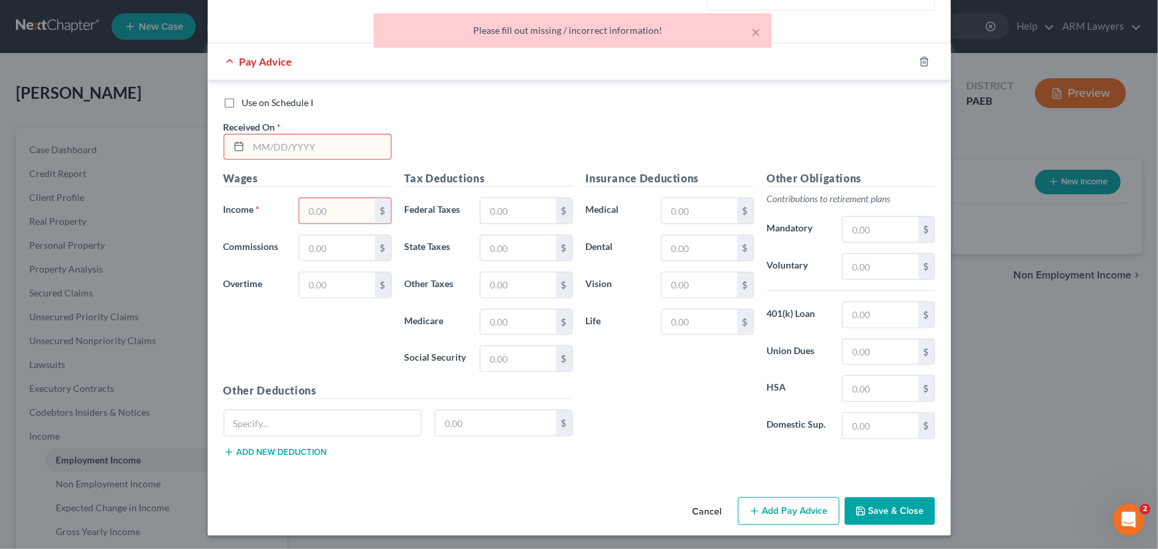
click at [269, 139] on input "text" at bounding box center [320, 147] width 142 height 25
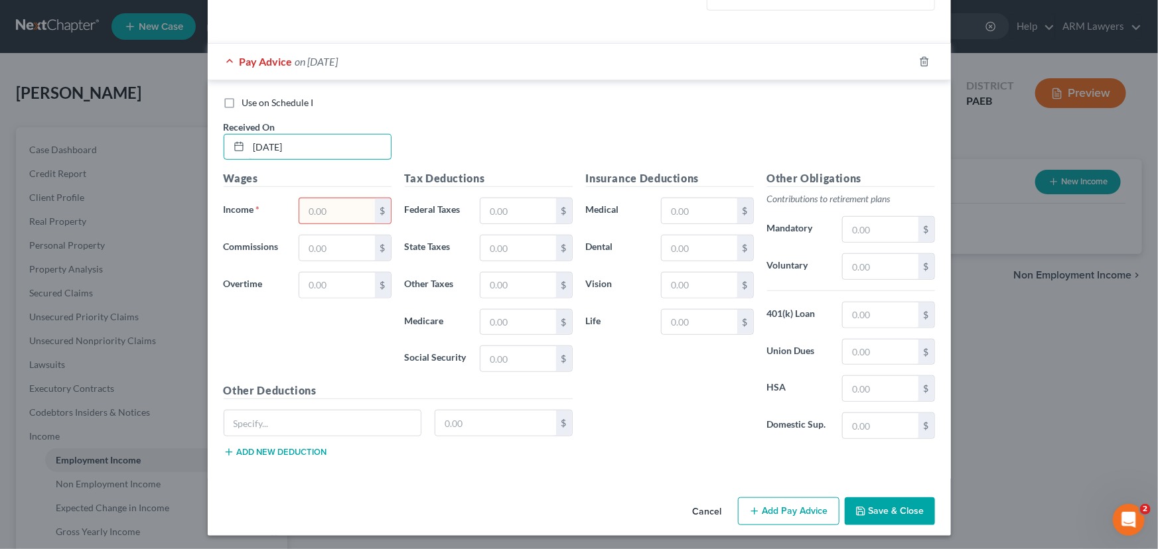
type input "[DATE]"
click at [887, 509] on button "Save & Close" at bounding box center [889, 511] width 90 height 28
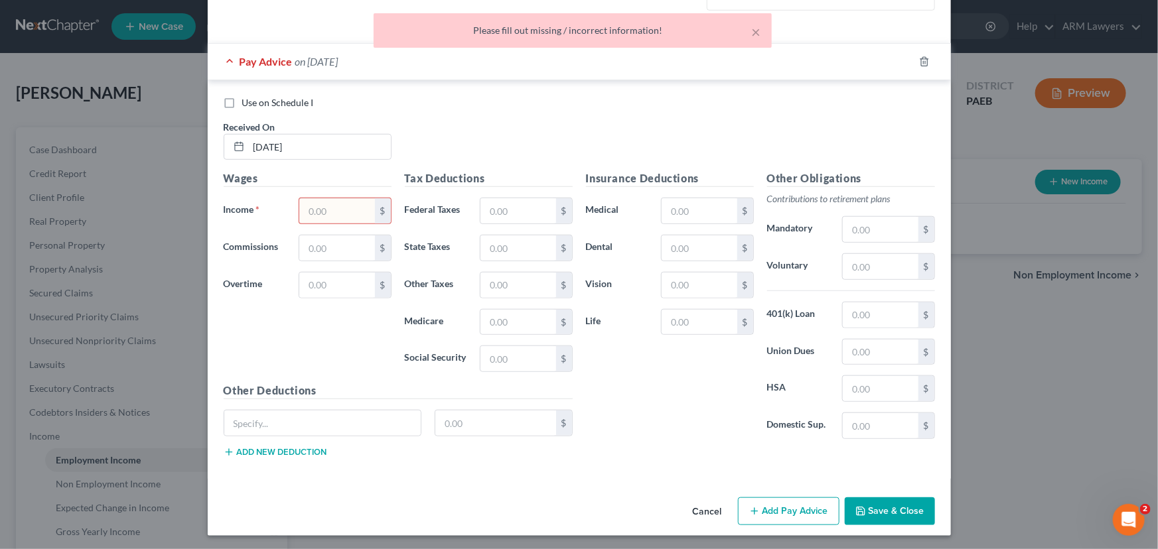
click at [329, 204] on input "text" at bounding box center [336, 210] width 75 height 25
type input "1.00"
click at [888, 505] on button "Save & Close" at bounding box center [889, 511] width 90 height 28
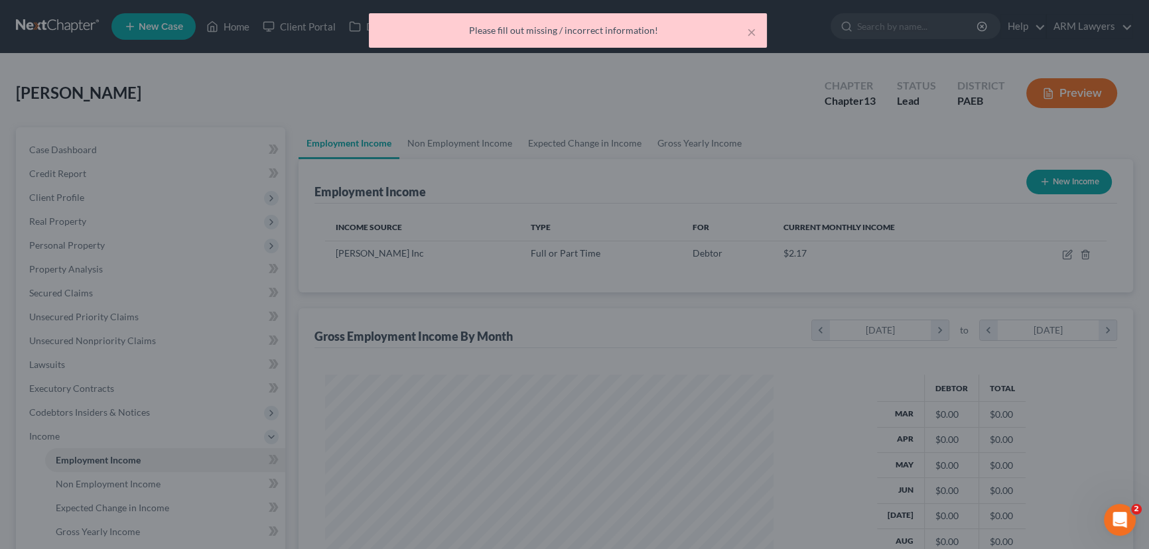
scroll to position [663087, 662854]
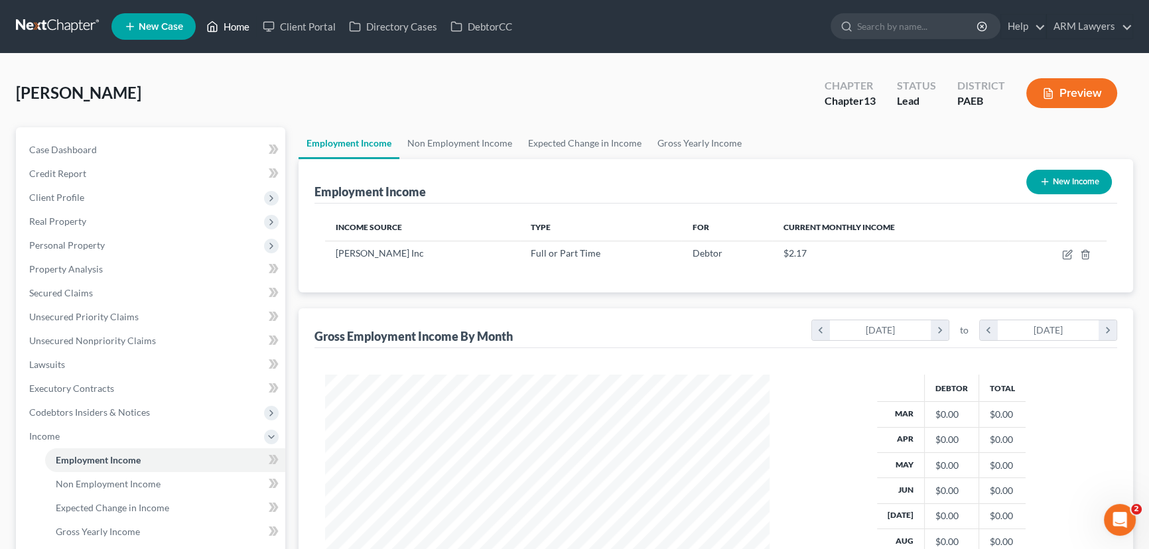
drag, startPoint x: 239, startPoint y: 30, endPoint x: 228, endPoint y: 58, distance: 30.3
click at [239, 30] on link "Home" at bounding box center [228, 27] width 56 height 24
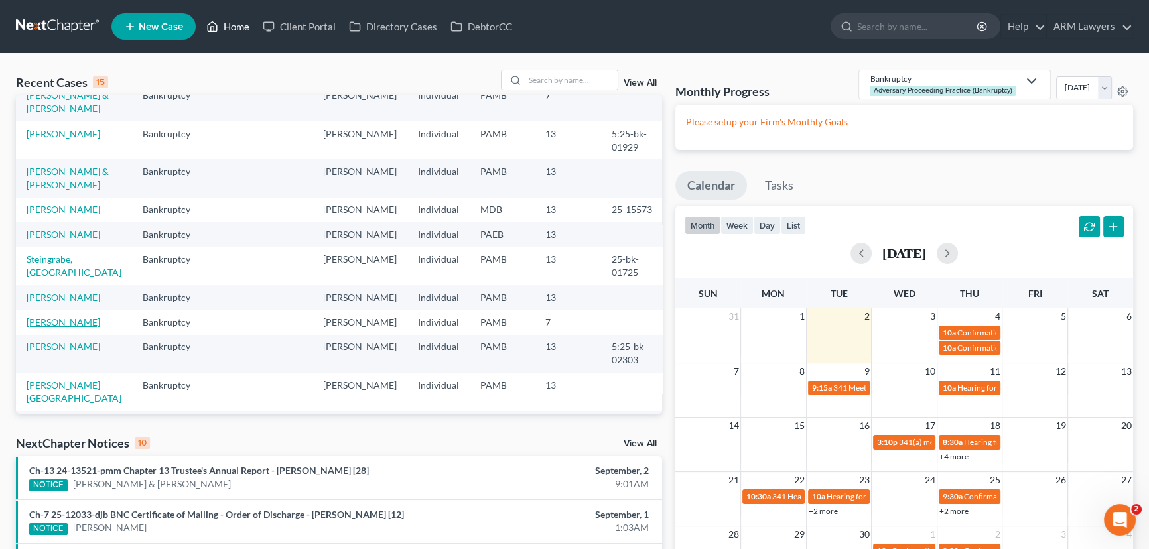
scroll to position [60, 0]
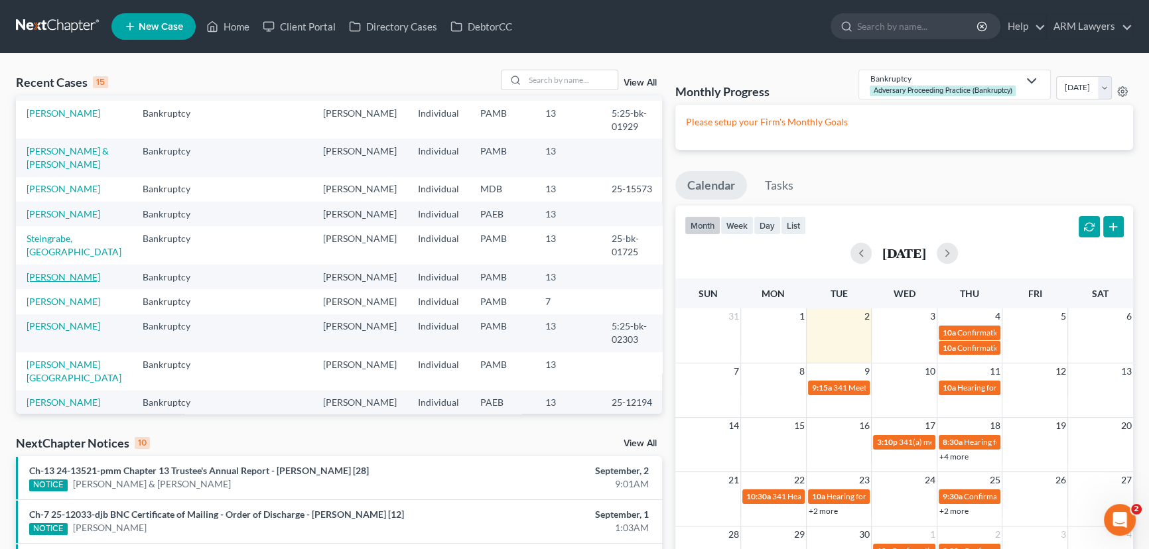
click at [60, 273] on link "[PERSON_NAME]" at bounding box center [64, 276] width 74 height 11
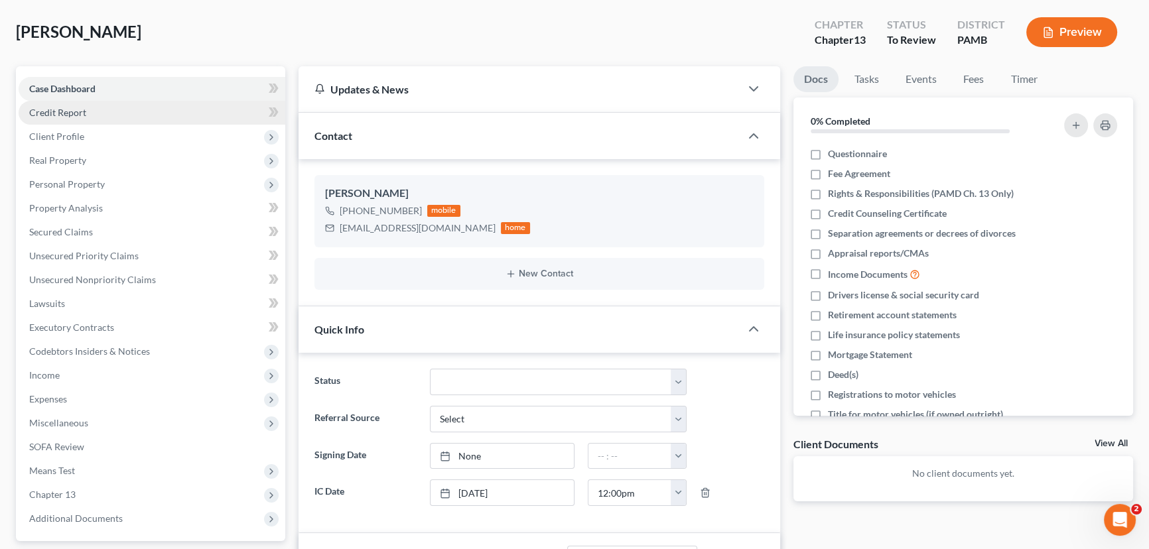
scroll to position [60, 0]
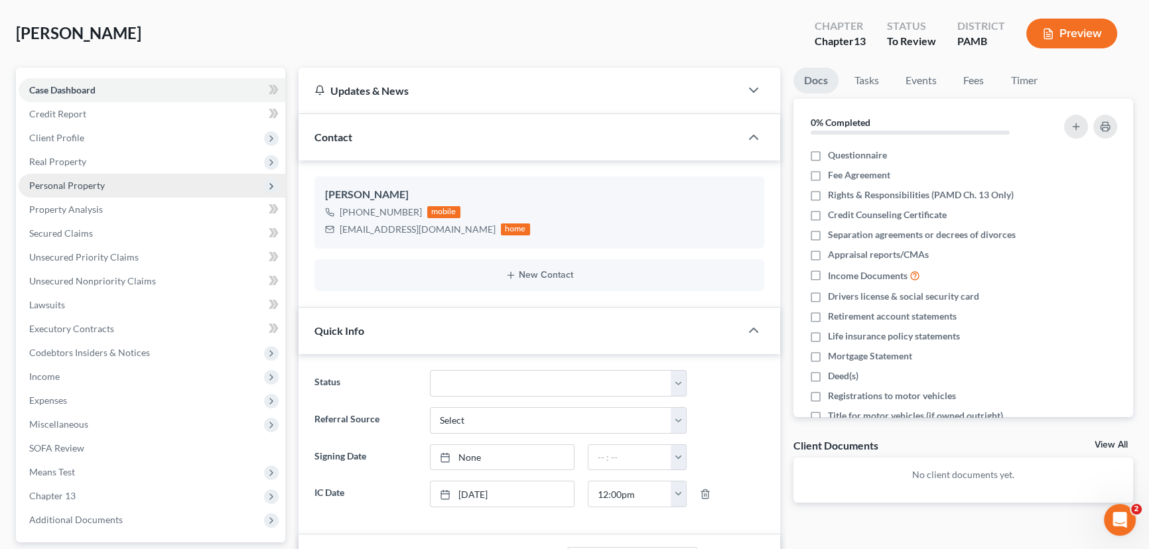
click at [107, 184] on span "Personal Property" at bounding box center [152, 186] width 267 height 24
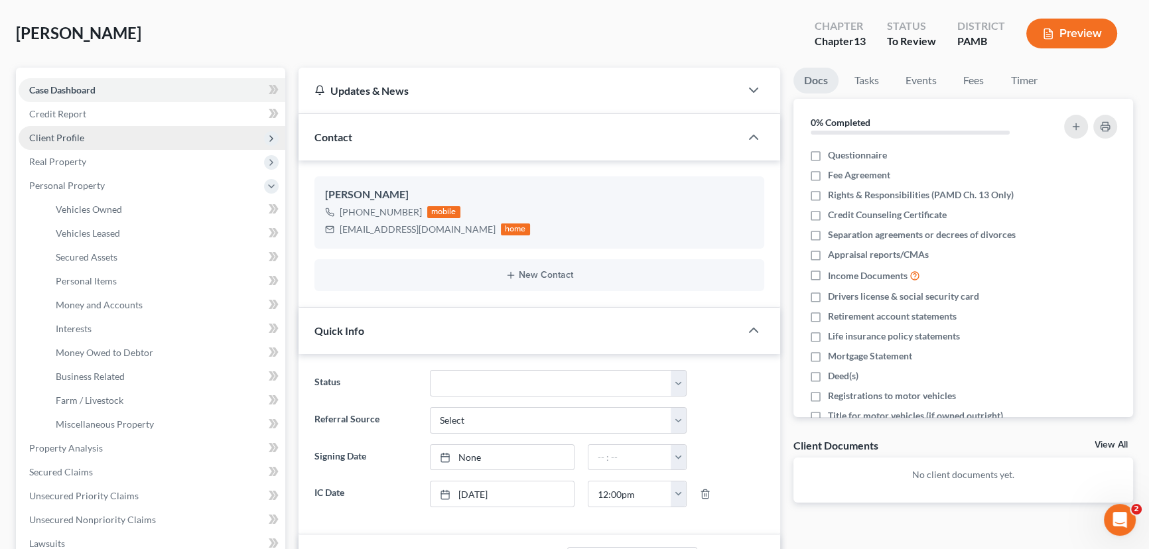
click at [85, 130] on span "Client Profile" at bounding box center [152, 138] width 267 height 24
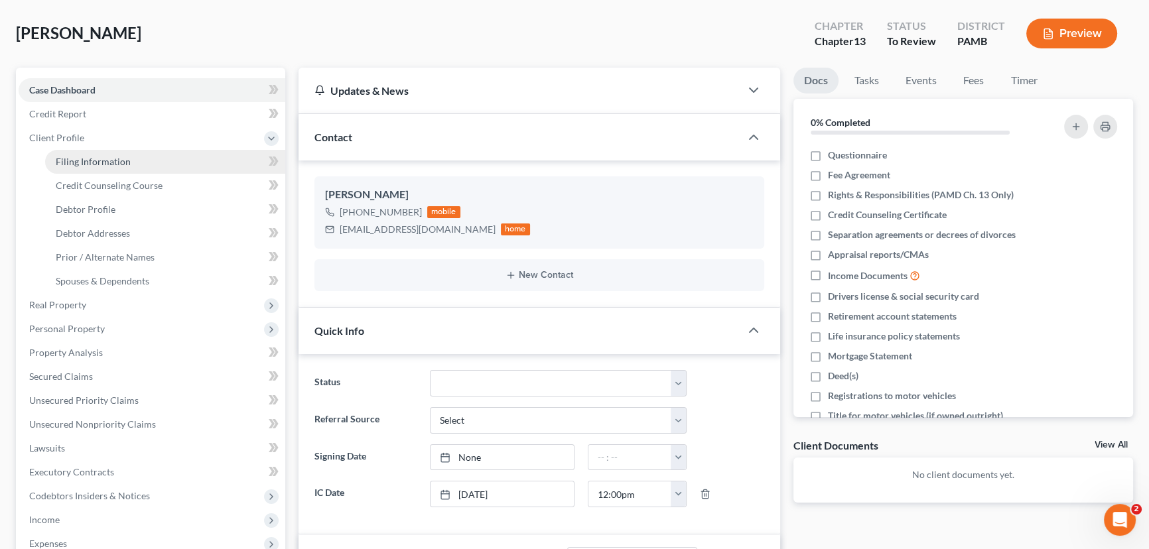
click at [115, 164] on span "Filing Information" at bounding box center [93, 161] width 75 height 11
select select "1"
select select "0"
select select "3"
select select "68"
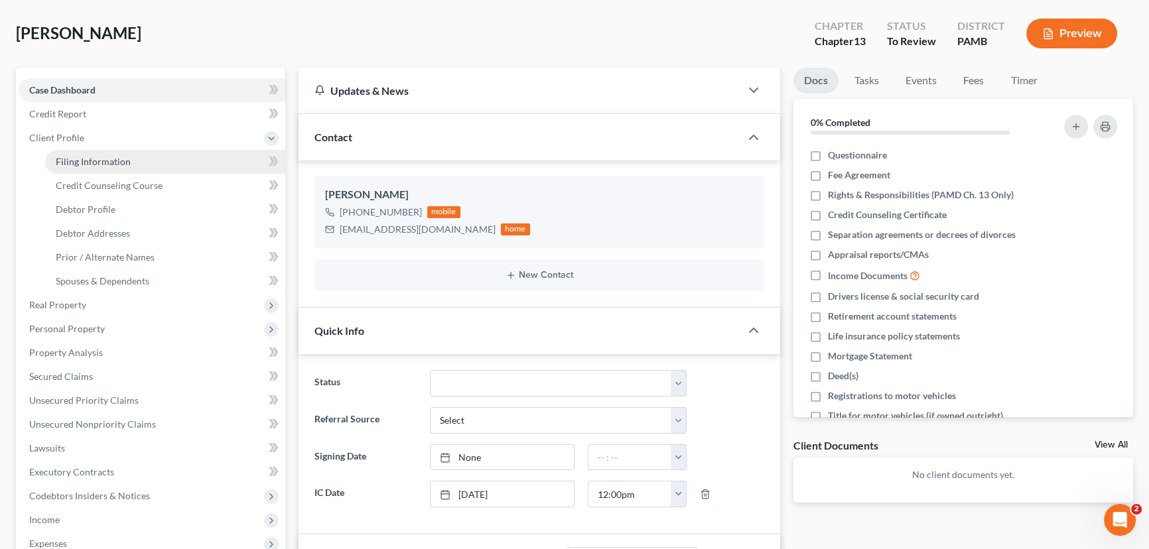
select select "8"
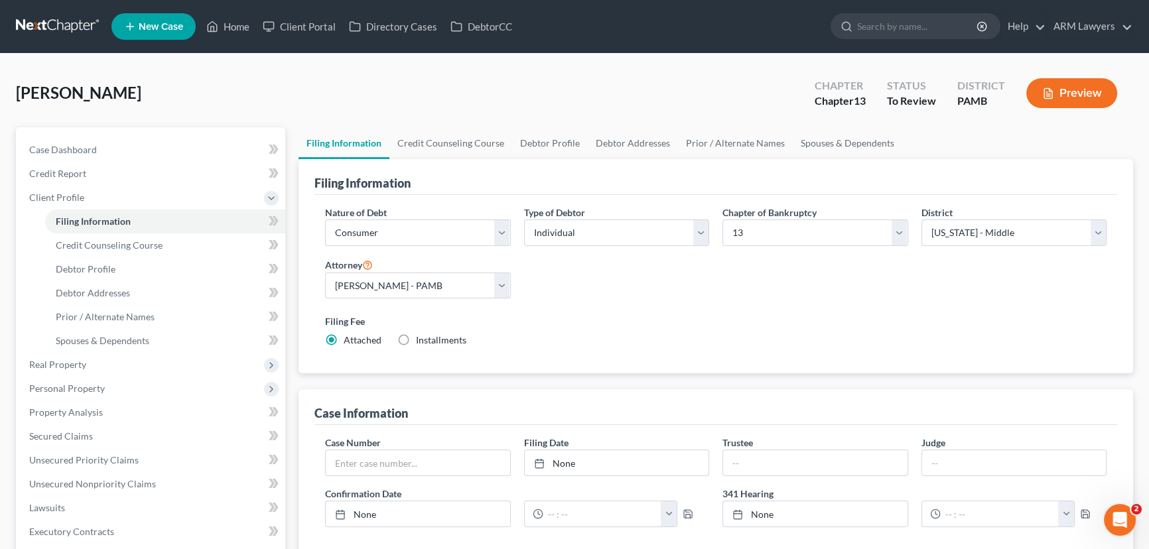
click at [861, 281] on div "Nature of Debt Select Business Consumer Other Nature of Business Select Clearin…" at bounding box center [715, 282] width 795 height 153
click at [425, 137] on link "Credit Counseling Course" at bounding box center [450, 143] width 123 height 32
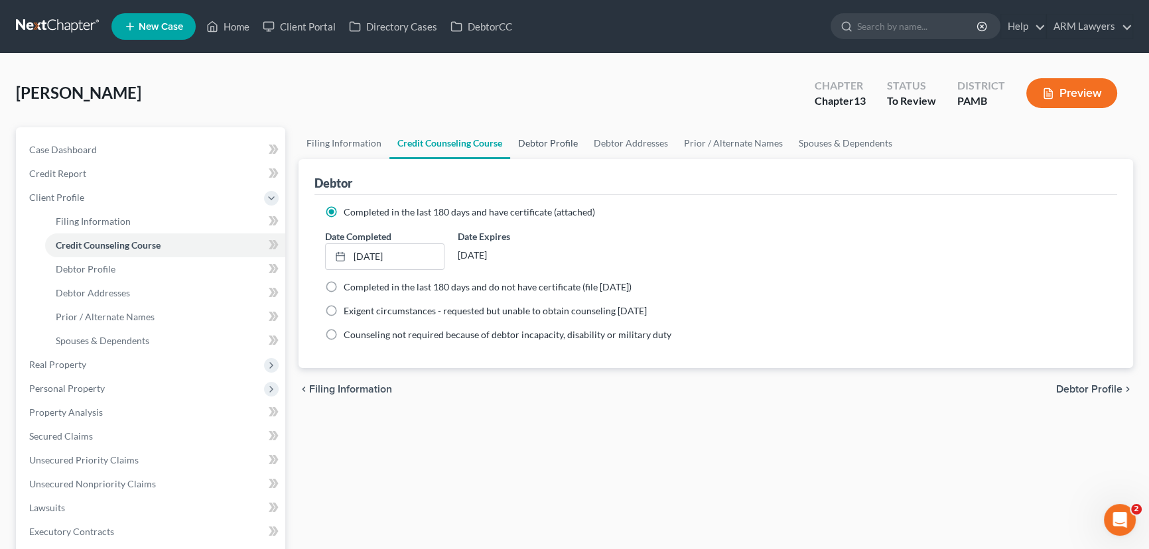
click at [539, 137] on link "Debtor Profile" at bounding box center [548, 143] width 76 height 32
select select "0"
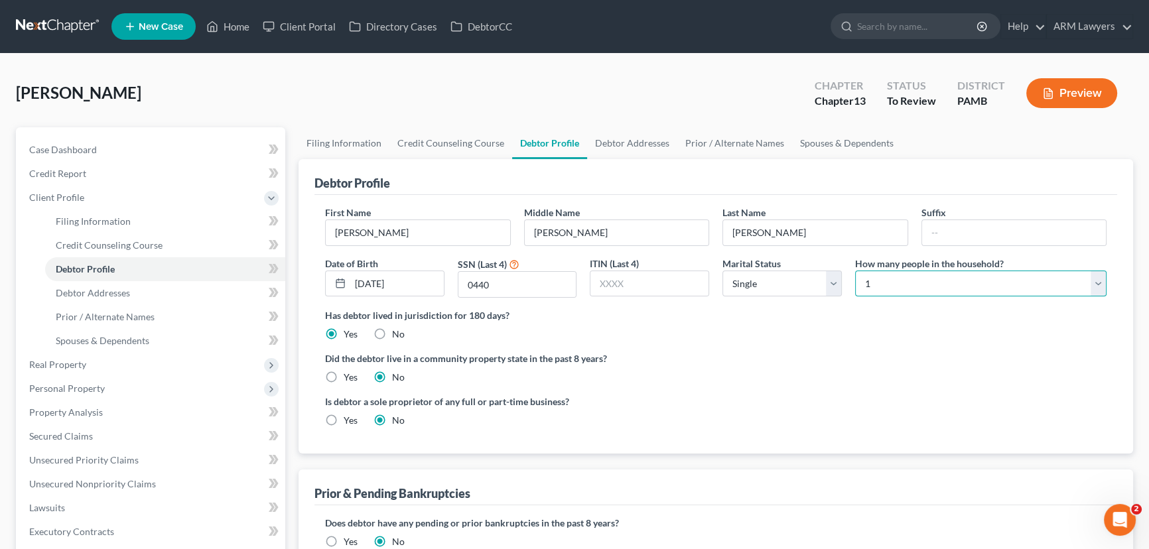
click at [861, 285] on select "Select 1 2 3 4 5 6 7 8 9 10 11 12 13 14 15 16 17 18 19 20" at bounding box center [980, 284] width 251 height 27
select select "1"
click at [855, 271] on select "Select 1 2 3 4 5 6 7 8 9 10 11 12 13 14 15 16 17 18 19 20" at bounding box center [980, 284] width 251 height 27
click at [115, 385] on span "Personal Property" at bounding box center [152, 389] width 267 height 24
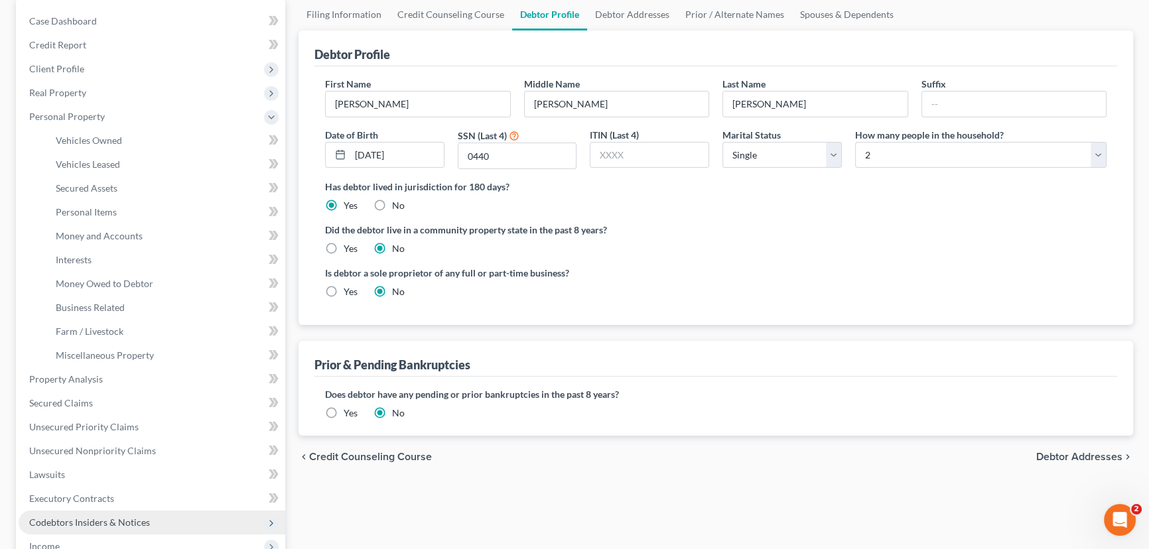
scroll to position [180, 0]
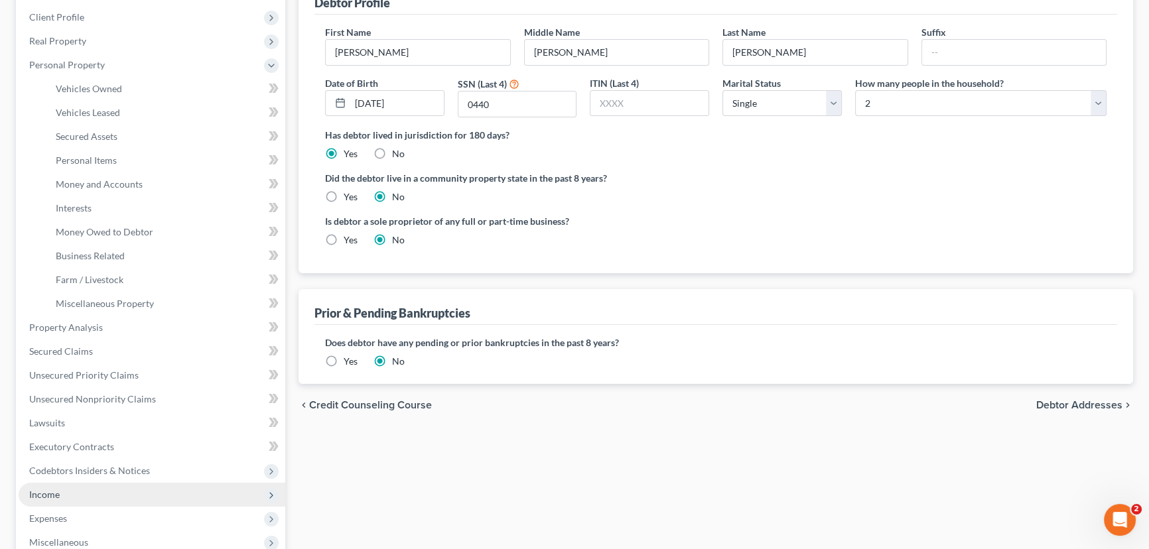
click at [90, 490] on span "Income" at bounding box center [152, 495] width 267 height 24
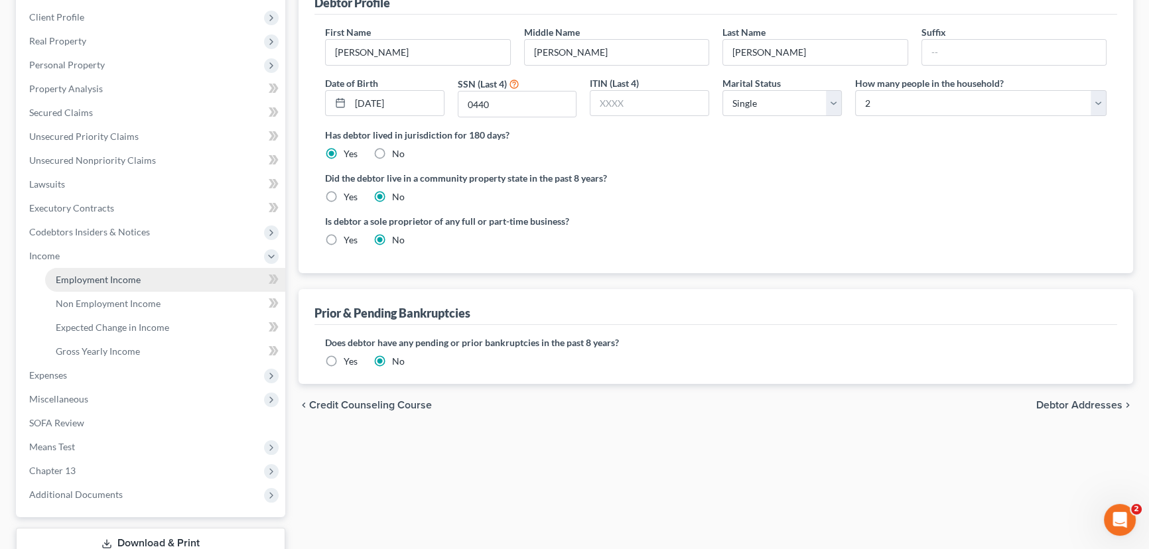
click at [130, 279] on span "Employment Income" at bounding box center [98, 279] width 85 height 11
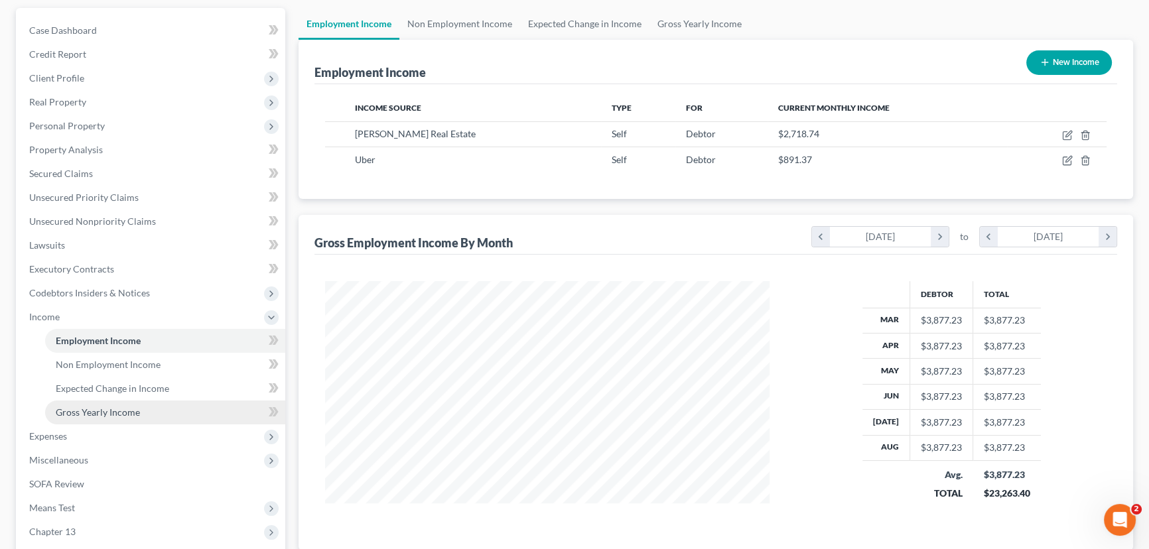
scroll to position [241, 0]
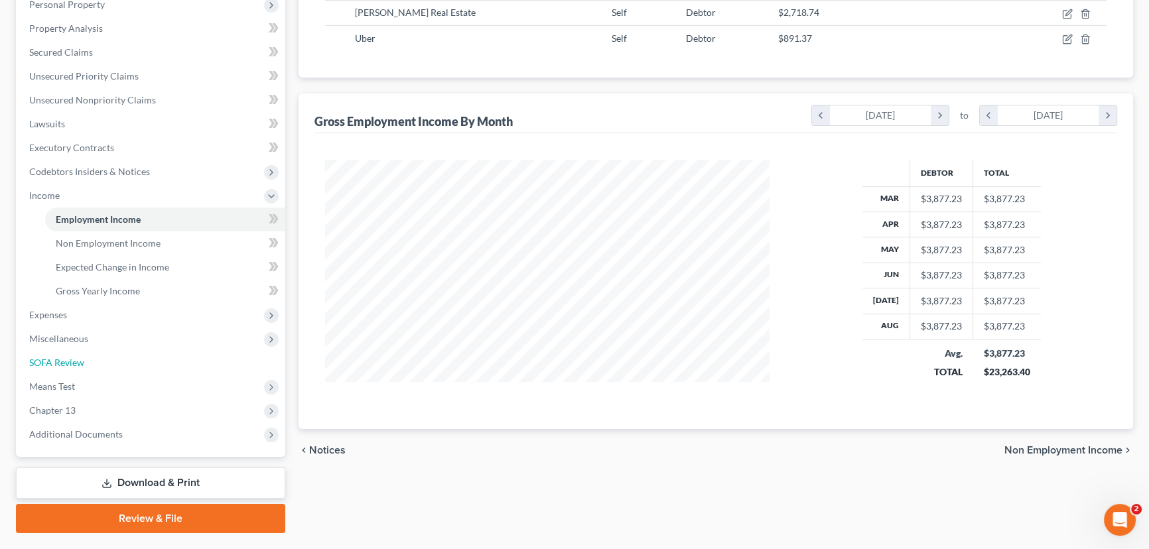
click at [111, 354] on link "SOFA Review" at bounding box center [152, 363] width 267 height 24
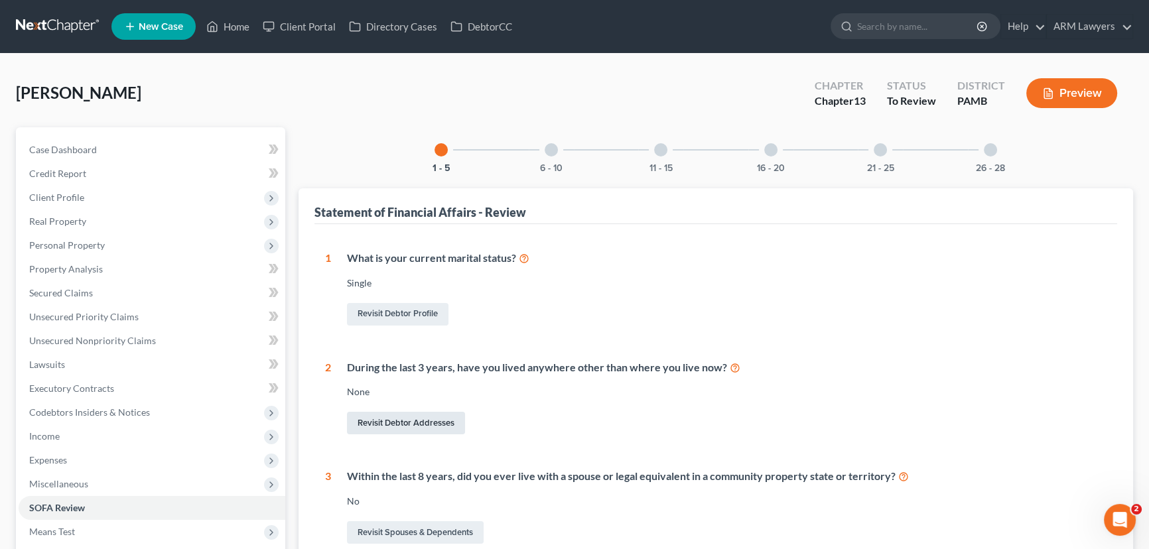
click at [401, 419] on link "Revisit Debtor Addresses" at bounding box center [406, 423] width 118 height 23
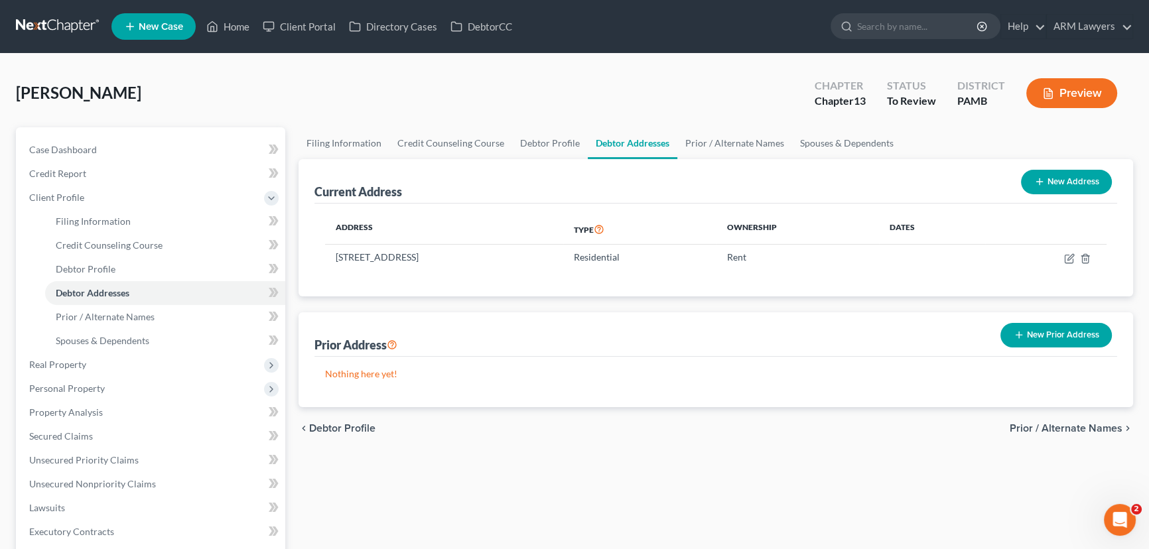
click at [1060, 334] on button "New Prior Address" at bounding box center [1055, 335] width 111 height 25
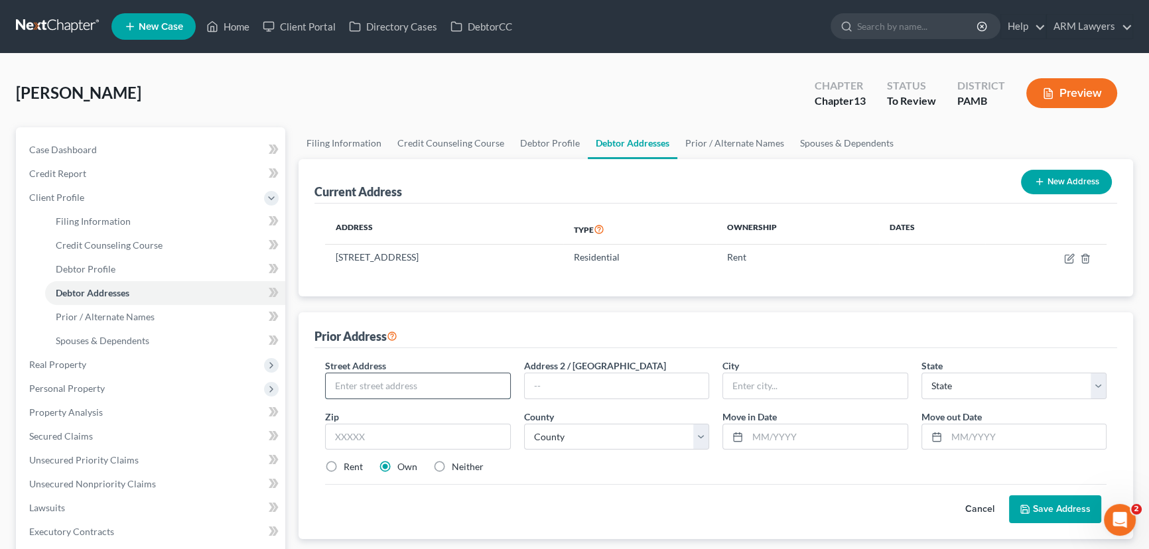
click at [386, 385] on input "text" at bounding box center [418, 385] width 184 height 25
type input "[STREET_ADDRESS]"
click at [771, 387] on input "text" at bounding box center [815, 385] width 184 height 25
type input "[GEOGRAPHIC_DATA]"
select select "39"
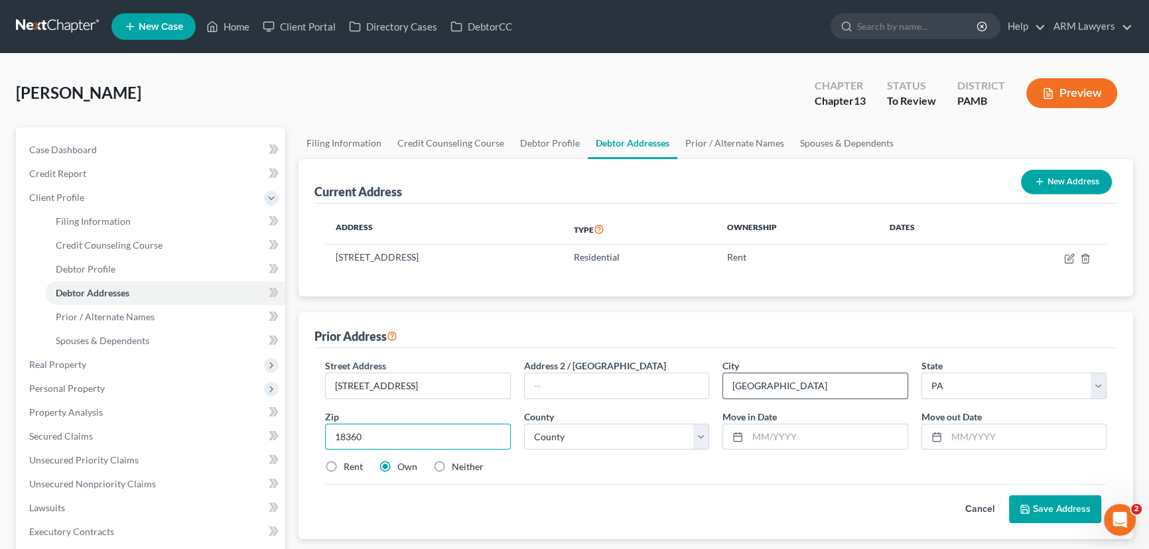
type input "18360"
select select "44"
click at [980, 501] on button "Cancel" at bounding box center [980, 509] width 58 height 27
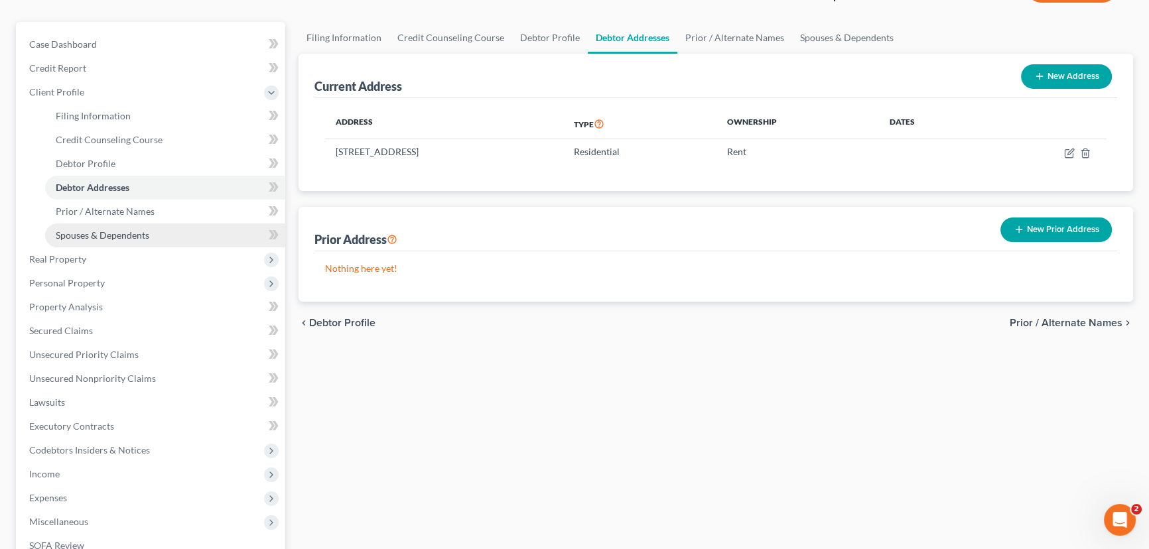
scroll to position [120, 0]
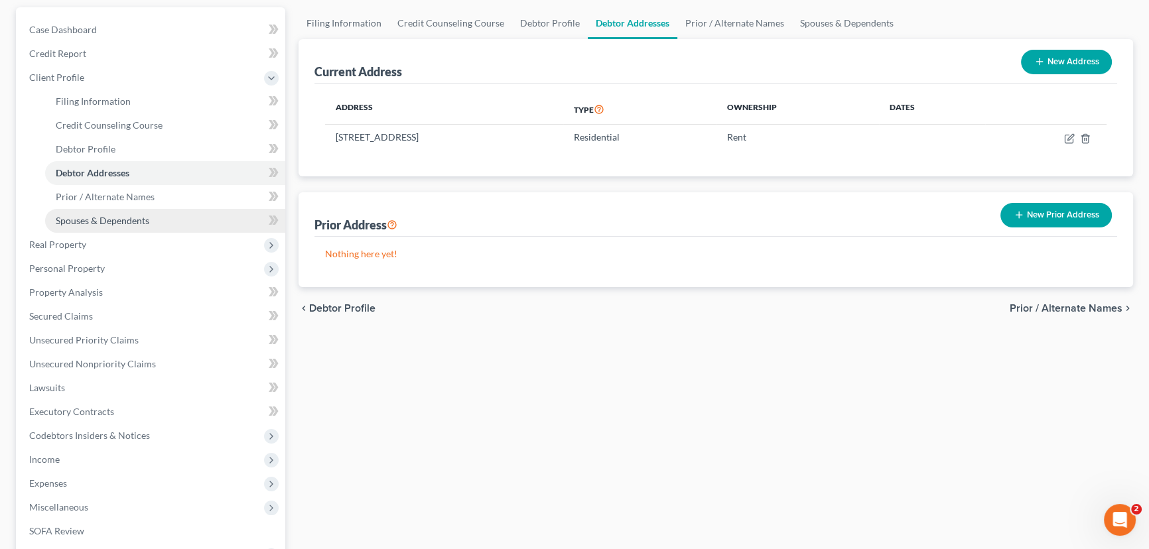
click at [154, 218] on link "Spouses & Dependents" at bounding box center [165, 221] width 240 height 24
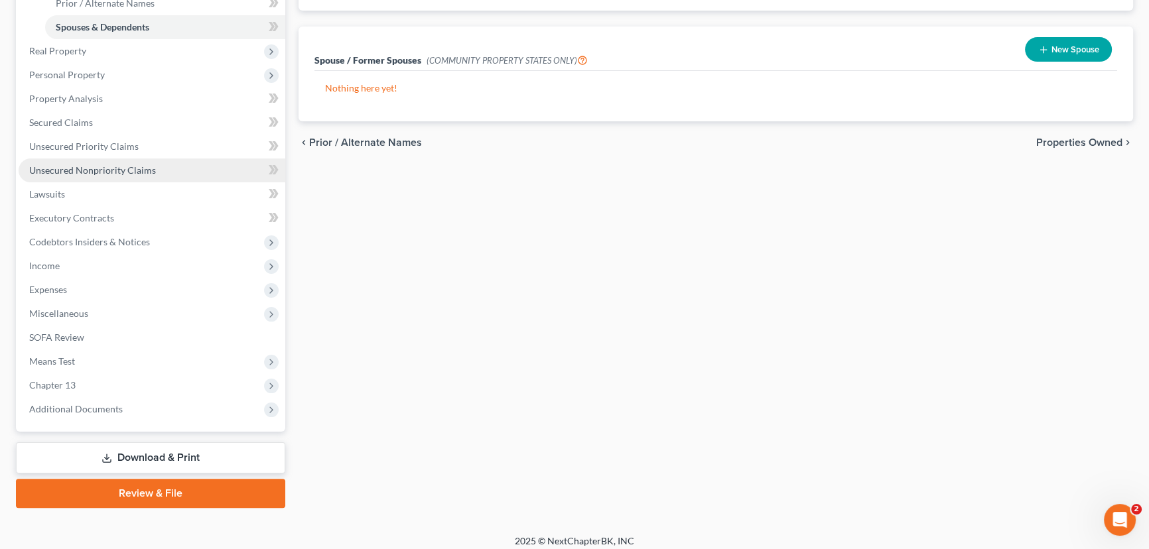
scroll to position [321, 0]
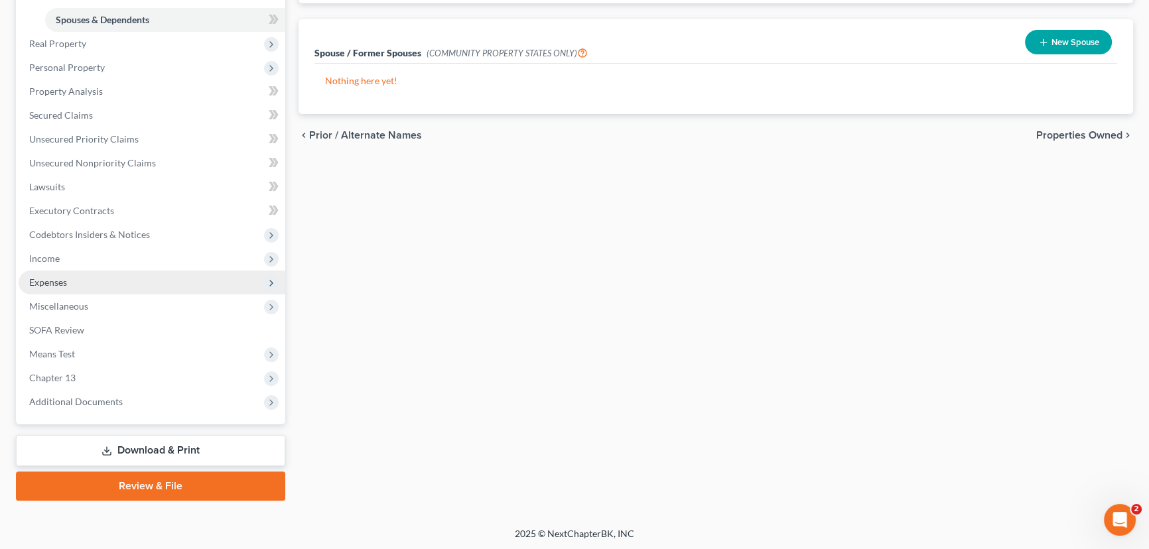
click at [99, 277] on span "Expenses" at bounding box center [152, 283] width 267 height 24
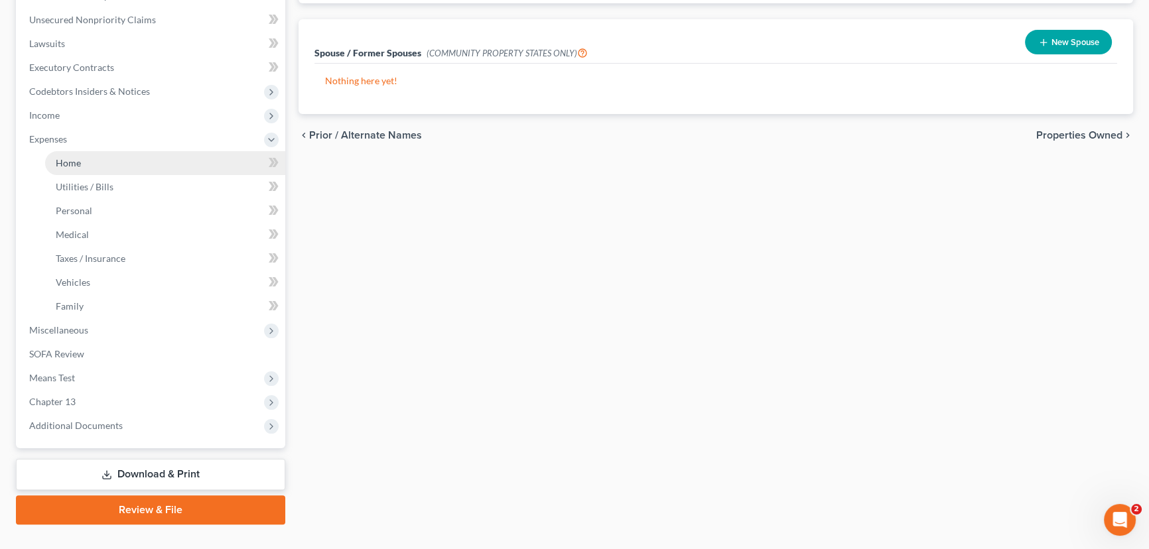
click at [140, 161] on link "Home" at bounding box center [165, 163] width 240 height 24
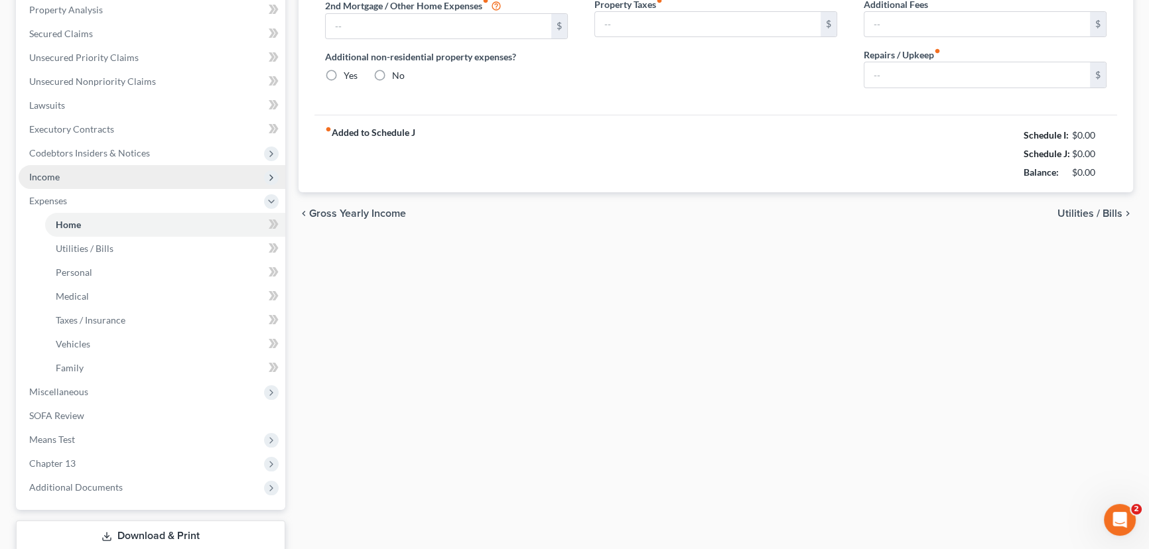
type input "0.00"
radio input "true"
type input "0.00"
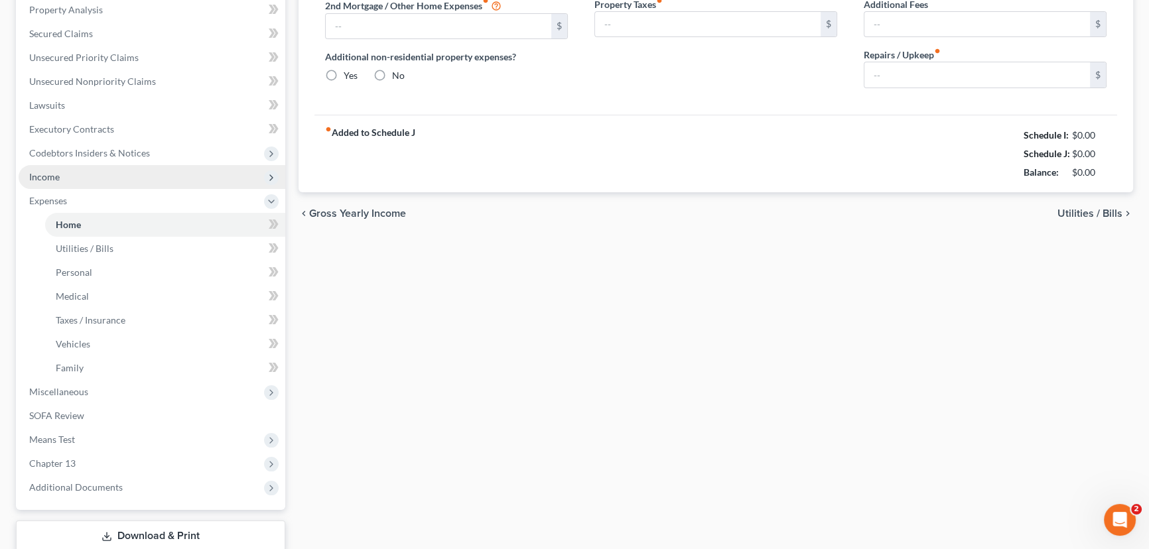
type input "0.00"
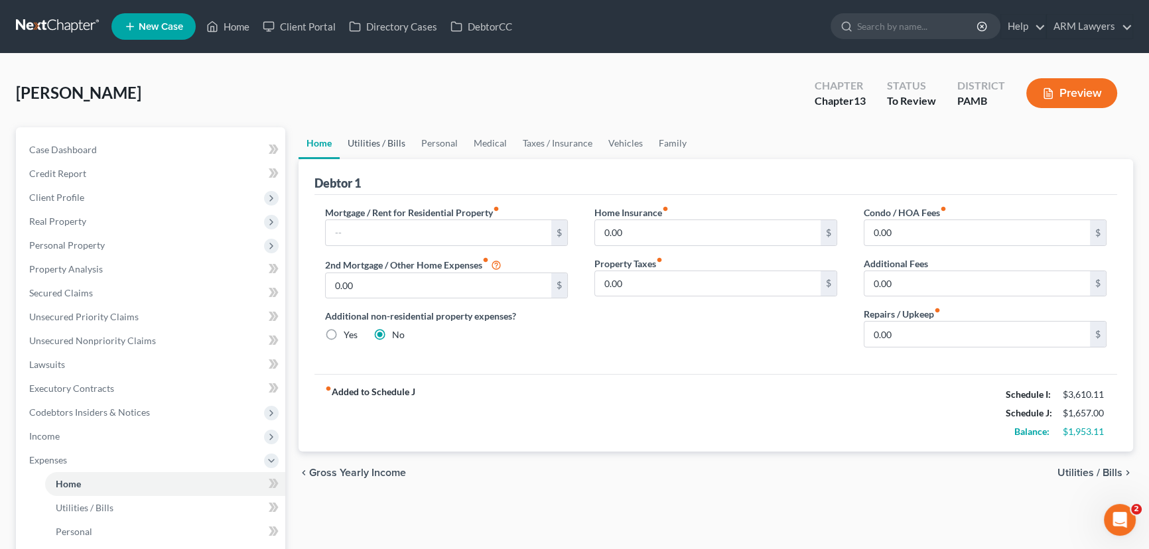
click at [358, 139] on link "Utilities / Bills" at bounding box center [377, 143] width 74 height 32
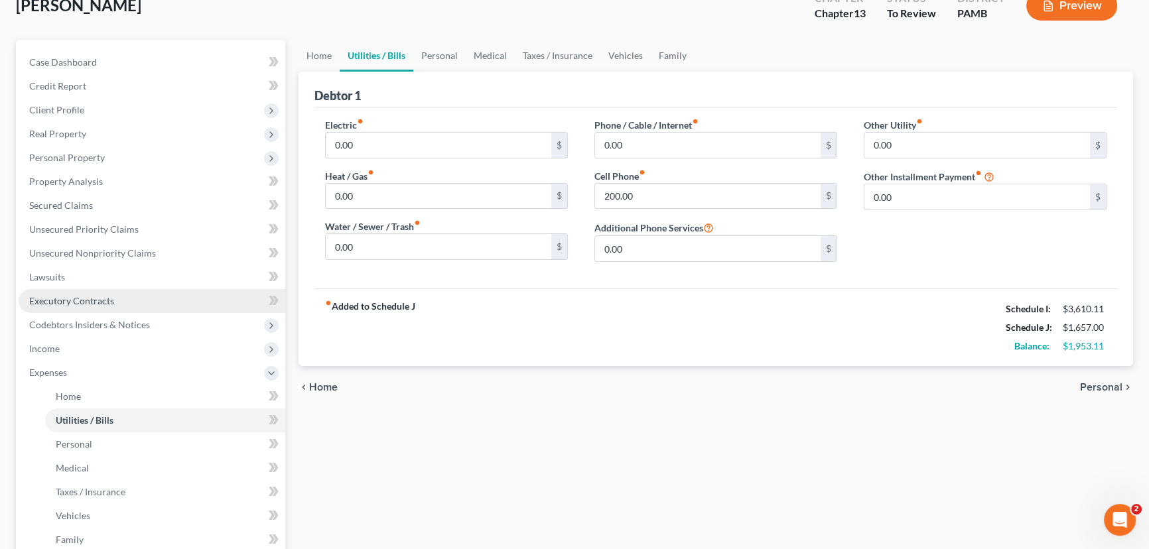
scroll to position [241, 0]
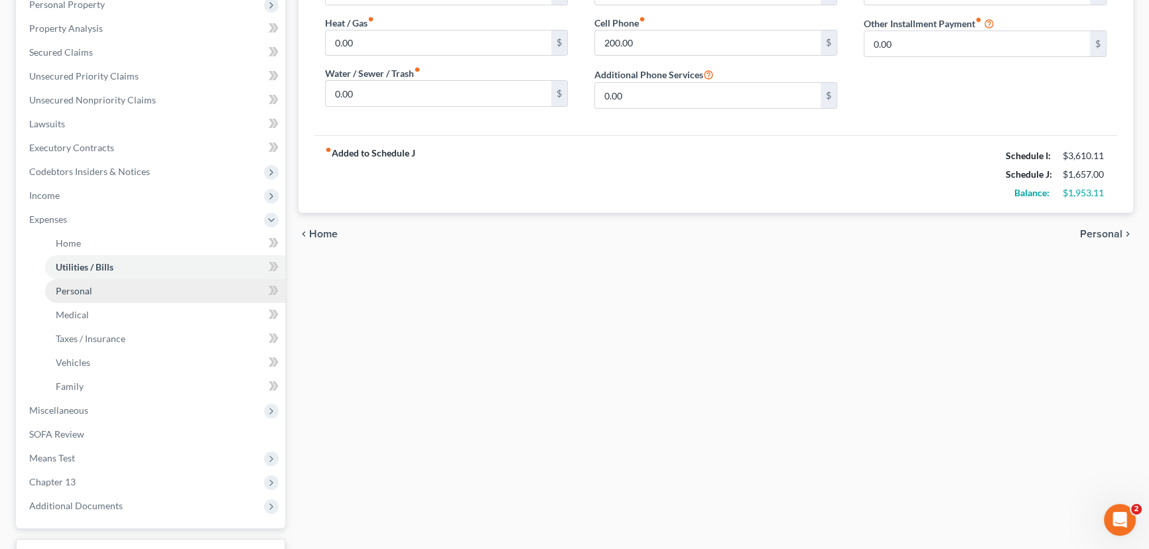
click at [129, 286] on link "Personal" at bounding box center [165, 291] width 240 height 24
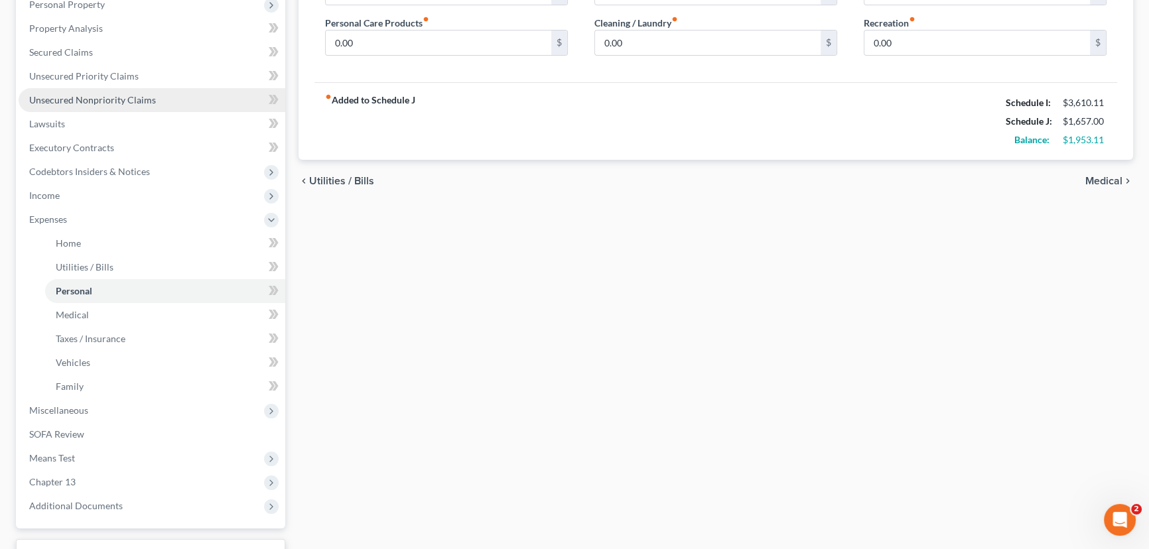
scroll to position [180, 0]
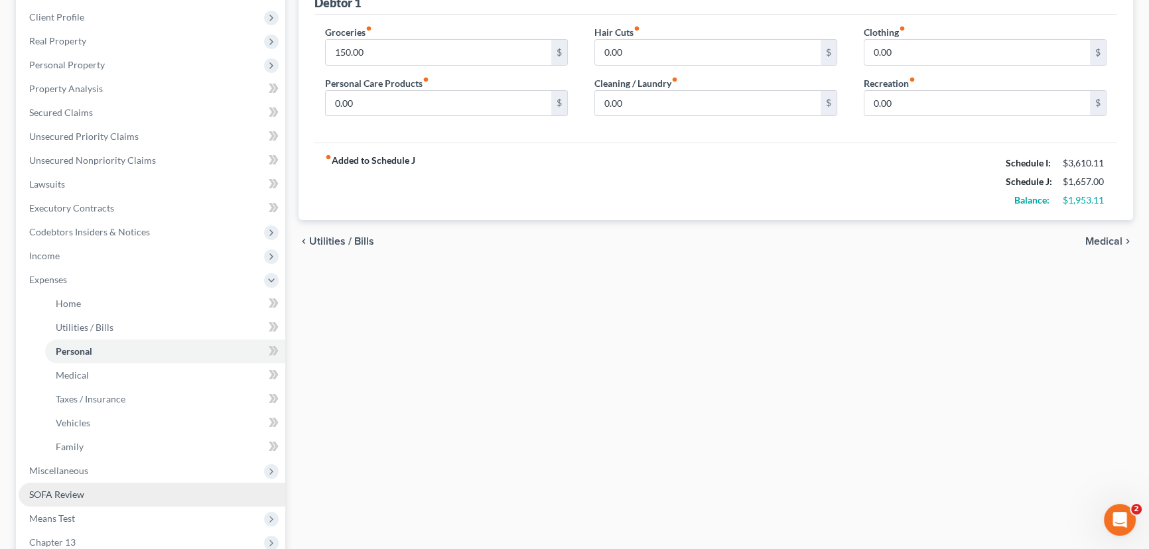
click at [68, 484] on link "SOFA Review" at bounding box center [152, 495] width 267 height 24
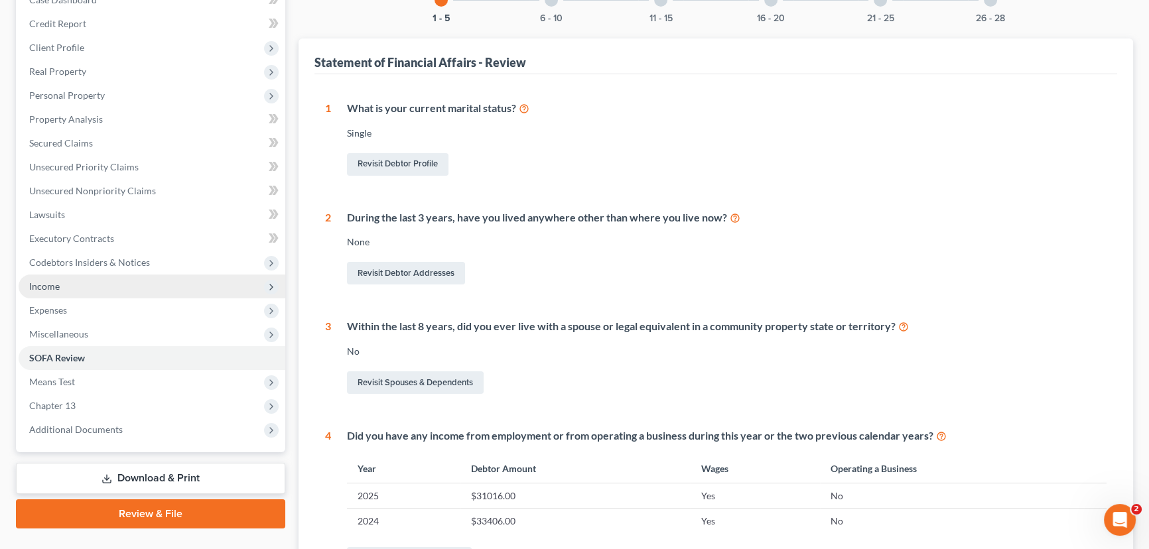
scroll to position [301, 0]
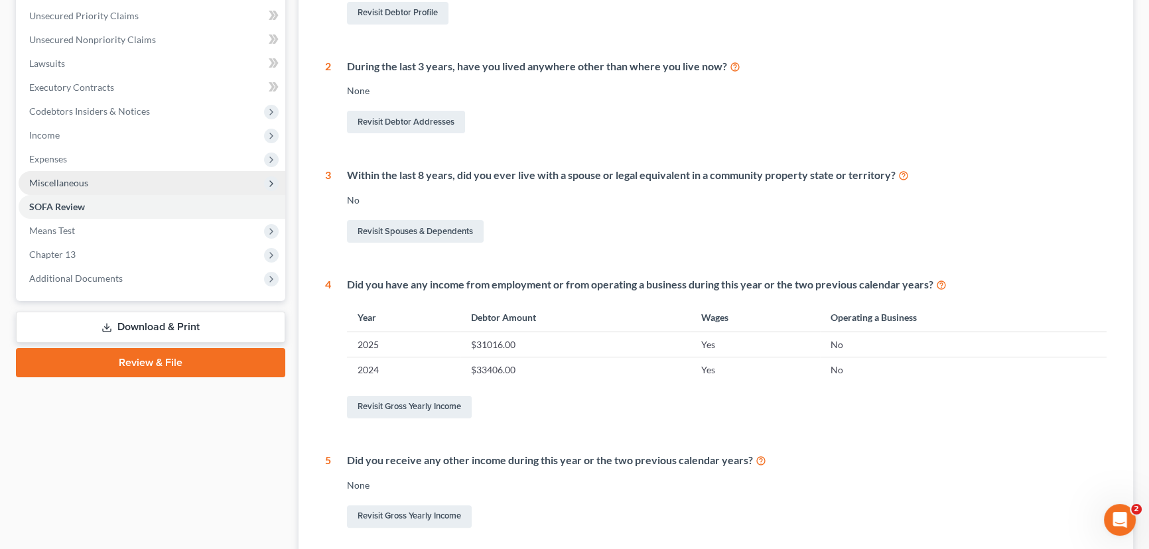
click at [89, 178] on span "Miscellaneous" at bounding box center [152, 183] width 267 height 24
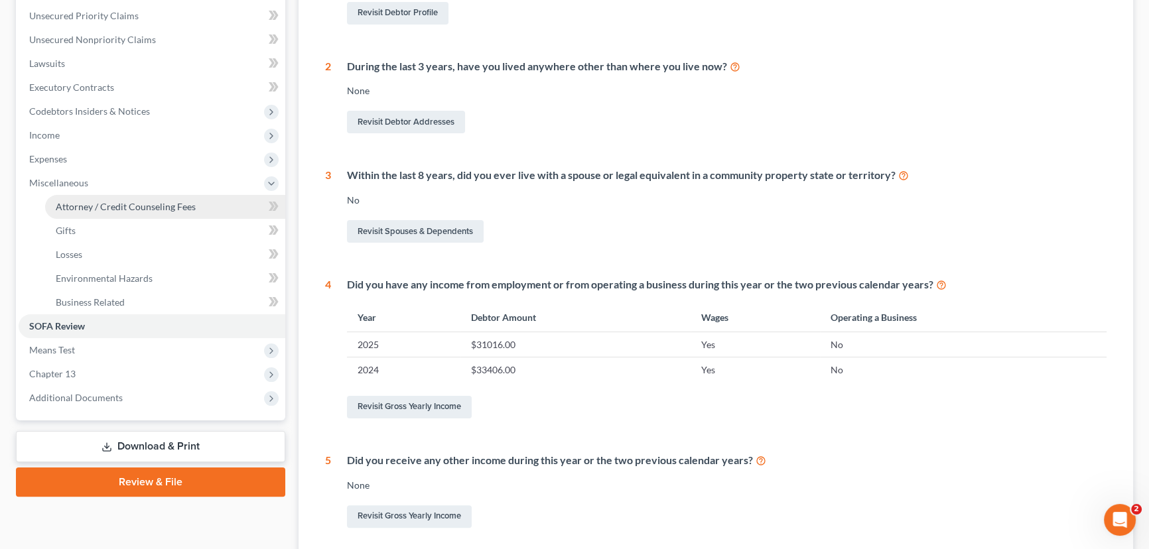
click at [113, 205] on span "Attorney / Credit Counseling Fees" at bounding box center [126, 206] width 140 height 11
select select "0"
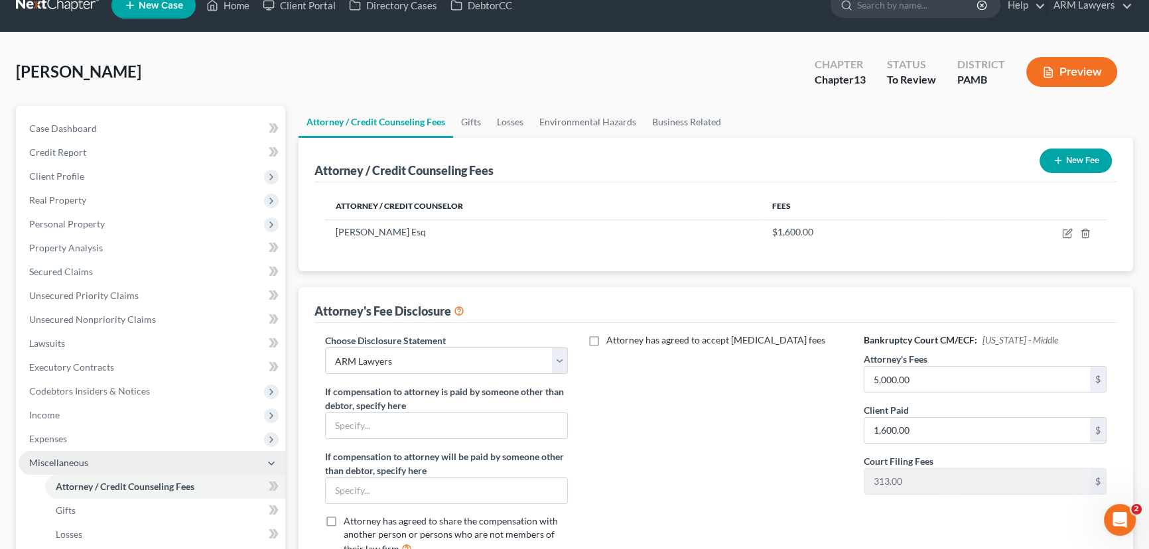
scroll to position [60, 0]
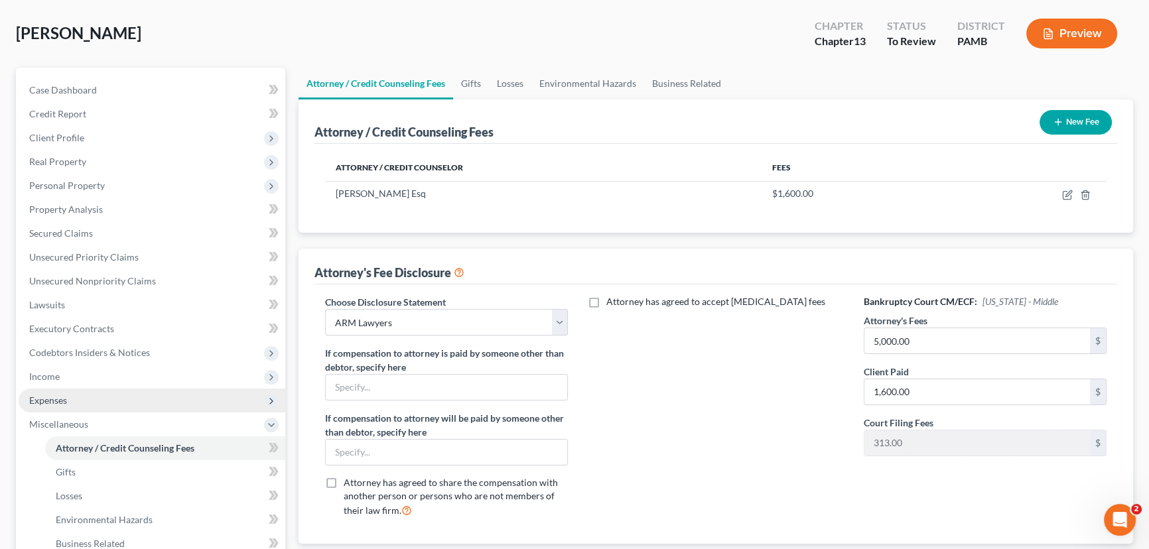
click at [66, 400] on span "Expenses" at bounding box center [48, 400] width 38 height 11
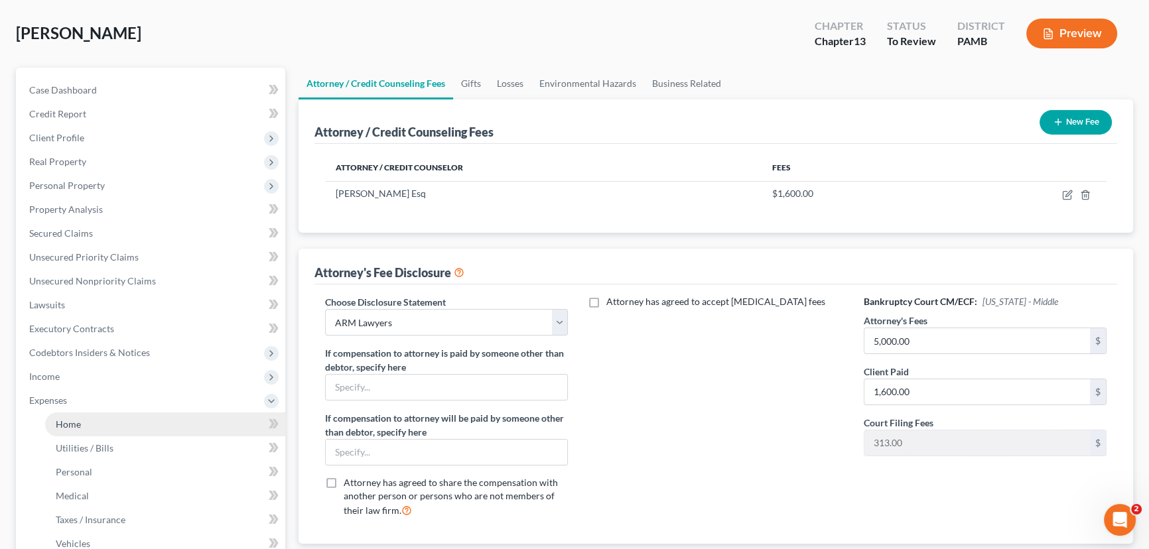
click at [101, 430] on link "Home" at bounding box center [165, 425] width 240 height 24
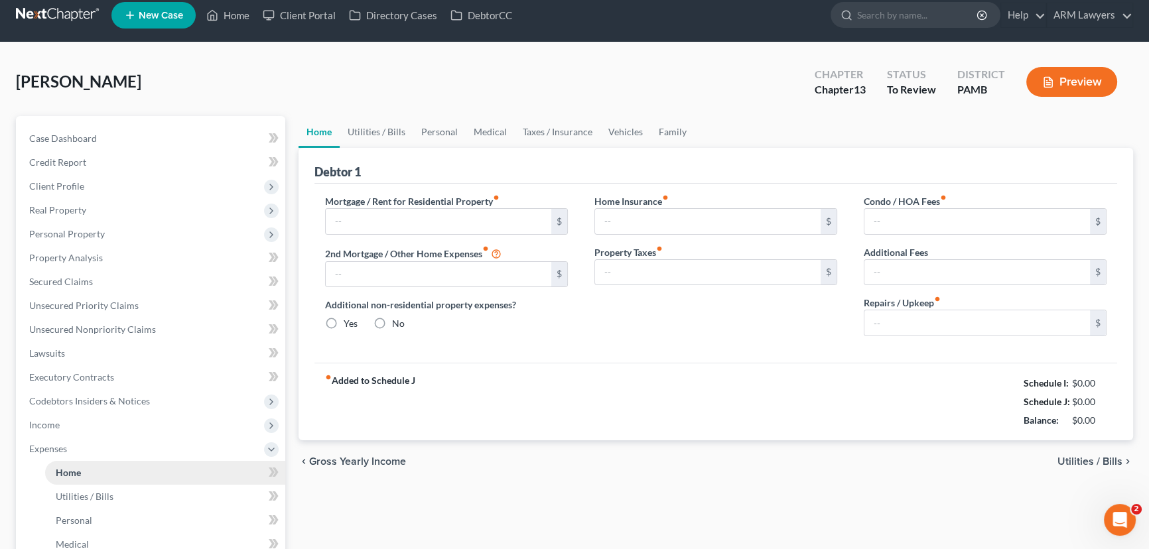
type input "0.00"
radio input "true"
type input "0.00"
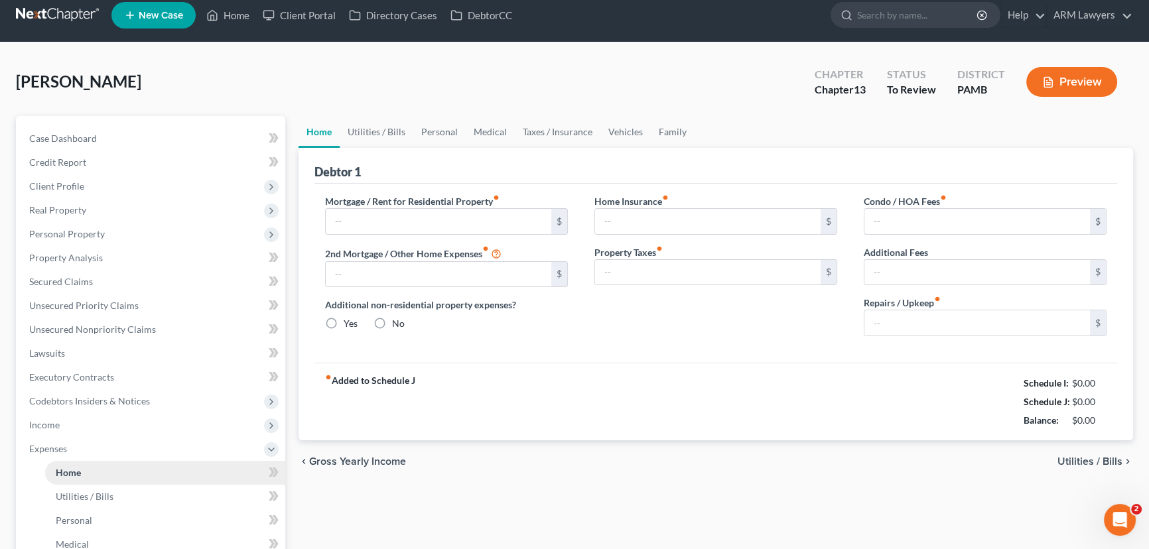
type input "0.00"
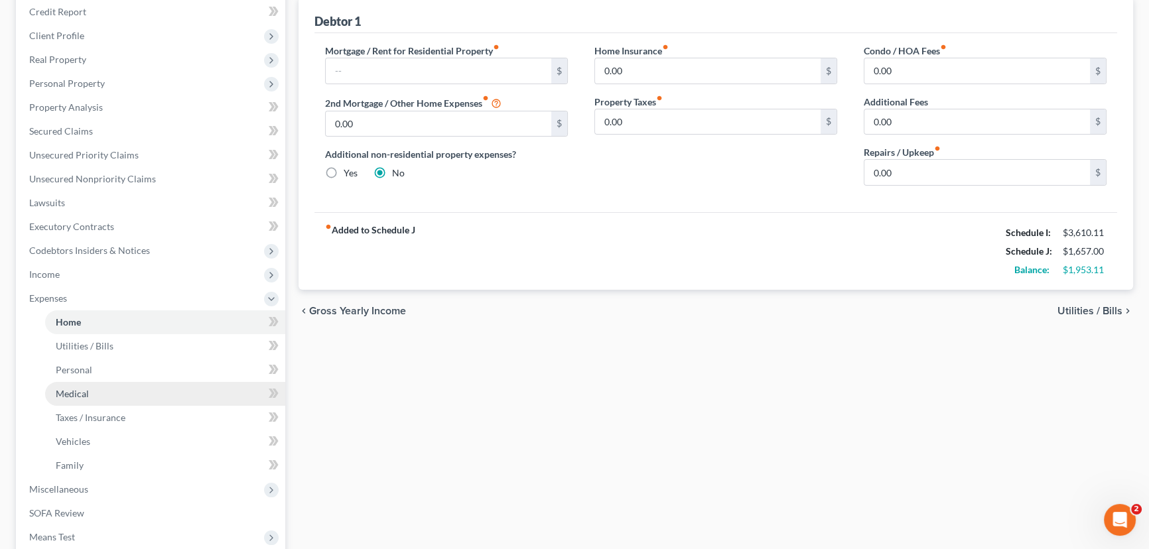
scroll to position [180, 0]
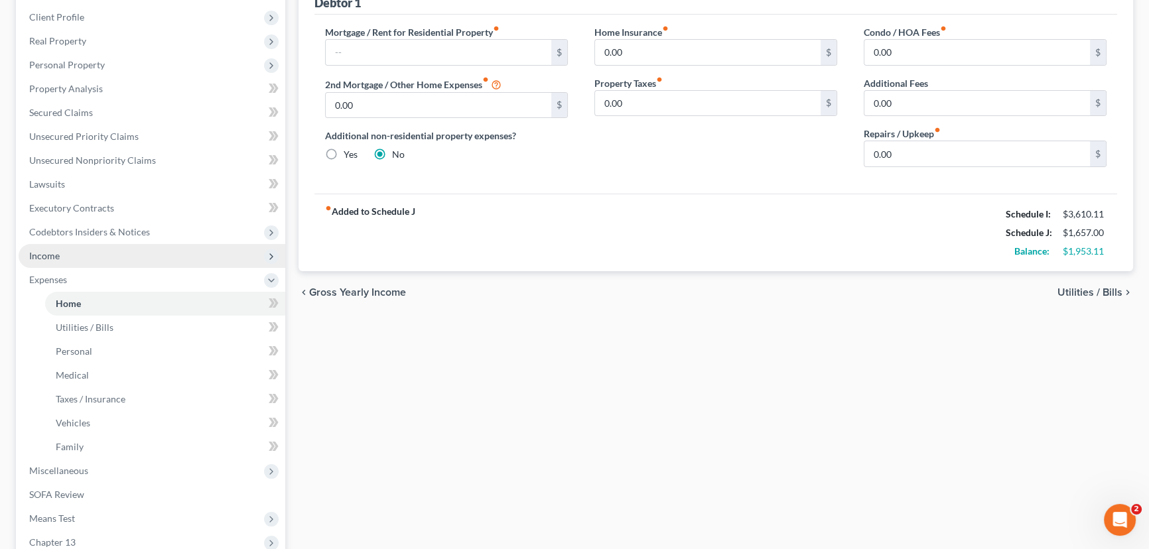
click at [93, 253] on span "Income" at bounding box center [152, 256] width 267 height 24
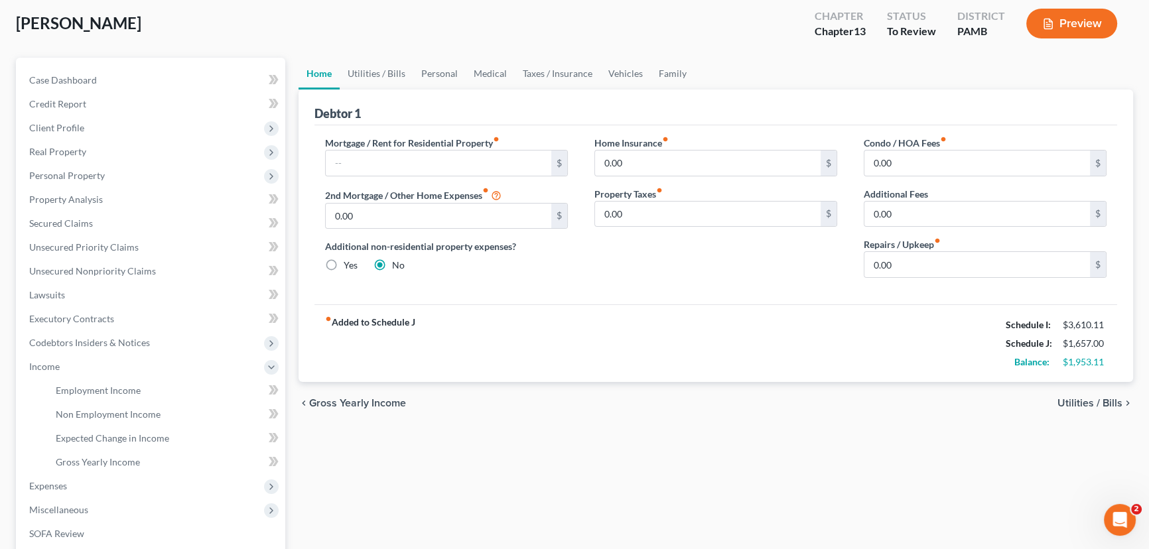
scroll to position [0, 0]
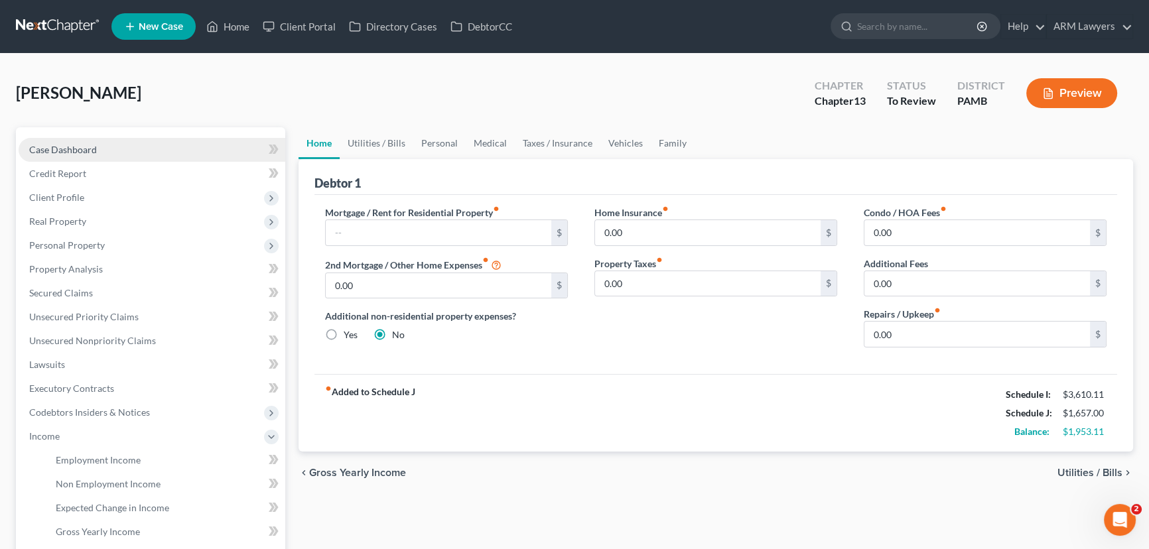
drag, startPoint x: 96, startPoint y: 148, endPoint x: 138, endPoint y: 156, distance: 42.5
click at [96, 148] on link "Case Dashboard" at bounding box center [152, 150] width 267 height 24
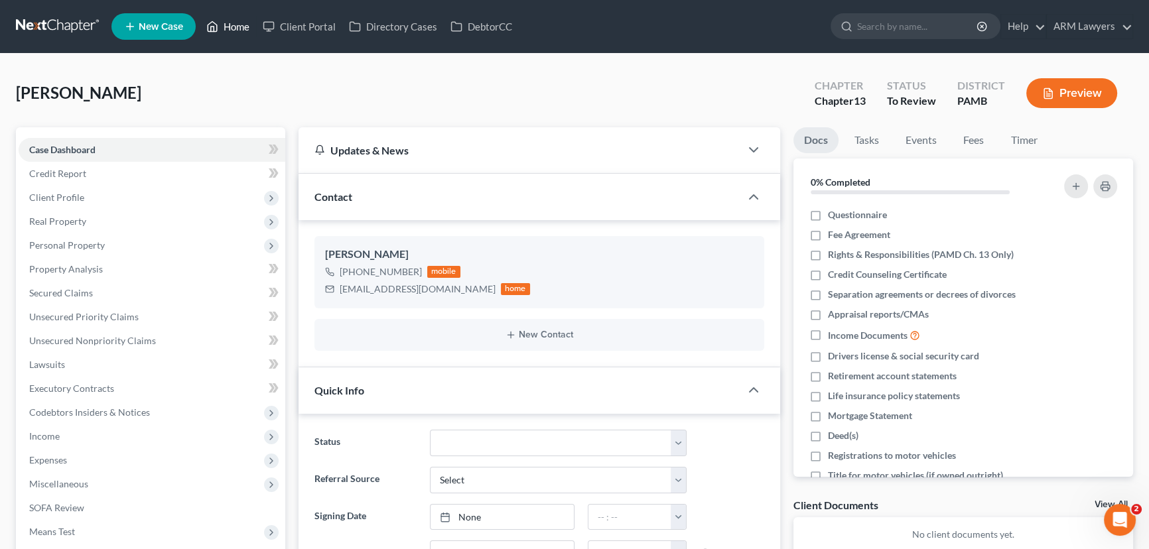
drag, startPoint x: 226, startPoint y: 29, endPoint x: 245, endPoint y: 49, distance: 27.7
click at [226, 29] on link "Home" at bounding box center [228, 27] width 56 height 24
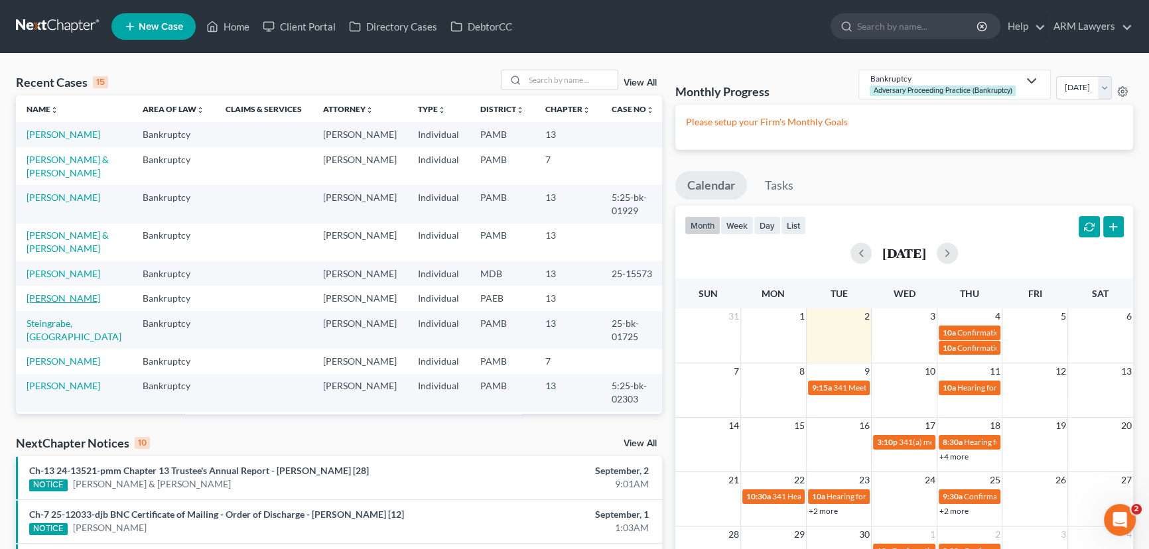
click at [53, 297] on link "[PERSON_NAME]" at bounding box center [64, 298] width 74 height 11
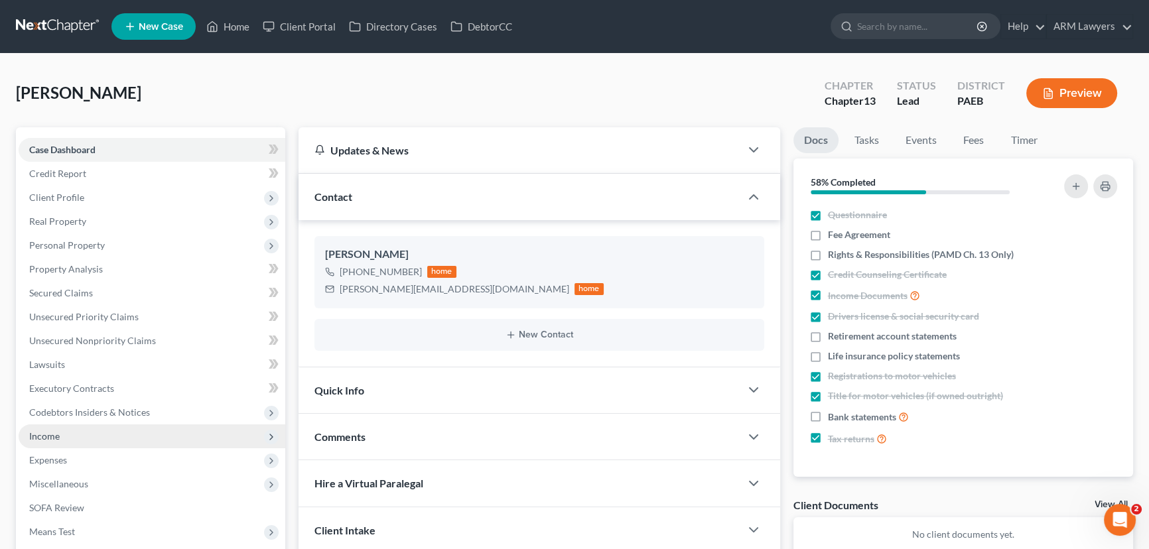
click at [107, 438] on span "Income" at bounding box center [152, 437] width 267 height 24
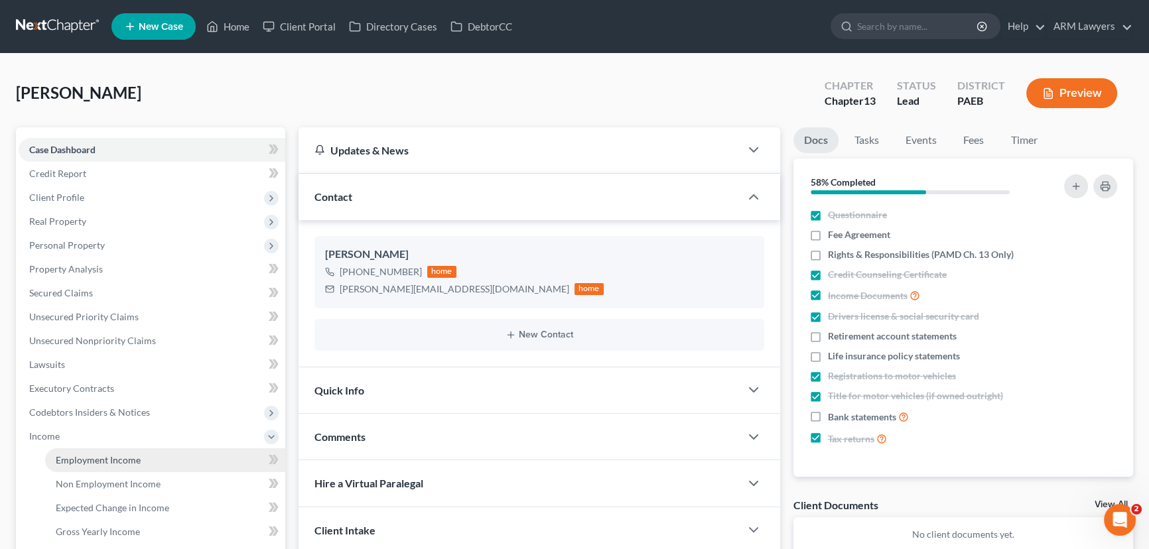
click at [114, 456] on span "Employment Income" at bounding box center [98, 459] width 85 height 11
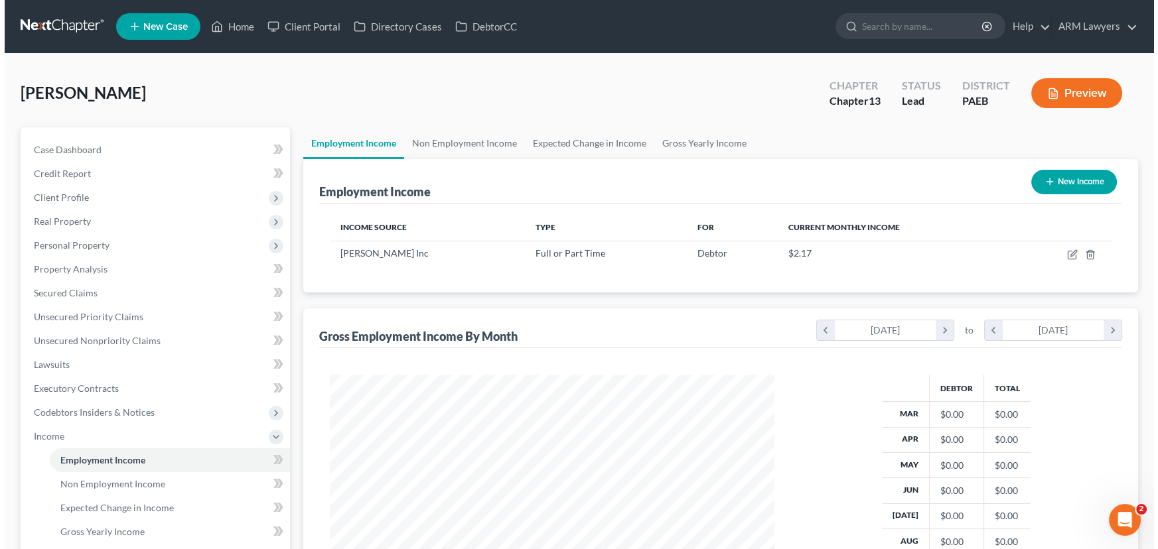
scroll to position [237, 471]
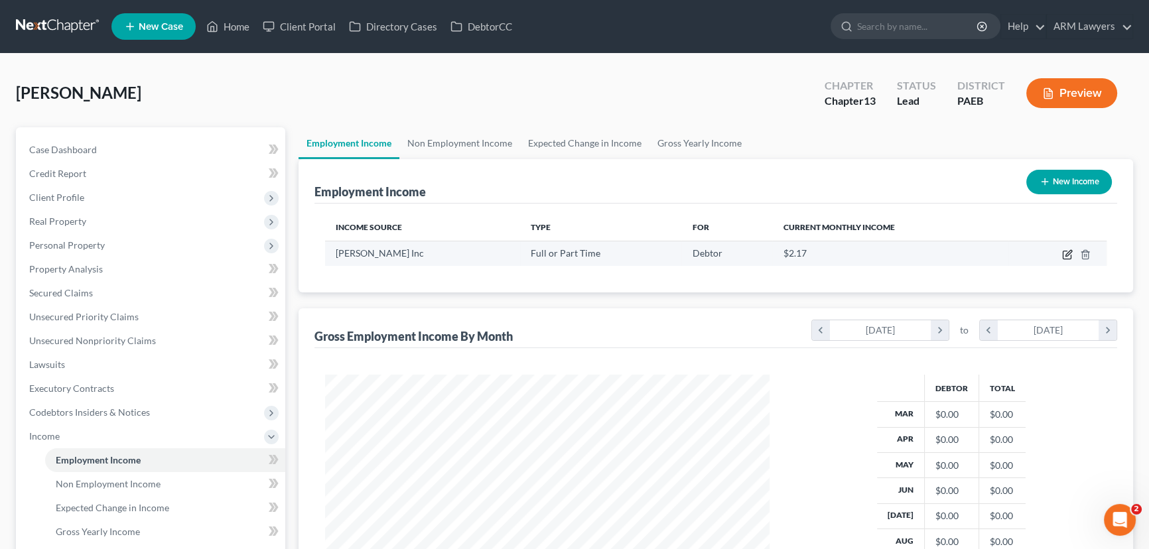
click at [1064, 252] on icon "button" at bounding box center [1067, 254] width 11 height 11
select select "0"
select select "39"
select select "2"
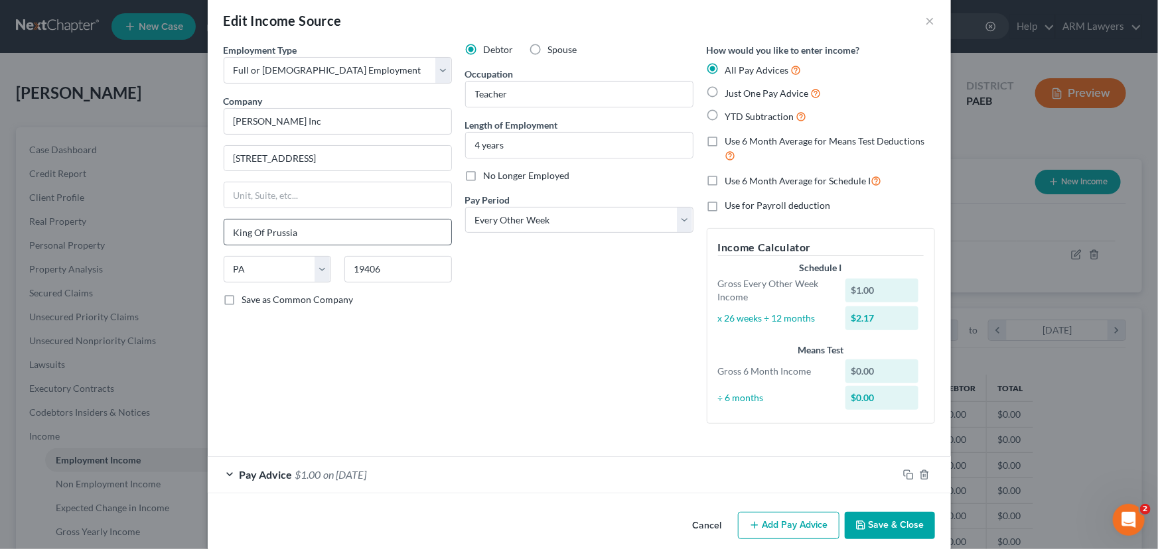
scroll to position [33, 0]
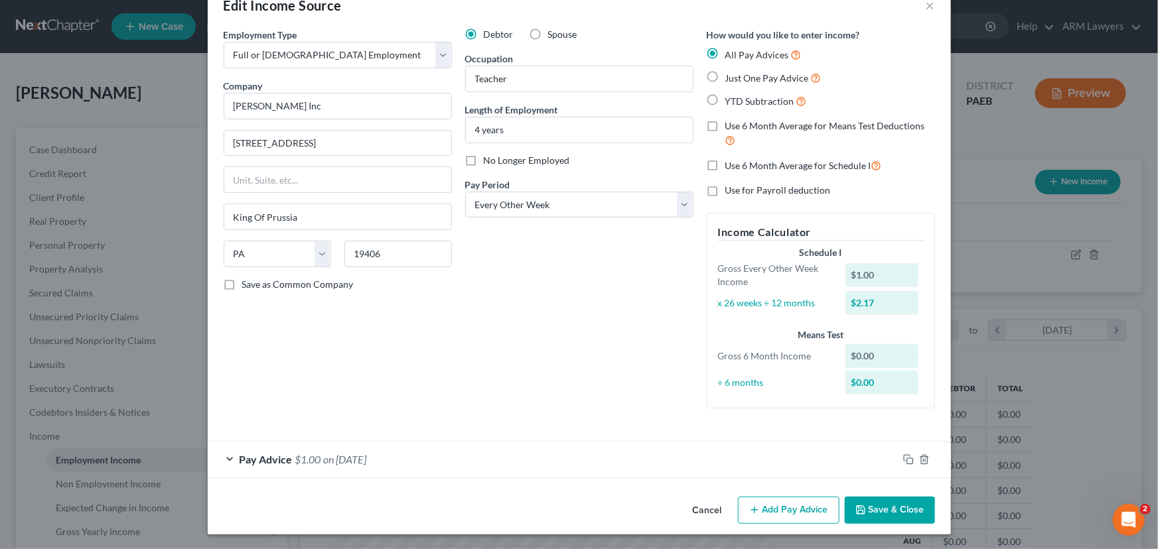
click at [295, 456] on span "$1.00" at bounding box center [308, 459] width 26 height 13
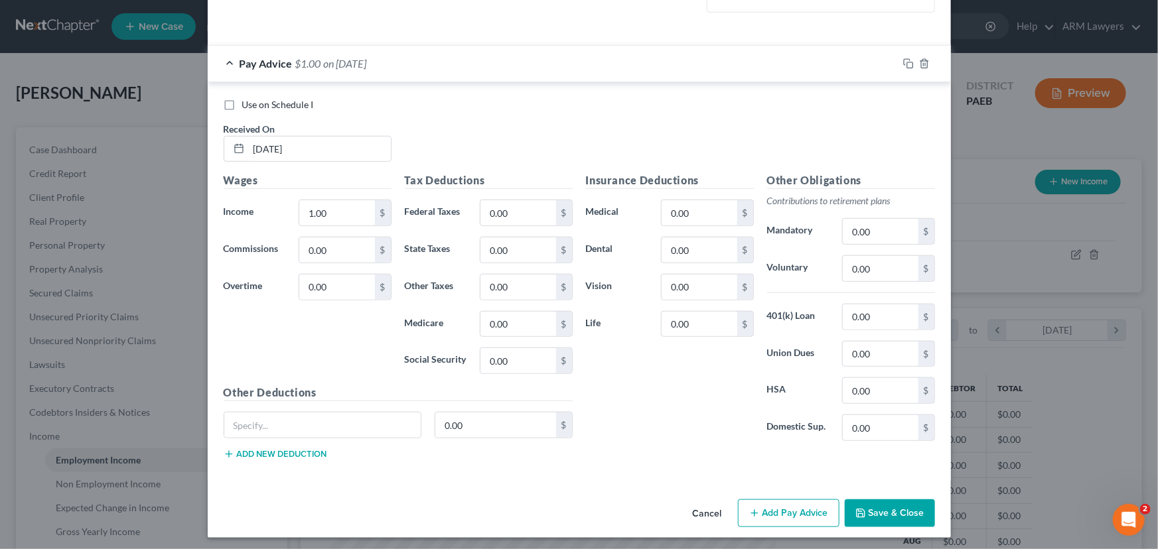
scroll to position [431, 0]
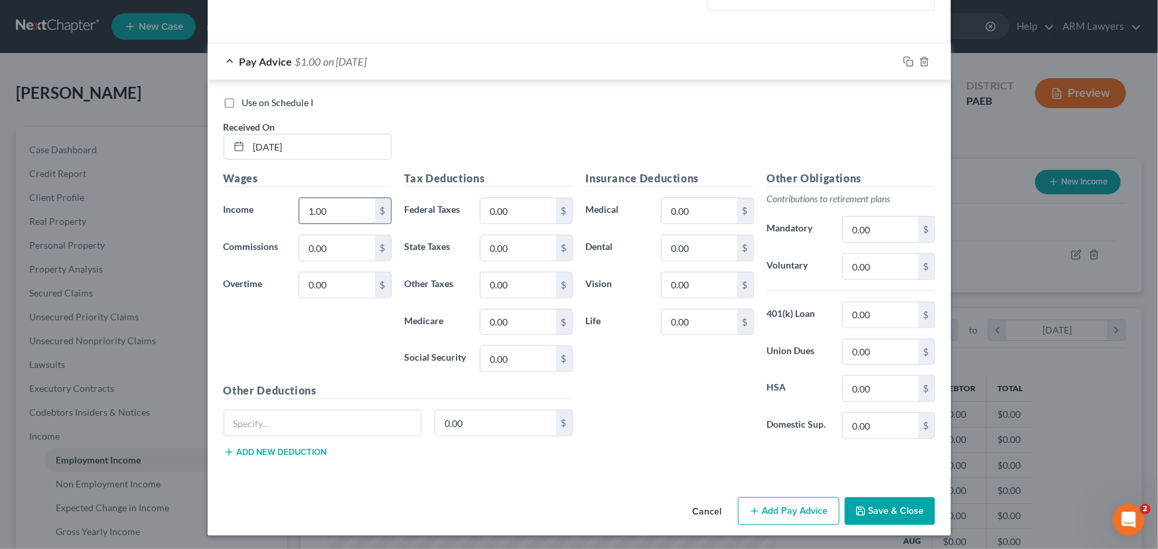
click at [336, 209] on input "1.00" at bounding box center [336, 210] width 75 height 25
type input "1,271.88"
click at [535, 211] on input "0.00" at bounding box center [517, 210] width 75 height 25
type input "109.34"
click at [514, 246] on input "0.00" at bounding box center [517, 247] width 75 height 25
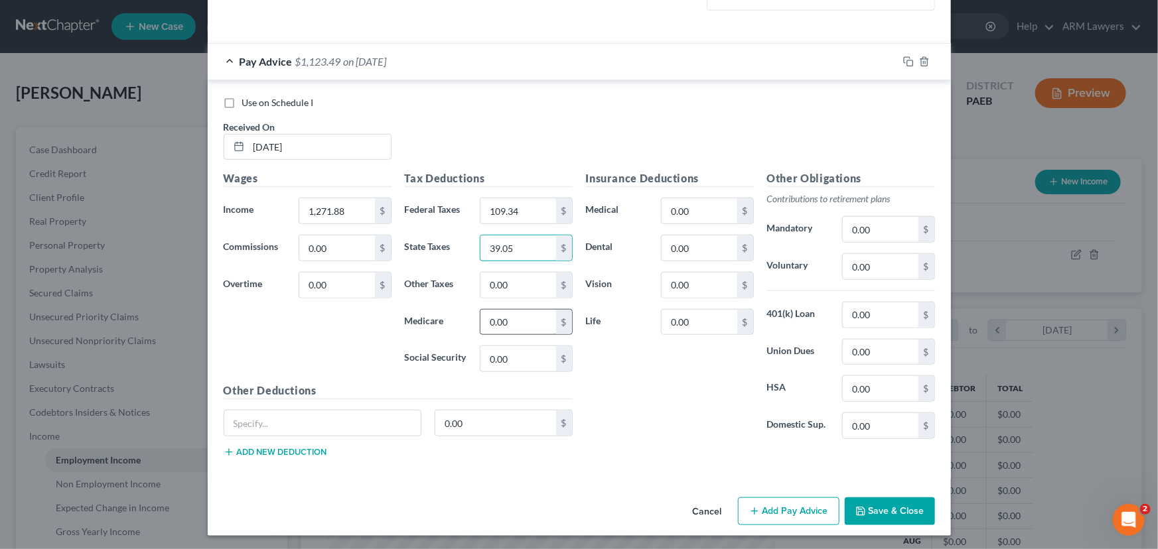
type input "39.05"
click at [511, 321] on input "0.00" at bounding box center [517, 322] width 75 height 25
type input "18.44"
click at [501, 357] on input "0.00" at bounding box center [517, 358] width 75 height 25
type input "78.86"
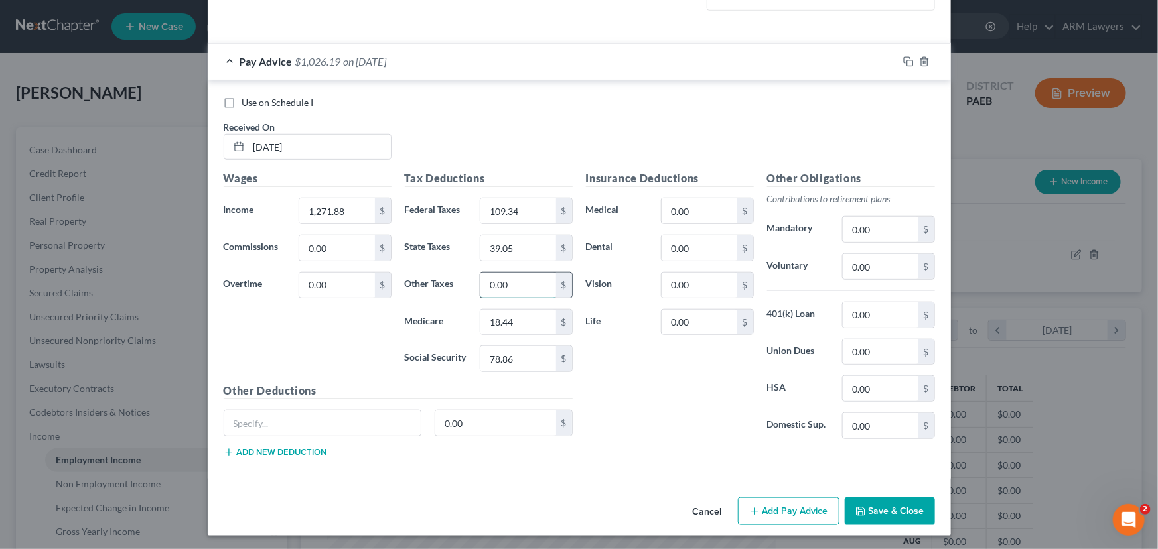
click at [507, 285] on input "0.00" at bounding box center [517, 285] width 75 height 25
type input "50.39"
click at [870, 260] on input "0.00" at bounding box center [879, 266] width 75 height 25
type input "38.15"
click at [702, 383] on div "Insurance Deductions Medical 0.00 $ Dental 0.00 $ Vision 0.00 $ Life 0.00 $" at bounding box center [669, 309] width 181 height 279
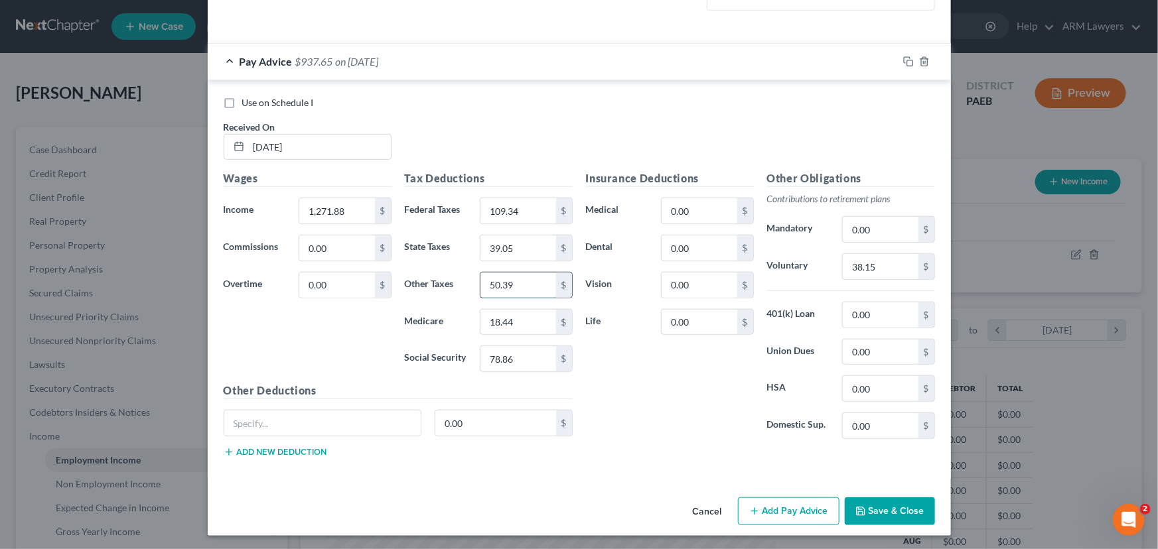
click at [497, 285] on input "50.39" at bounding box center [517, 285] width 75 height 25
click at [505, 285] on input "50.39" at bounding box center [517, 285] width 75 height 25
type input "50.59"
click at [641, 409] on div "Insurance Deductions Medical 0.00 $ Dental 0.00 $ Vision 0.00 $ Life 0.00 $" at bounding box center [669, 309] width 181 height 279
click at [903, 60] on icon "button" at bounding box center [908, 61] width 11 height 11
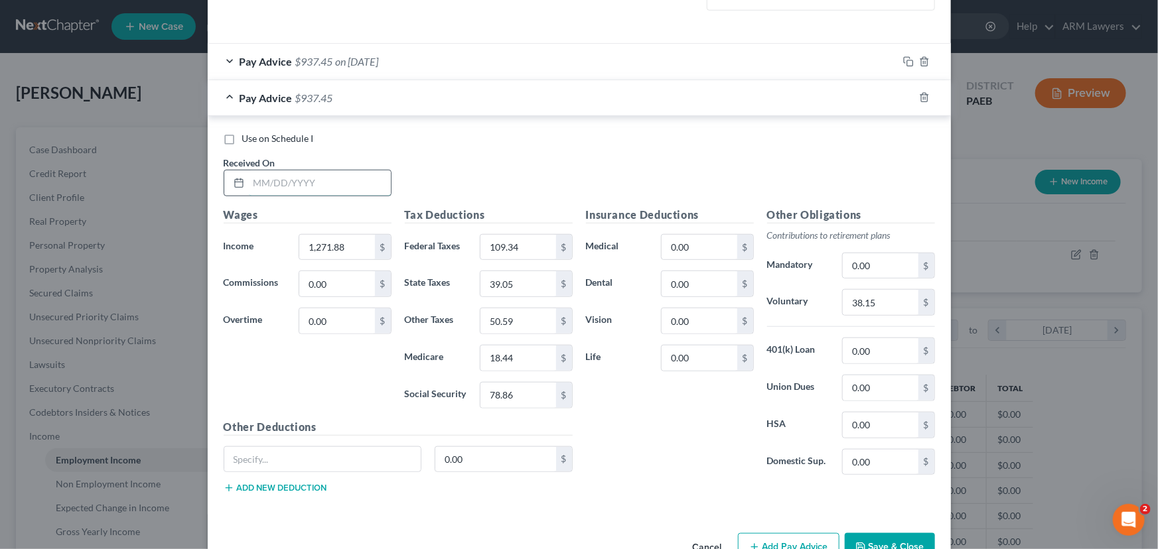
click at [302, 182] on input "text" at bounding box center [320, 182] width 142 height 25
